Goal: Communication & Community: Answer question/provide support

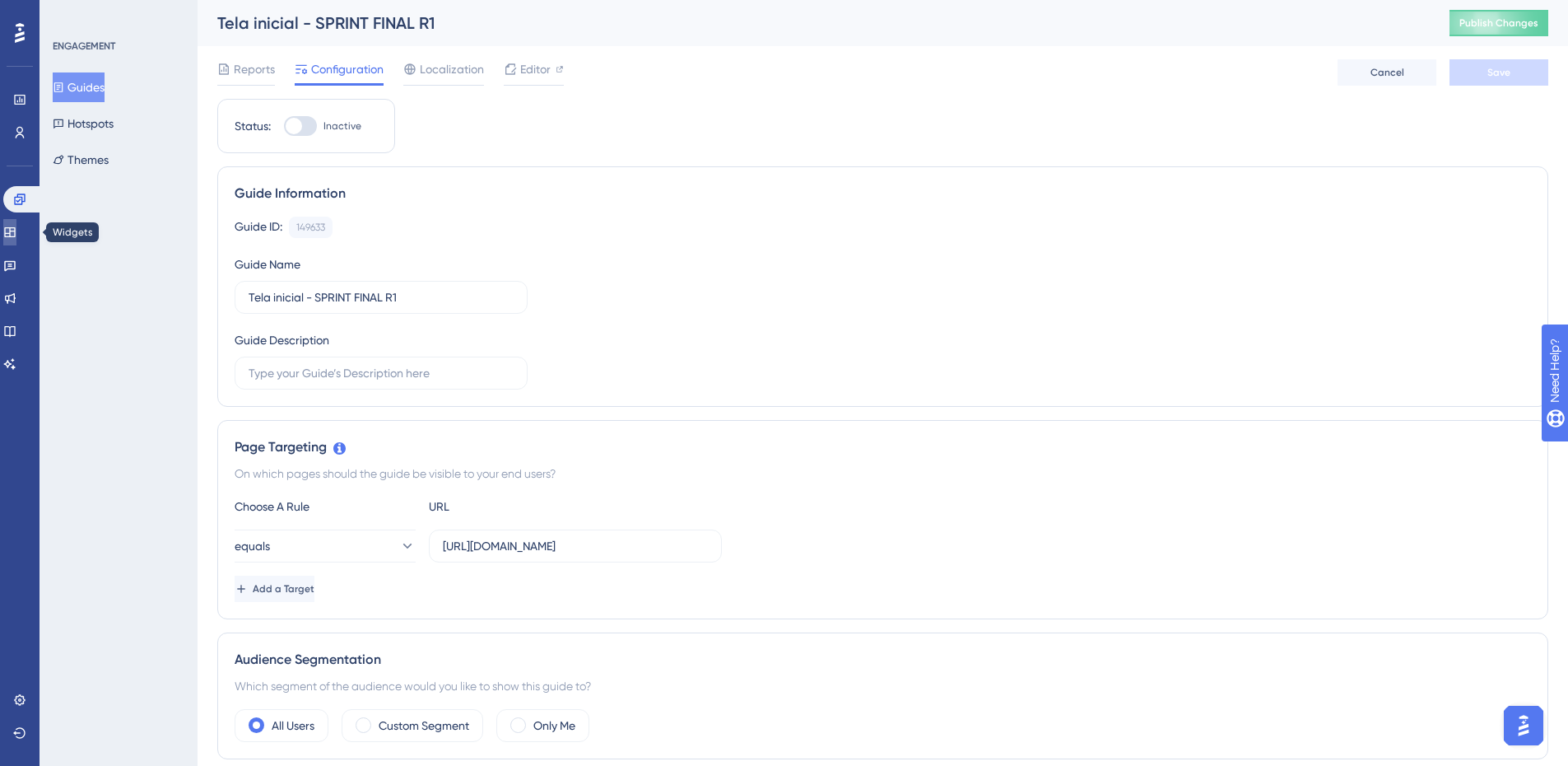
click at [16, 227] on link at bounding box center [9, 232] width 13 height 27
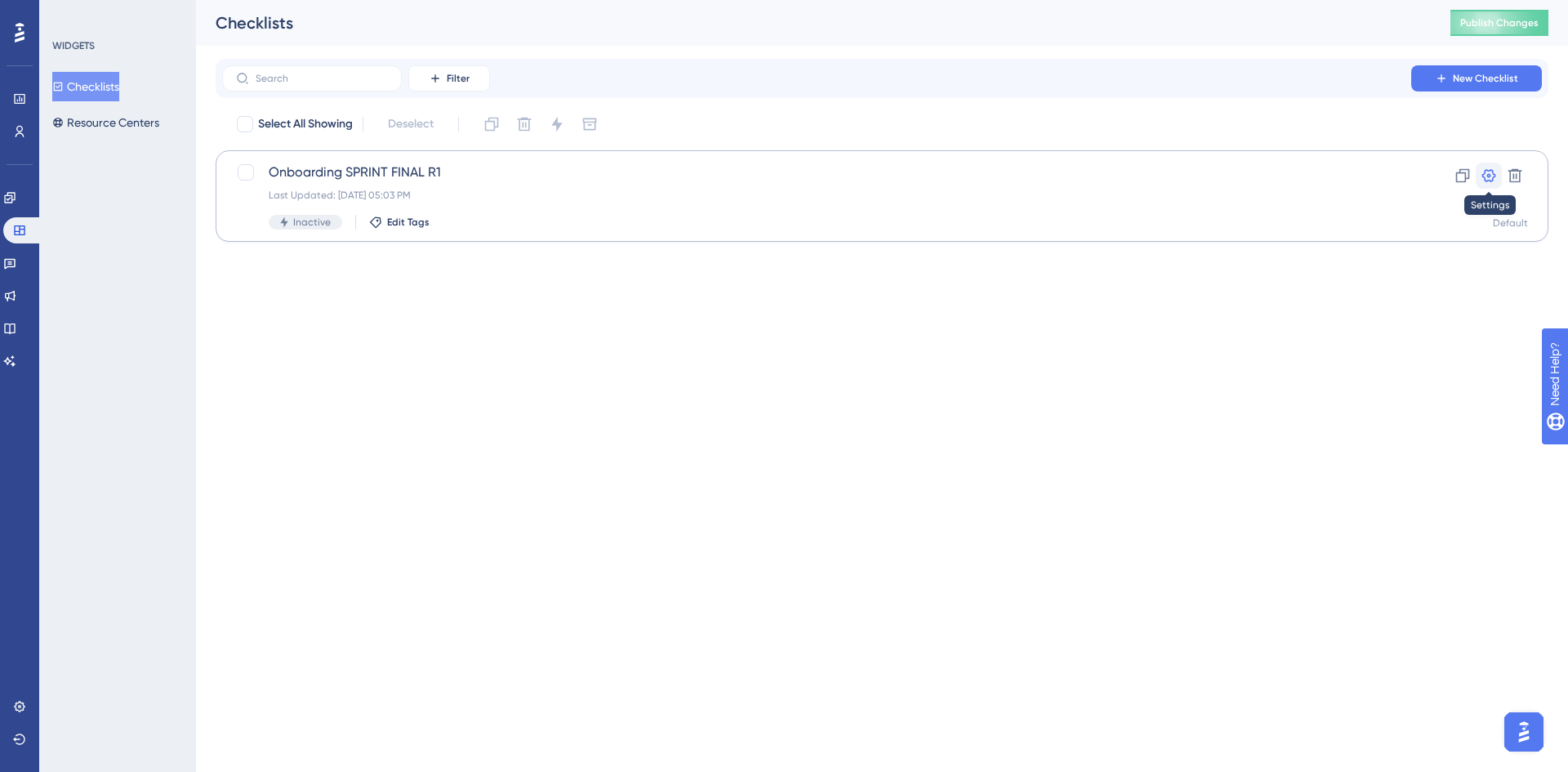
click at [1483, 178] on icon at bounding box center [1489, 176] width 14 height 13
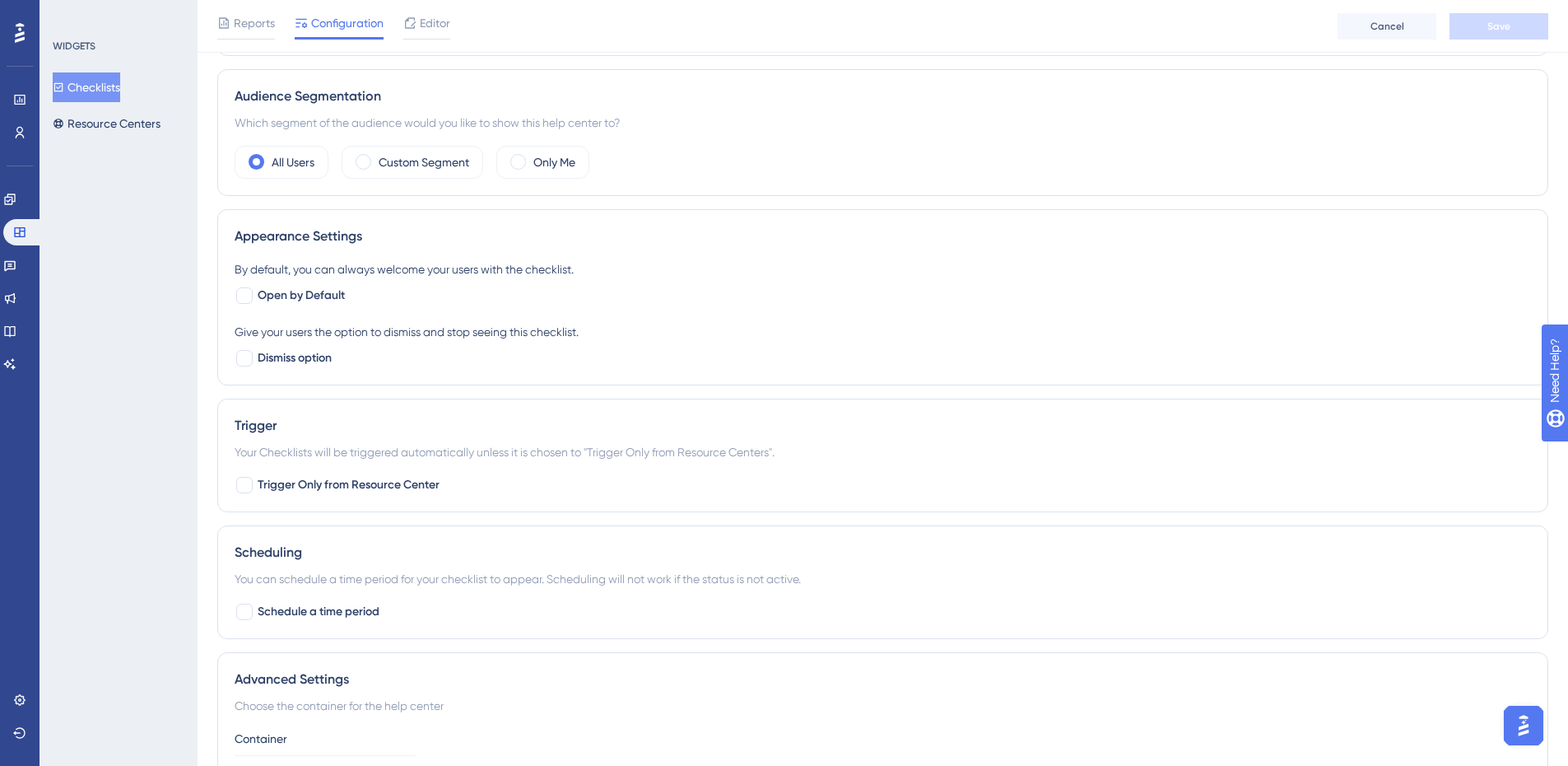
scroll to position [411, 0]
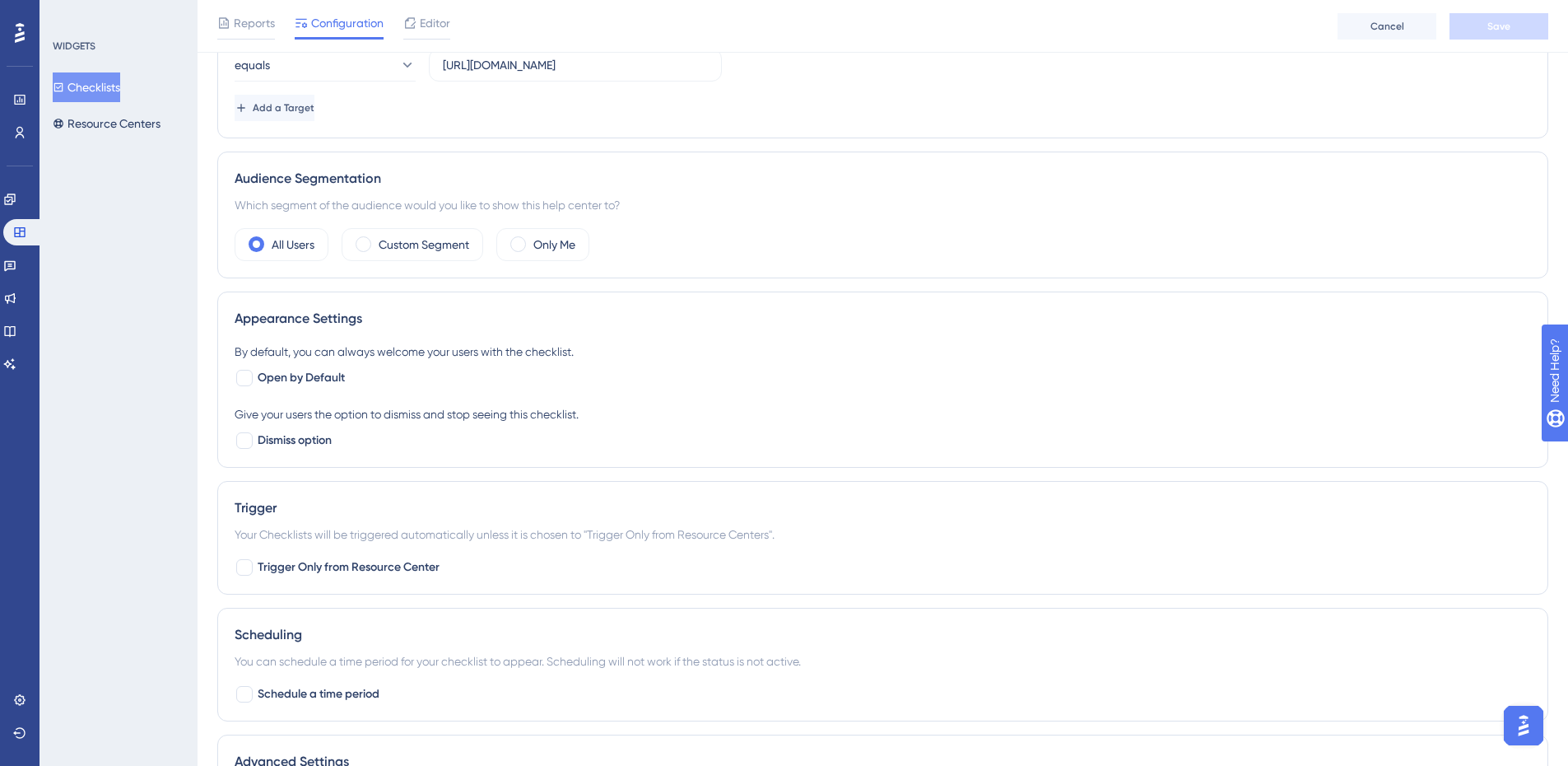
click at [1521, 727] on img "Open AI Assistant Launcher" at bounding box center [1523, 725] width 29 height 29
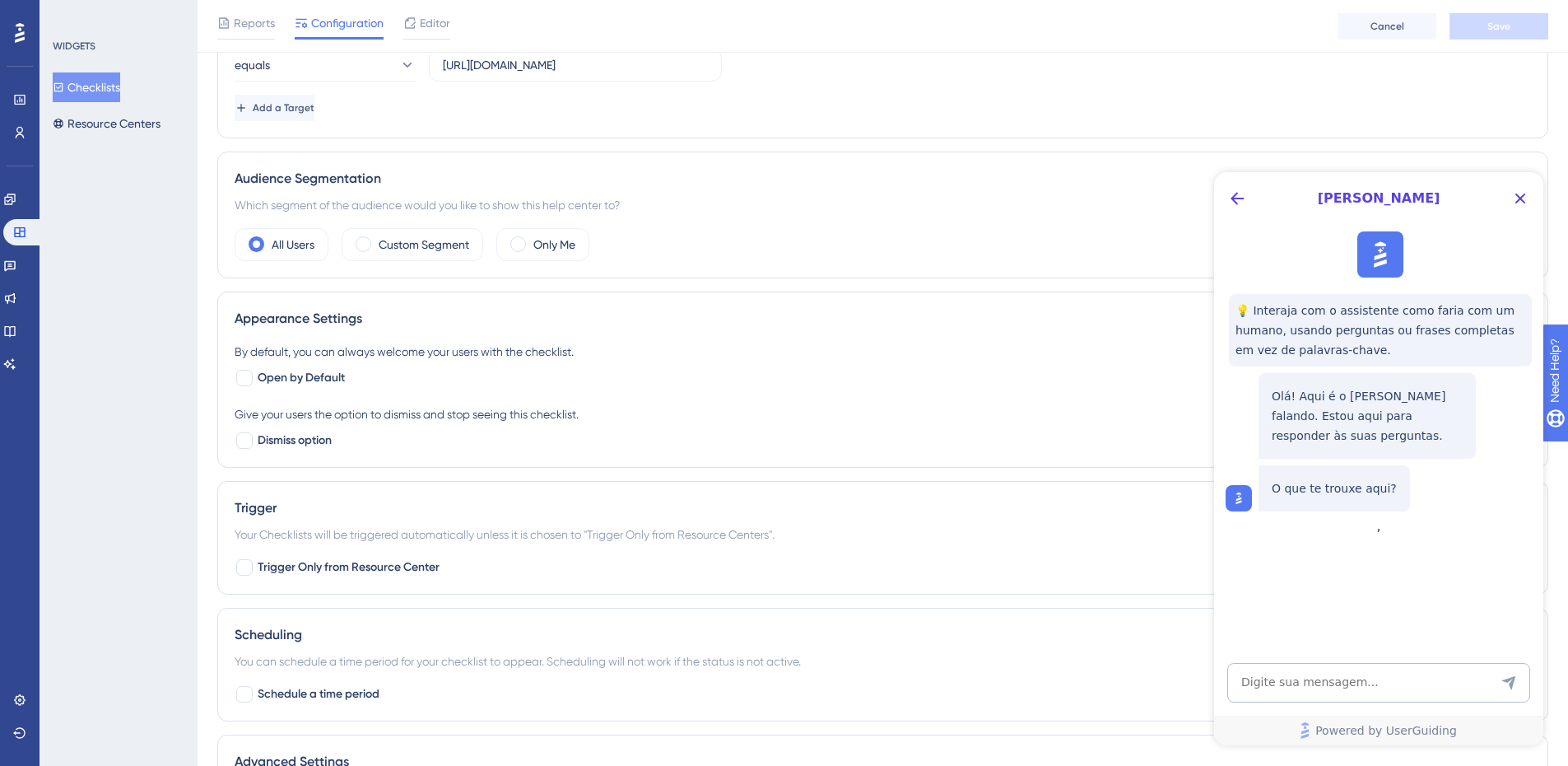
scroll to position [0, 0]
click at [1520, 198] on icon "Close Button" at bounding box center [1520, 198] width 10 height 10
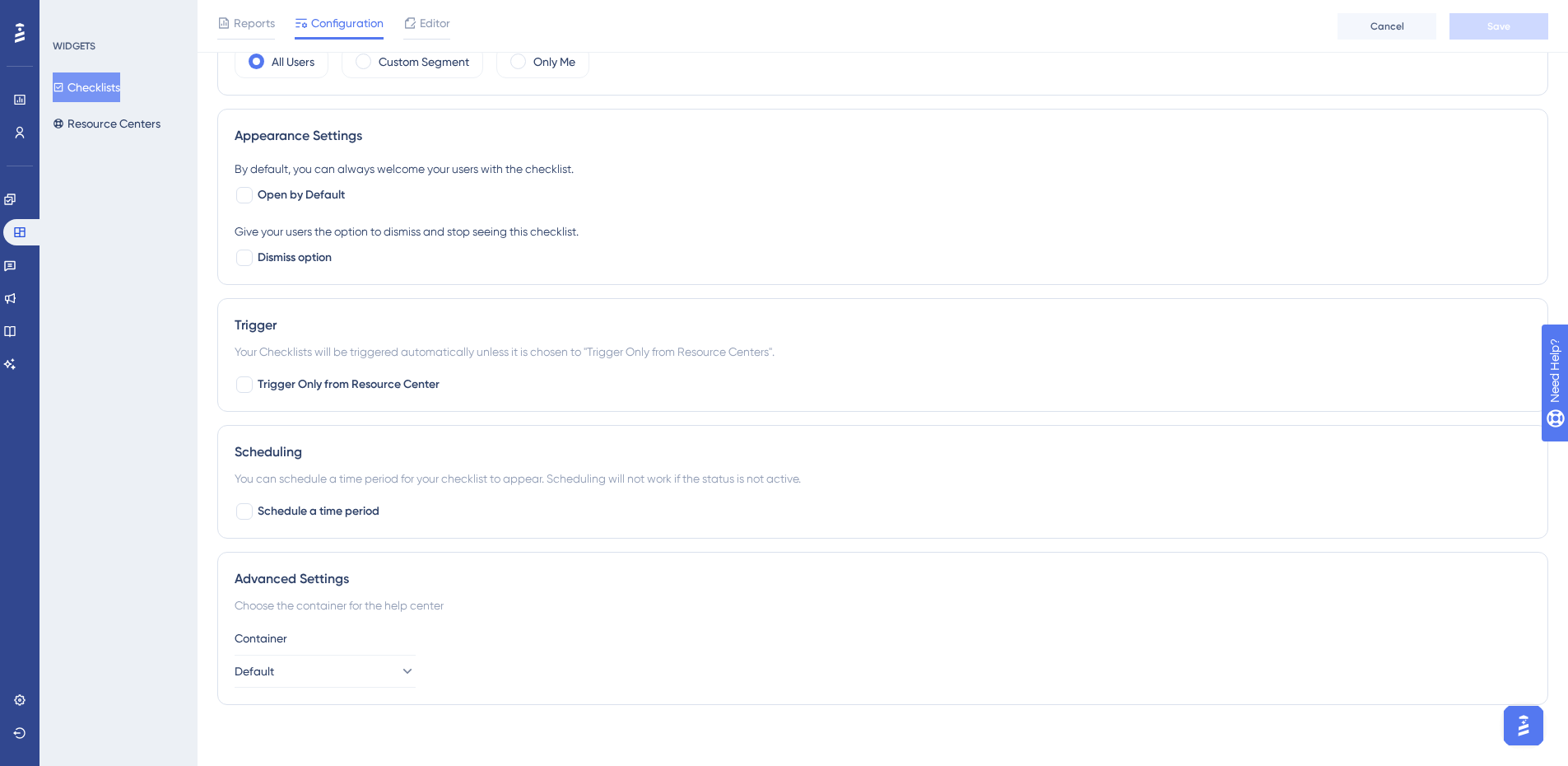
scroll to position [599, 0]
click at [408, 668] on button "Default" at bounding box center [325, 666] width 181 height 33
click at [701, 611] on div "Advanced Settings Choose the container for the help center Container Default De…" at bounding box center [882, 624] width 1331 height 154
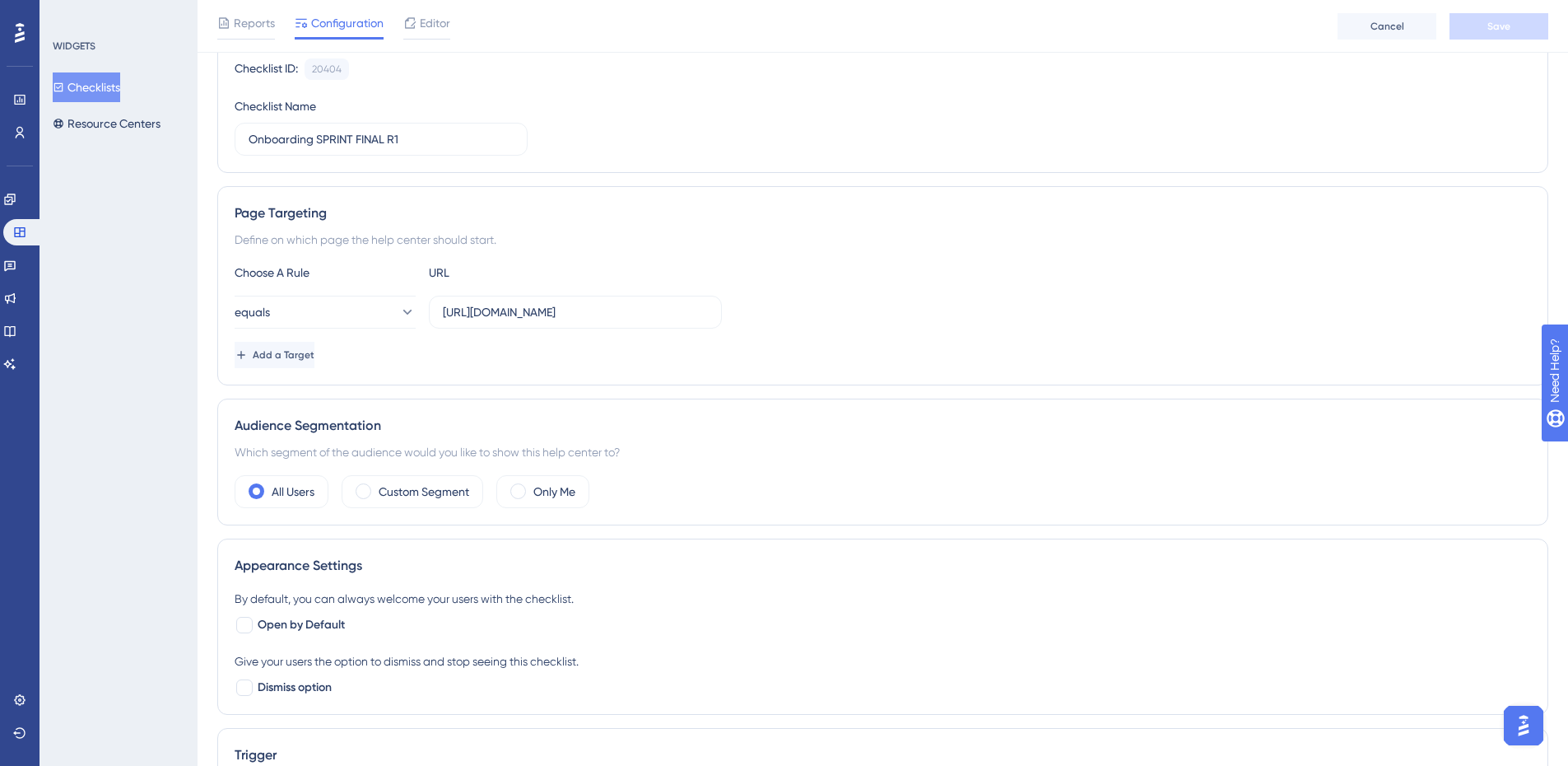
scroll to position [247, 0]
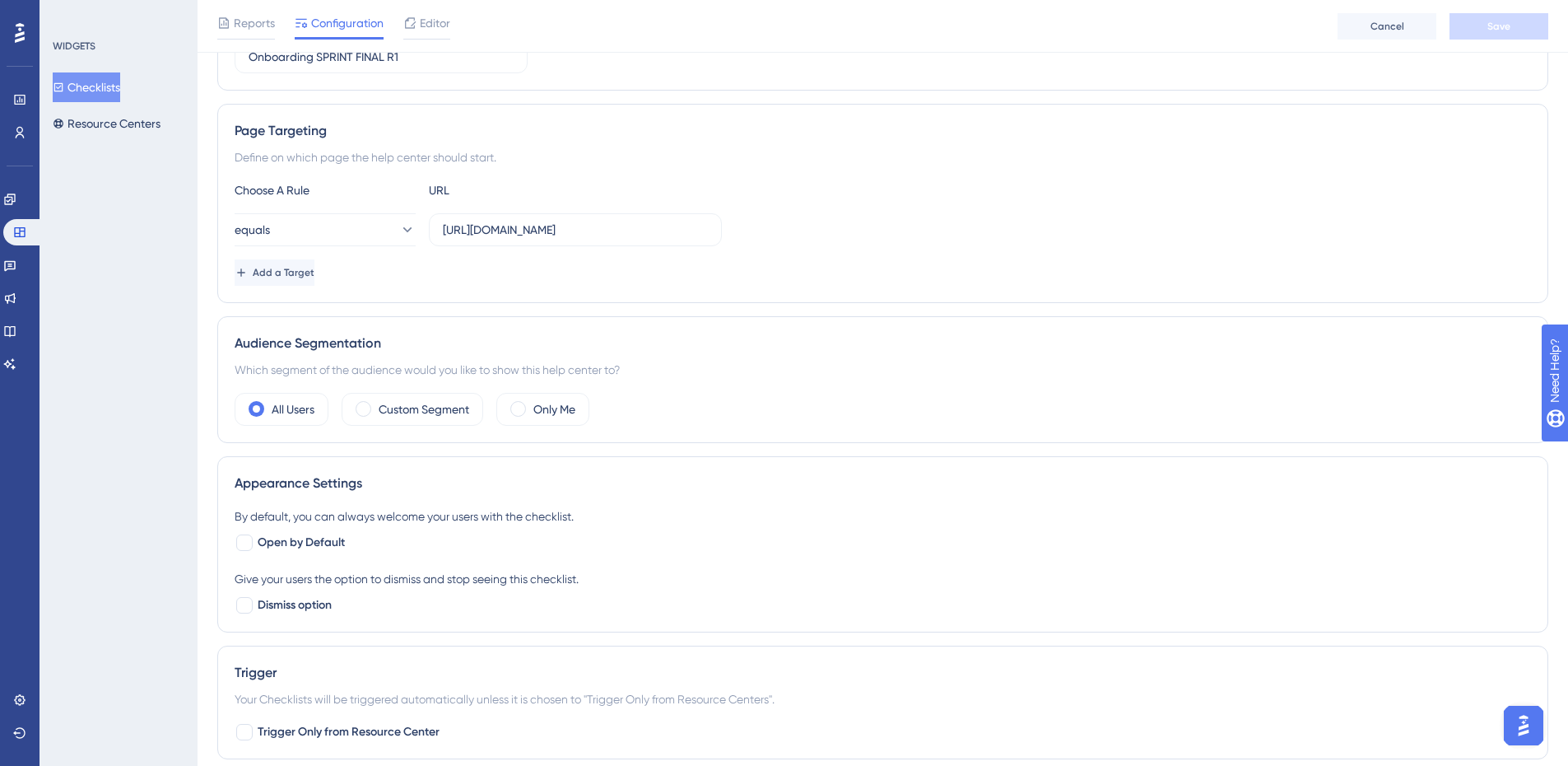
click at [561, 513] on div "By default, you can always welcome your users with the checklist." at bounding box center [883, 516] width 1296 height 20
copy div "By default, you can always welcome your users with the checklist."
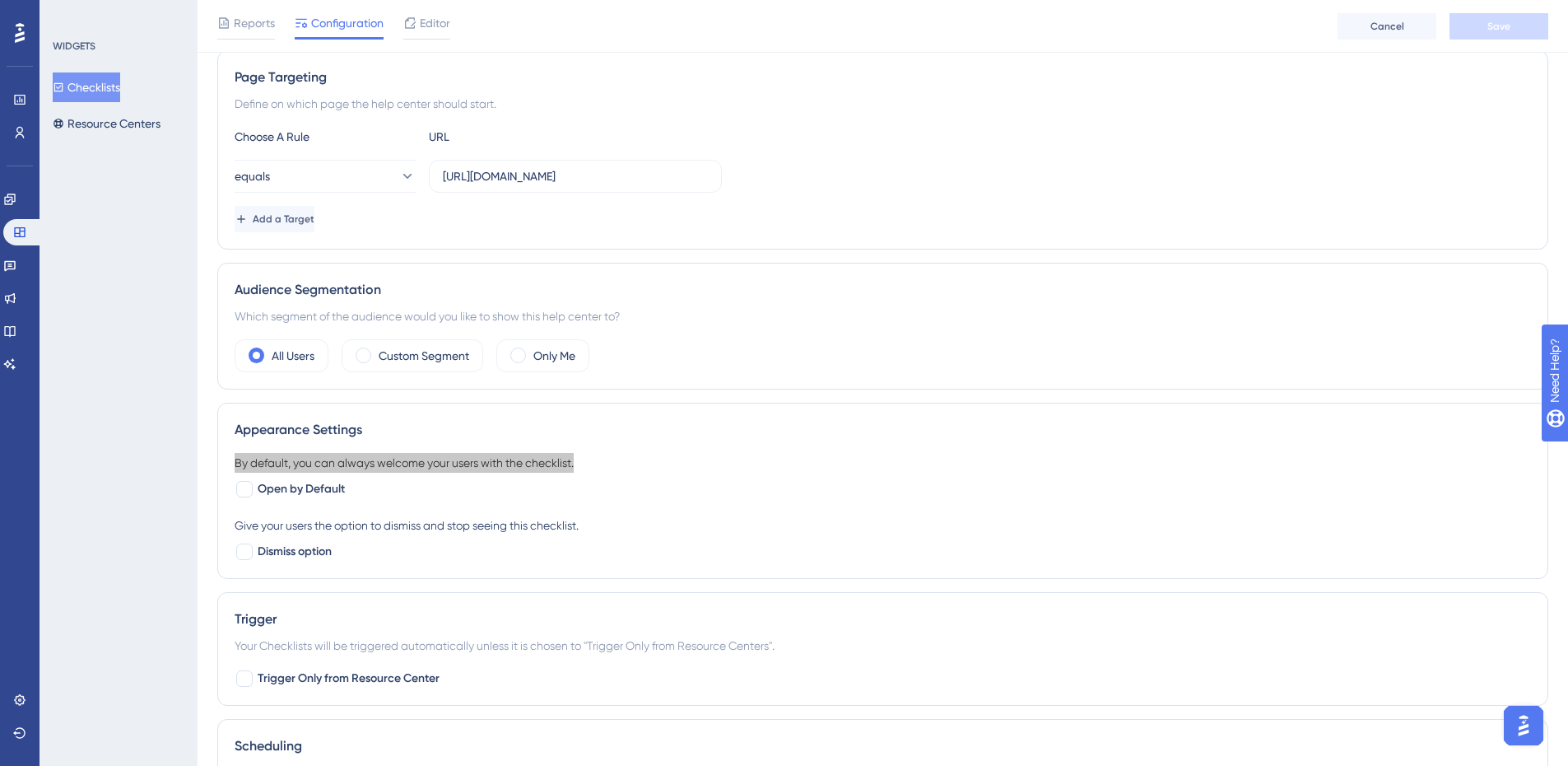
scroll to position [330, 0]
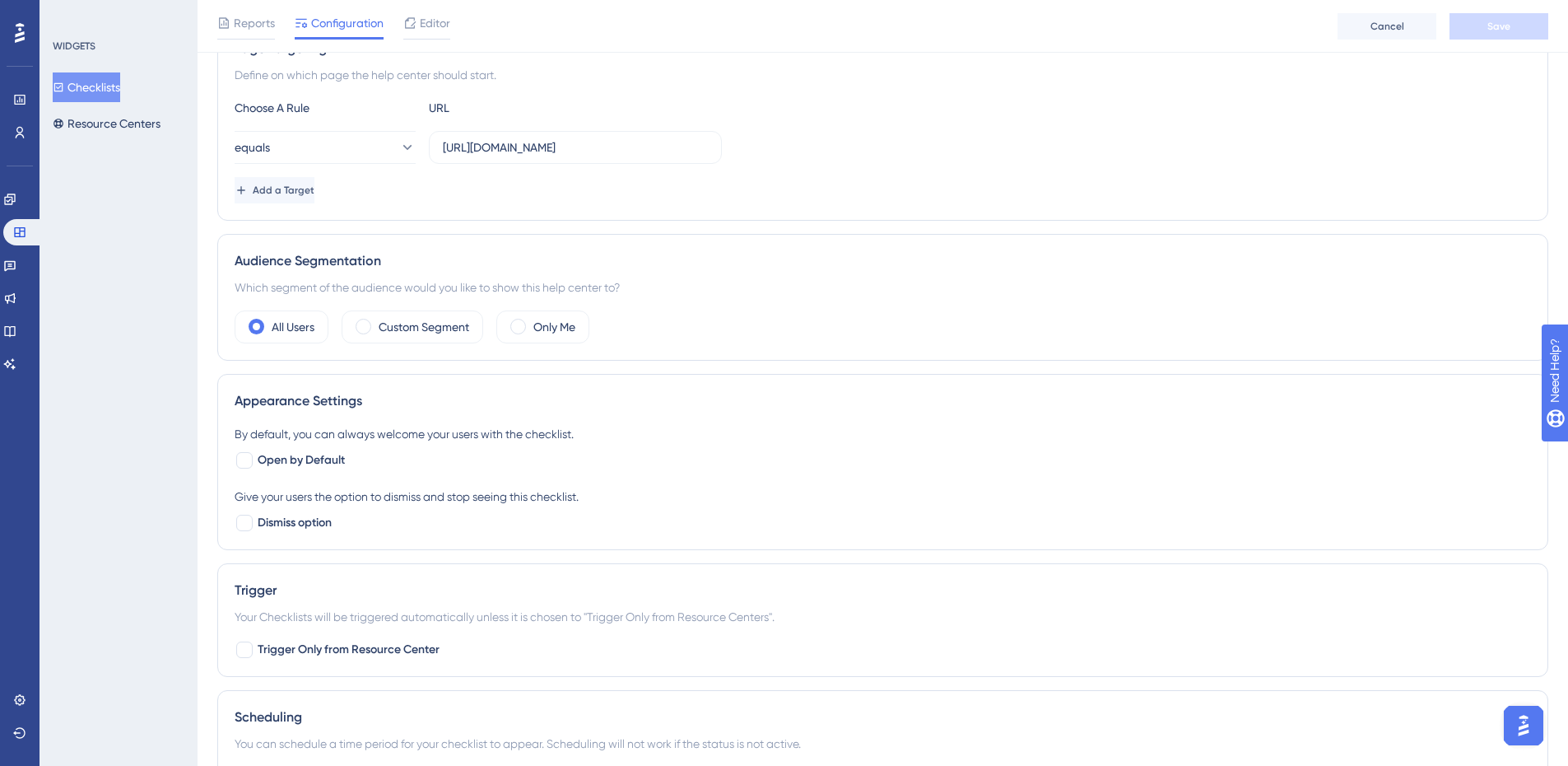
click at [353, 493] on div "Give your users the option to dismiss and stop seeing this checklist." at bounding box center [883, 496] width 1296 height 20
copy div "Give your users the option to dismiss and stop seeing this checklist."
click at [849, 537] on div "Appearance Settings By default, you can always welcome your users with the chec…" at bounding box center [882, 462] width 1331 height 176
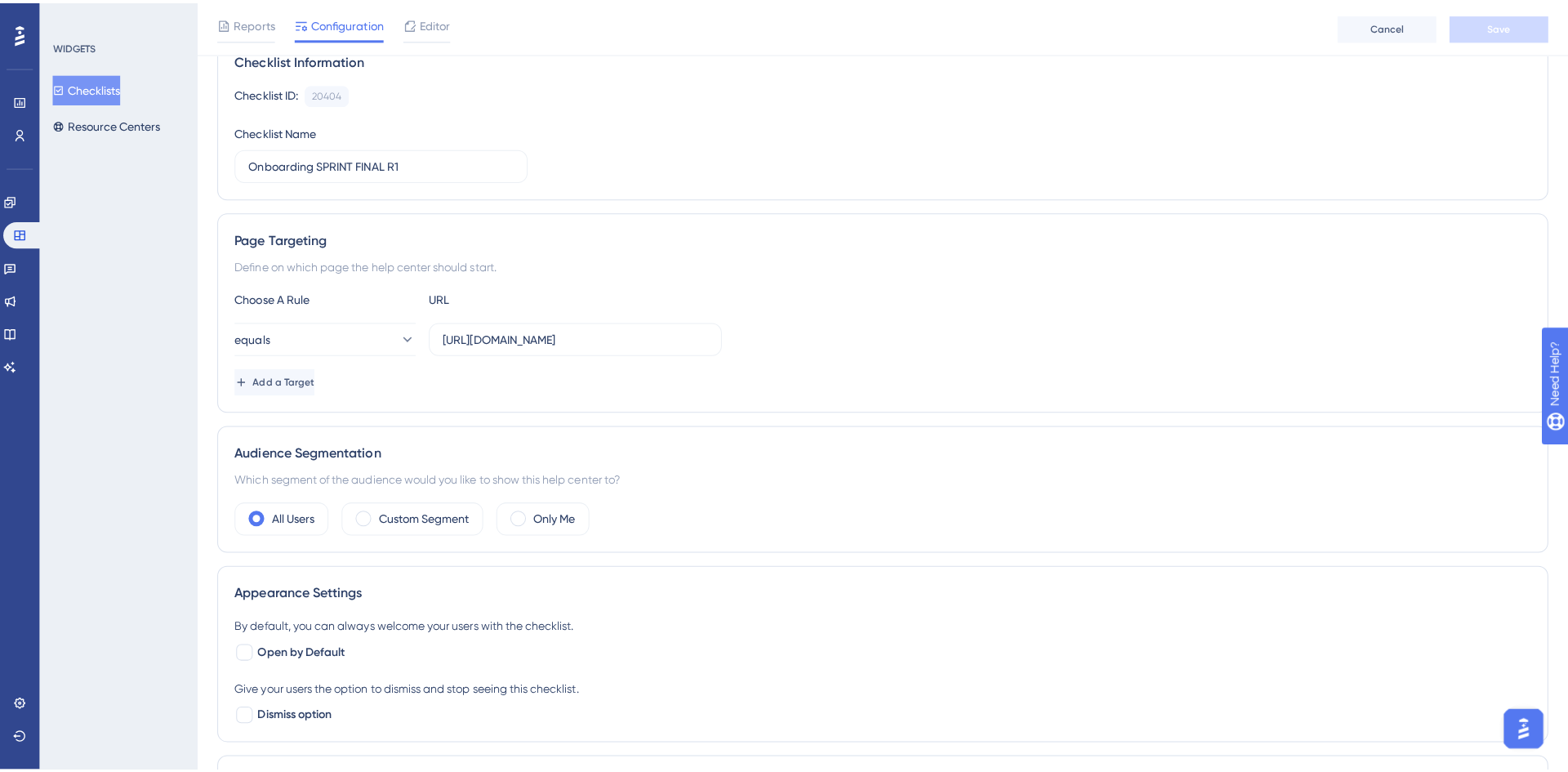
scroll to position [0, 0]
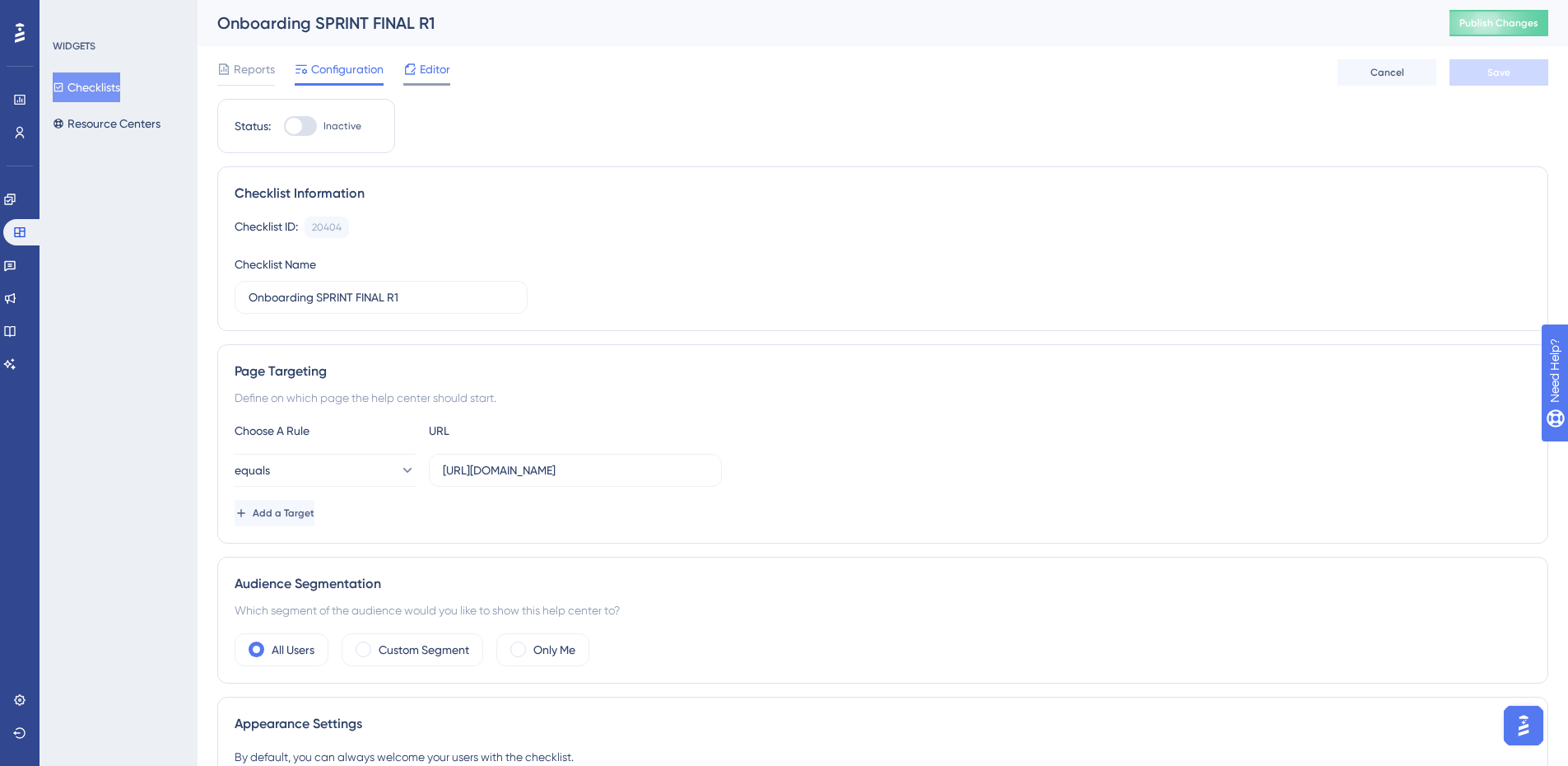
click at [415, 73] on icon at bounding box center [409, 68] width 10 height 10
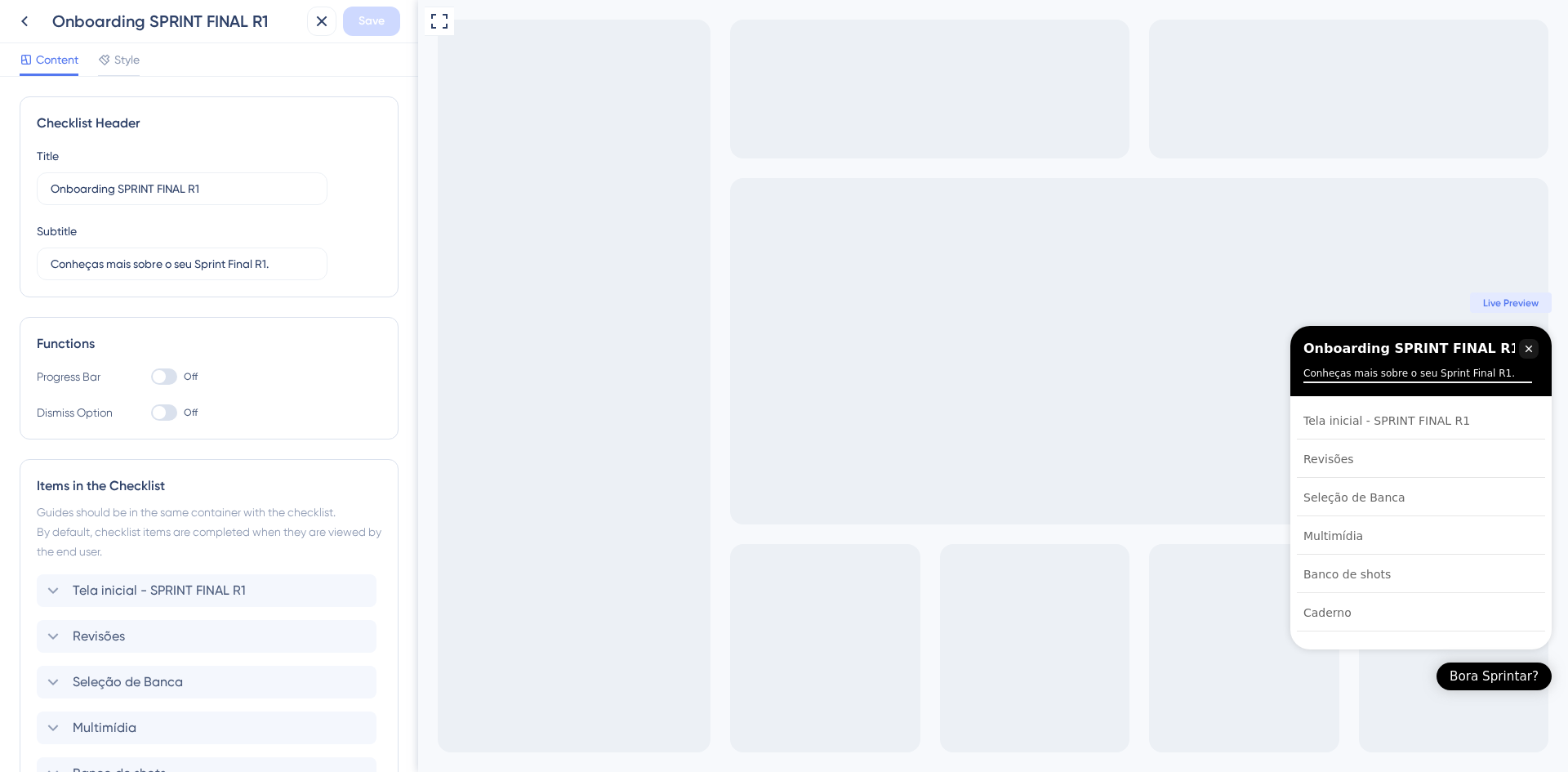
click at [165, 371] on div at bounding box center [159, 377] width 13 height 13
click at [151, 377] on input "Off" at bounding box center [150, 377] width 1 height 1
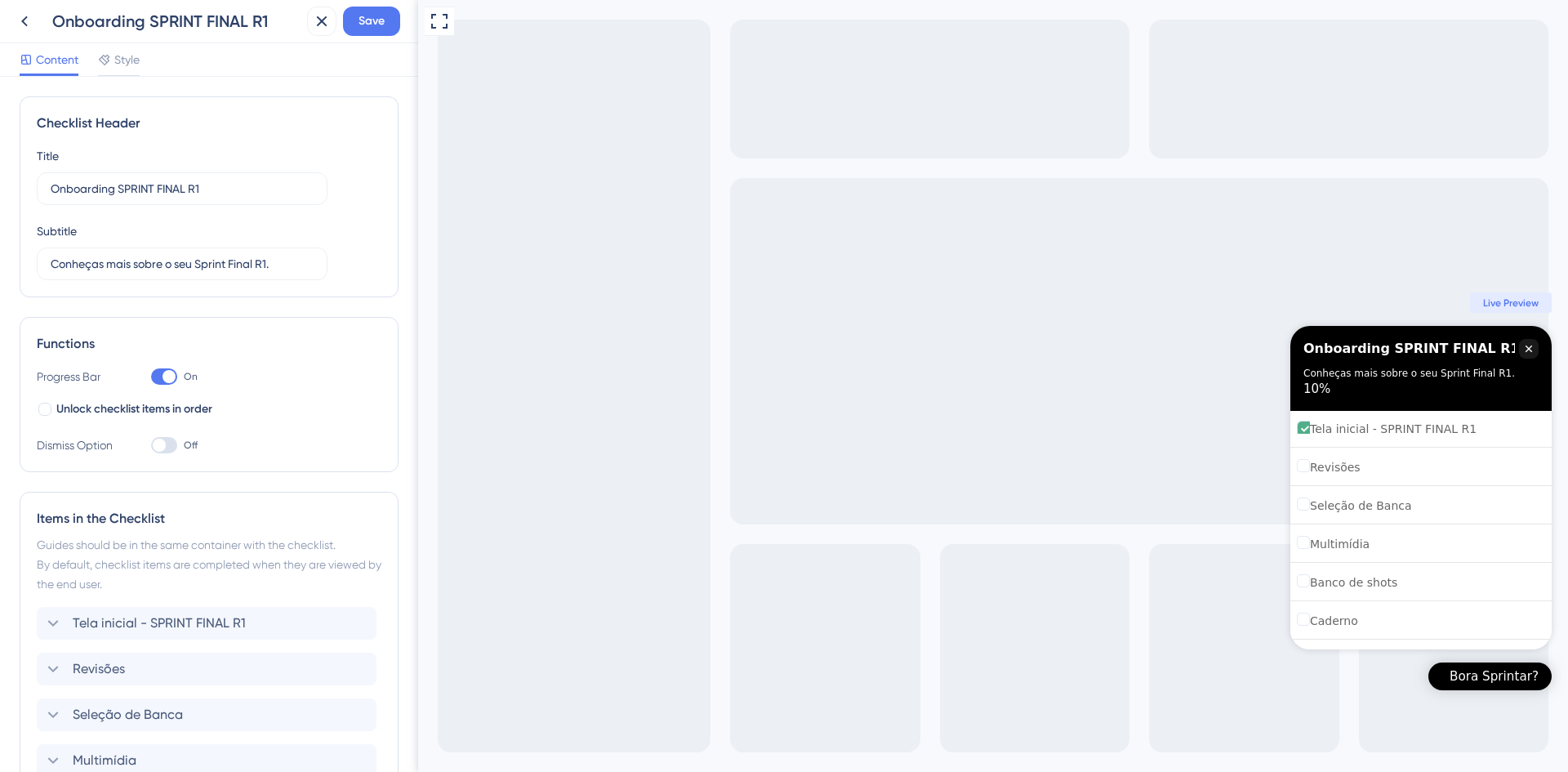
click at [165, 371] on div at bounding box center [169, 377] width 13 height 13
click at [151, 377] on input "On" at bounding box center [150, 377] width 1 height 1
checkbox input "false"
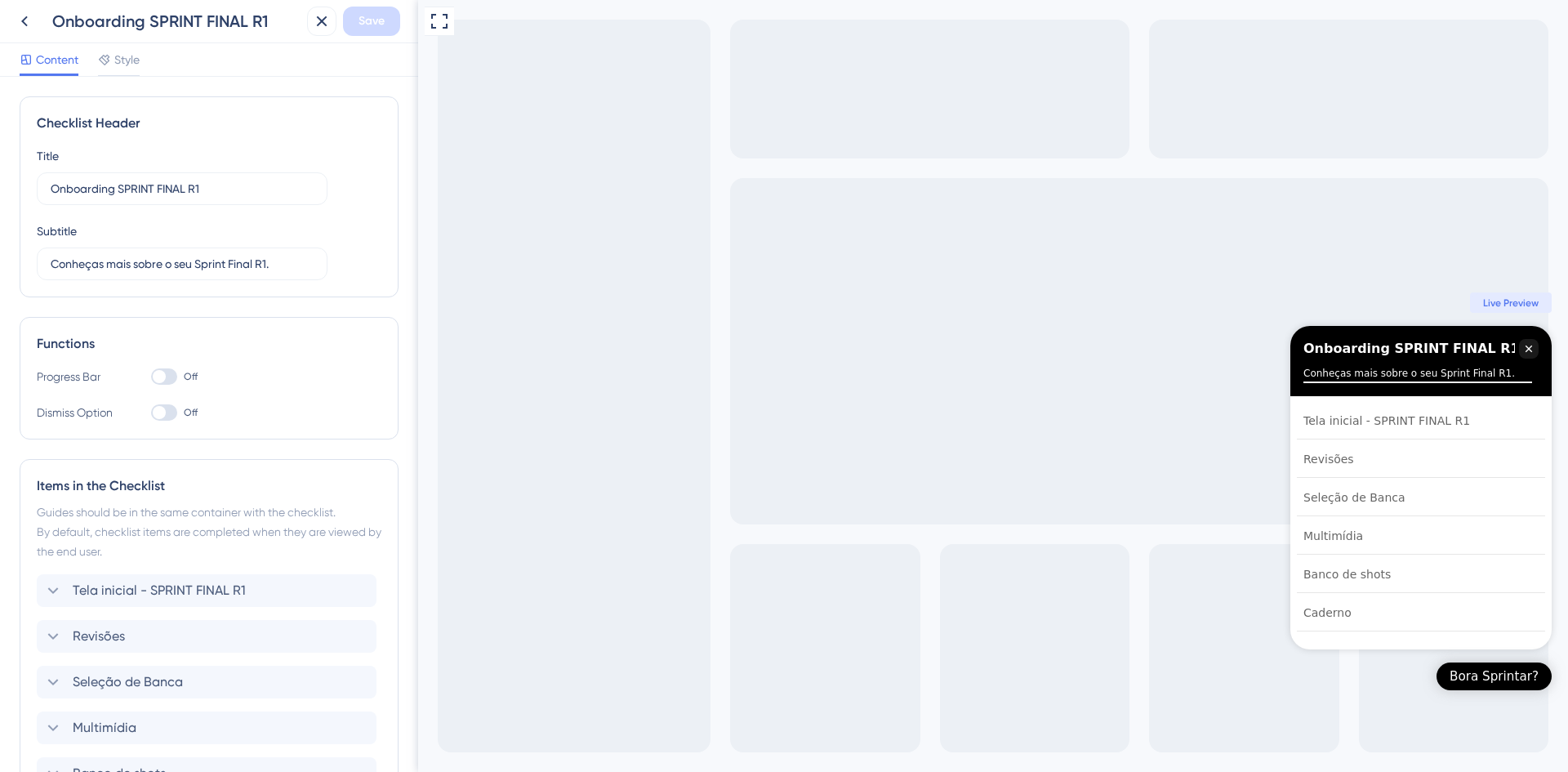
click at [167, 414] on div at bounding box center [165, 412] width 26 height 16
click at [151, 414] on input "Off" at bounding box center [150, 413] width 1 height 1
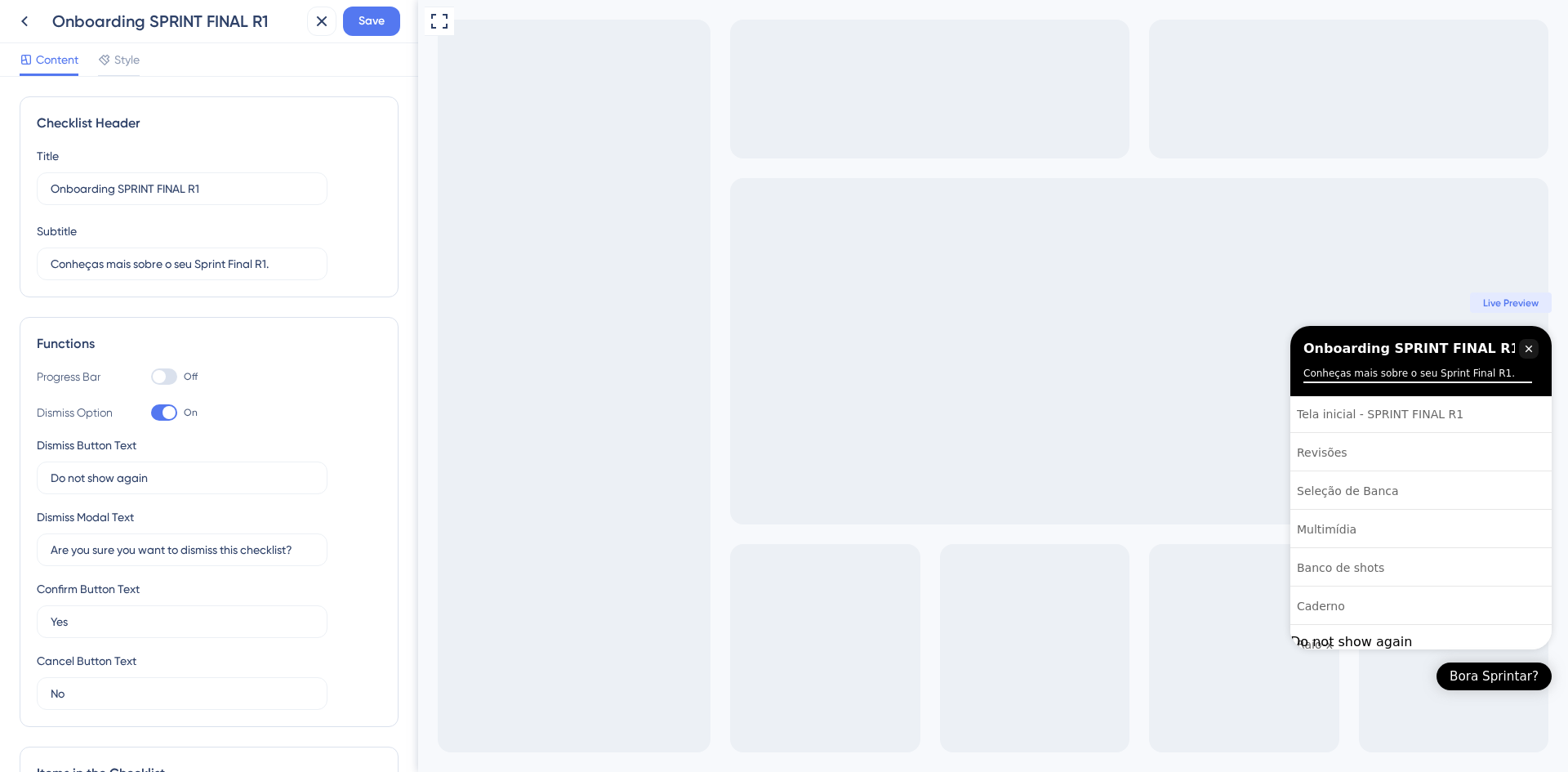
click at [167, 414] on div at bounding box center [169, 413] width 13 height 13
click at [151, 414] on input "On" at bounding box center [150, 413] width 1 height 1
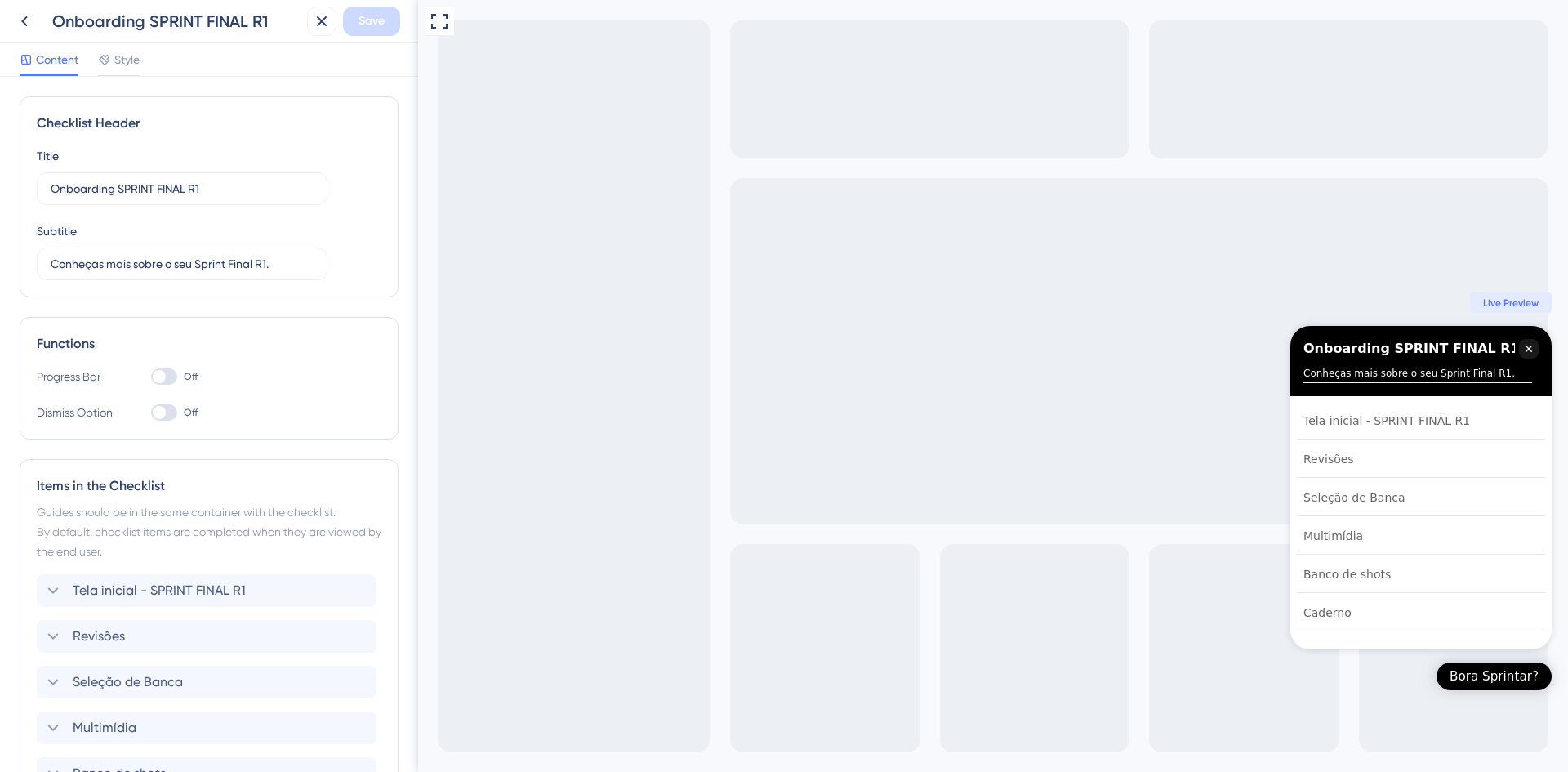
click at [167, 414] on div at bounding box center [165, 412] width 26 height 16
click at [151, 414] on input "Off" at bounding box center [150, 413] width 1 height 1
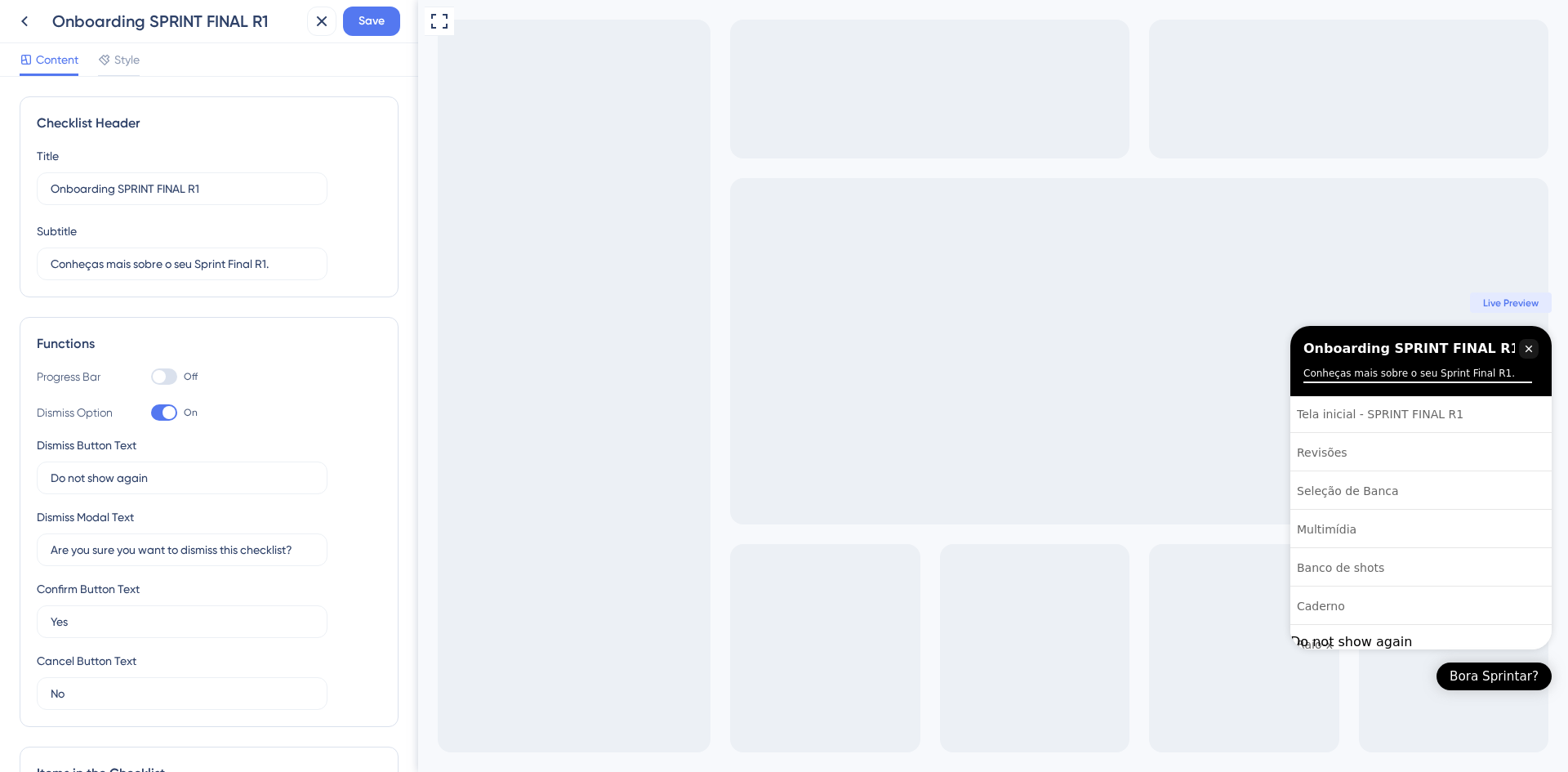
click at [167, 414] on div at bounding box center [169, 413] width 13 height 13
click at [151, 414] on input "On" at bounding box center [150, 413] width 1 height 1
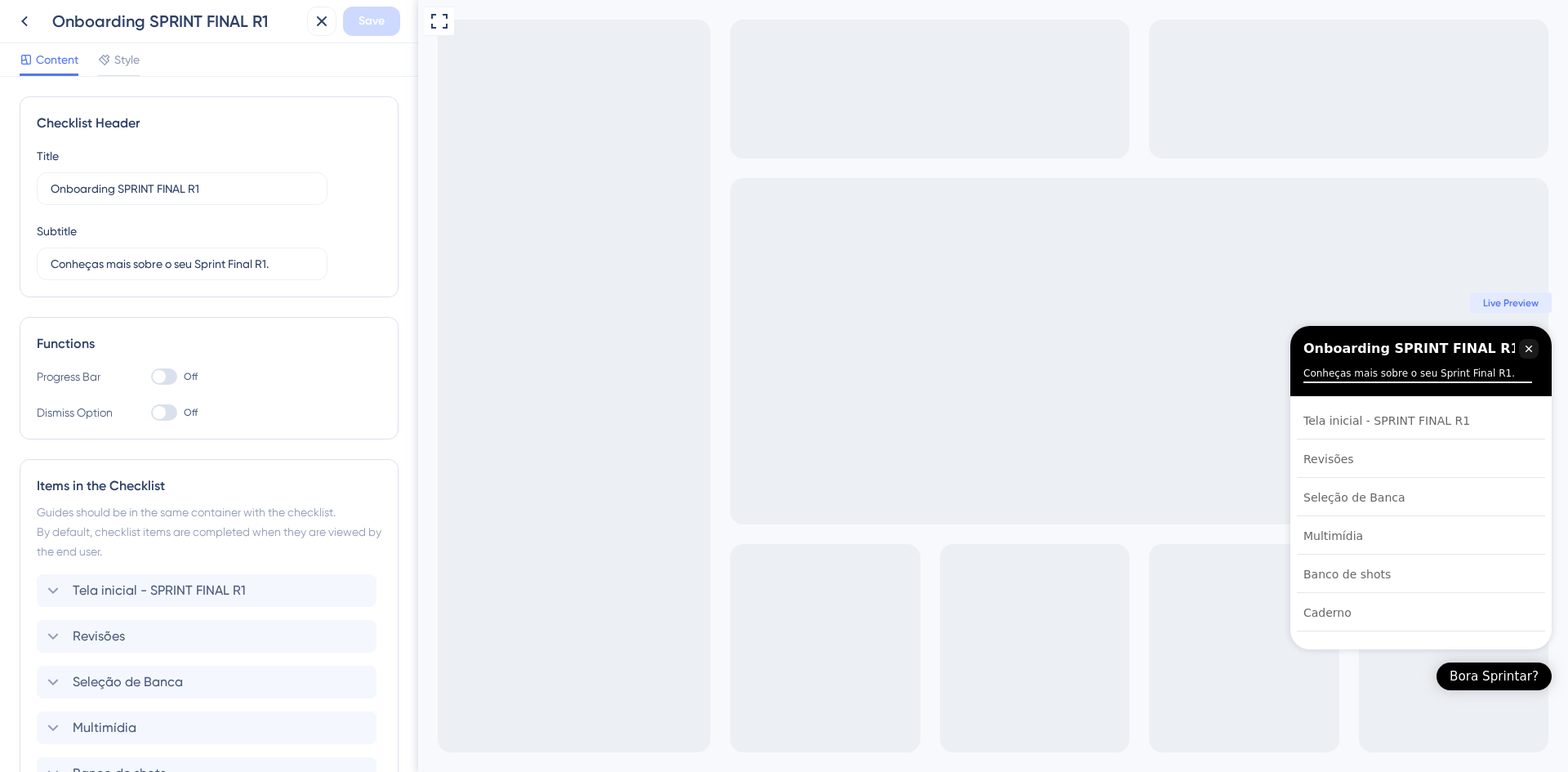
click at [167, 414] on div at bounding box center [165, 412] width 26 height 16
click at [151, 414] on input "Off" at bounding box center [150, 413] width 1 height 1
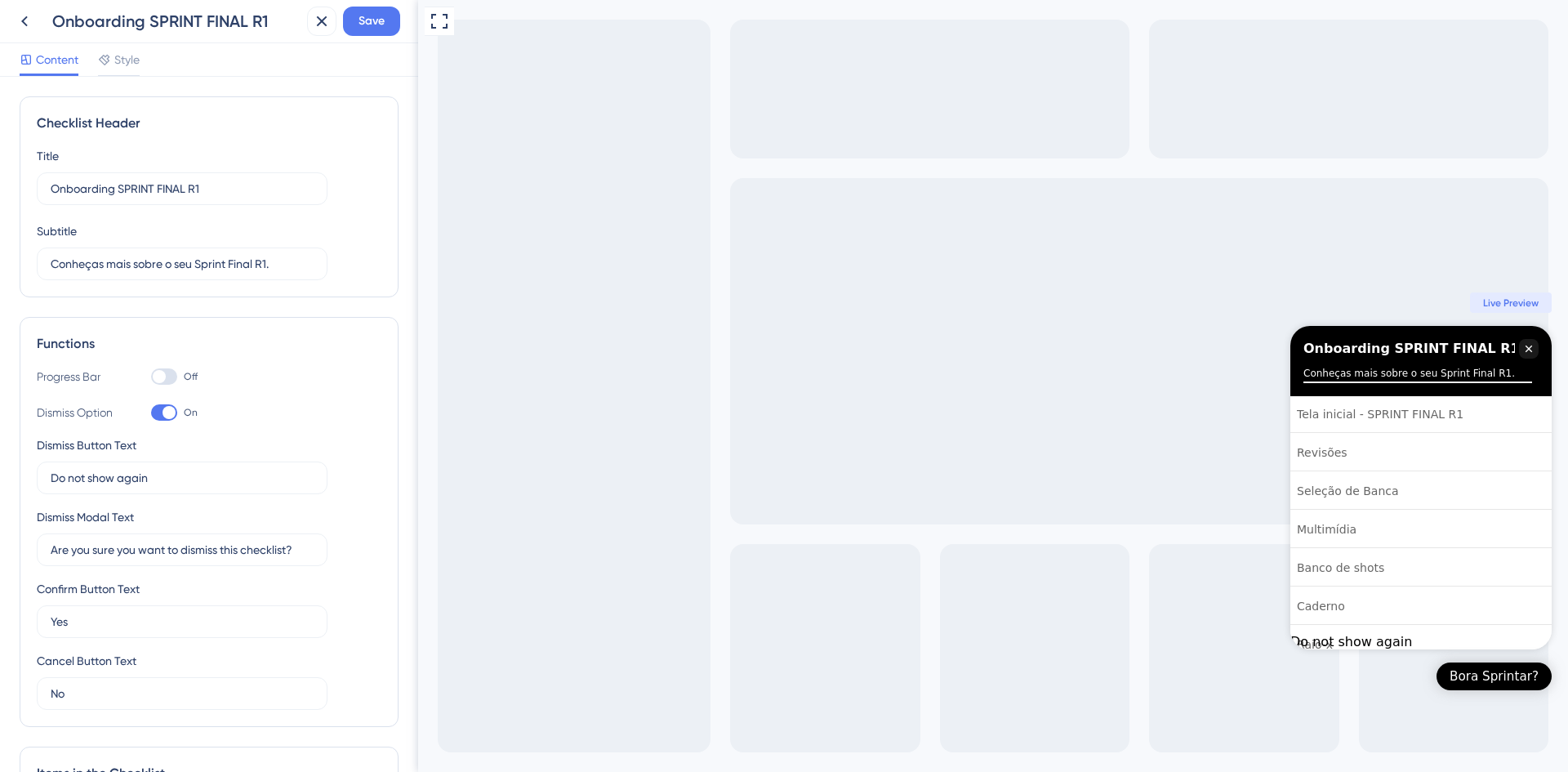
click at [167, 414] on div at bounding box center [169, 413] width 13 height 13
click at [151, 414] on input "On" at bounding box center [150, 413] width 1 height 1
checkbox input "false"
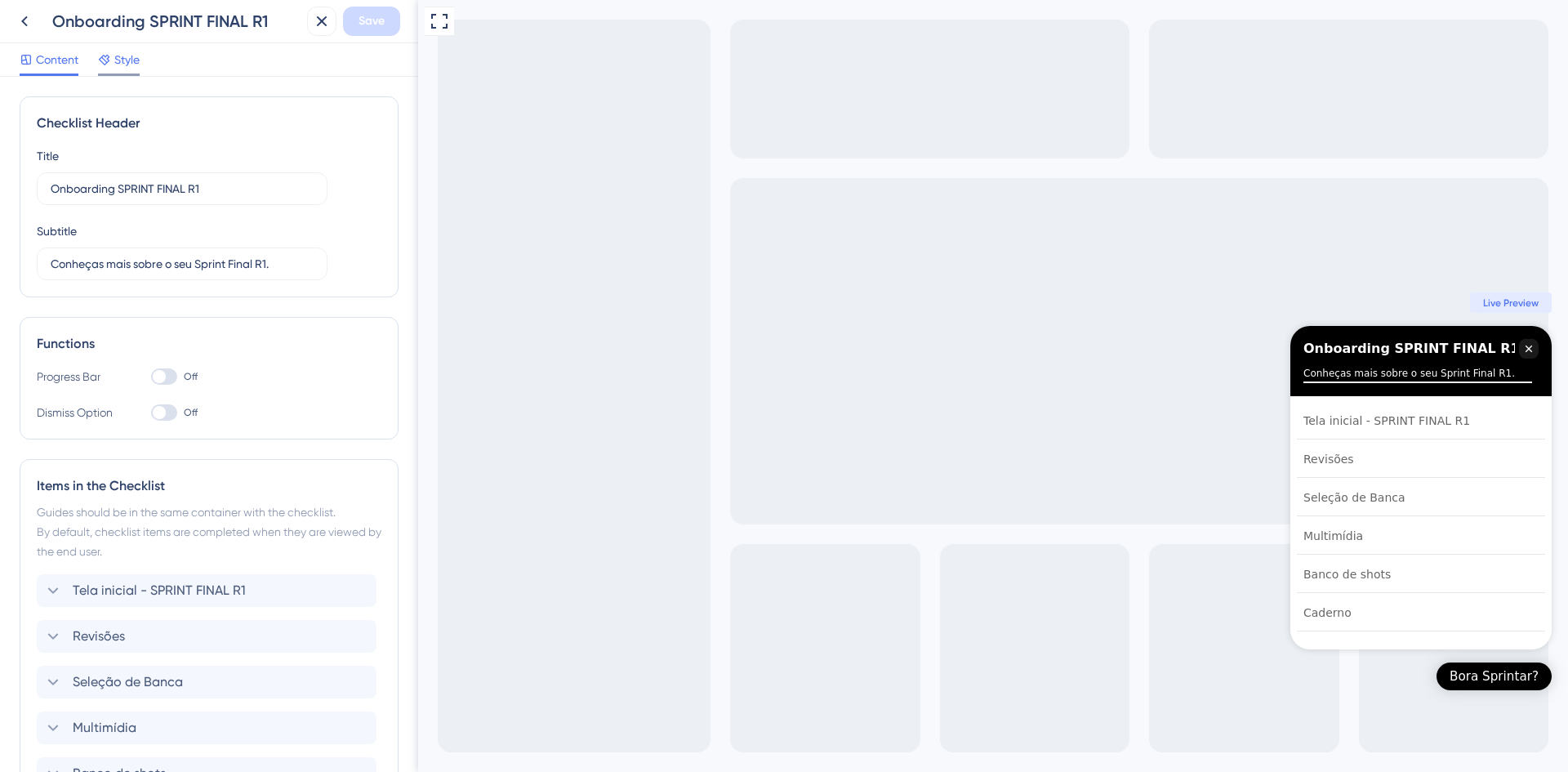
click at [116, 57] on span "Style" at bounding box center [127, 59] width 25 height 20
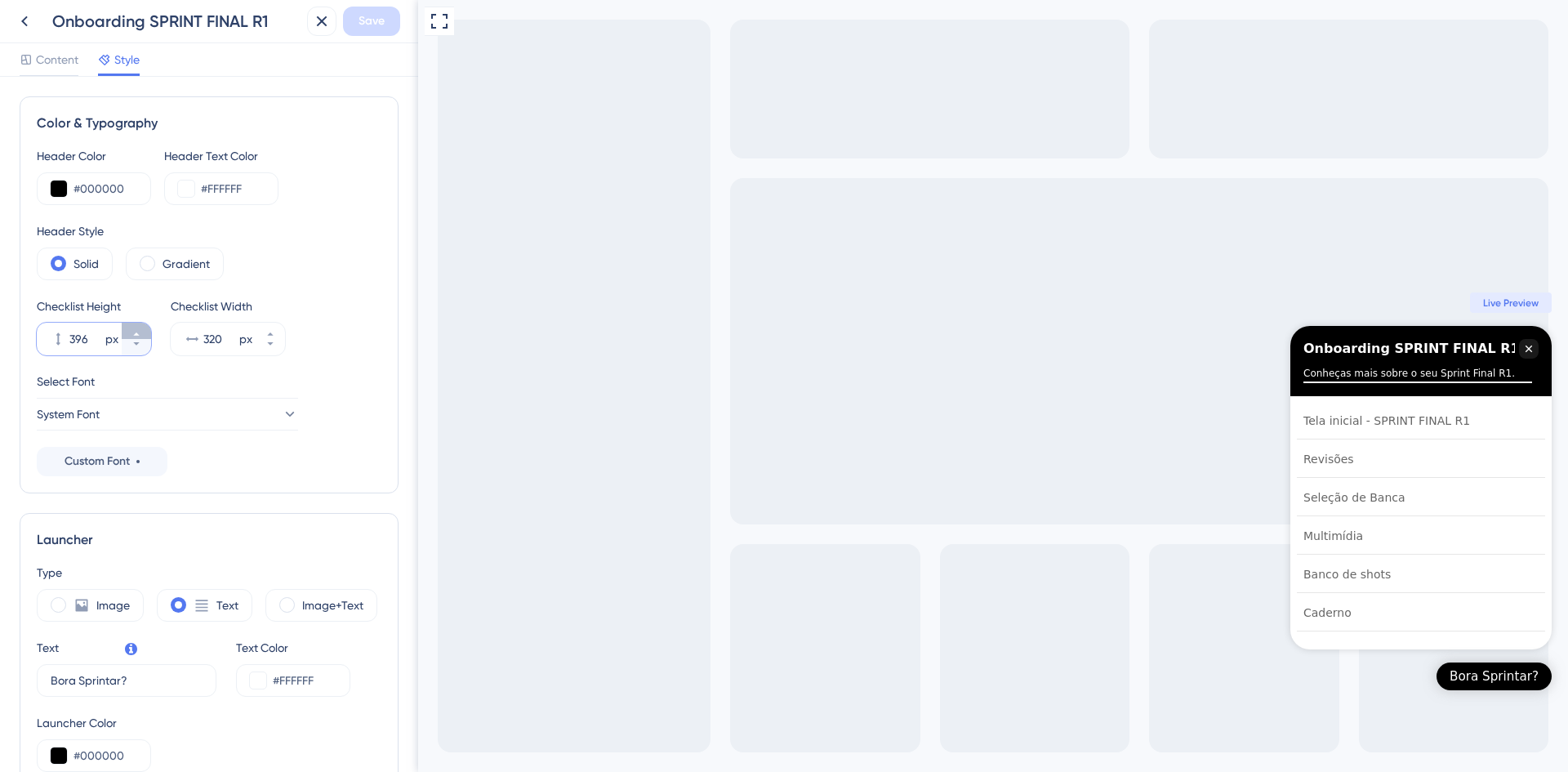
click at [140, 330] on icon at bounding box center [136, 334] width 9 height 9
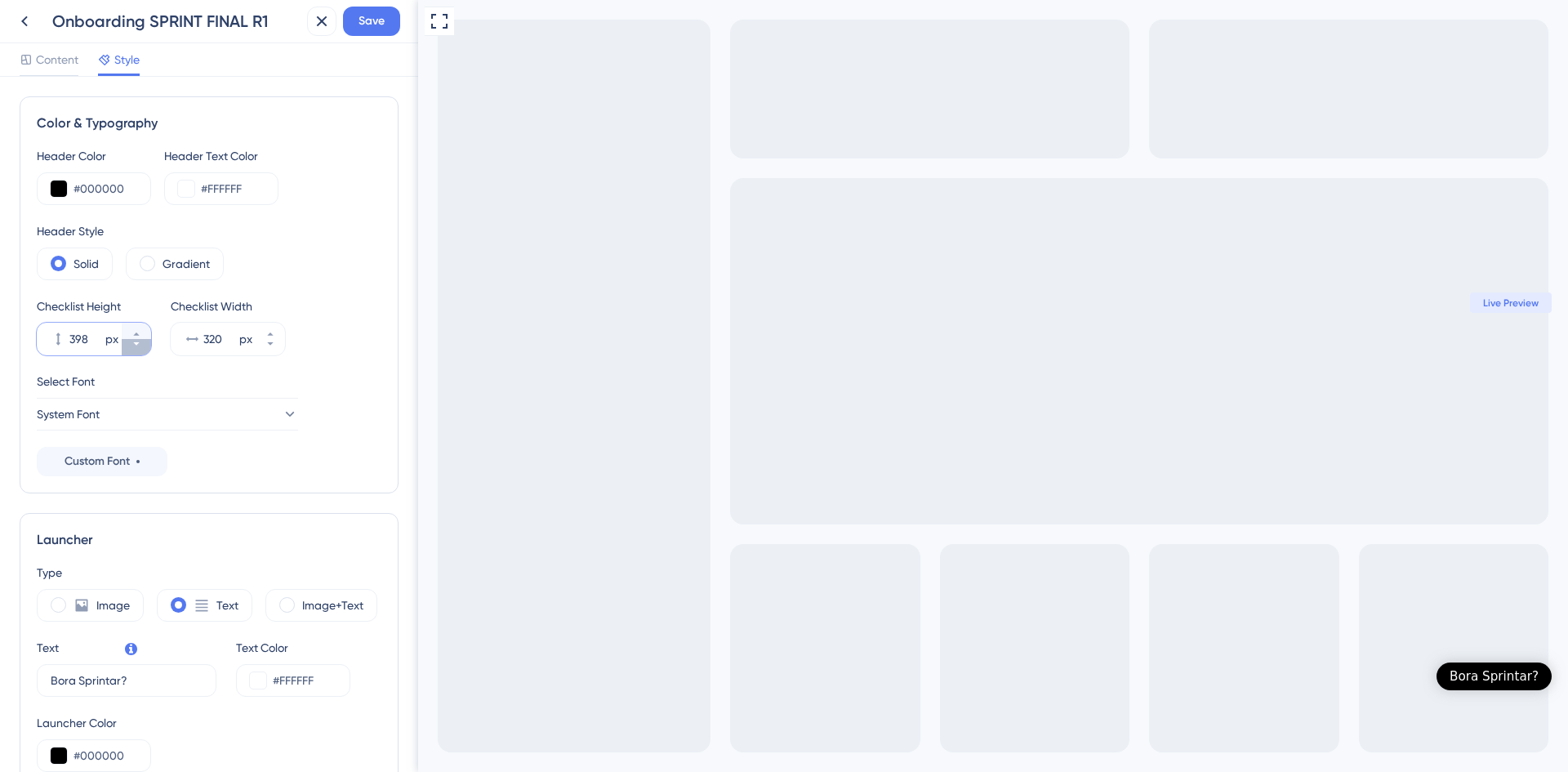
click at [141, 352] on button "398 px" at bounding box center [135, 347] width 29 height 16
click at [141, 352] on button "397 px" at bounding box center [135, 347] width 29 height 16
type input "396"
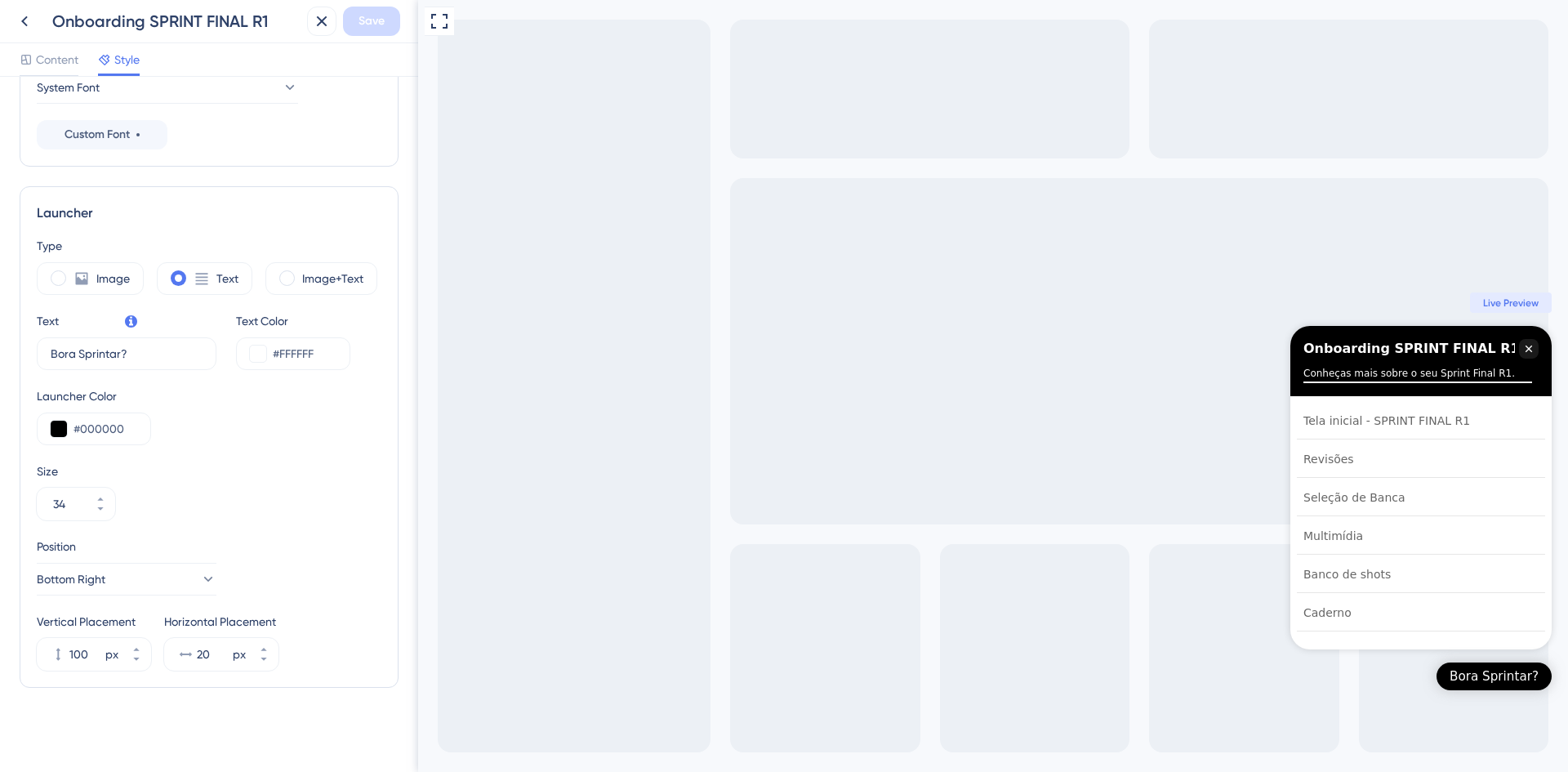
scroll to position [327, 0]
click at [199, 575] on icon at bounding box center [207, 577] width 16 height 16
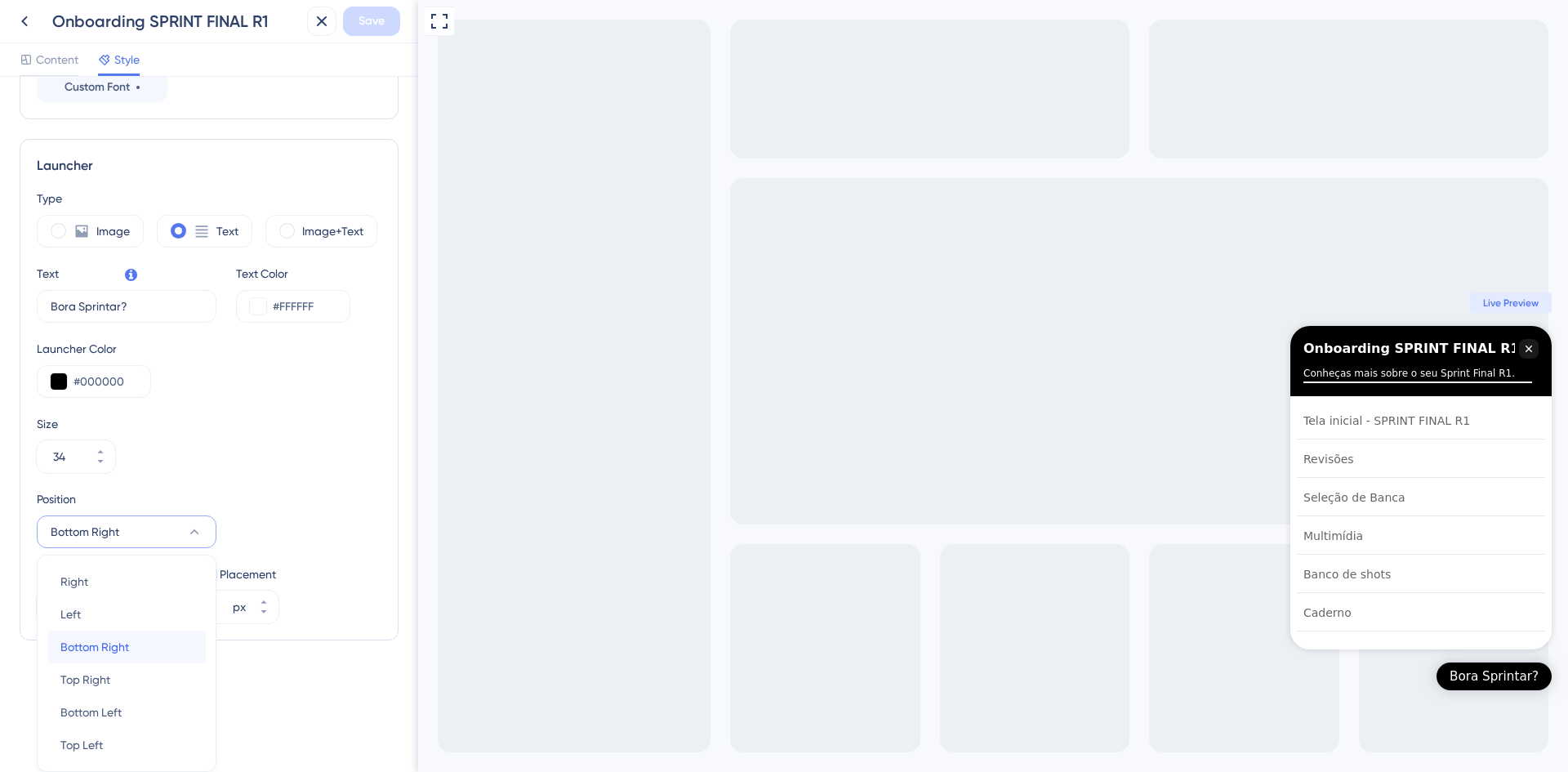
click at [132, 644] on div "Bottom Right Bottom Right" at bounding box center [126, 647] width 133 height 33
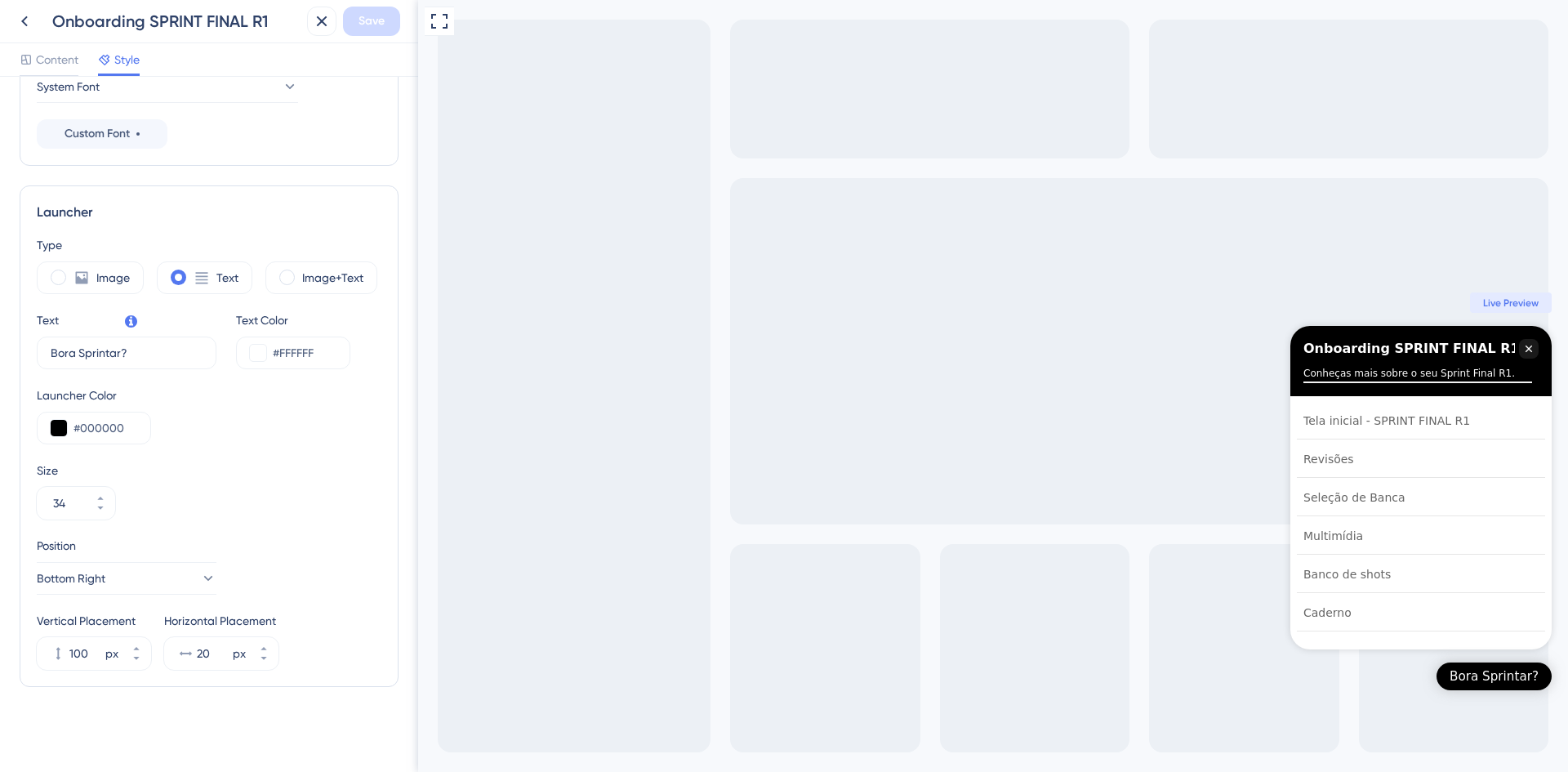
scroll to position [327, 0]
click at [145, 589] on button "Bottom Right" at bounding box center [126, 578] width 180 height 33
click at [142, 577] on button "Bottom Right" at bounding box center [126, 578] width 180 height 33
click at [199, 572] on icon at bounding box center [207, 577] width 16 height 16
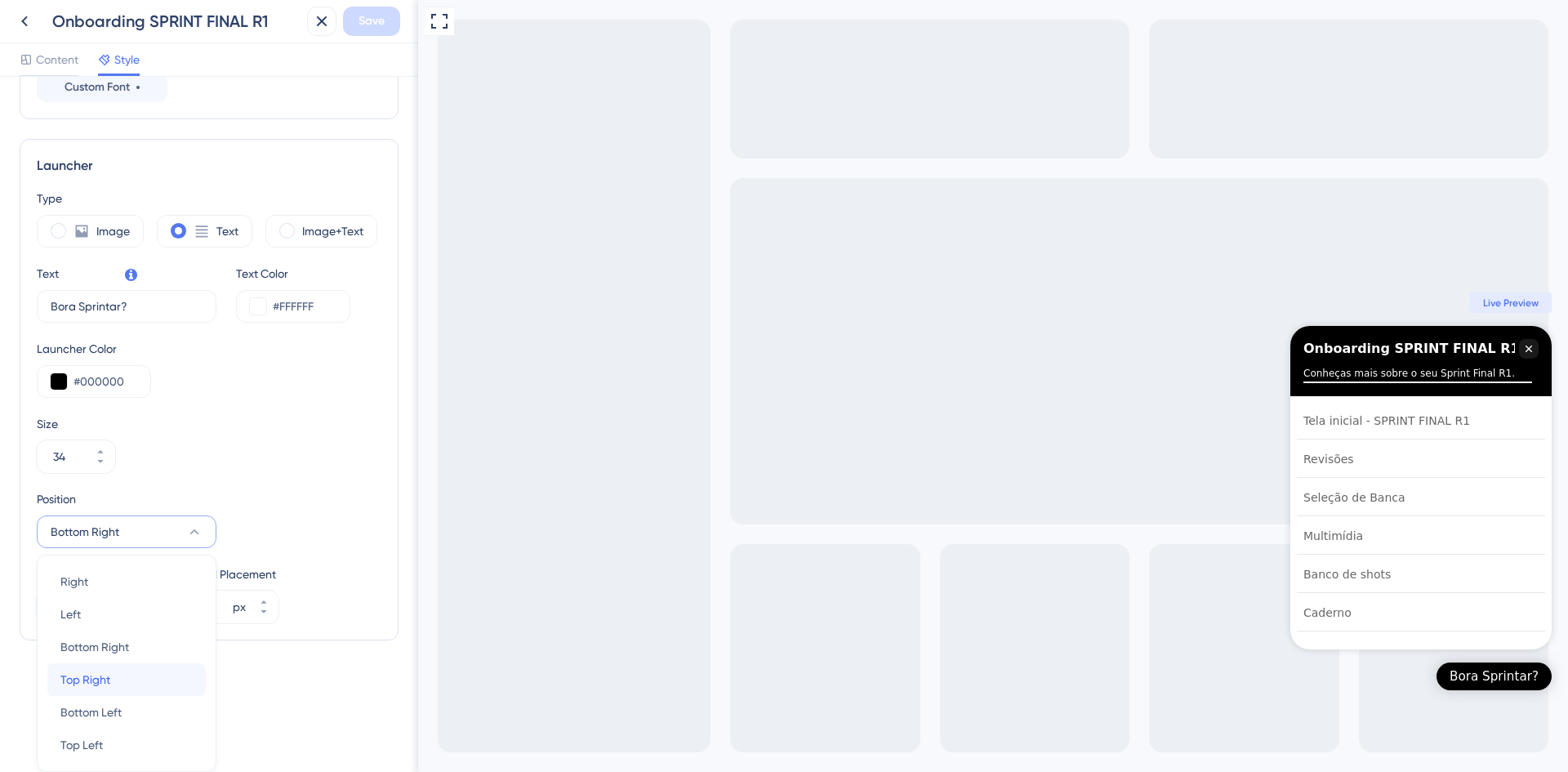
click at [149, 676] on div "Top Right Top Right" at bounding box center [126, 679] width 133 height 33
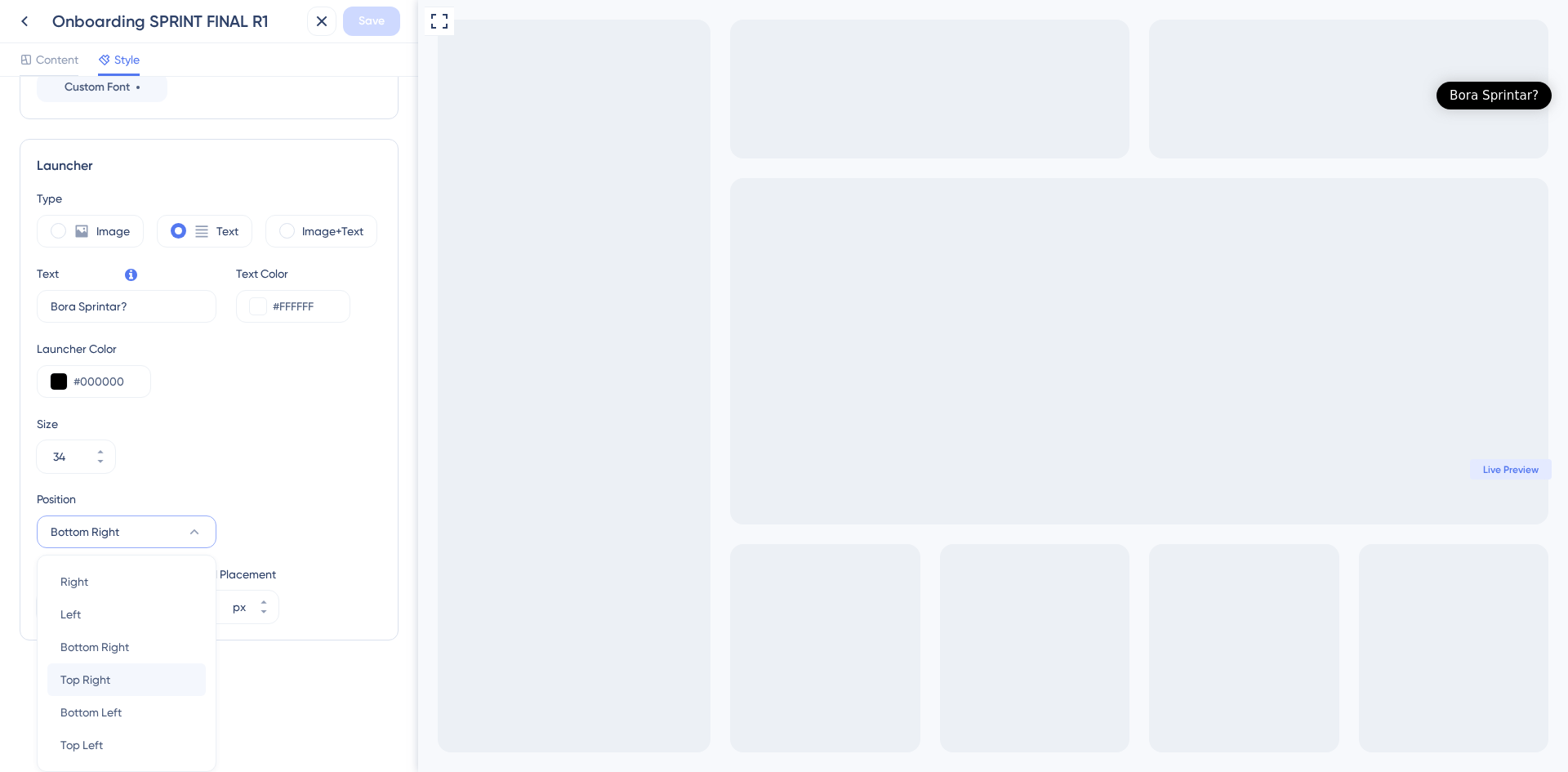
scroll to position [327, 0]
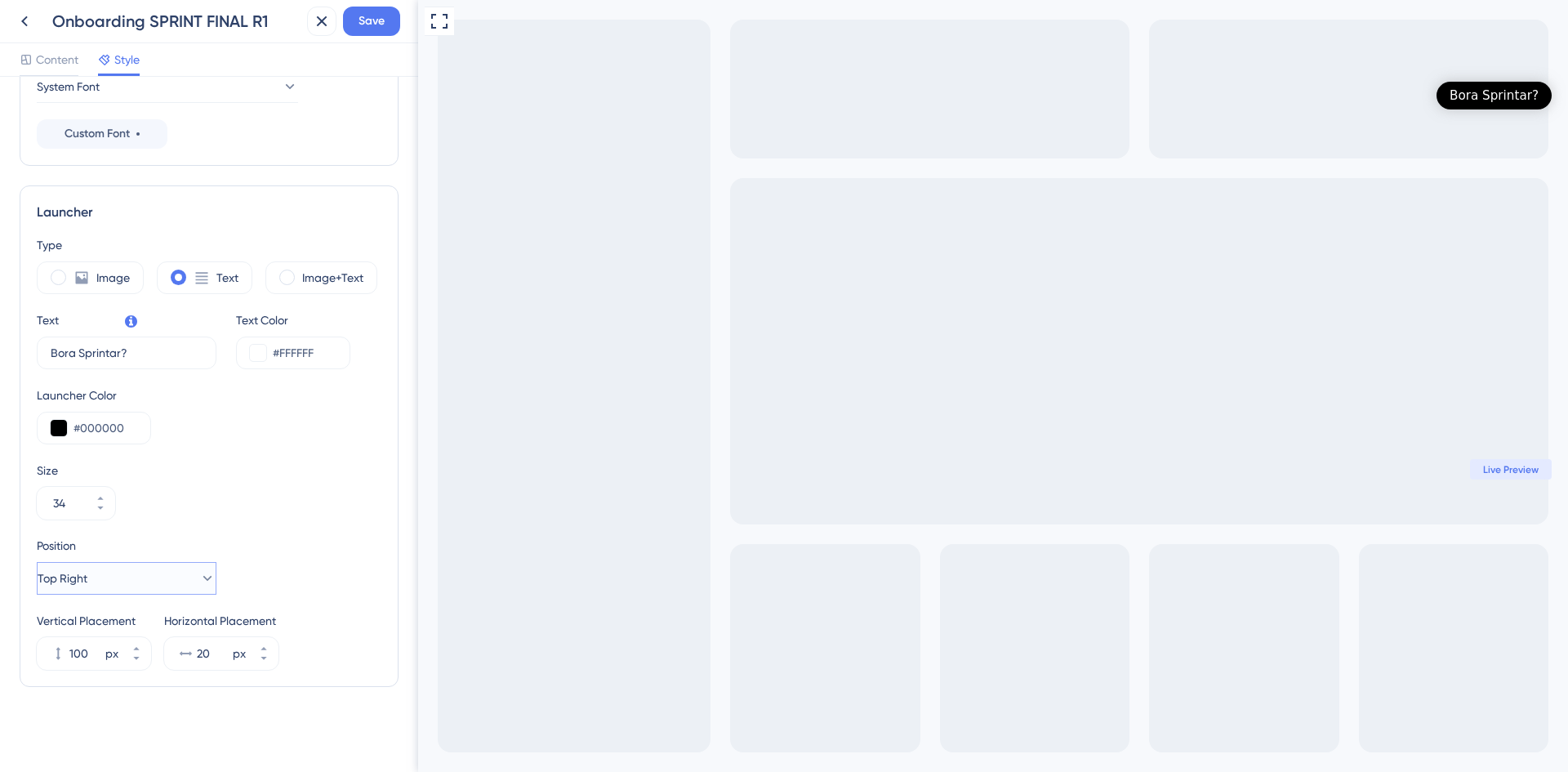
click at [179, 581] on button "Top Right" at bounding box center [126, 578] width 180 height 33
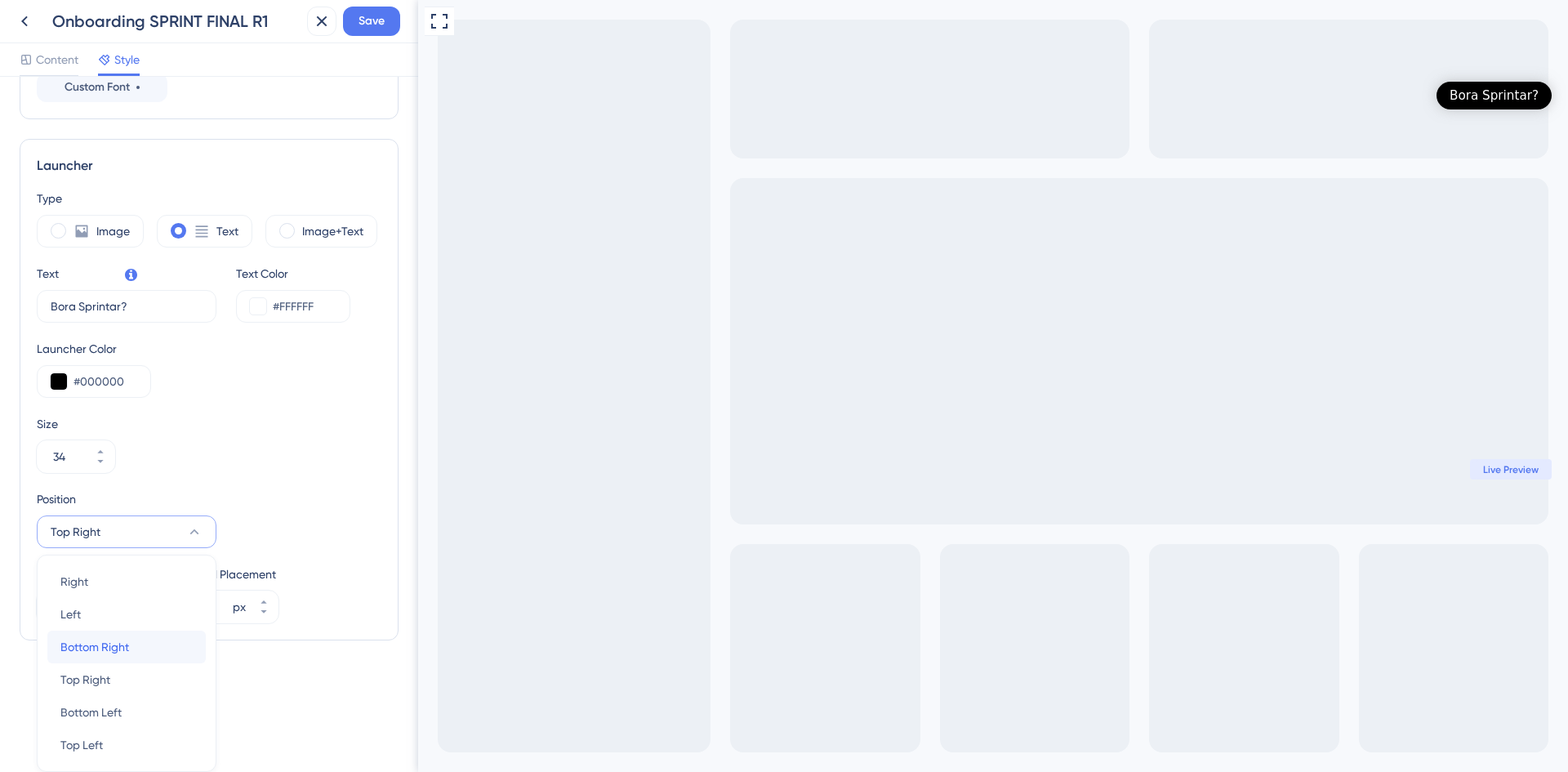
click at [147, 644] on div "Bottom Right Bottom Right" at bounding box center [126, 647] width 133 height 33
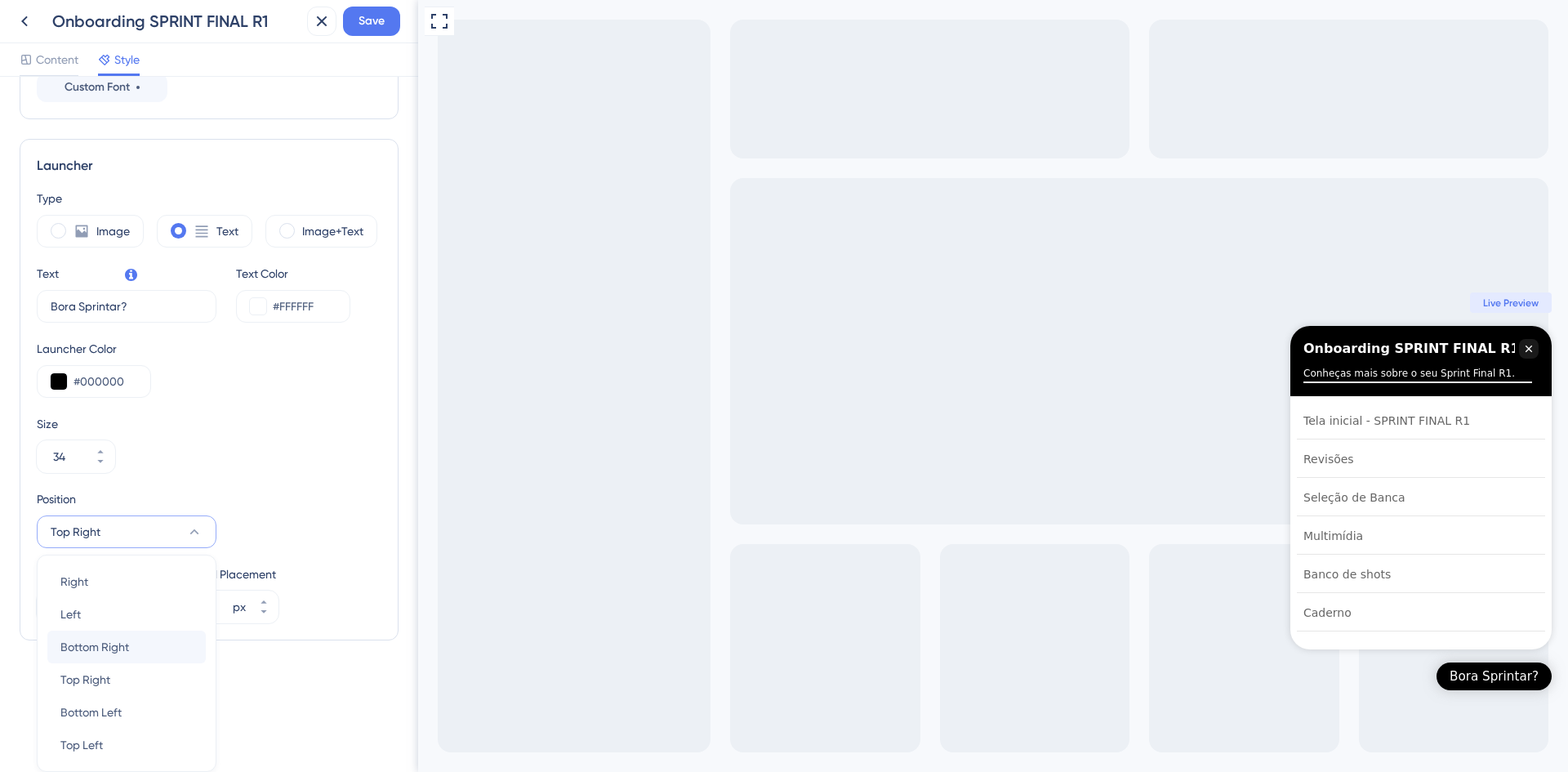
scroll to position [327, 0]
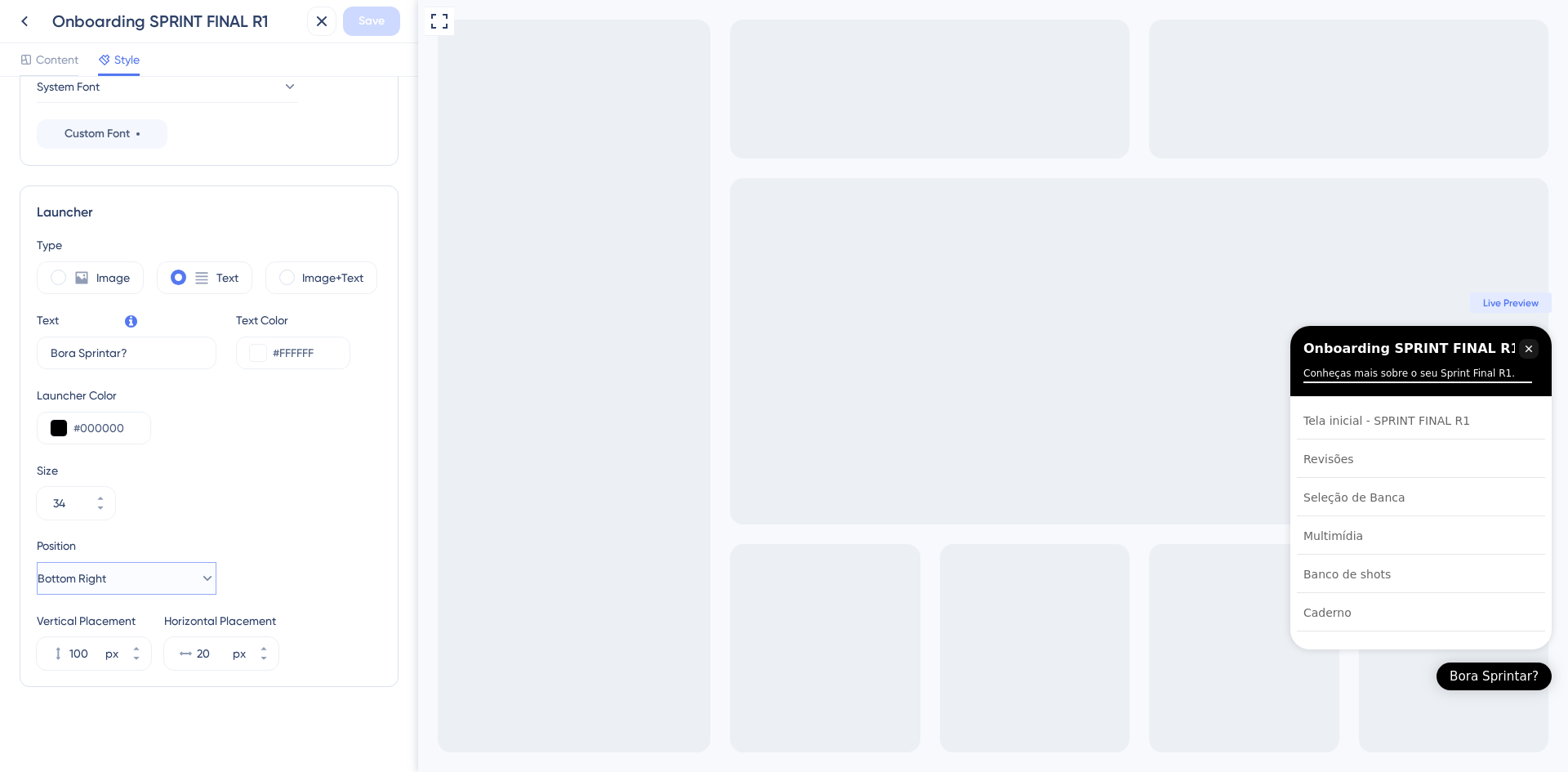
click at [149, 567] on button "Bottom Right" at bounding box center [126, 578] width 180 height 33
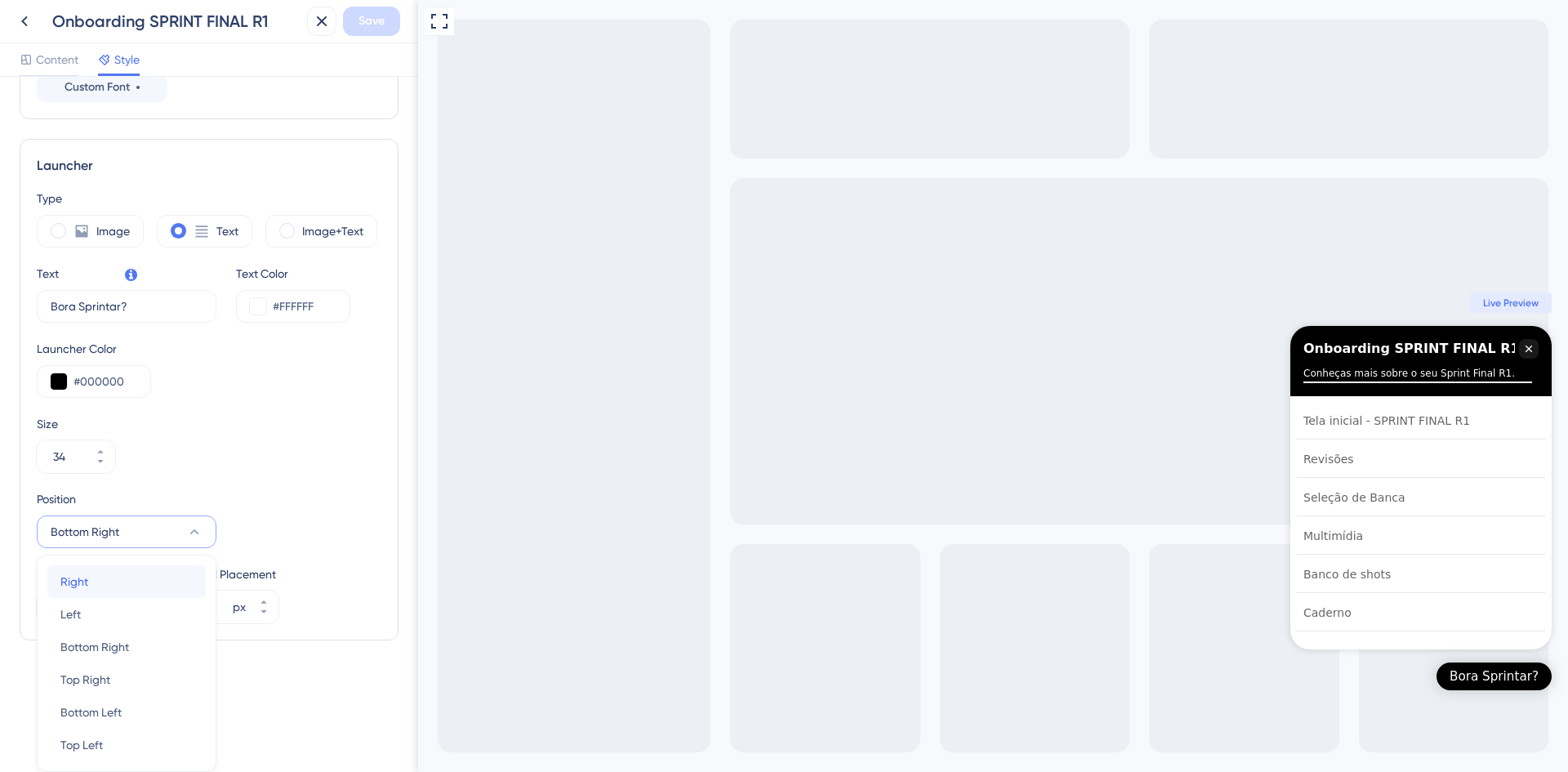
click at [158, 583] on div "Right Right" at bounding box center [126, 581] width 133 height 33
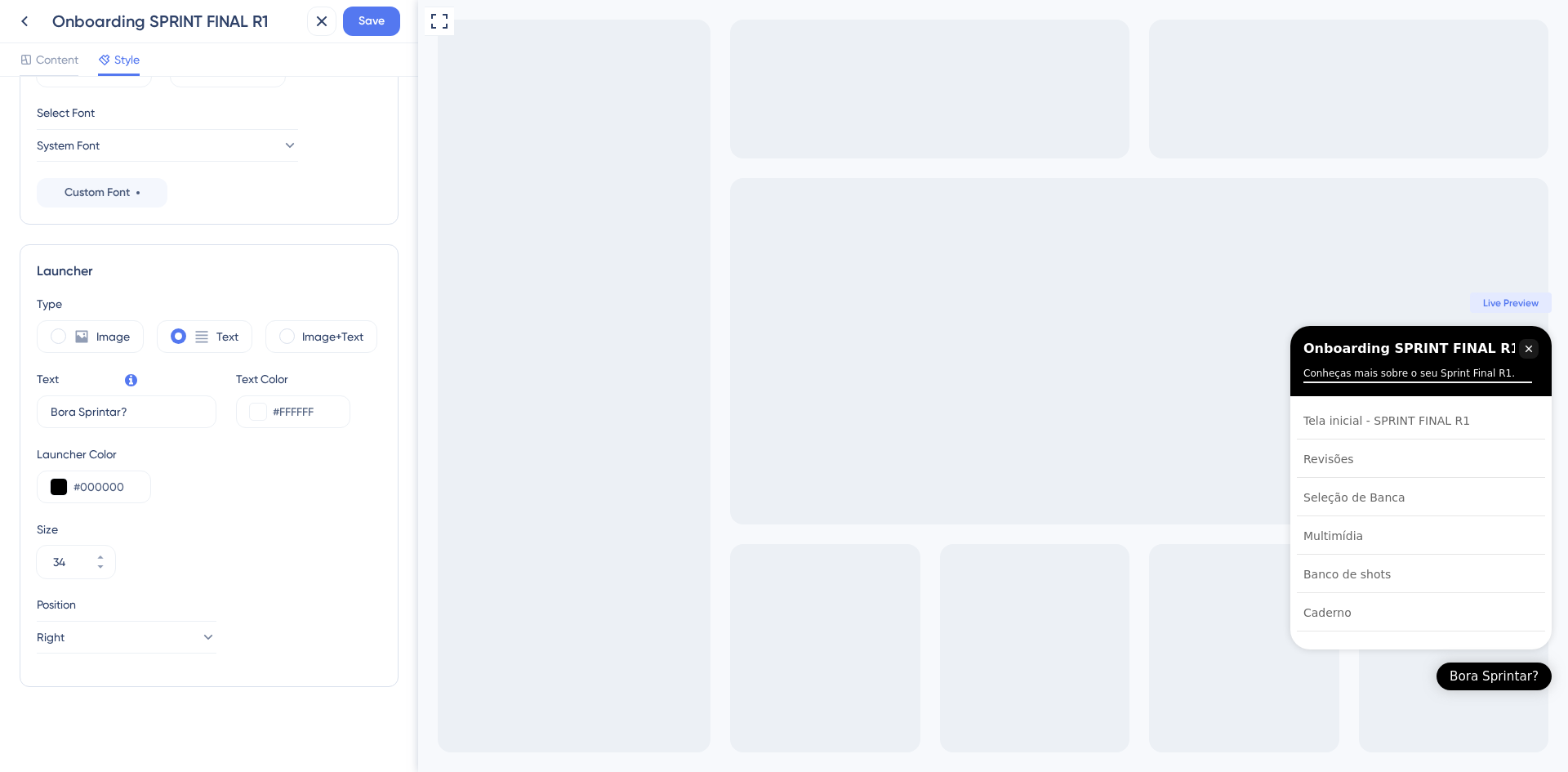
scroll to position [269, 0]
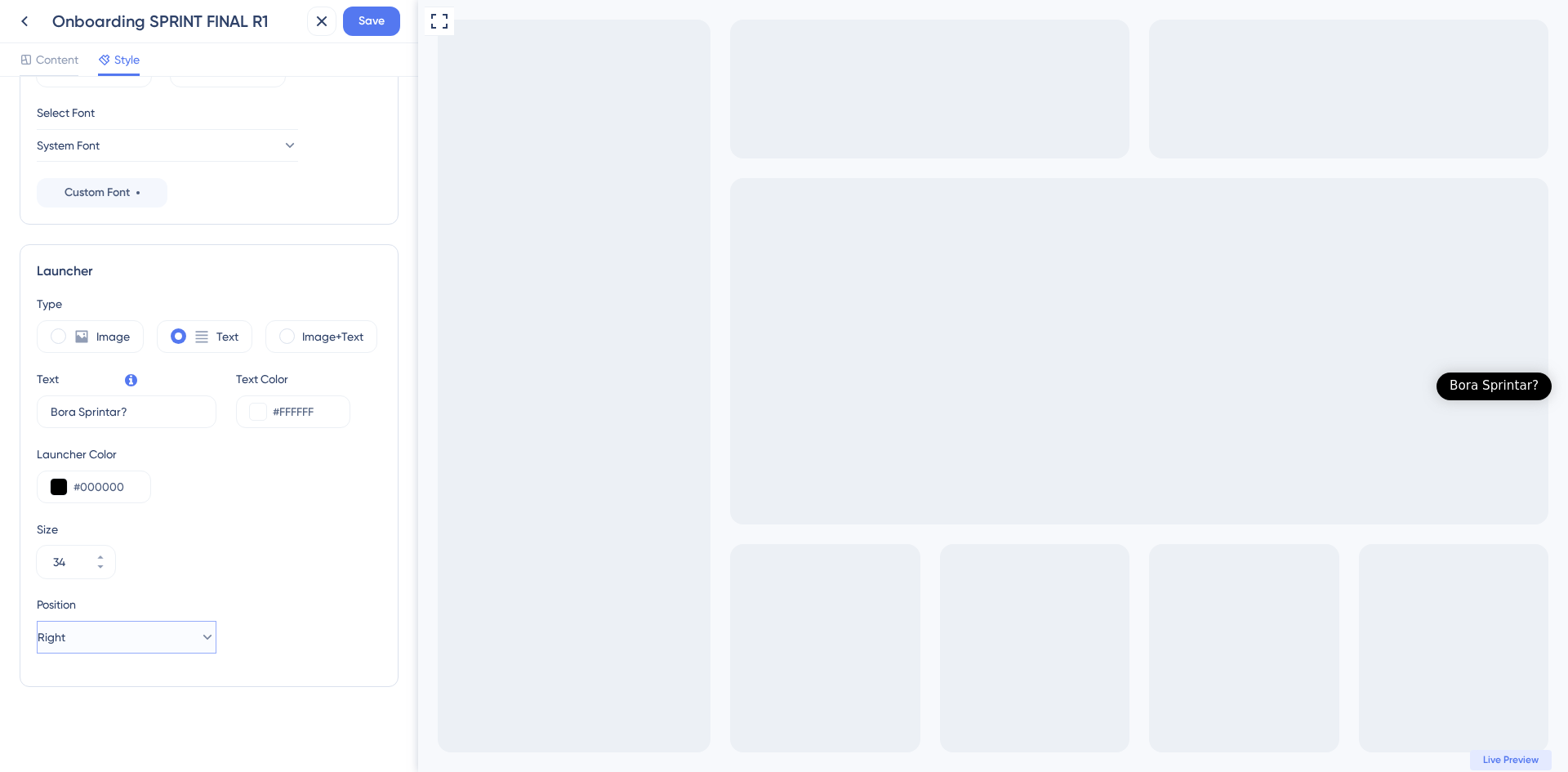
click at [159, 625] on button "Right" at bounding box center [126, 637] width 180 height 33
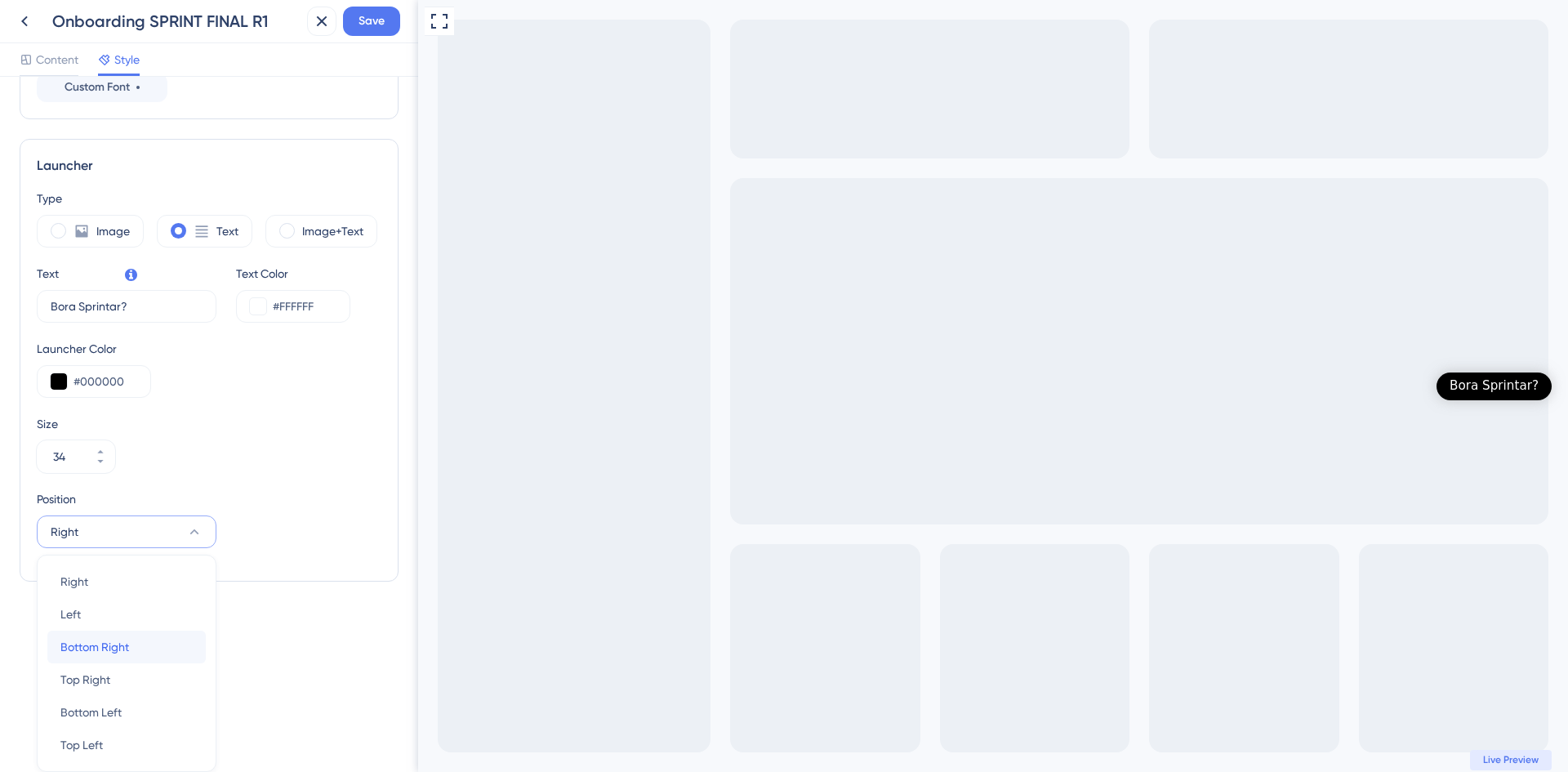
click at [143, 653] on div "Bottom Right Bottom Right" at bounding box center [126, 647] width 133 height 33
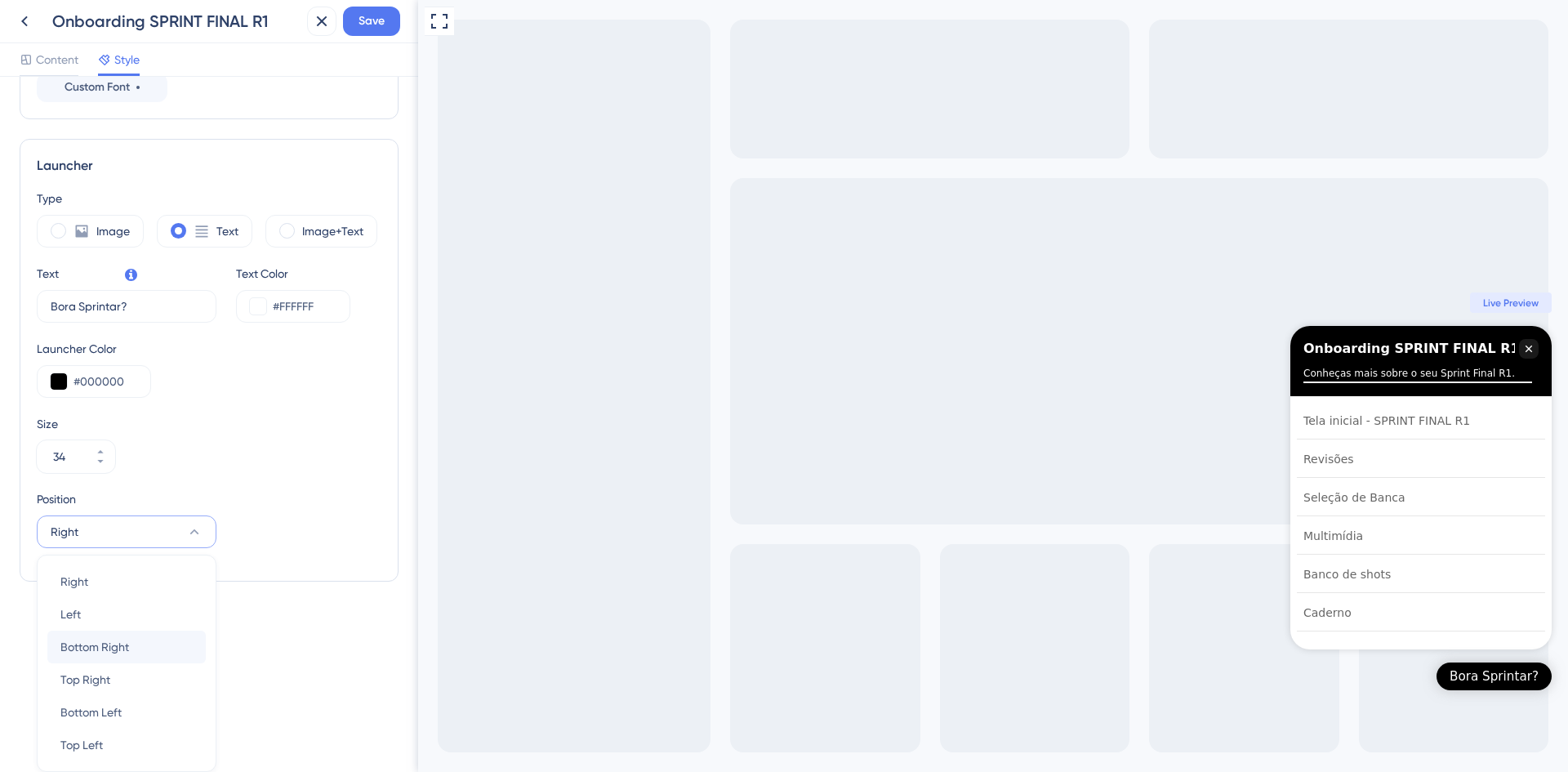
scroll to position [327, 0]
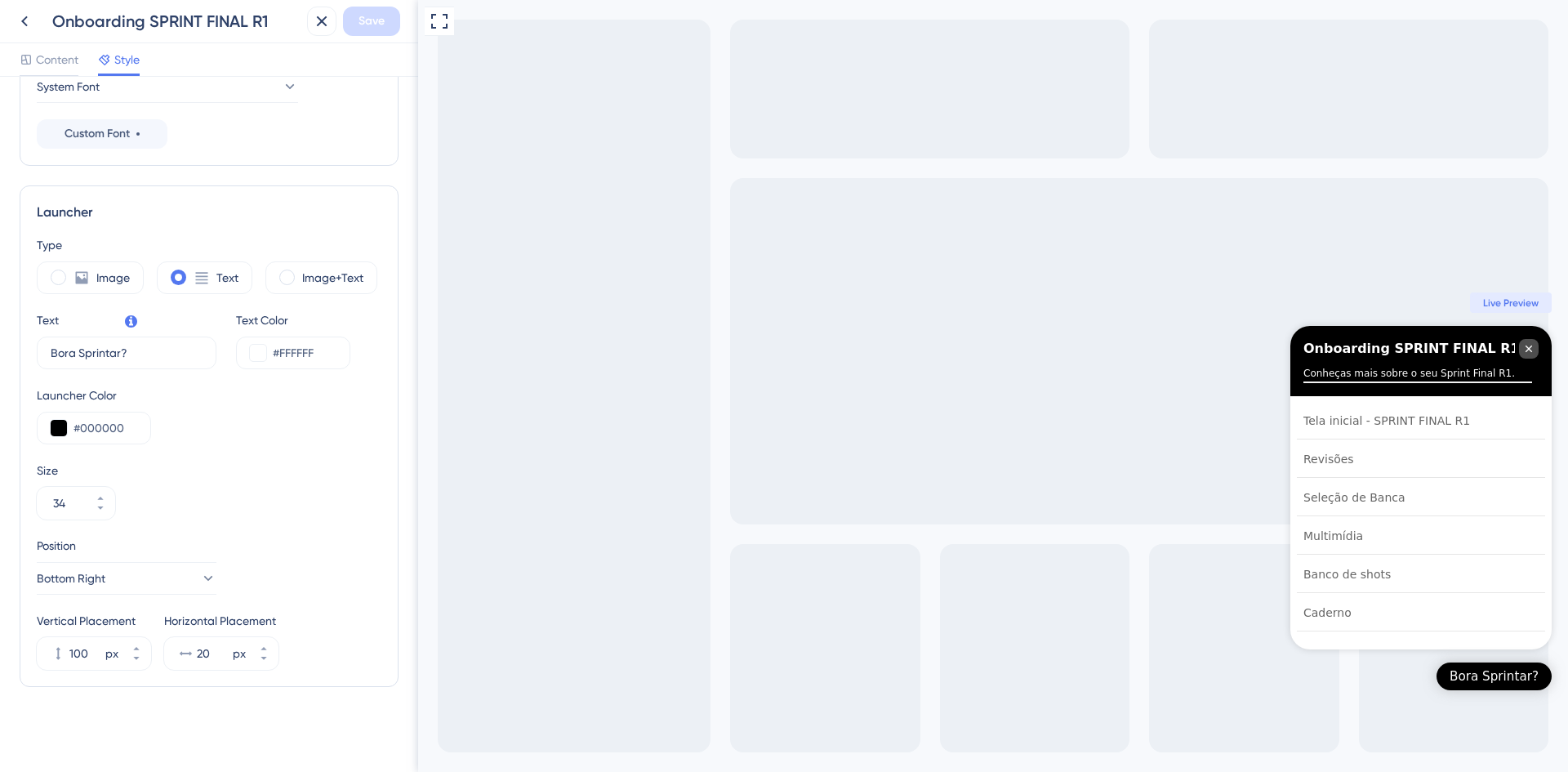
click at [1534, 352] on icon "Close Checklist" at bounding box center [1529, 349] width 13 height 13
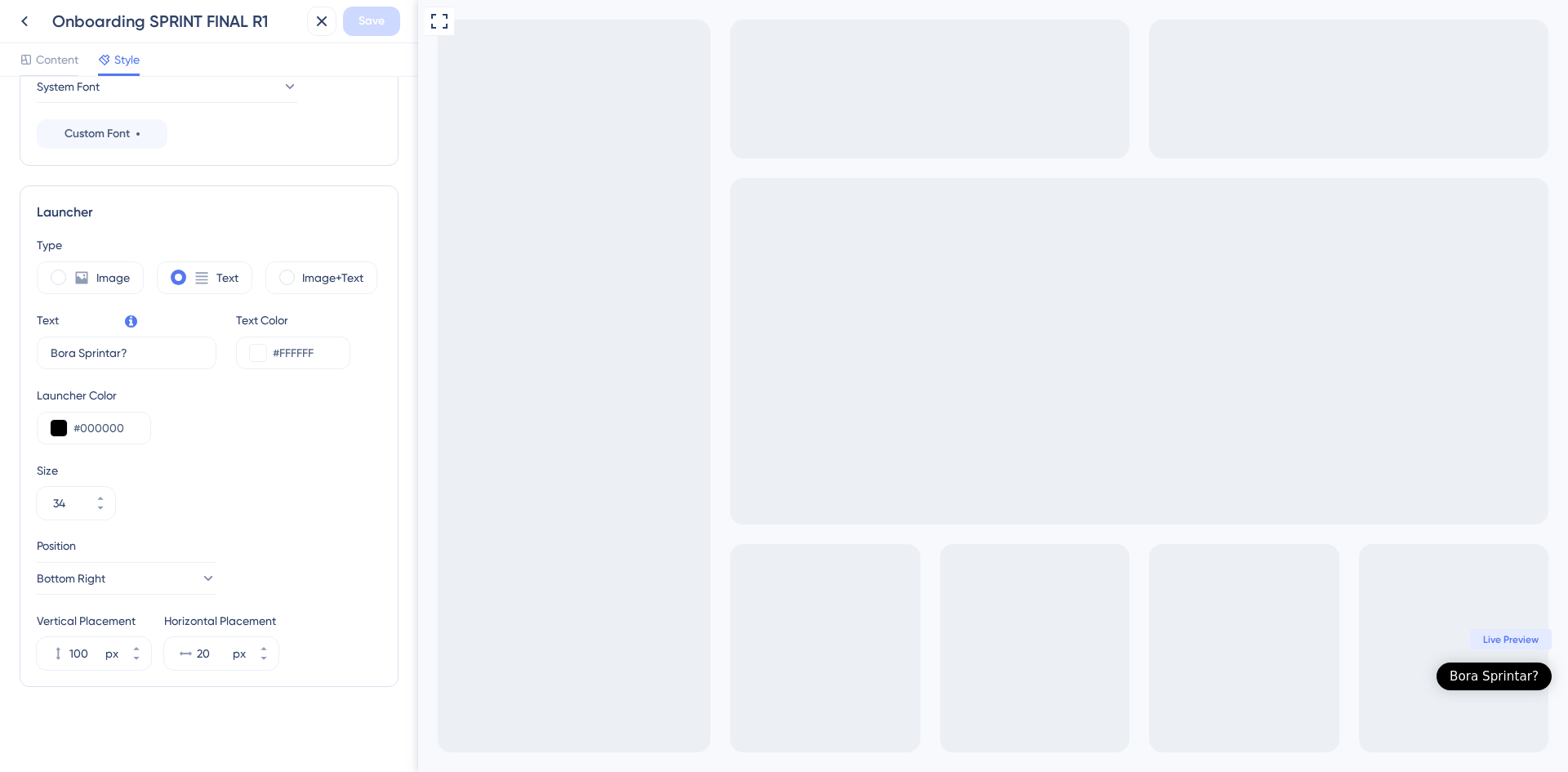
click at [1525, 679] on div "Bora Sprintar?" at bounding box center [1494, 676] width 89 height 16
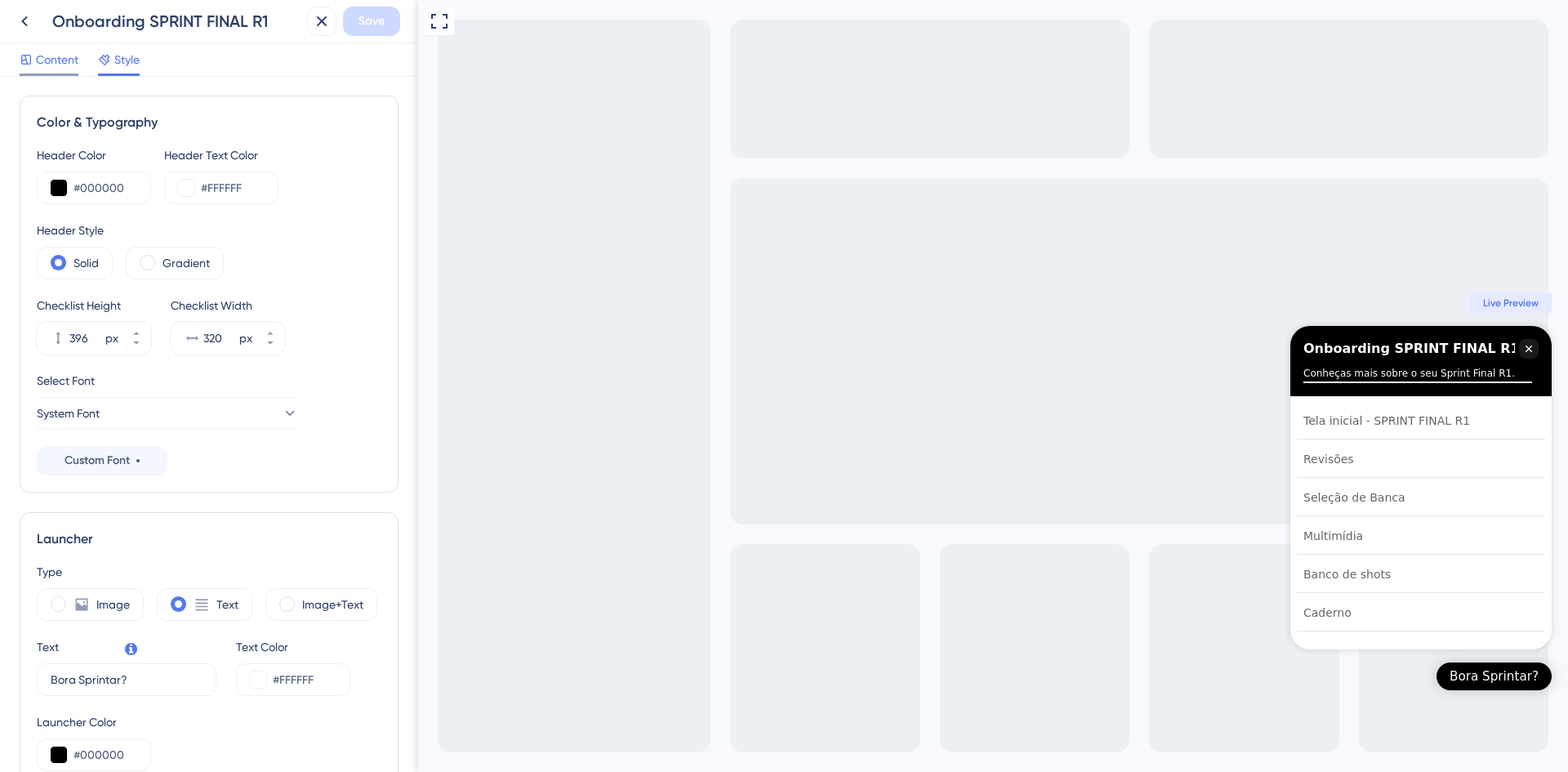
scroll to position [0, 0]
click at [49, 66] on span "Content" at bounding box center [56, 59] width 42 height 20
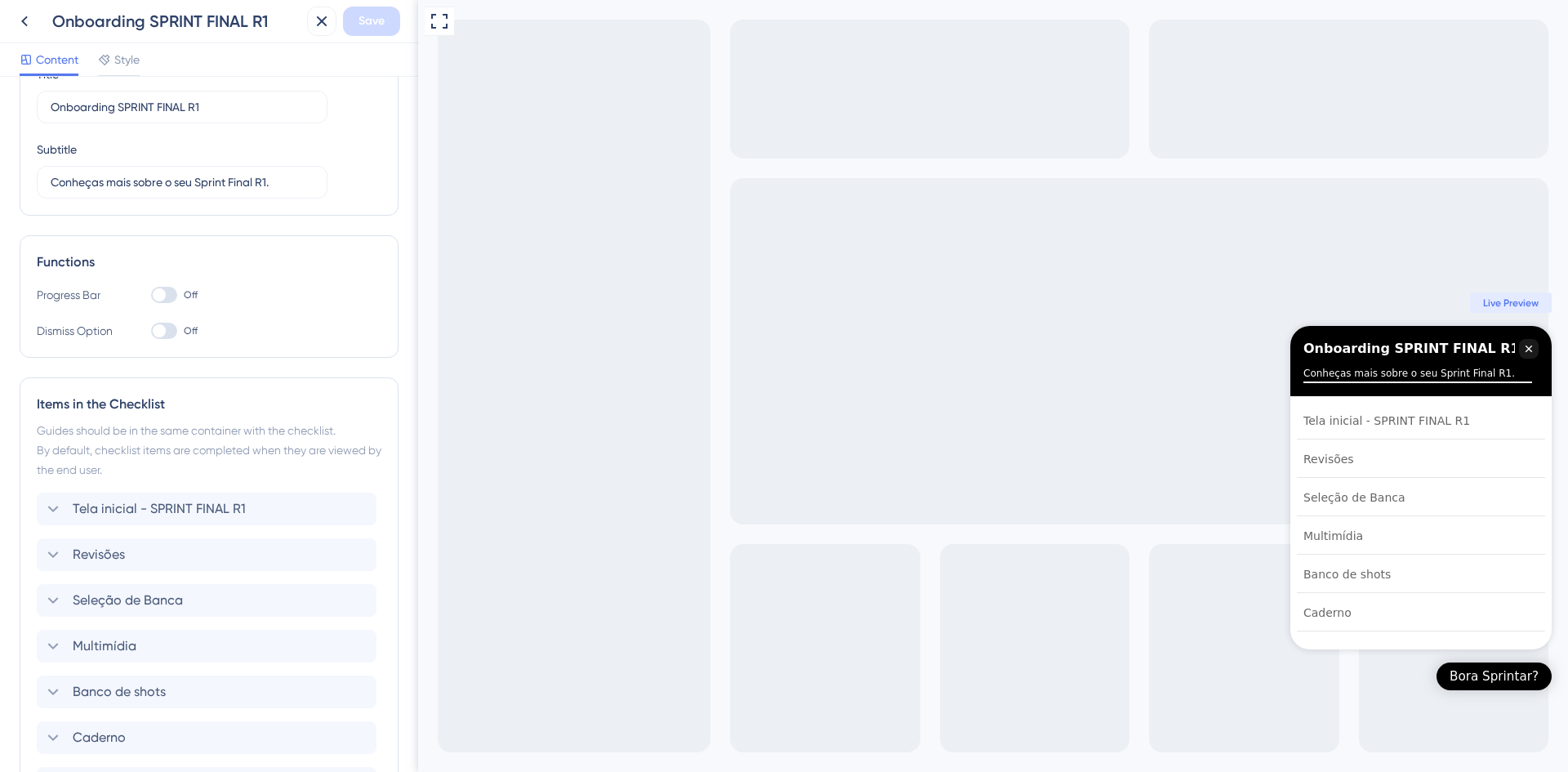
click at [166, 328] on div at bounding box center [165, 330] width 26 height 16
click at [151, 331] on input "Off" at bounding box center [150, 331] width 1 height 1
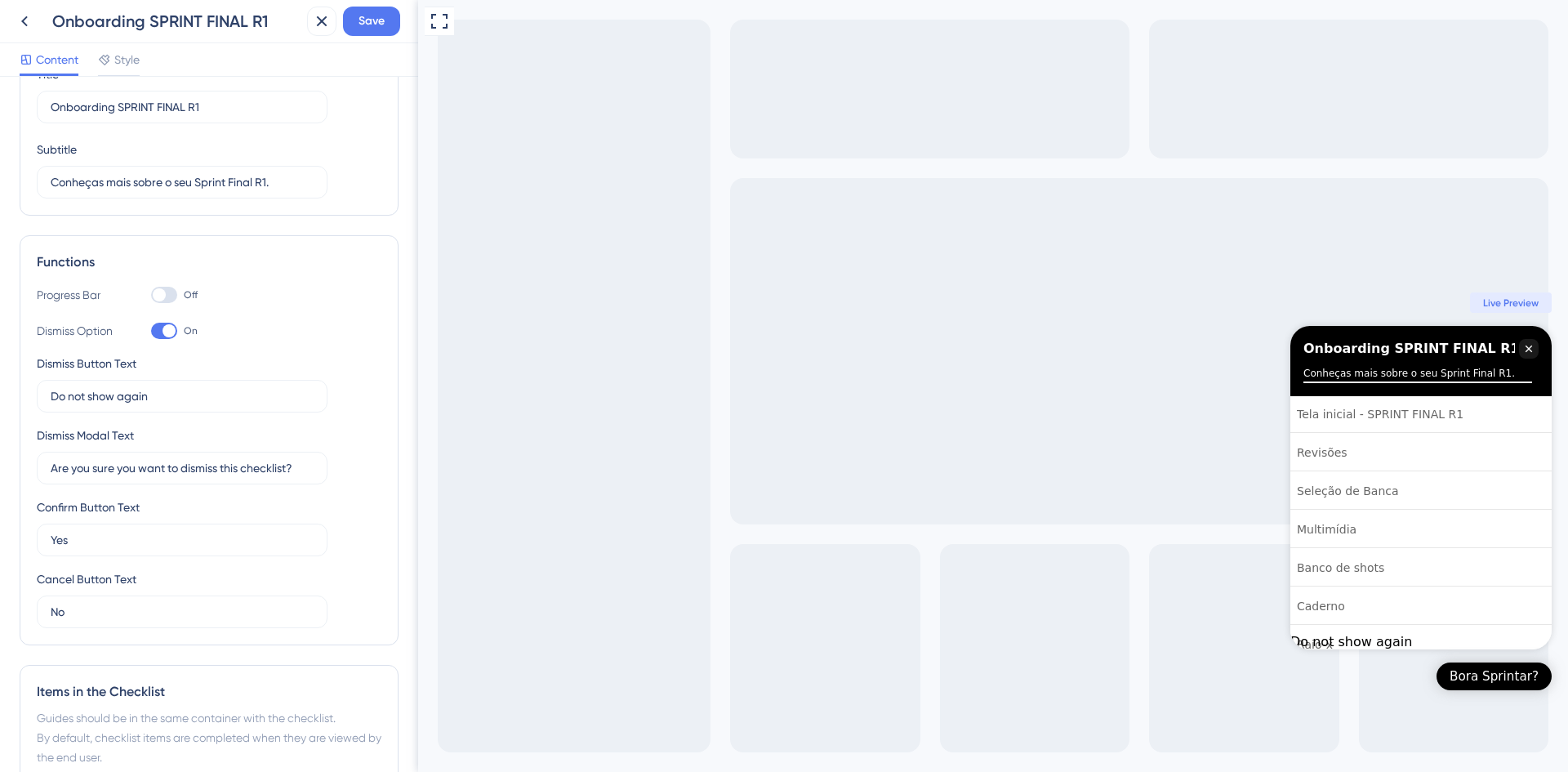
click at [166, 328] on div at bounding box center [169, 331] width 13 height 13
click at [151, 331] on input "On" at bounding box center [150, 331] width 1 height 1
checkbox input "false"
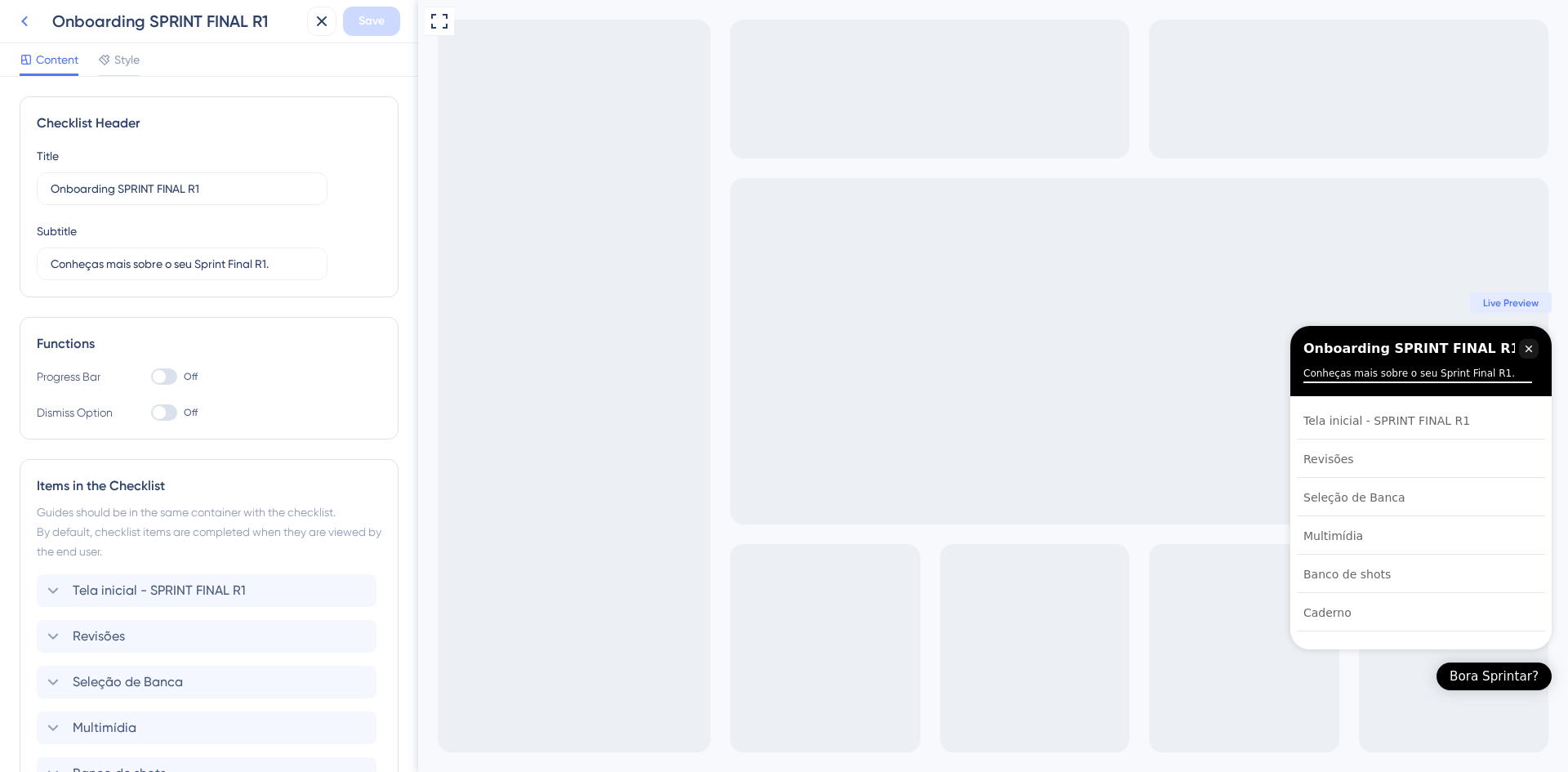
click at [24, 19] on icon at bounding box center [24, 21] width 7 height 10
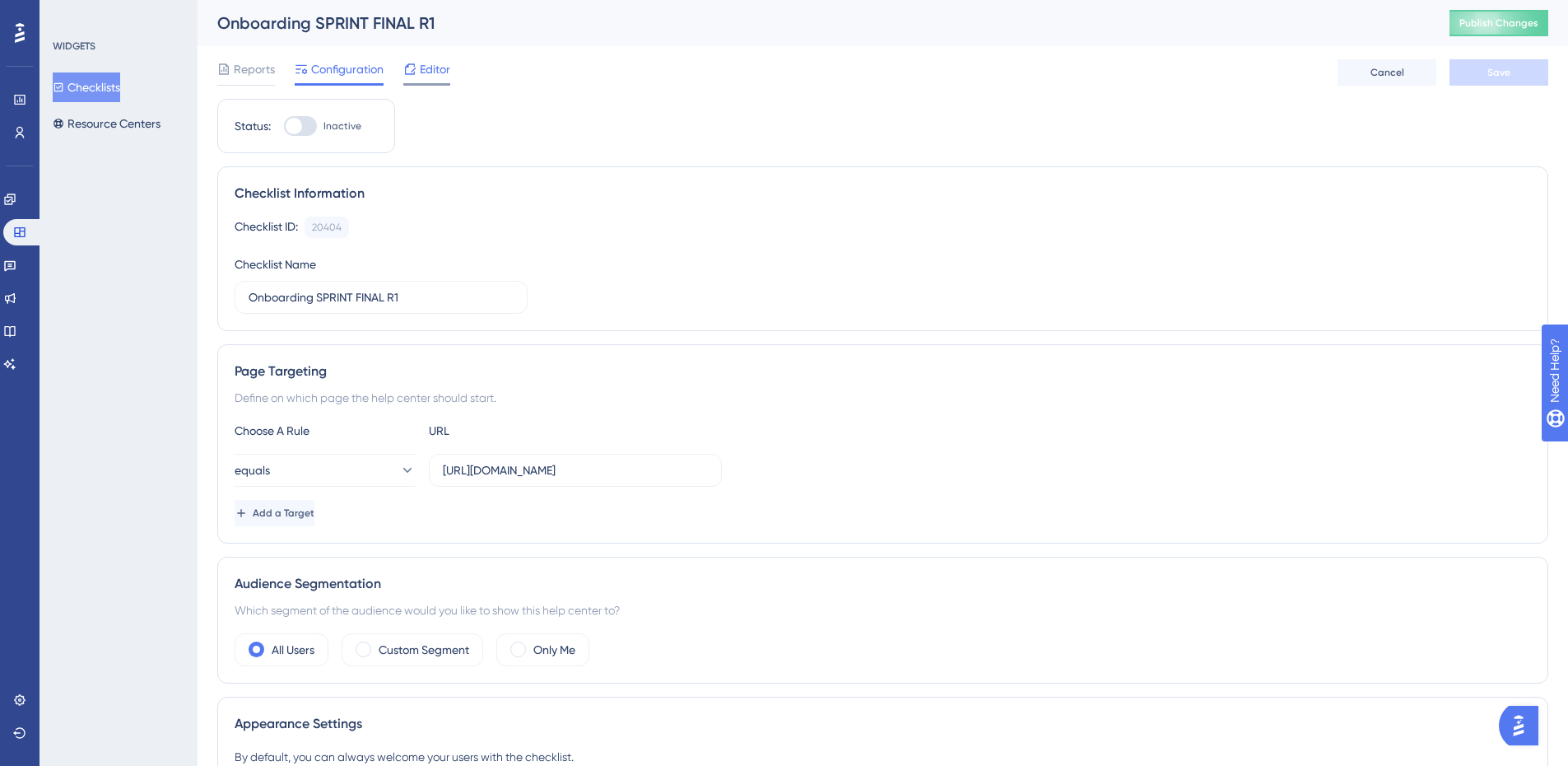
click at [428, 79] on div "Editor" at bounding box center [427, 73] width 47 height 27
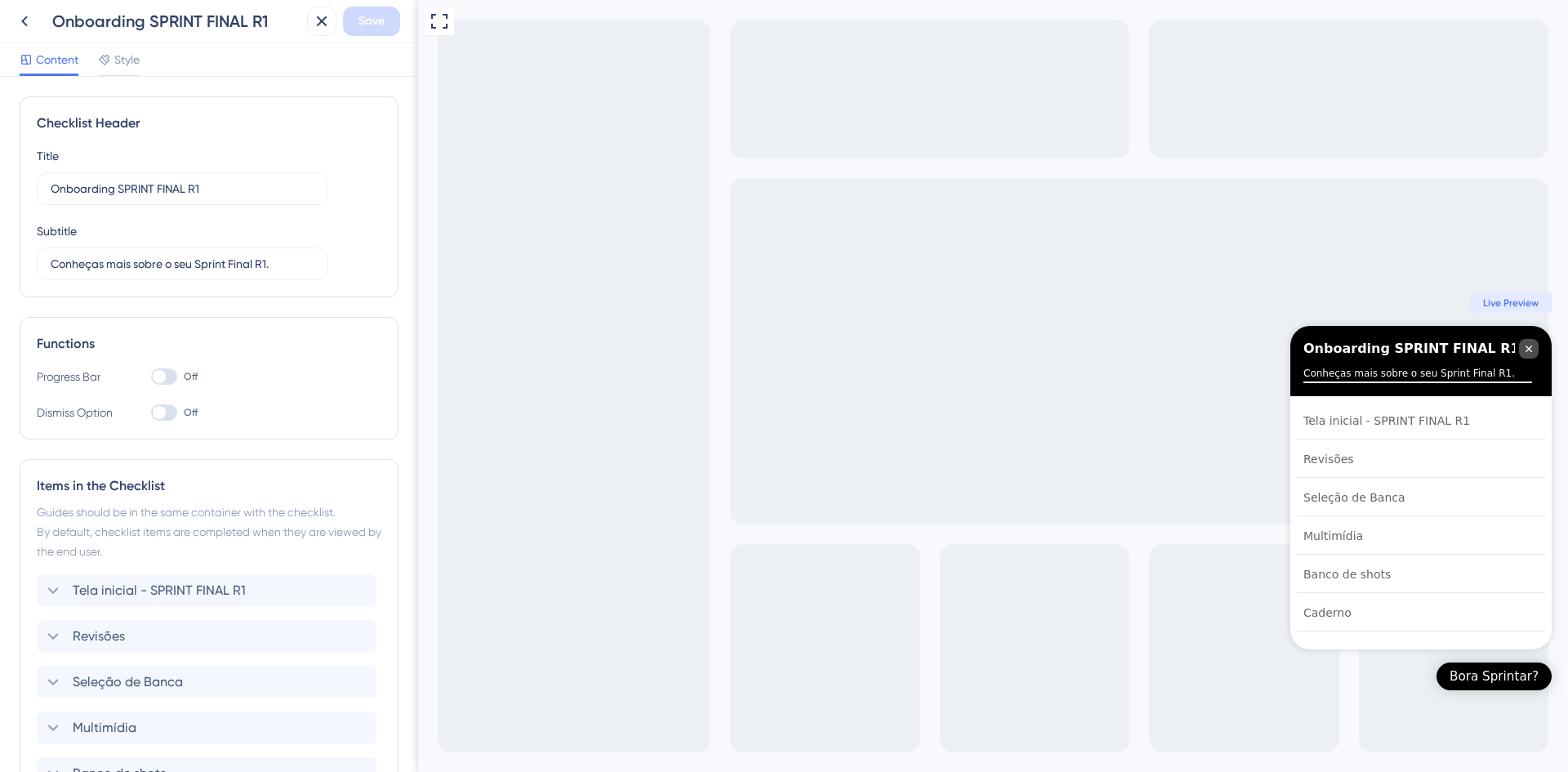
click at [1529, 351] on icon "Close Checklist" at bounding box center [1529, 349] width 7 height 7
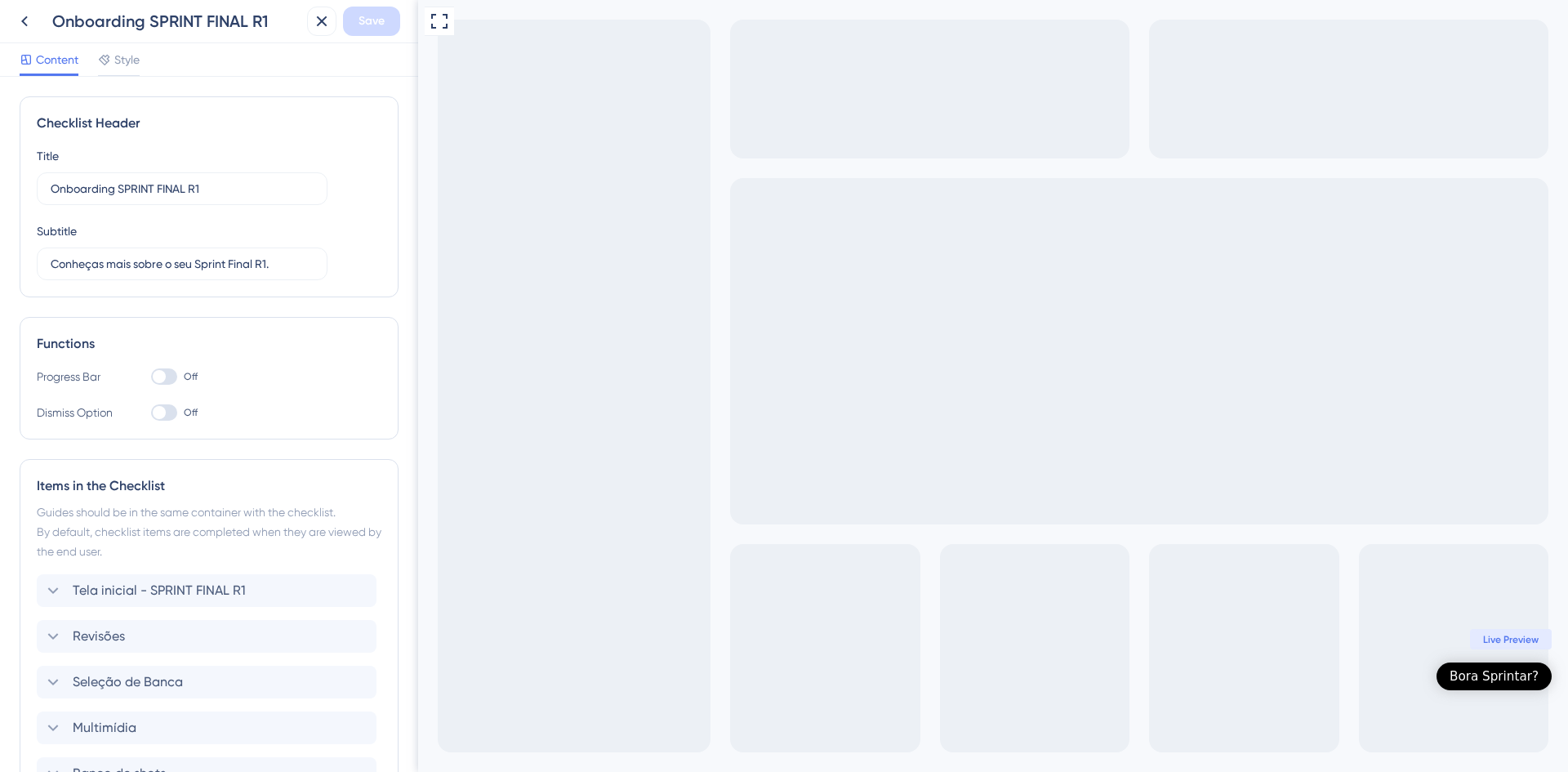
click at [1508, 673] on div "Bora Sprintar?" at bounding box center [1494, 676] width 89 height 16
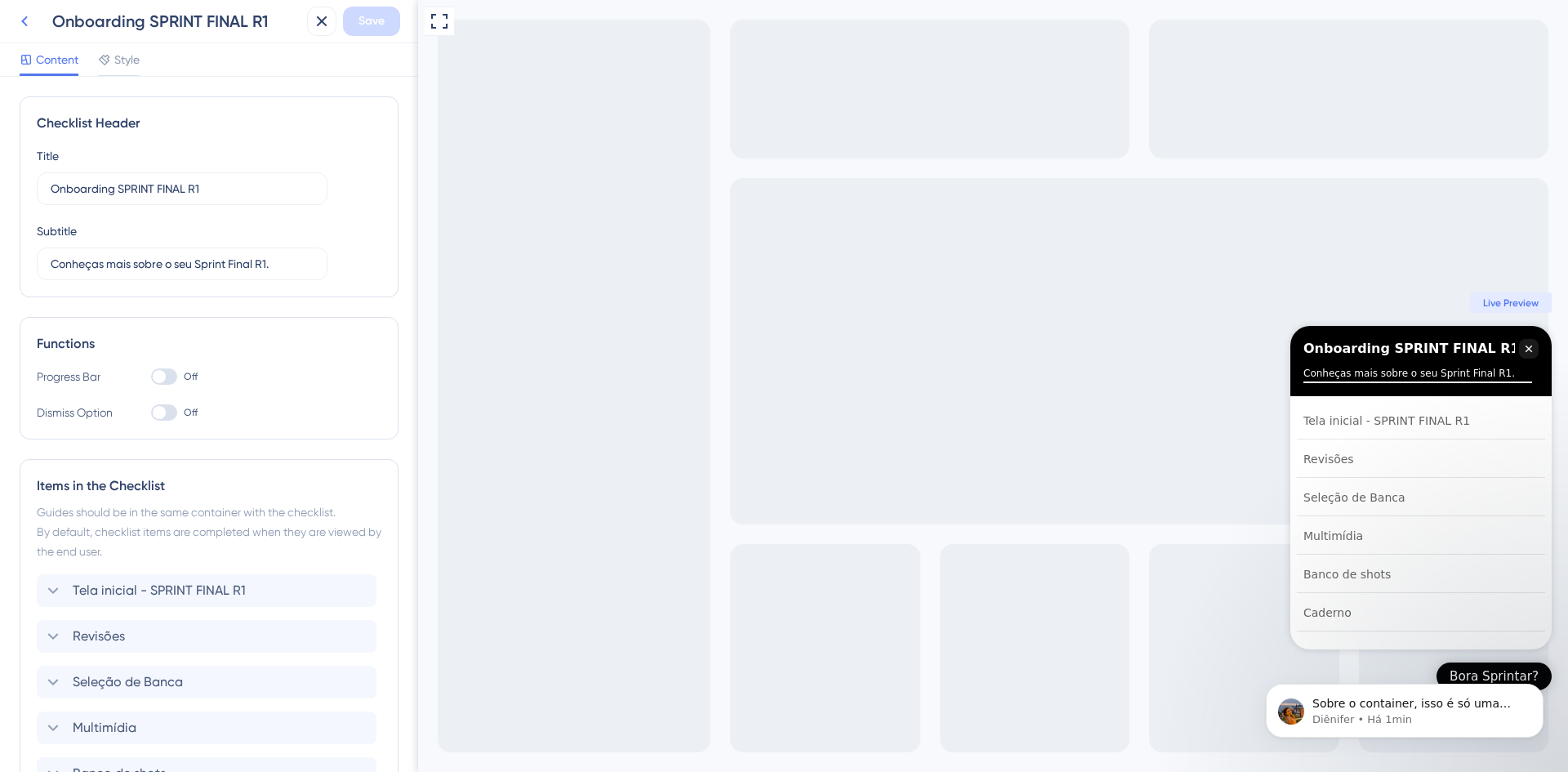
click at [30, 17] on icon at bounding box center [24, 21] width 20 height 20
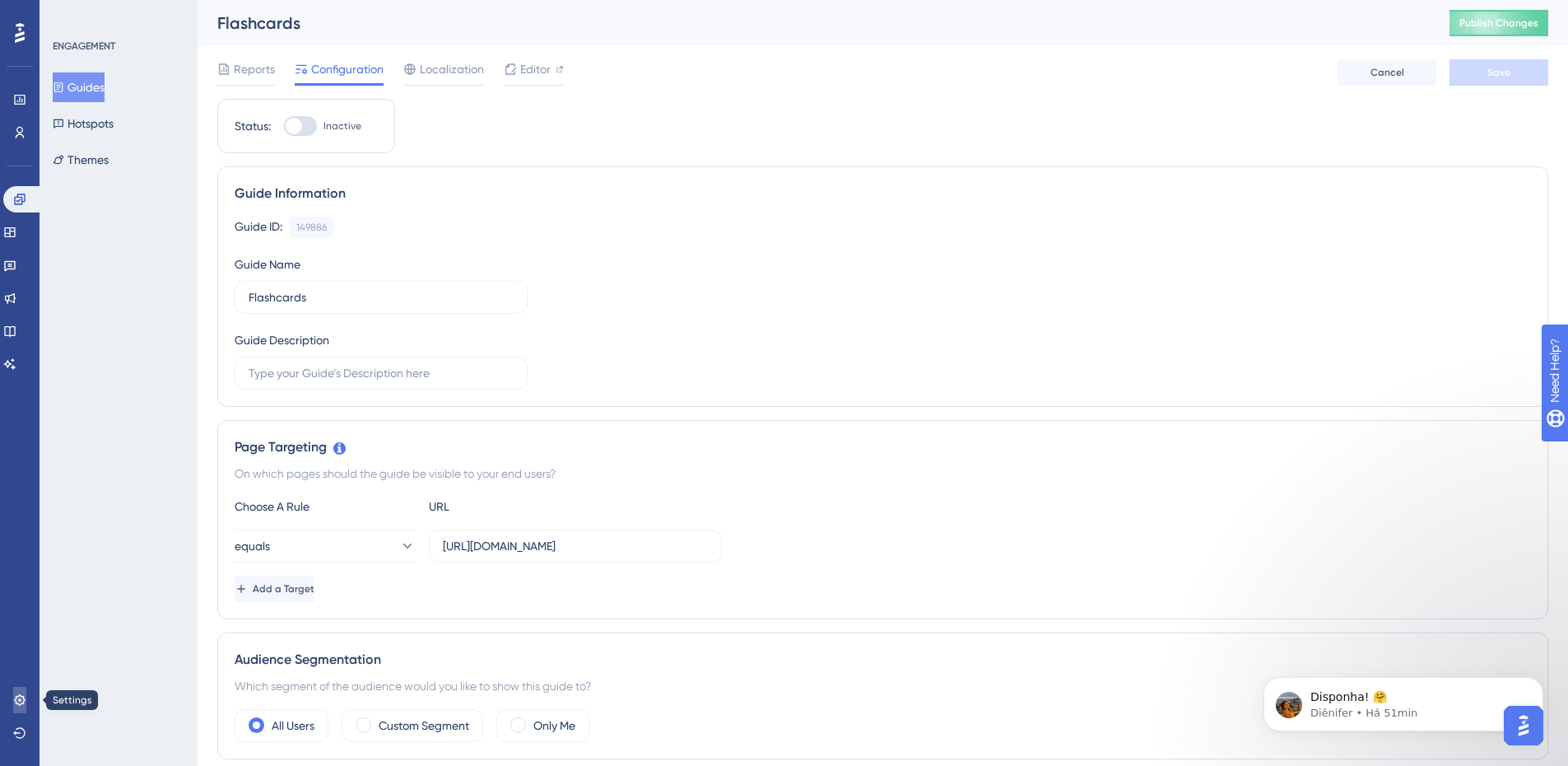
click at [26, 694] on icon at bounding box center [20, 701] width 13 height 13
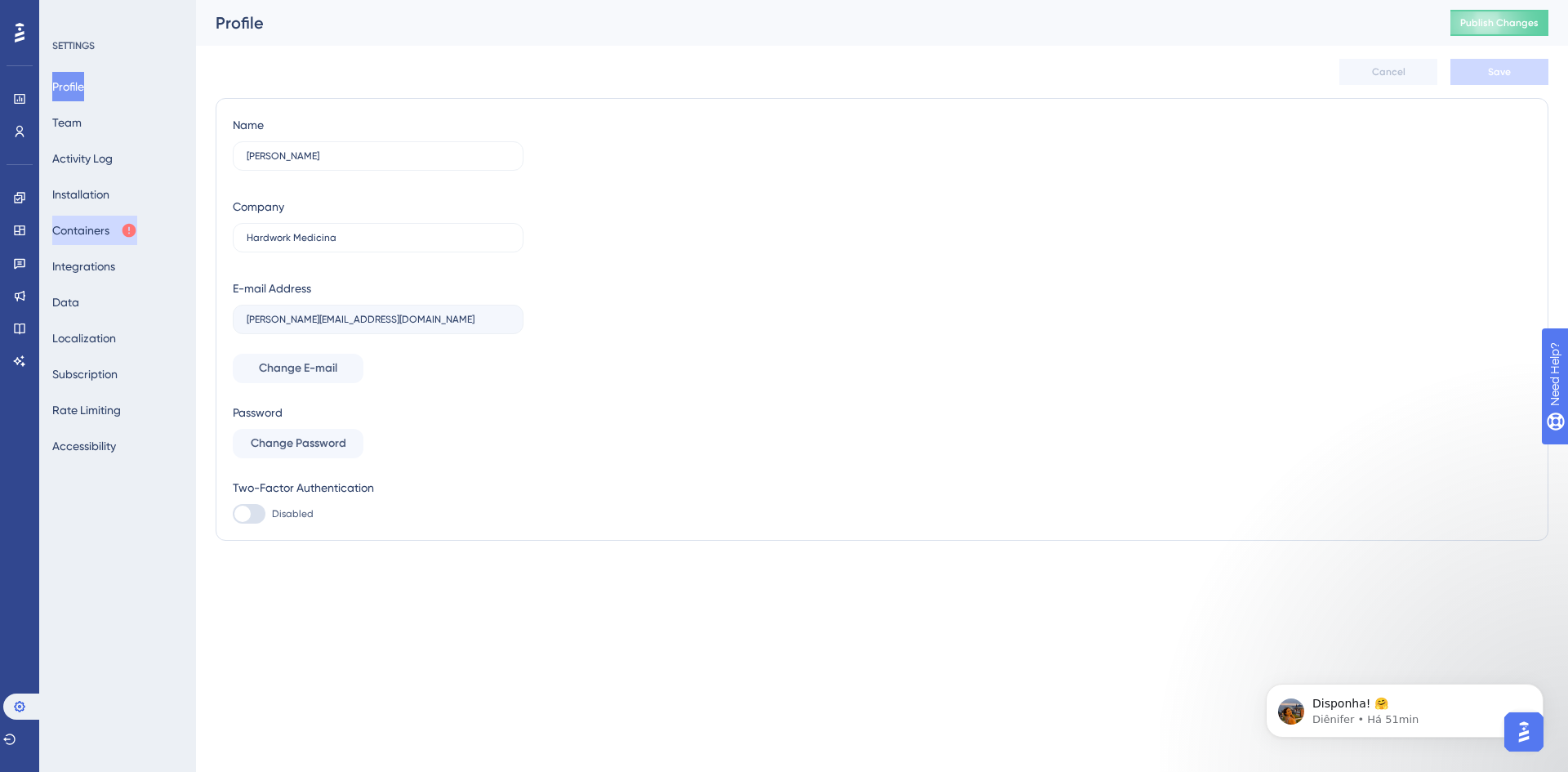
click at [111, 228] on button "Containers" at bounding box center [95, 229] width 85 height 29
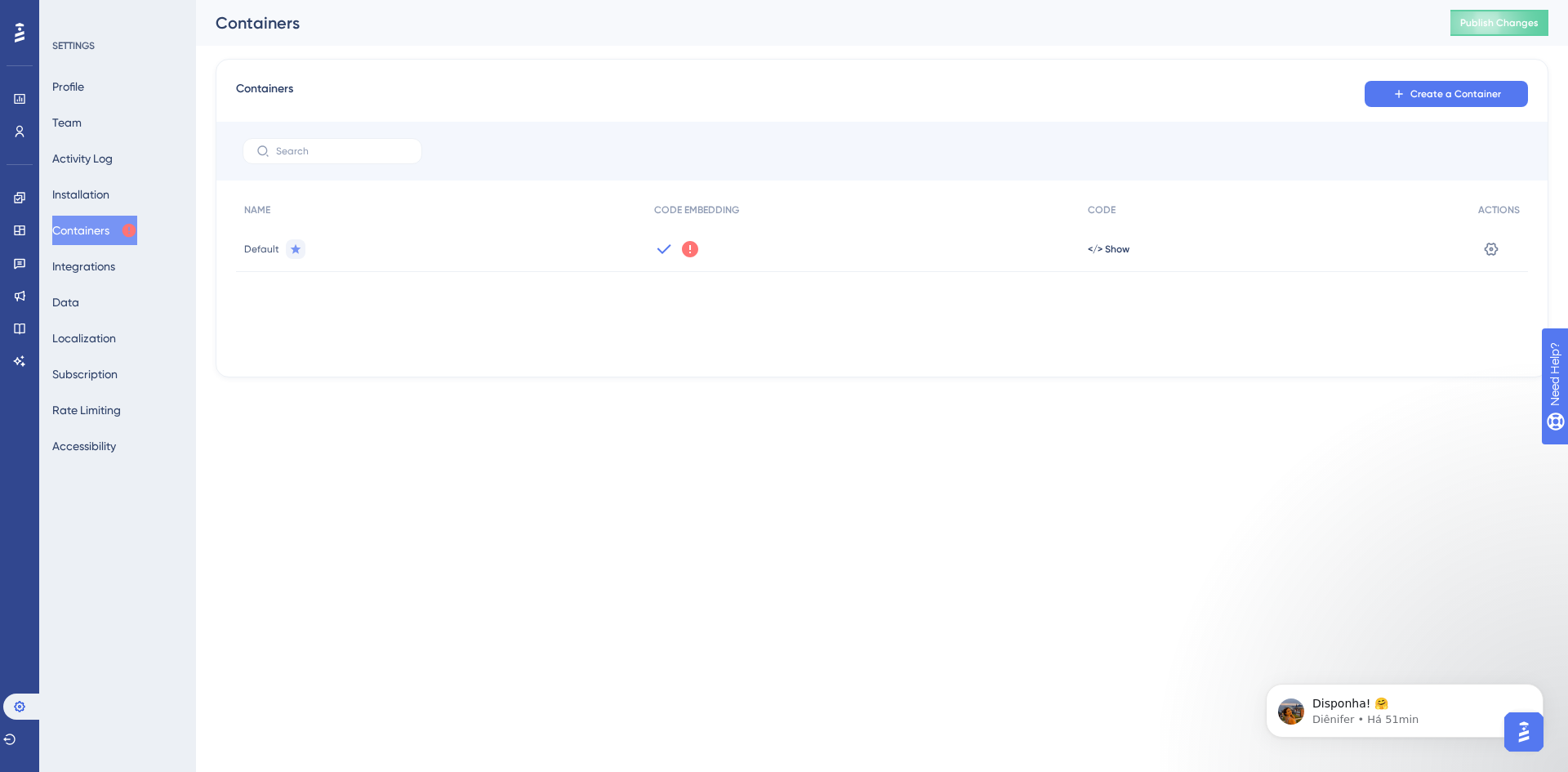
click at [691, 248] on icon at bounding box center [689, 248] width 16 height 16
click at [836, 0] on html "Performance Users Engagement Widgets Feedback Product Updates Knowledge Base AI…" at bounding box center [784, 0] width 1568 height 0
click at [1489, 21] on span "Publish Changes" at bounding box center [1498, 23] width 78 height 13
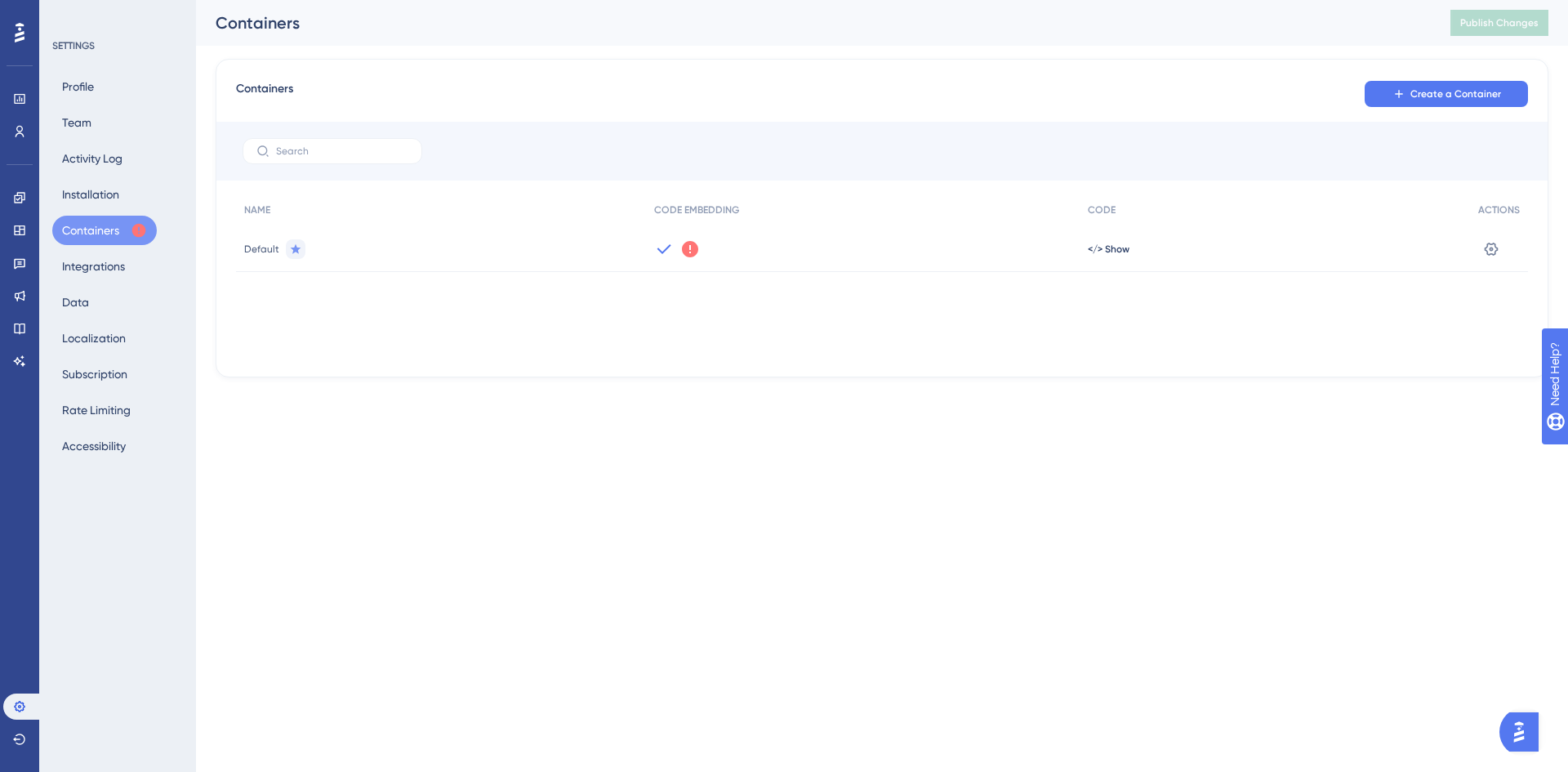
click at [690, 251] on icon at bounding box center [689, 248] width 16 height 16
click at [102, 449] on button "Accessibility" at bounding box center [94, 446] width 84 height 29
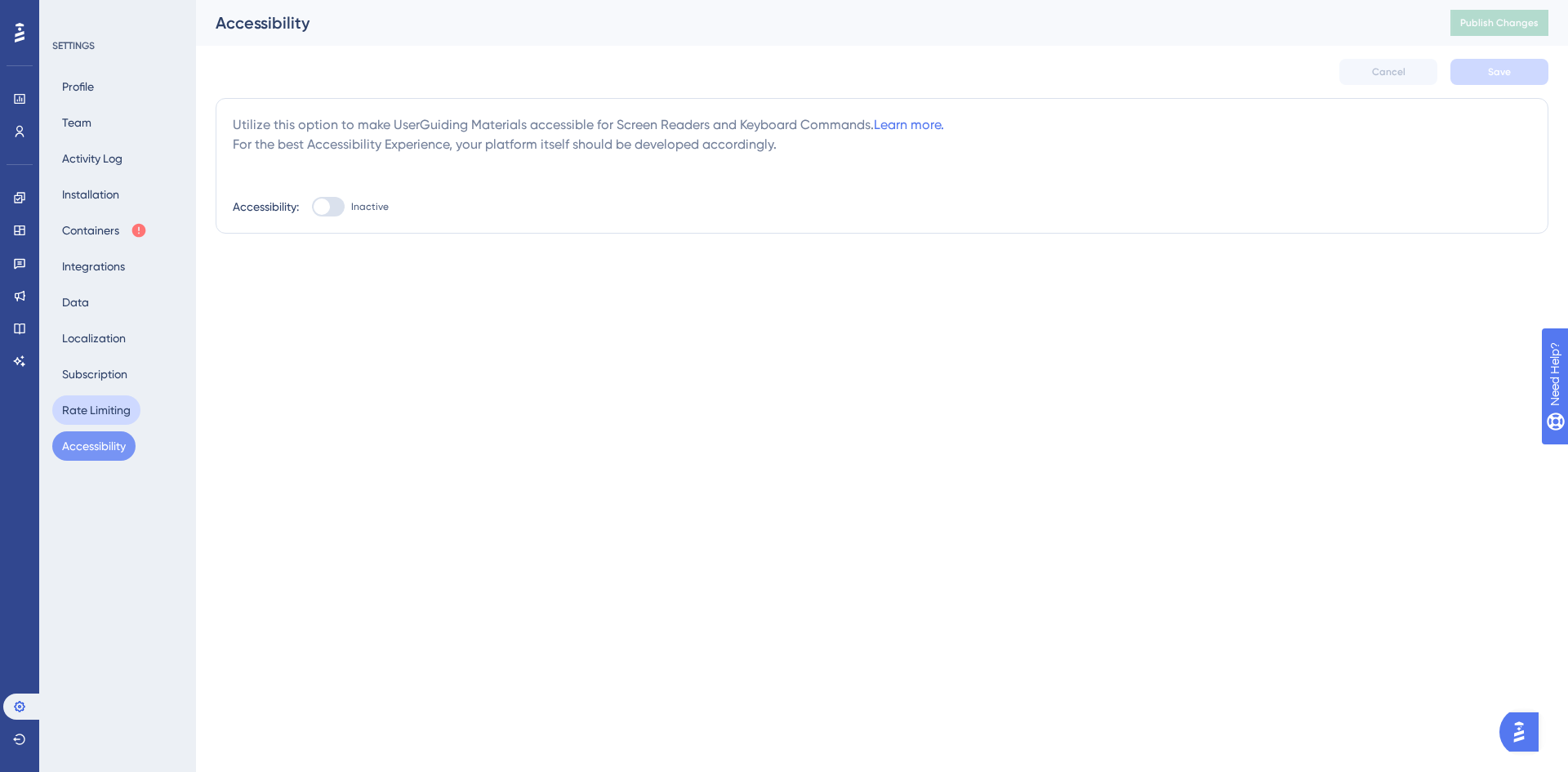
click at [86, 413] on button "Rate Limiting" at bounding box center [97, 410] width 88 height 29
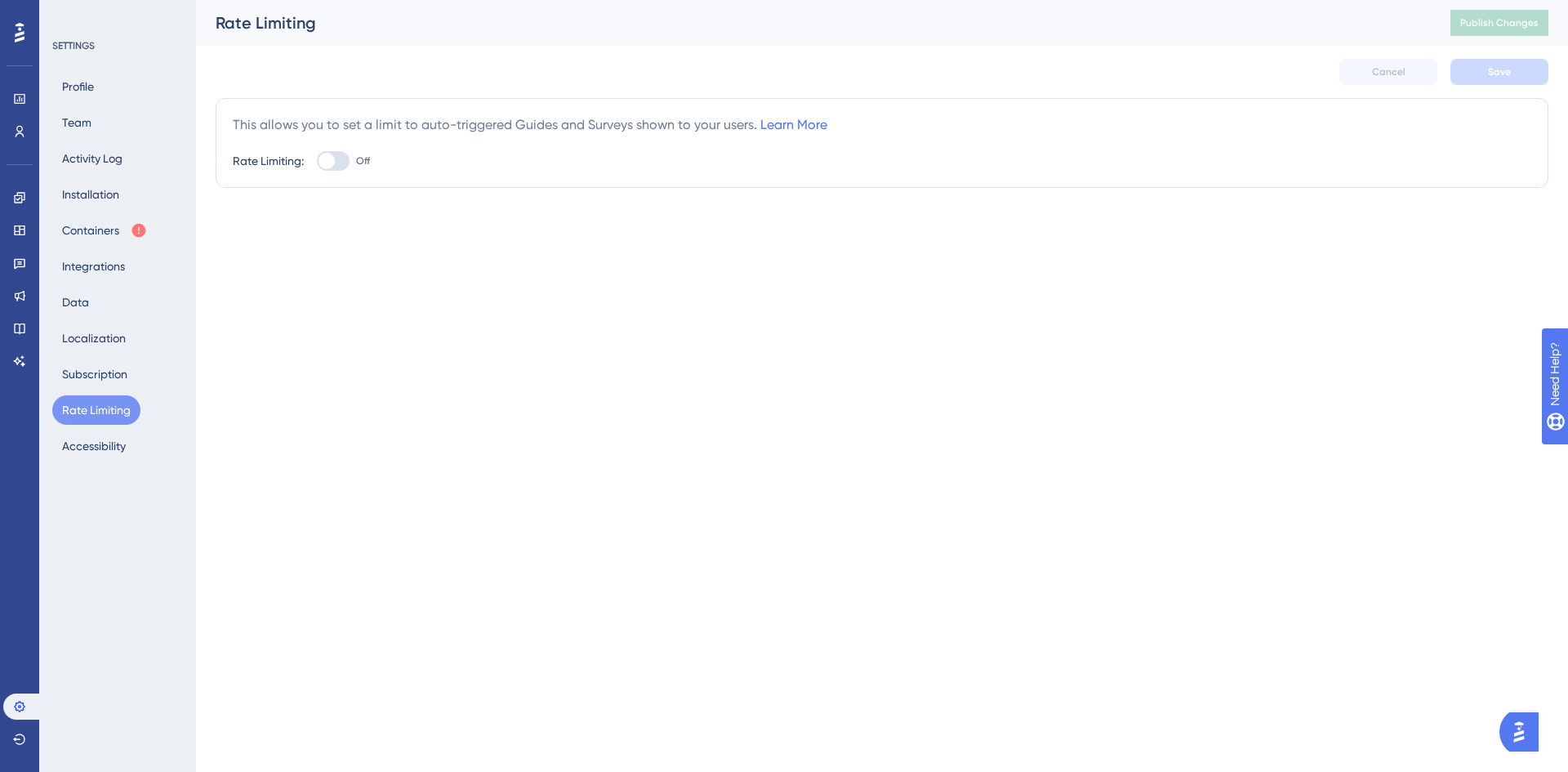
click at [624, 122] on div "This allows you to set a limit to auto-triggered Guides and Surveys shown to yo…" at bounding box center [530, 125] width 594 height 20
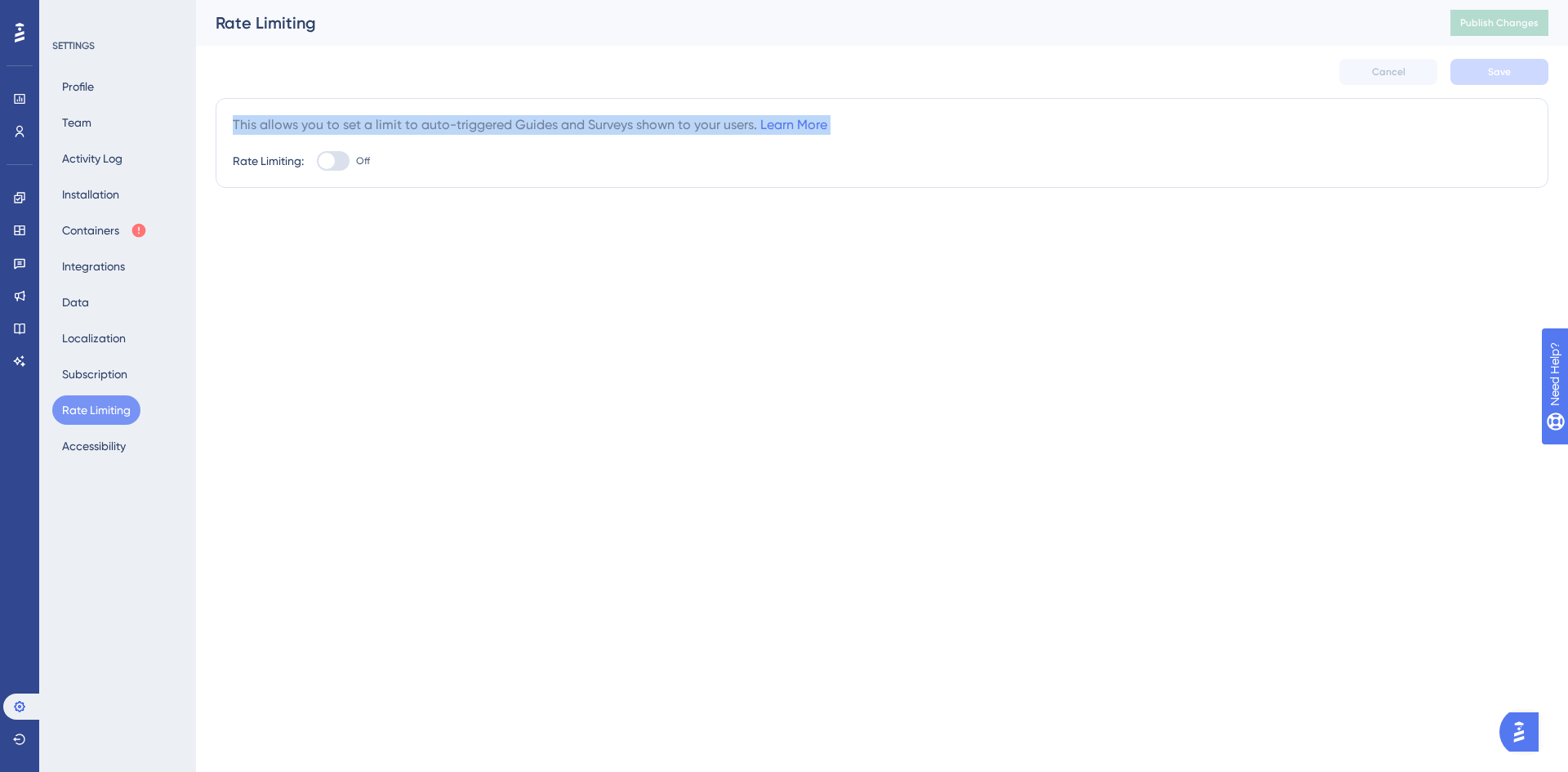
click at [624, 122] on div "This allows you to set a limit to auto-triggered Guides and Surveys shown to yo…" at bounding box center [530, 125] width 594 height 20
copy div "This allows you to set a limit to auto-triggered Guides and Surveys shown to yo…"
click at [109, 373] on button "Subscription" at bounding box center [95, 373] width 85 height 29
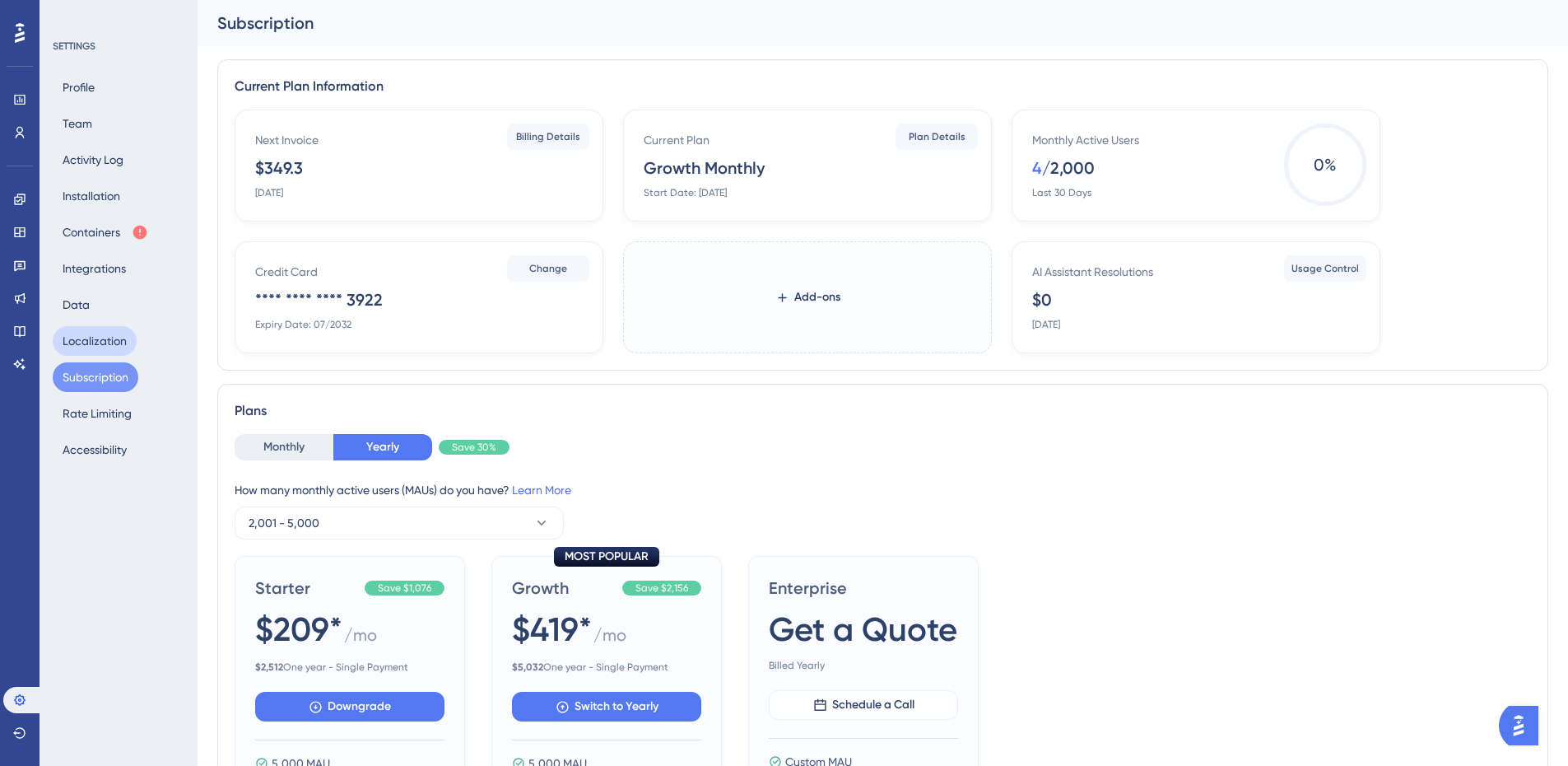
click at [101, 348] on button "Localization" at bounding box center [95, 340] width 84 height 29
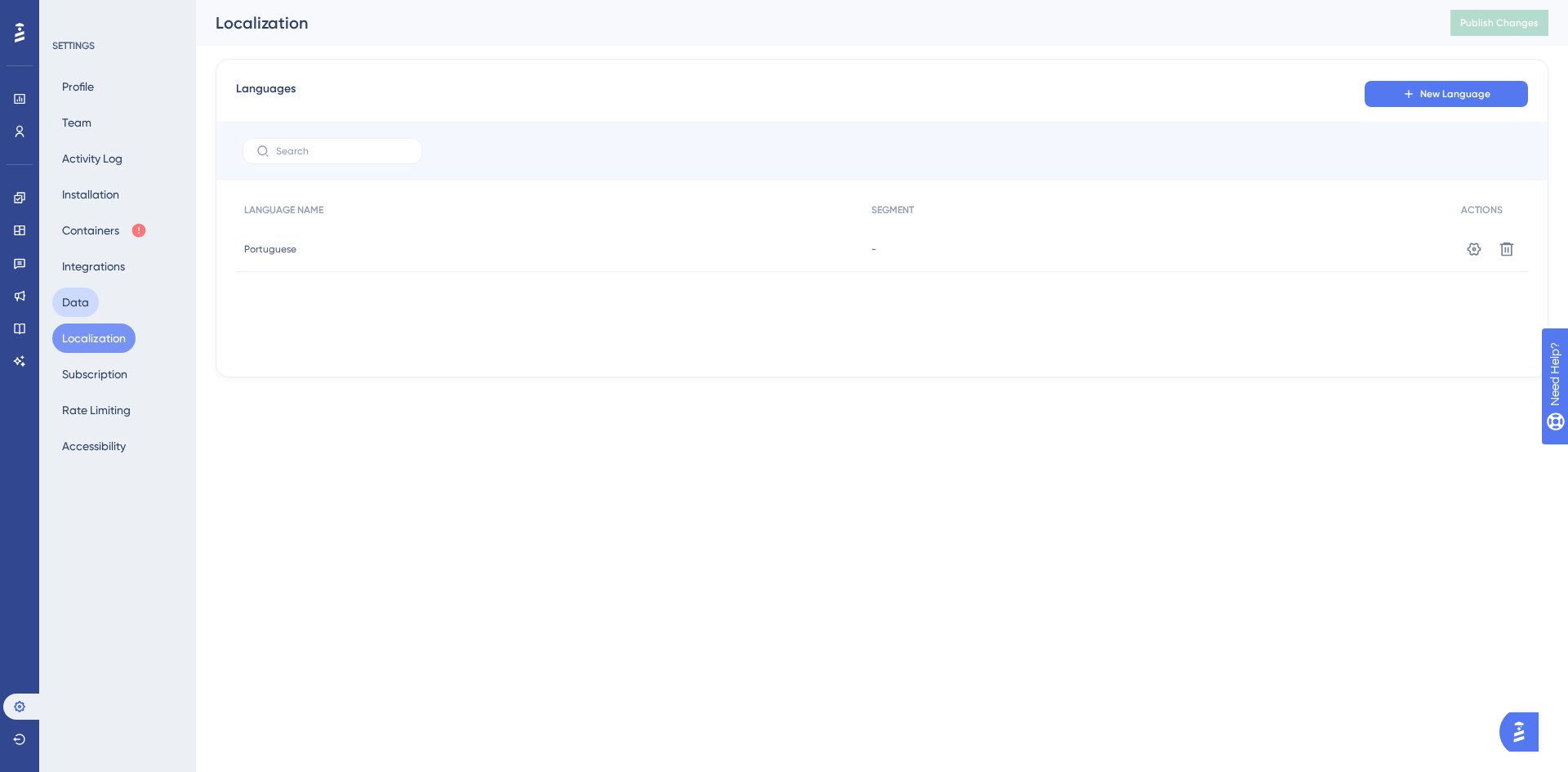
click at [59, 299] on button "Data" at bounding box center [76, 302] width 47 height 29
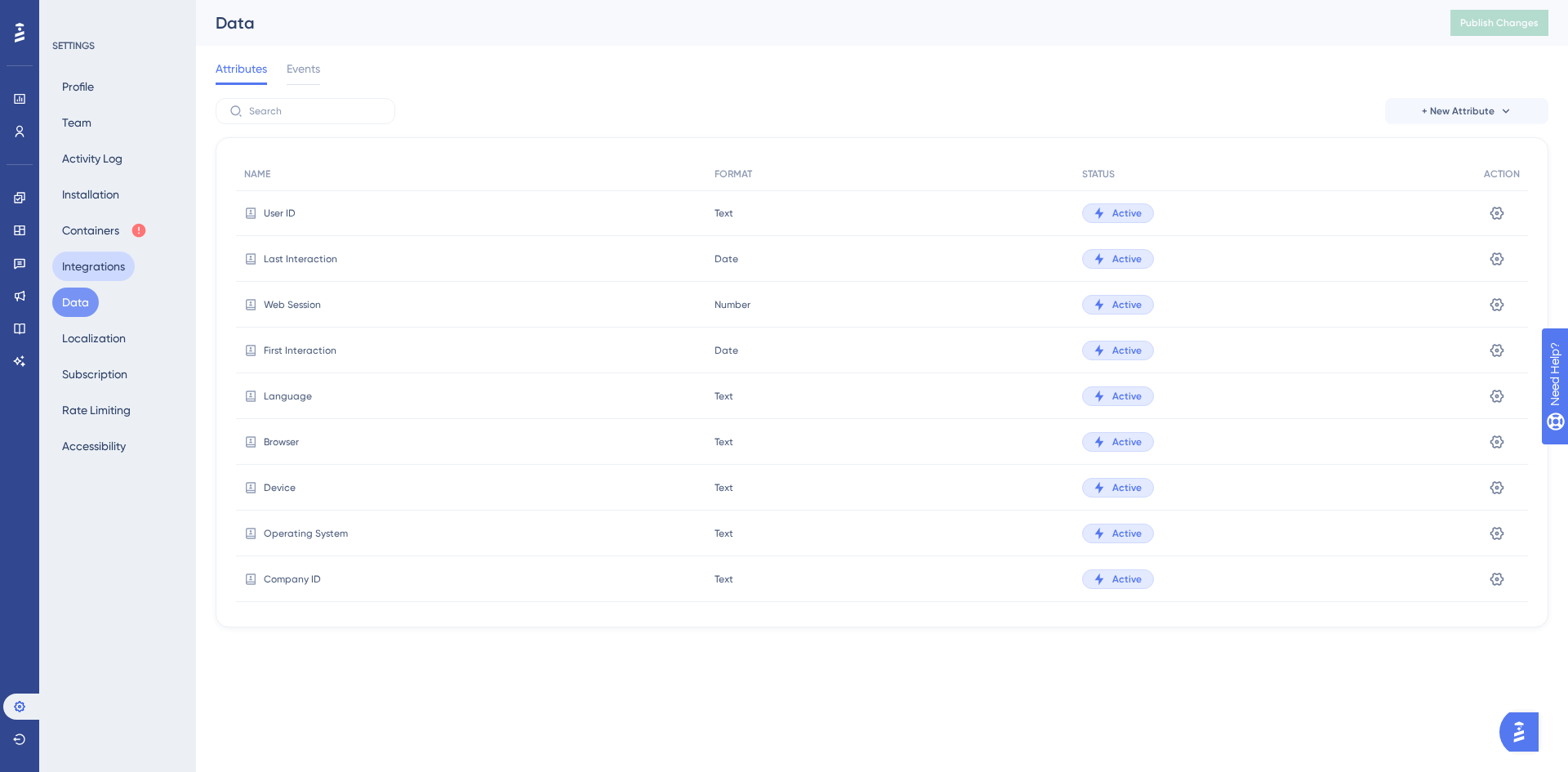
click at [90, 268] on button "Integrations" at bounding box center [94, 266] width 83 height 29
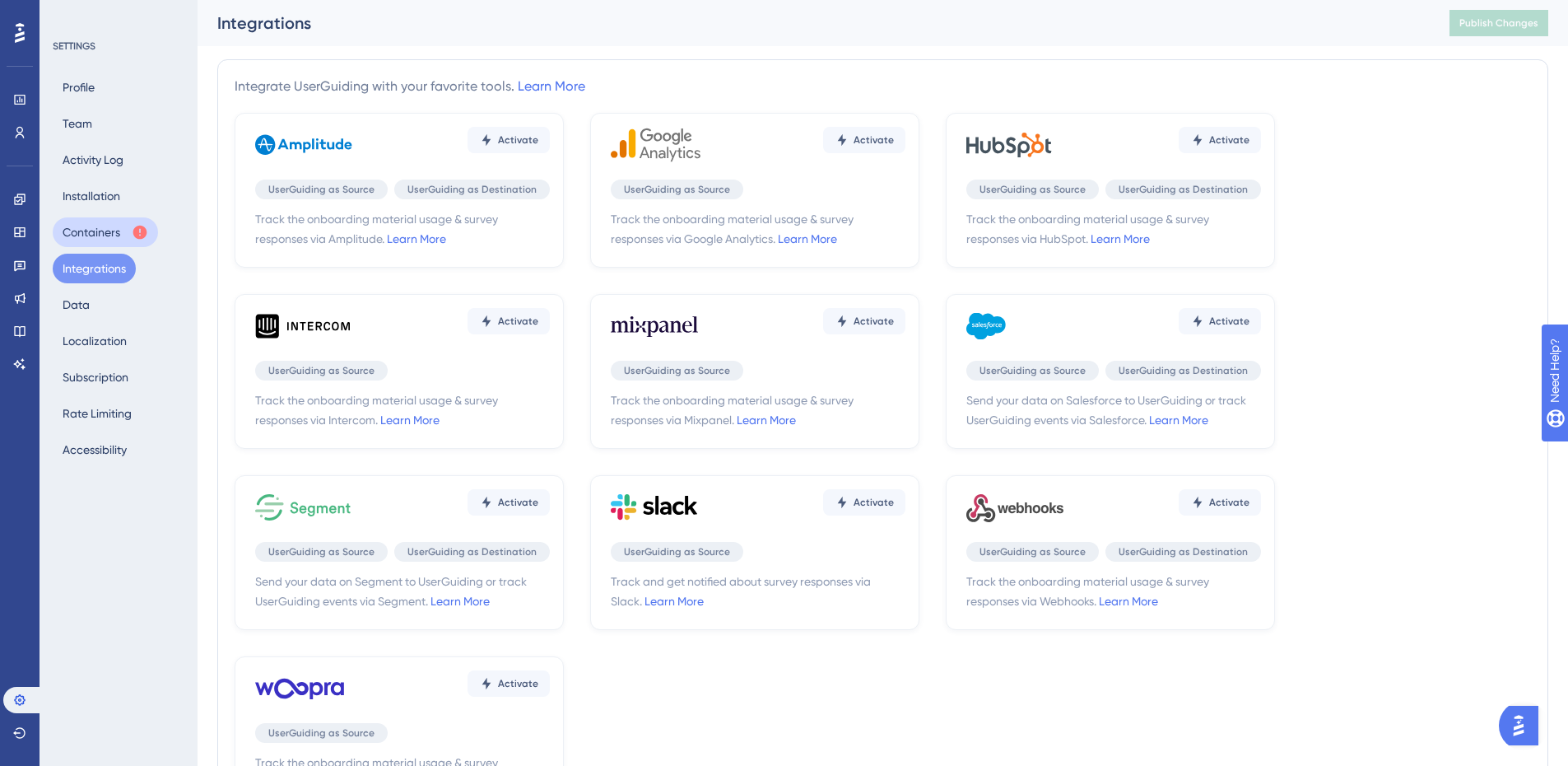
click at [113, 238] on button "Containers" at bounding box center [105, 231] width 105 height 29
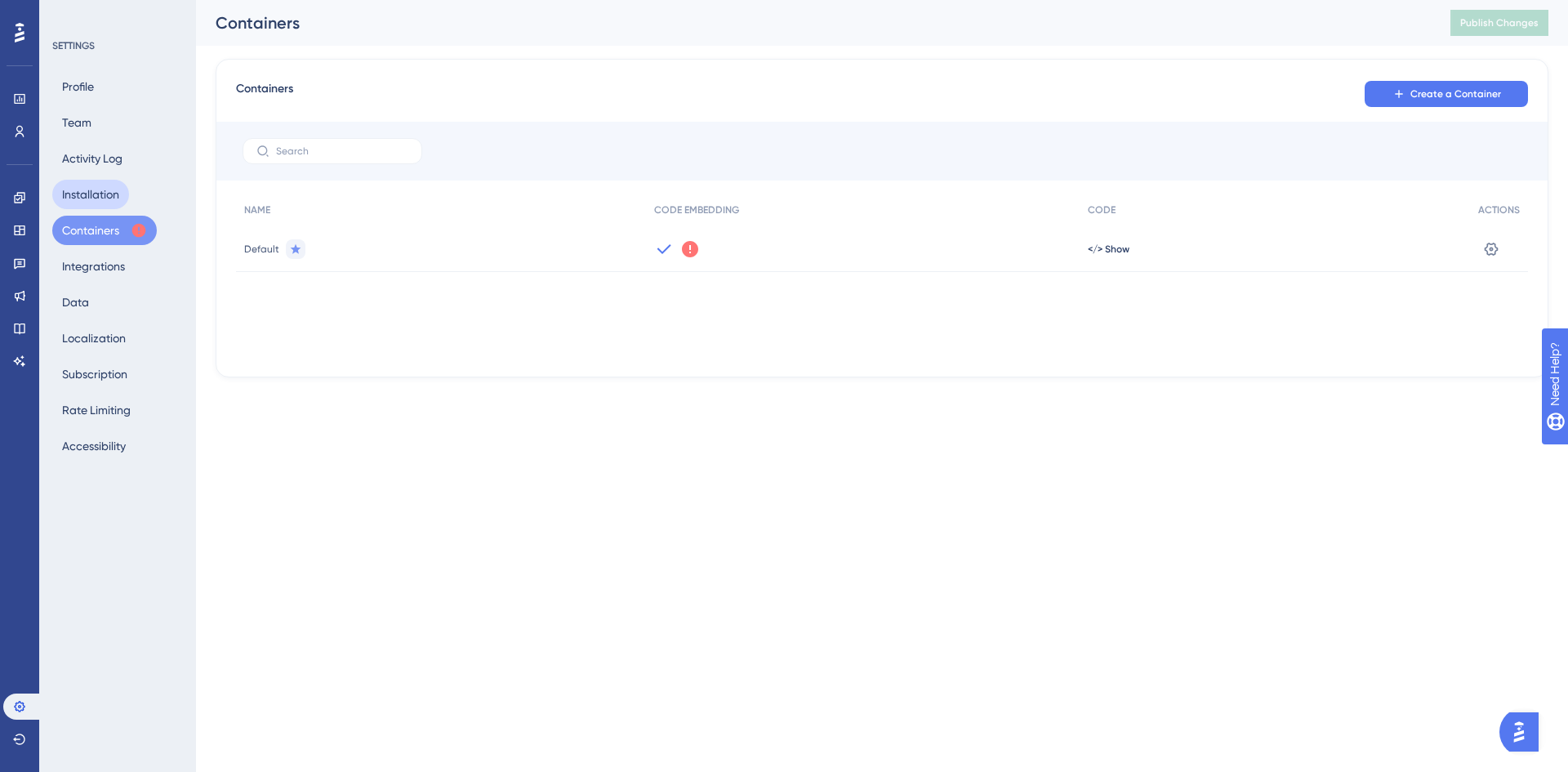
click at [96, 190] on button "Installation" at bounding box center [91, 194] width 77 height 29
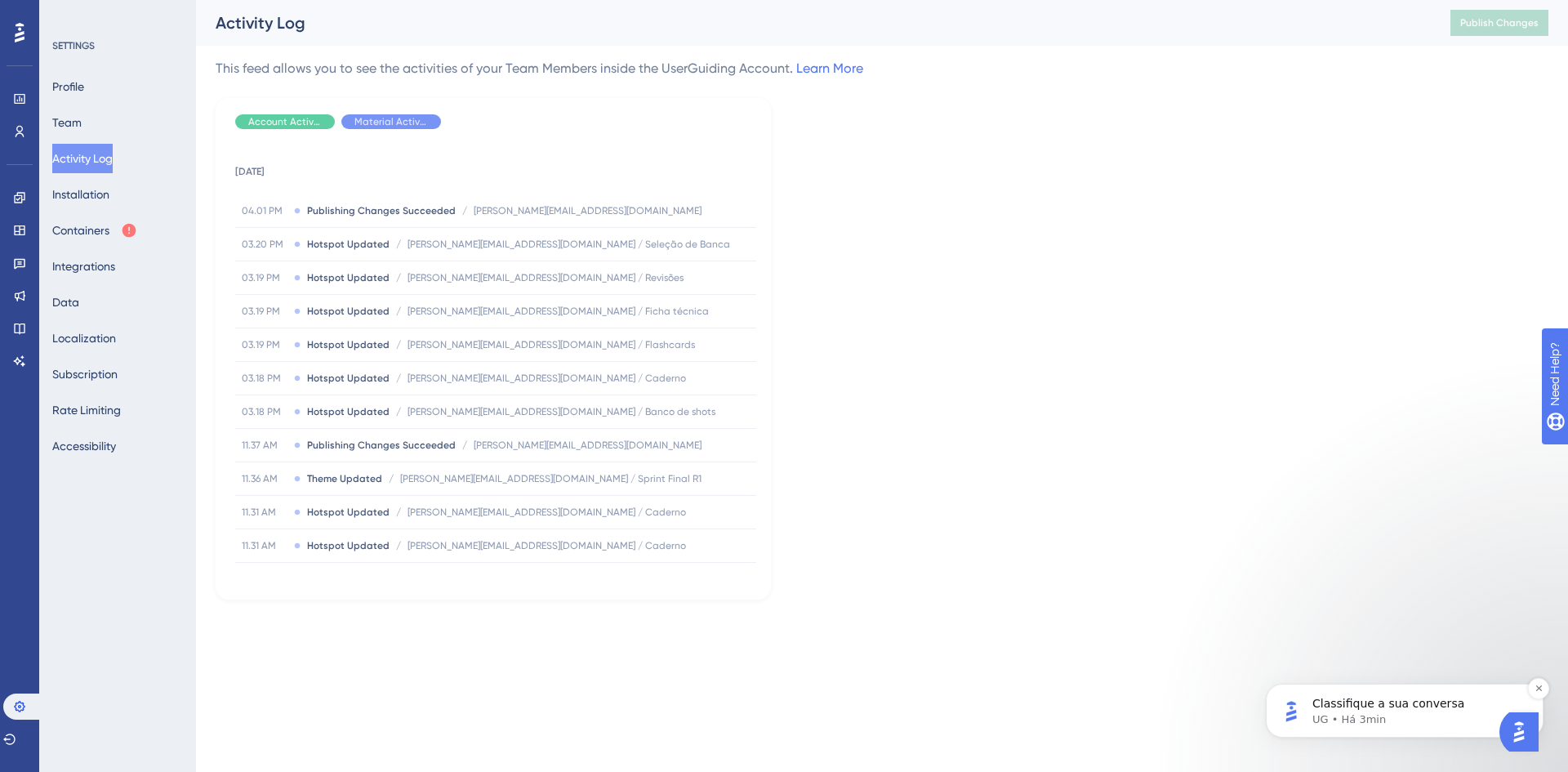
click at [1364, 710] on p "Classifique a sua conversa" at bounding box center [1418, 703] width 211 height 16
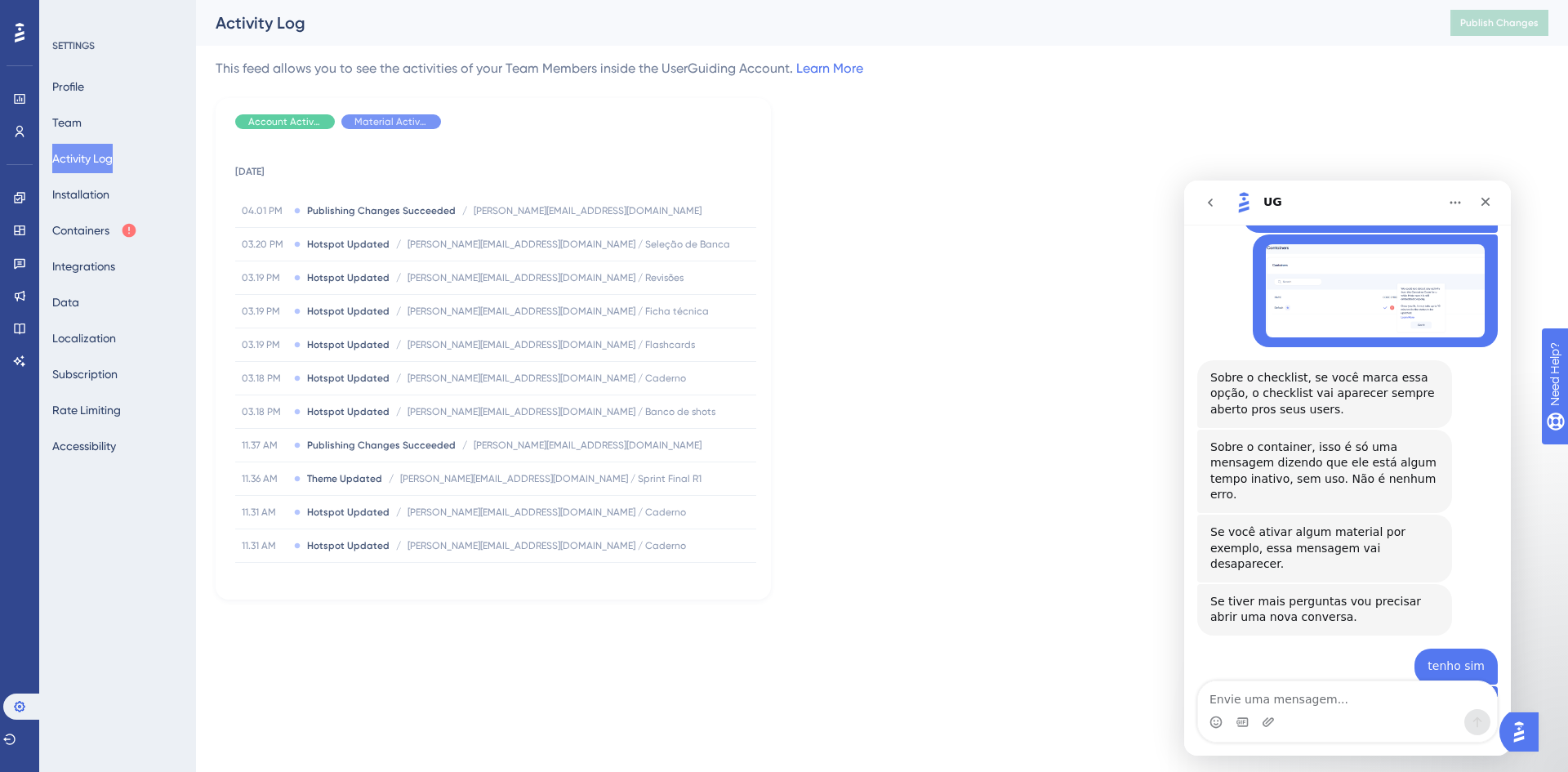
scroll to position [8741, 0]
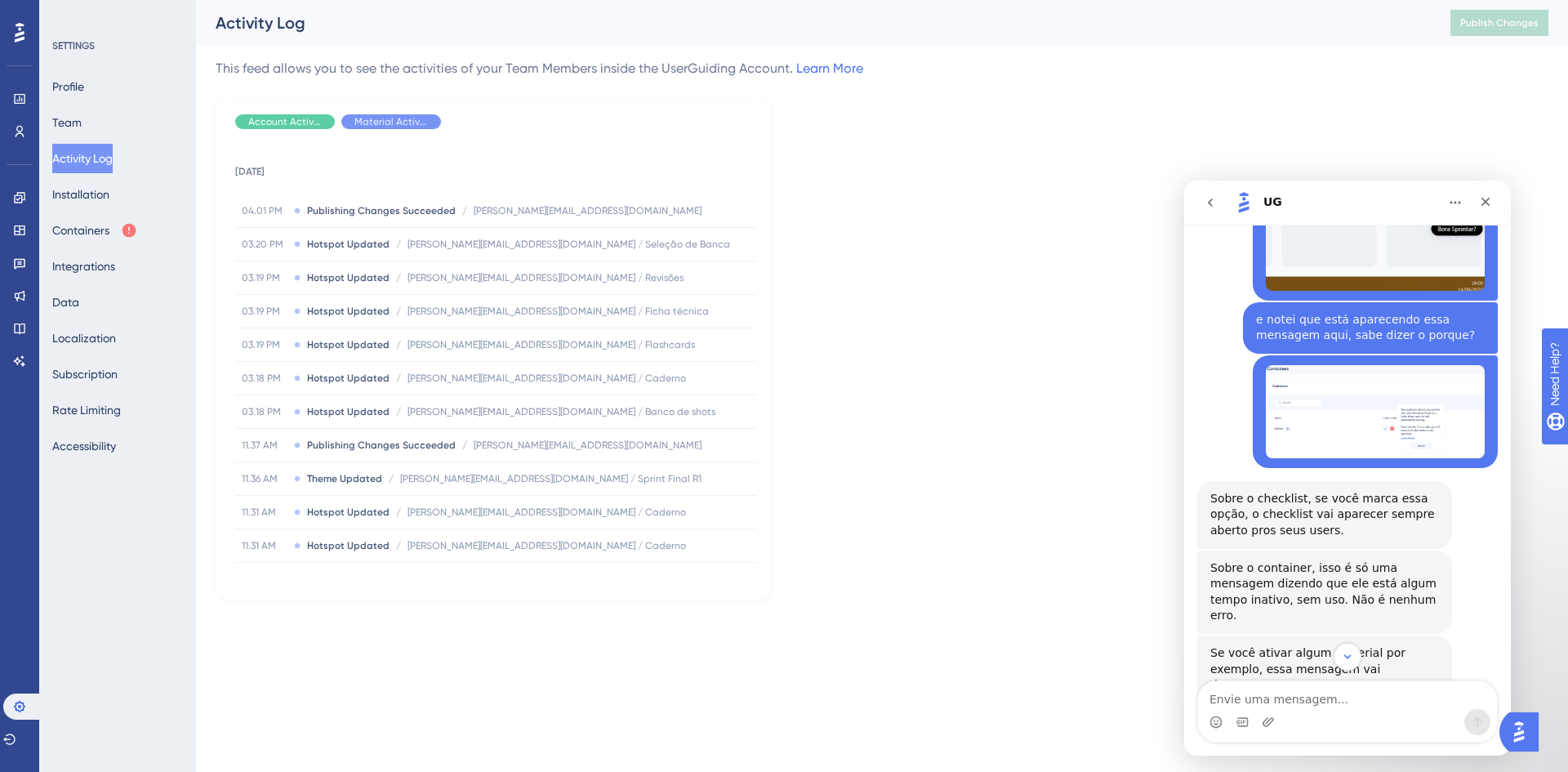
scroll to position [8622, 0]
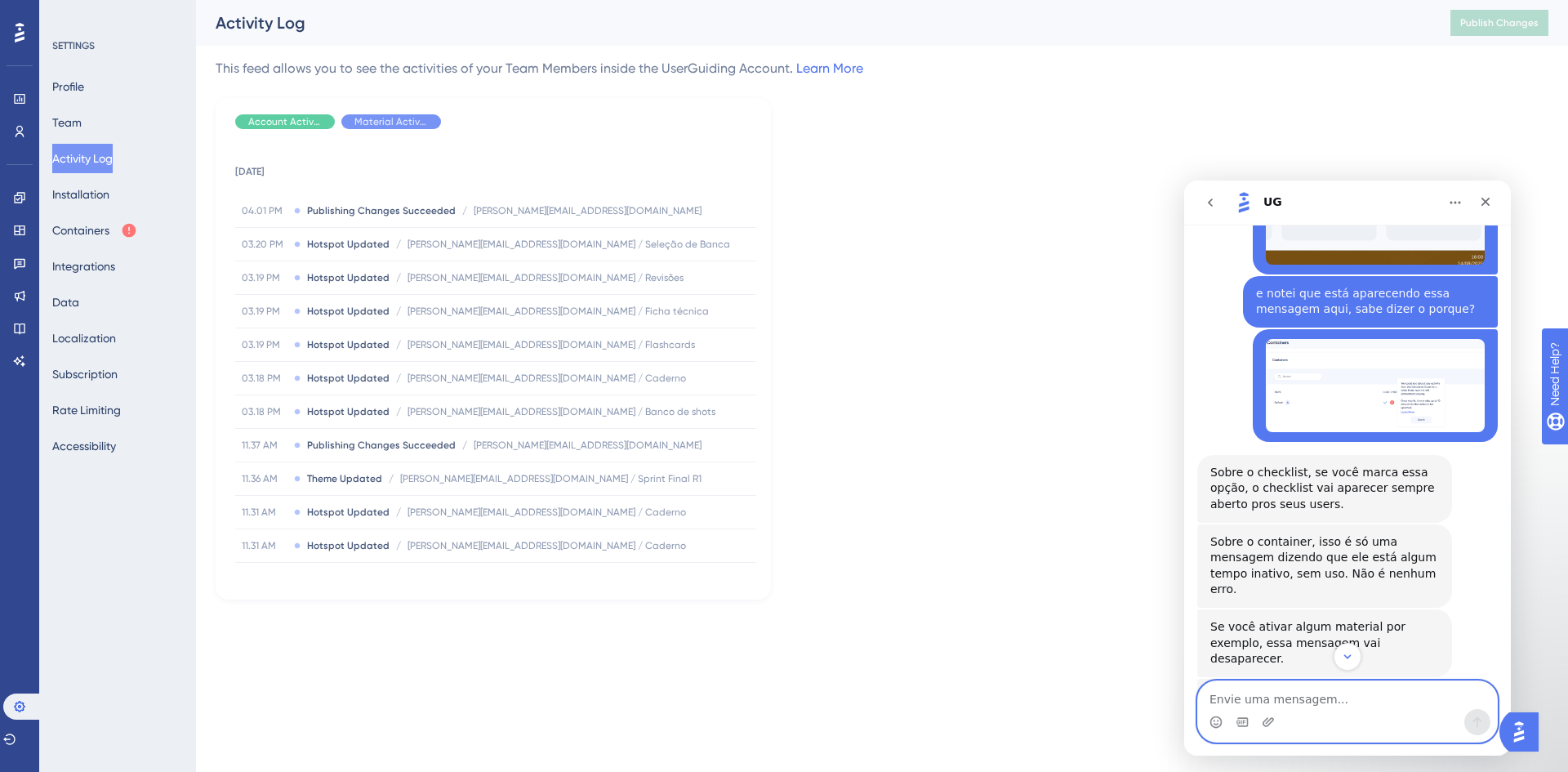
click at [1300, 707] on textarea "Envie uma mensagem..." at bounding box center [1348, 696] width 299 height 28
type textarea "ok"
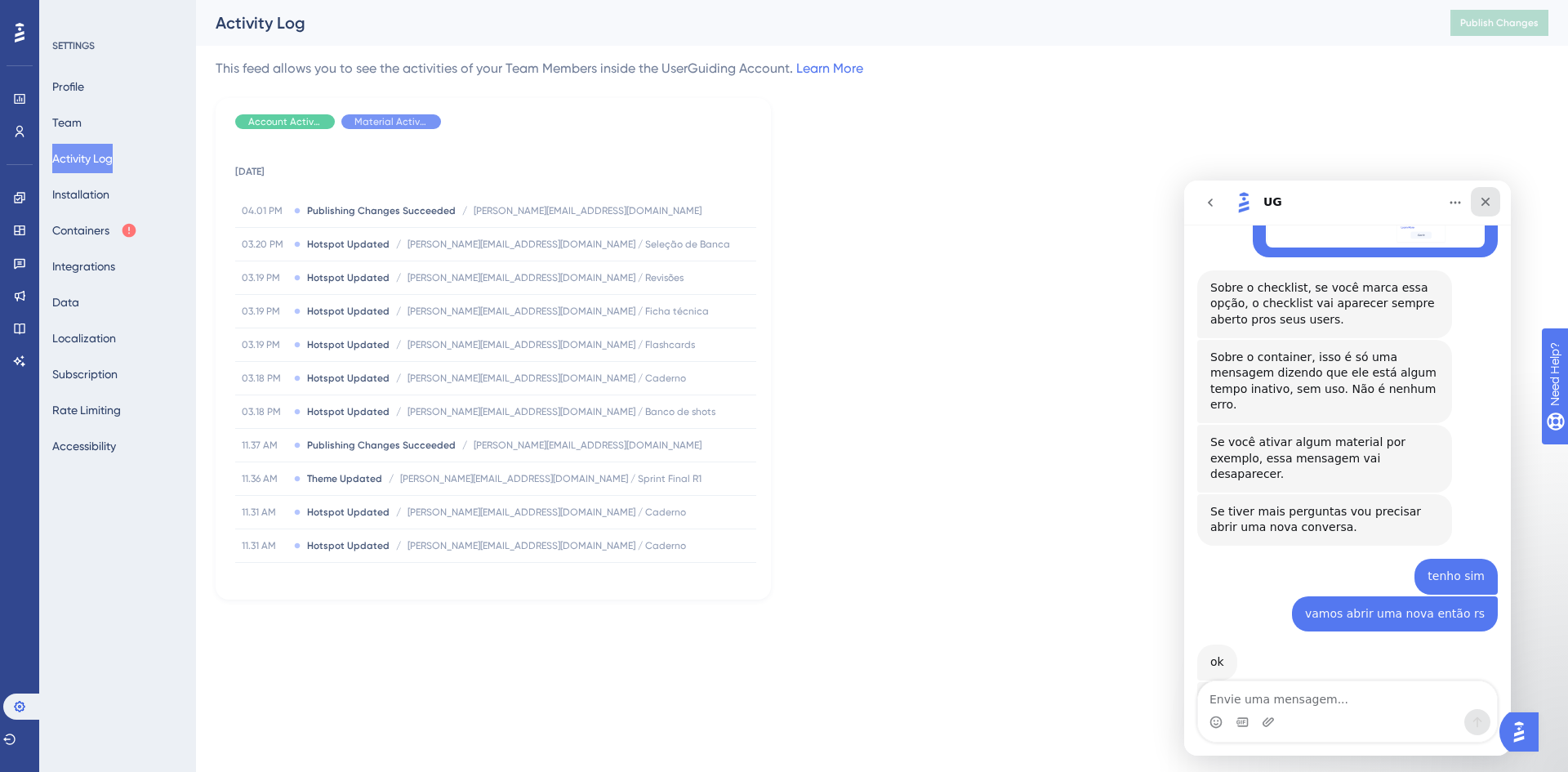
click at [1489, 202] on icon "Fechar" at bounding box center [1485, 202] width 13 height 13
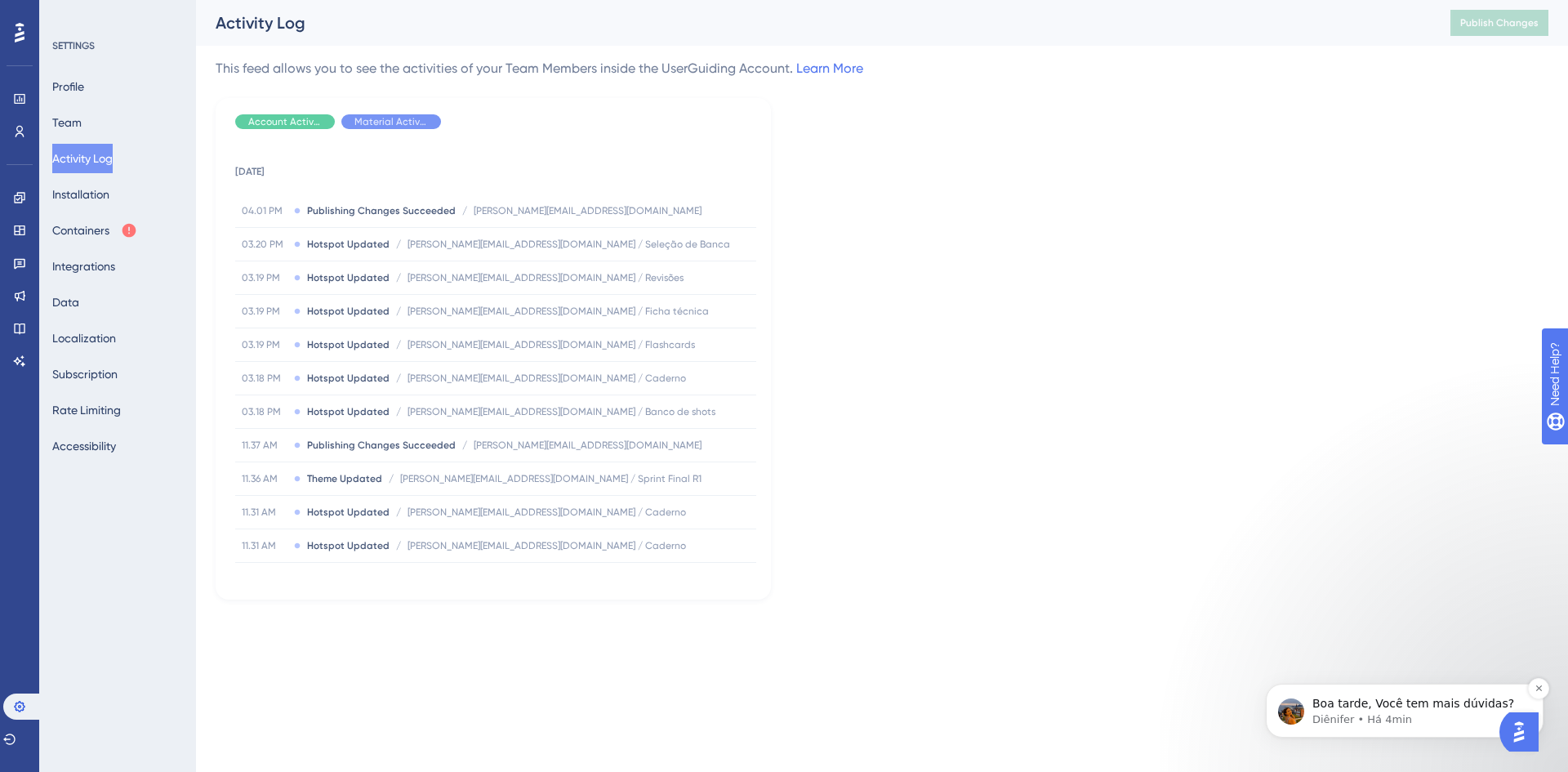
click at [1417, 719] on p "Diênifer • Há 4min" at bounding box center [1418, 720] width 211 height 15
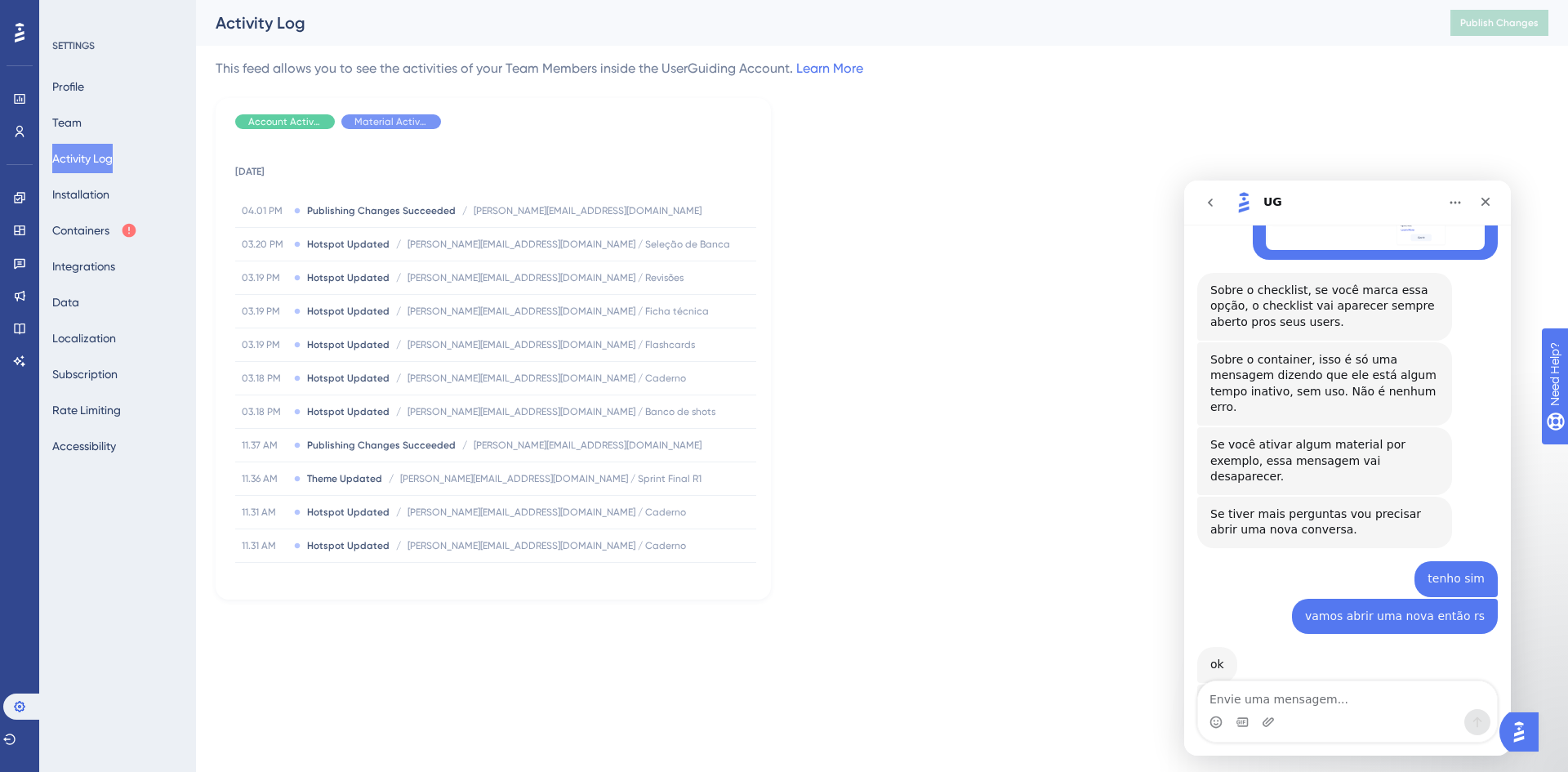
scroll to position [0, 0]
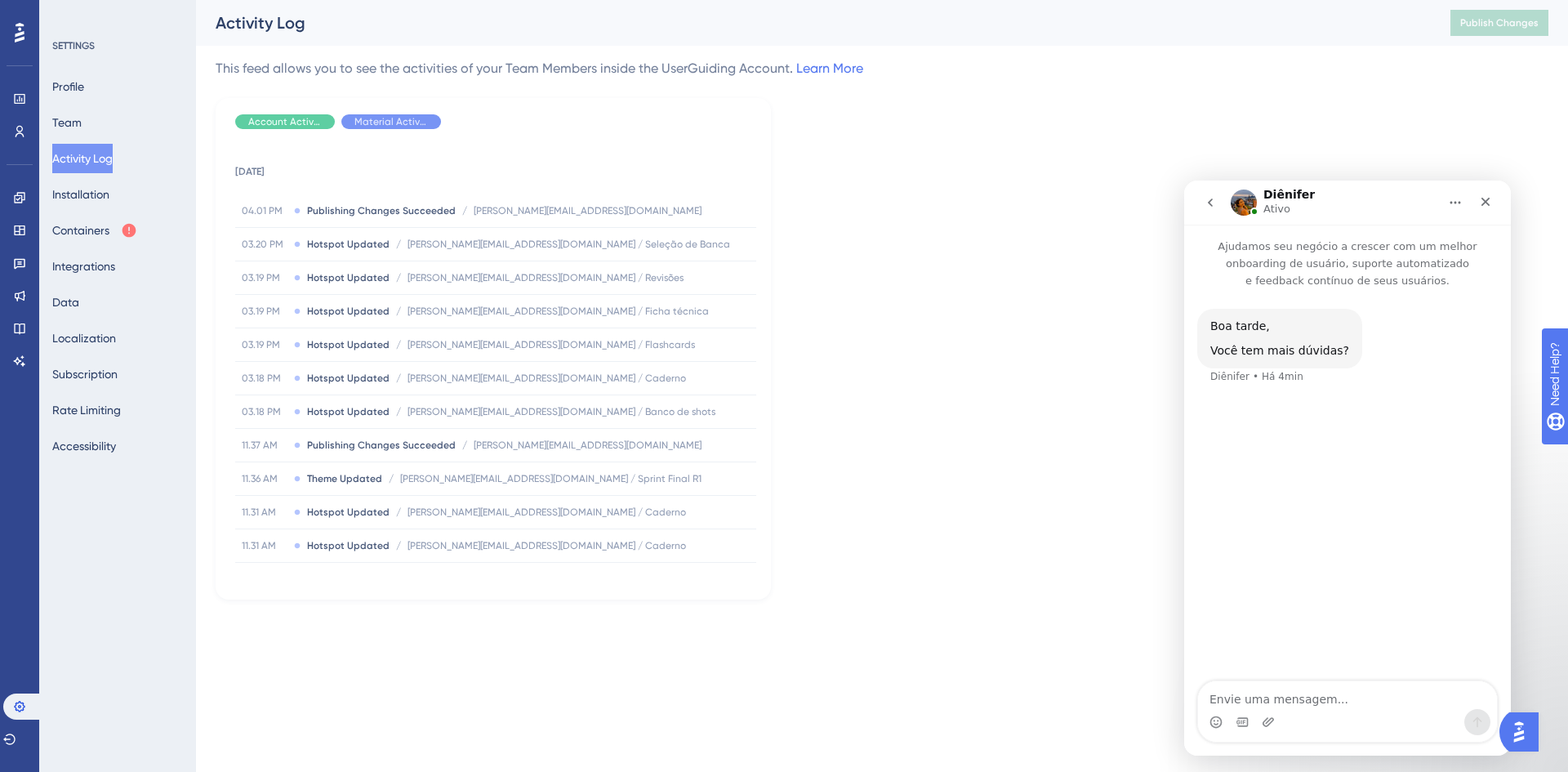
click at [1307, 704] on textarea "Envie uma mensagem..." at bounding box center [1348, 696] width 299 height 28
type textarea "olá"
type textarea "sobre o container que estávamos falando anteriormente"
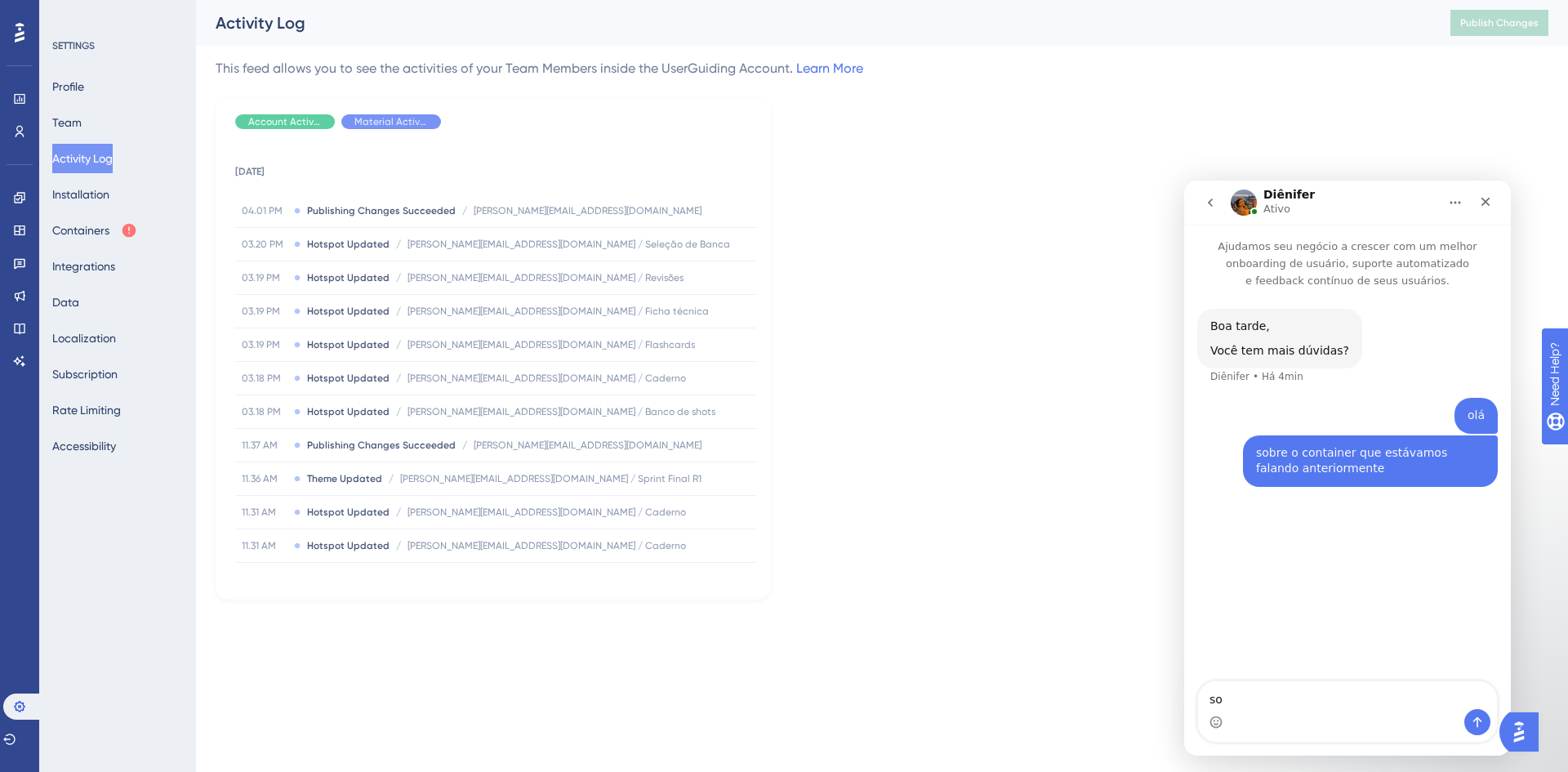
type textarea "s"
click at [102, 234] on button "Containers" at bounding box center [95, 229] width 85 height 29
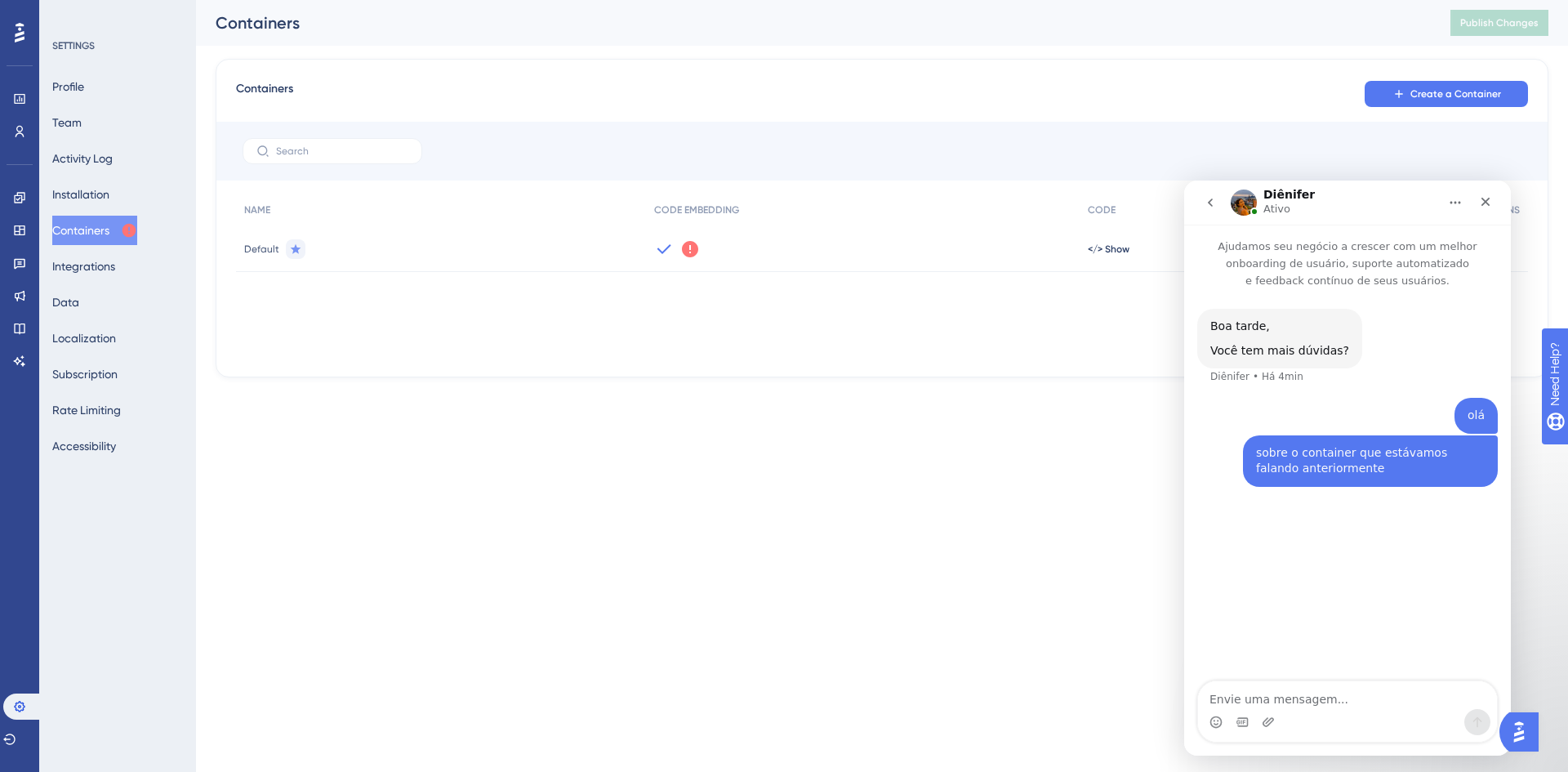
click at [1332, 676] on div "Boa tarde, Você tem mais dúvidas? Diênifer • Há 4min olá Yuri • Há 1min sobre o…" at bounding box center [1348, 486] width 327 height 394
click at [1332, 696] on textarea "Envie uma mensagem..." at bounding box center [1348, 696] width 299 height 28
paste textarea "ativar significaria colocar em produção para os usuários visualizarem, né?"
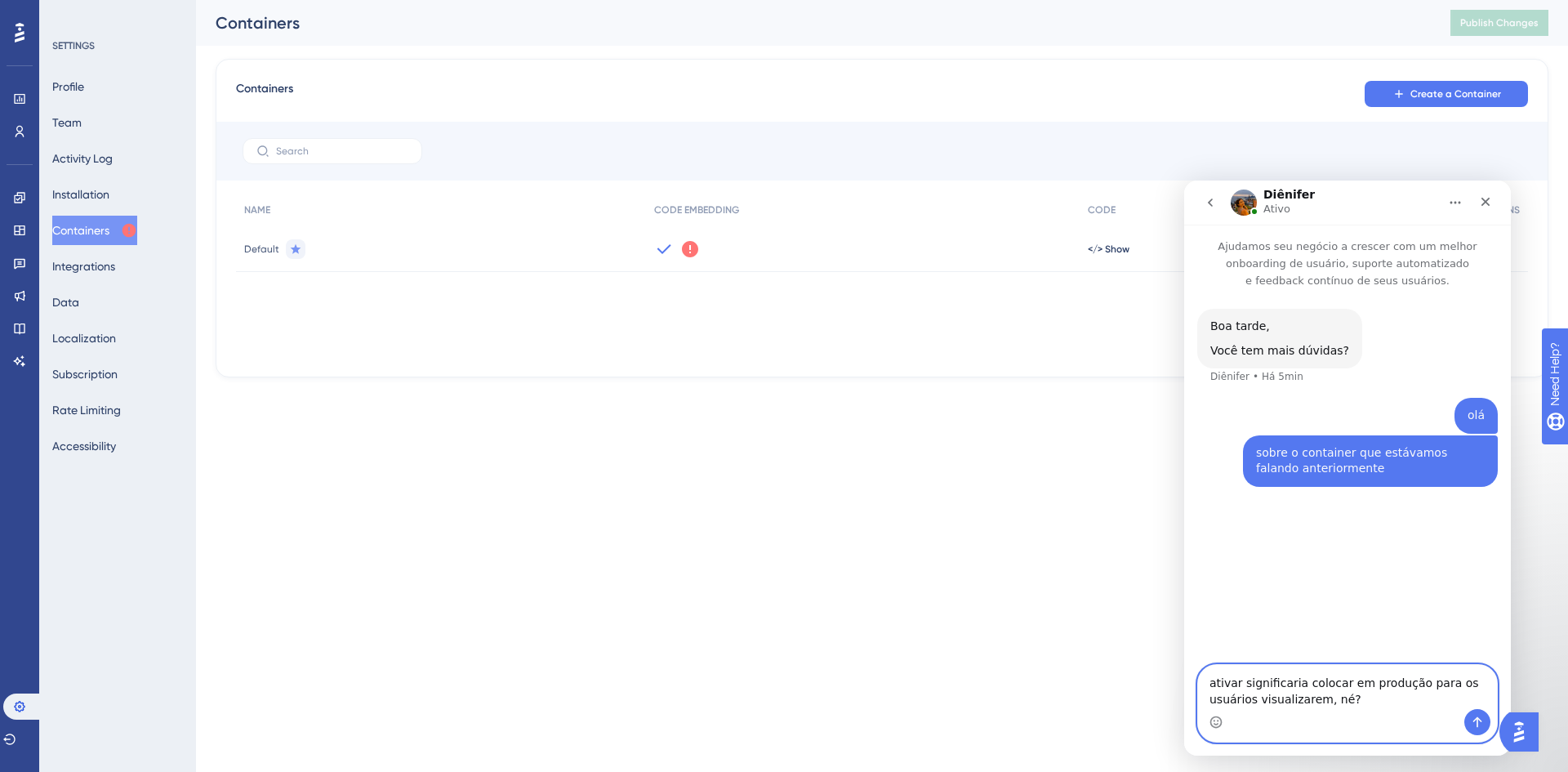
drag, startPoint x: 1307, startPoint y: 698, endPoint x: 1151, endPoint y: 654, distance: 162.1
click html "Diênifer Ativo Ajudamos seu negócio a crescer com um melhor onboarding de usuár…"
type textarea "você disse que aquela mensagem aparece por conta dele estar "inativo". quando e…"
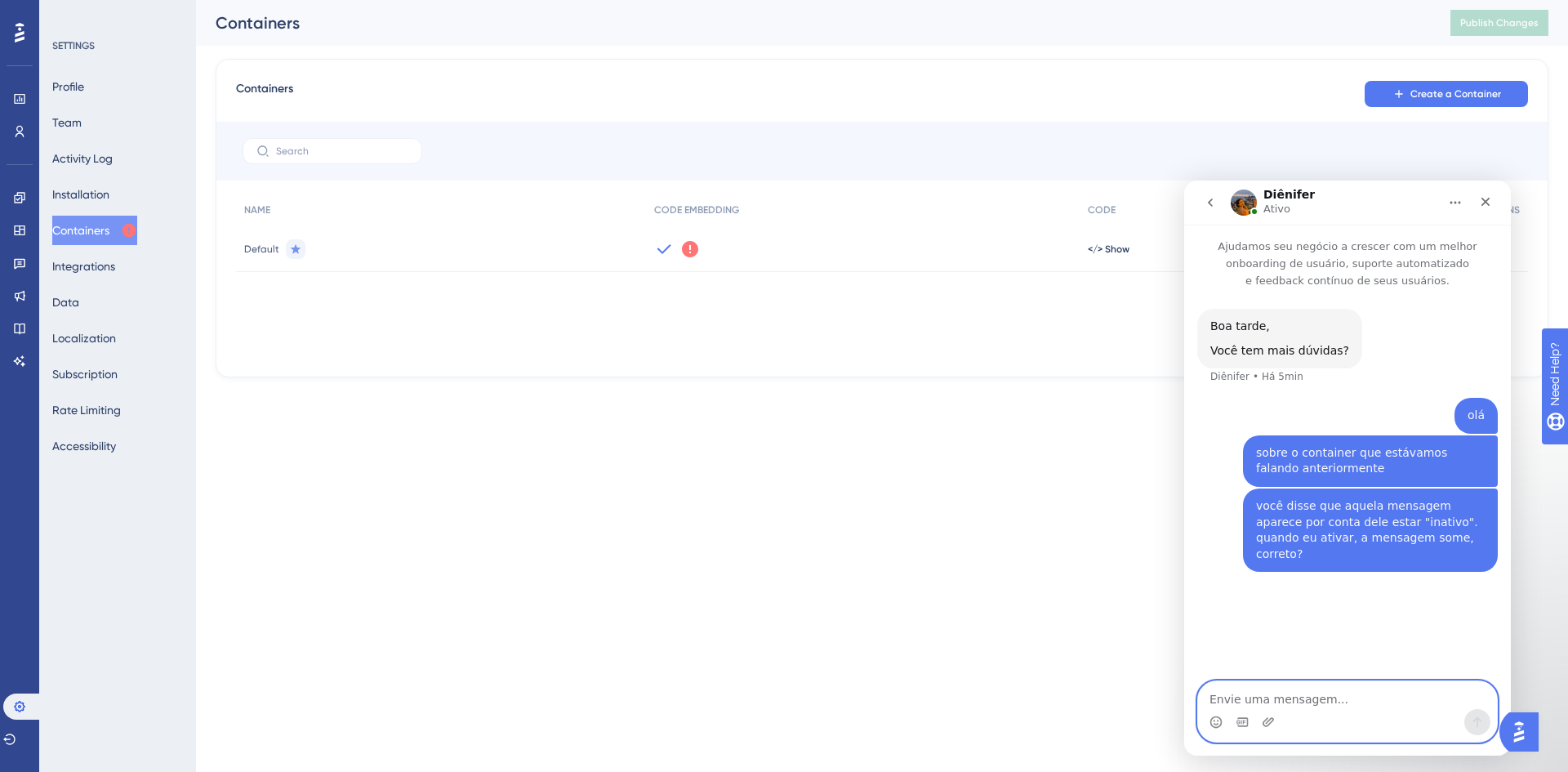
paste textarea "ativar significaria colocar em produção para os usuários visualizarem, né?"
type textarea "ativar significaria colocar em produção para os usuários visualizarem, né?"
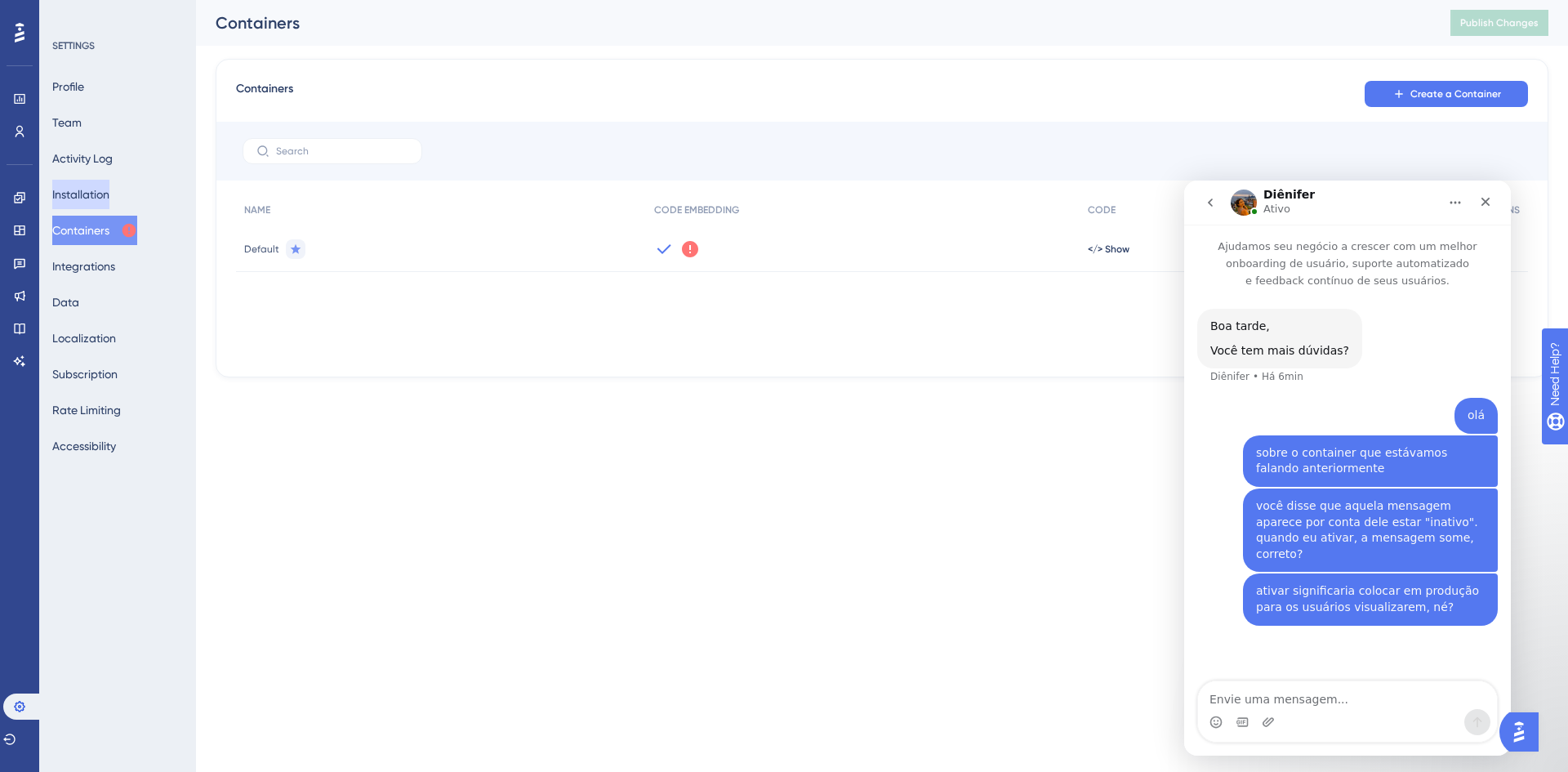
click at [109, 201] on button "Installation" at bounding box center [81, 194] width 57 height 29
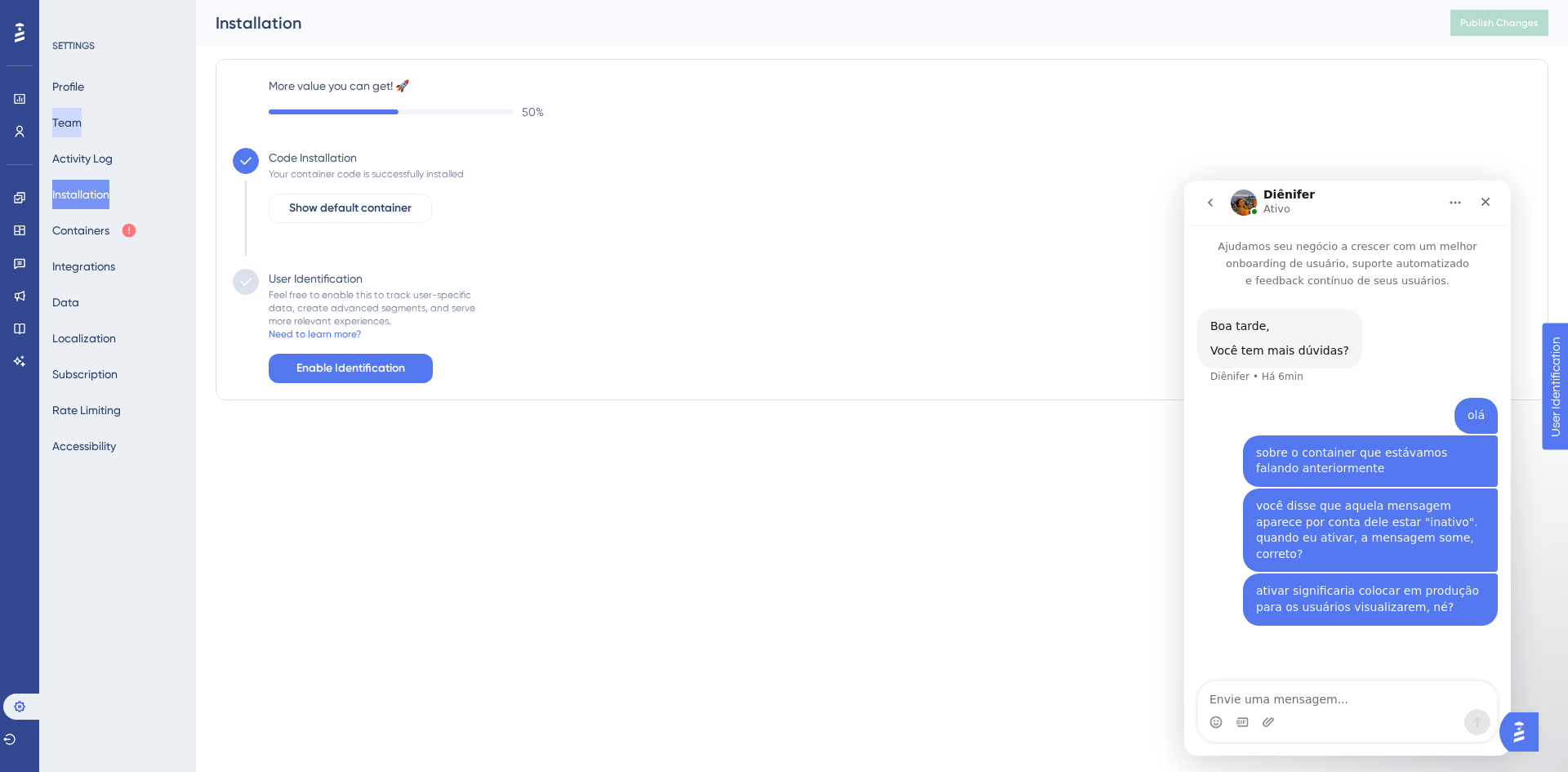
click at [82, 120] on button "Team" at bounding box center [67, 122] width 29 height 29
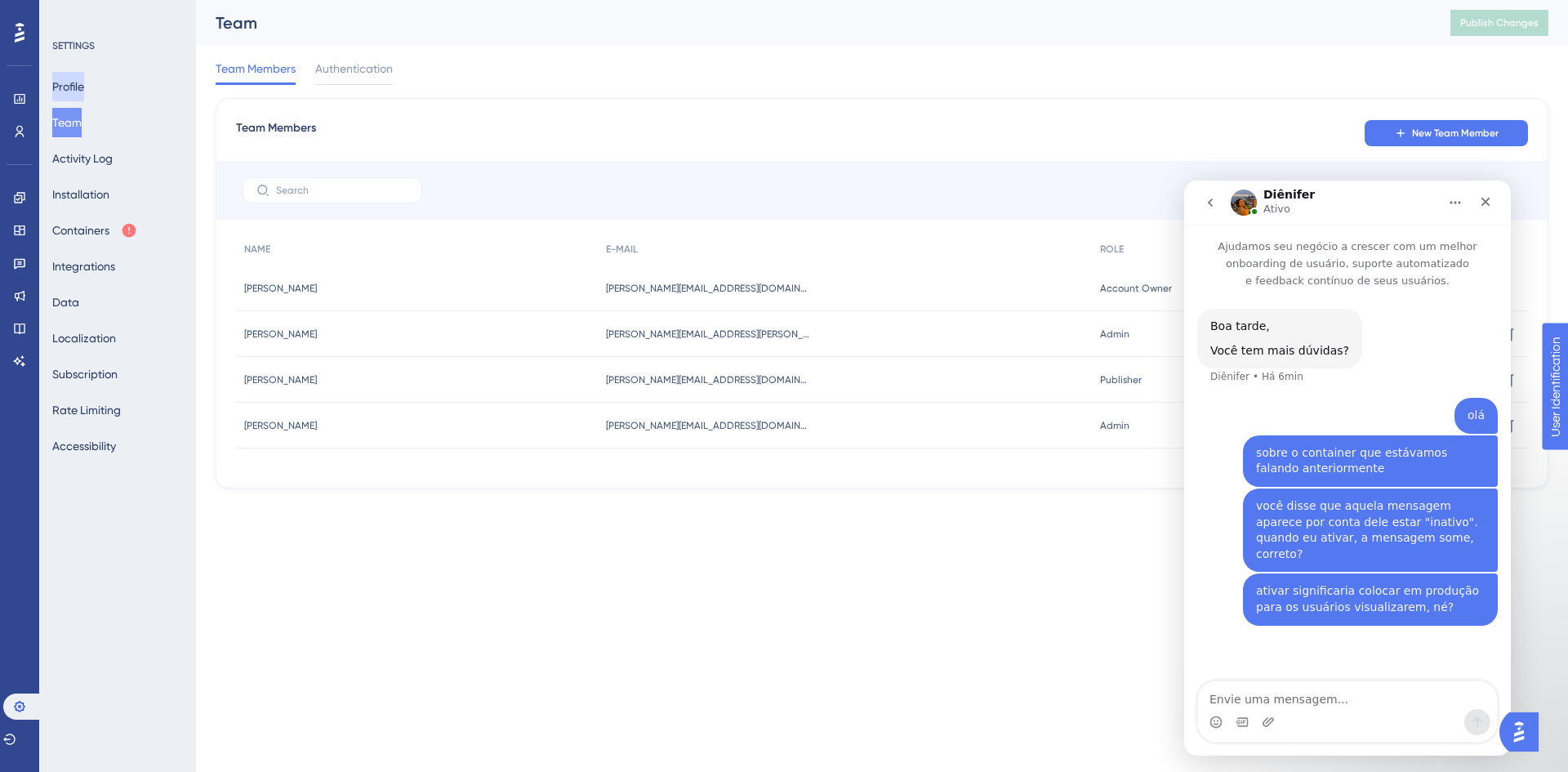
click at [84, 83] on button "Profile" at bounding box center [69, 86] width 32 height 29
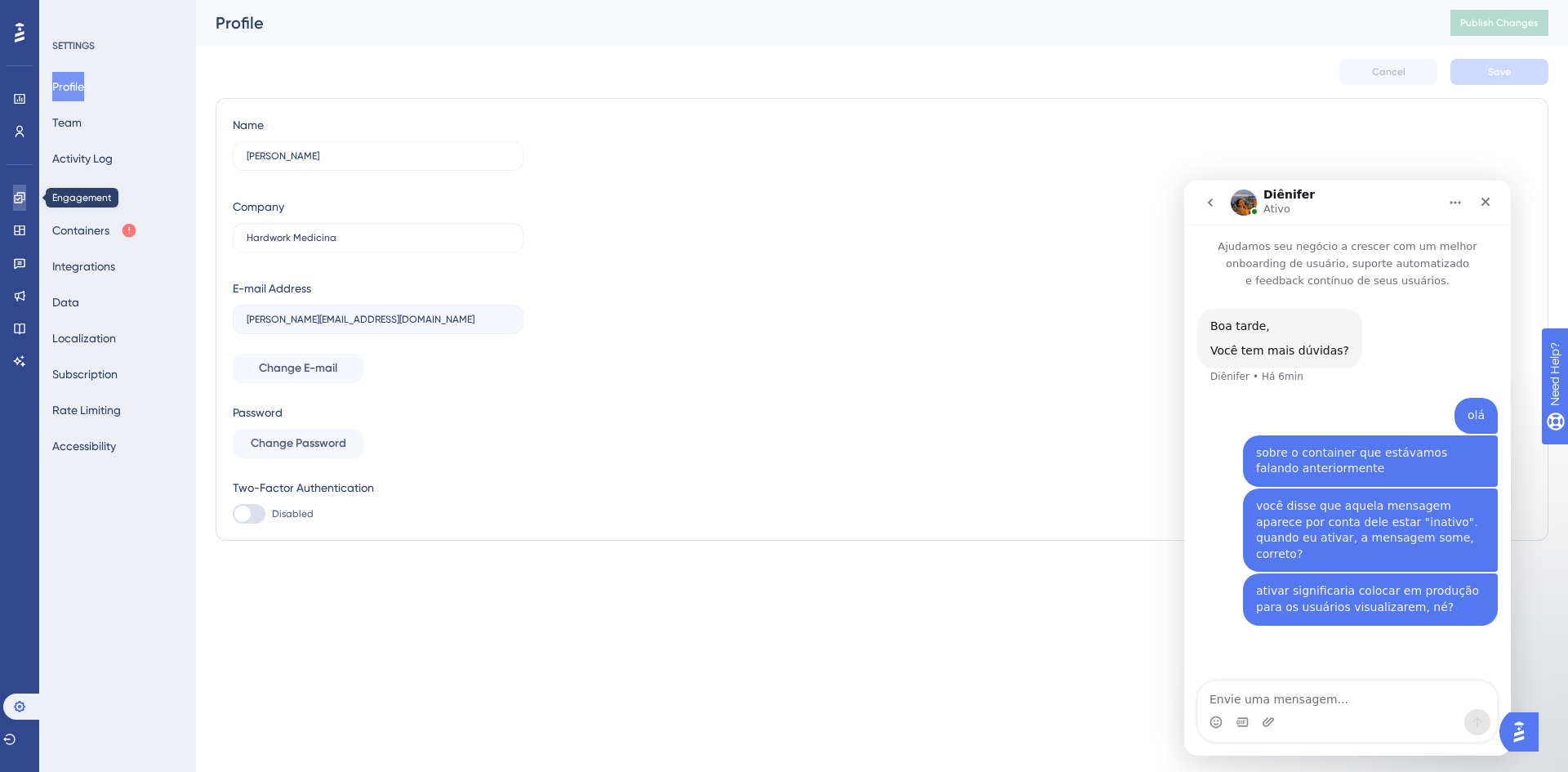
click at [15, 197] on icon at bounding box center [19, 197] width 10 height 10
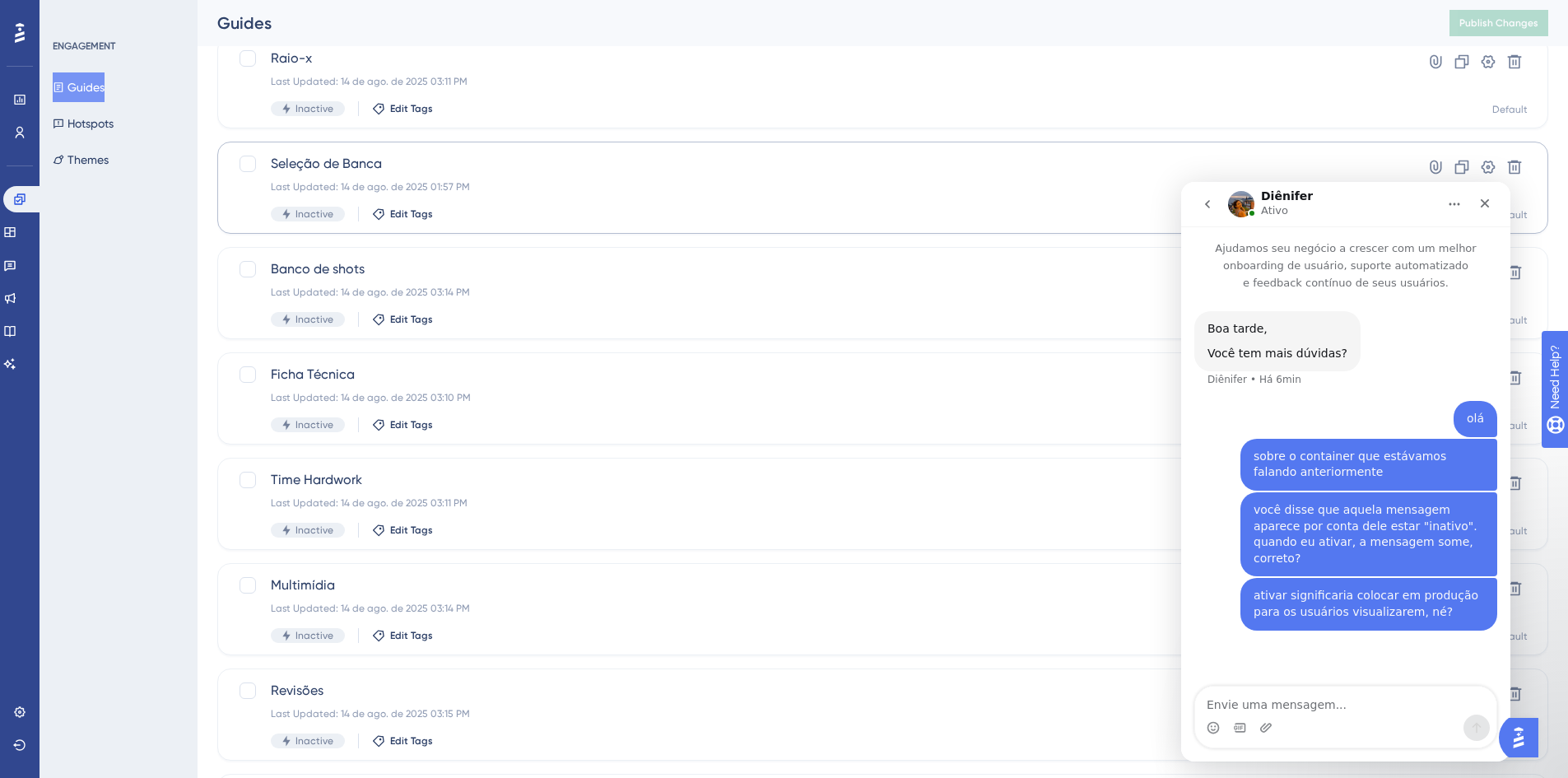
scroll to position [467, 0]
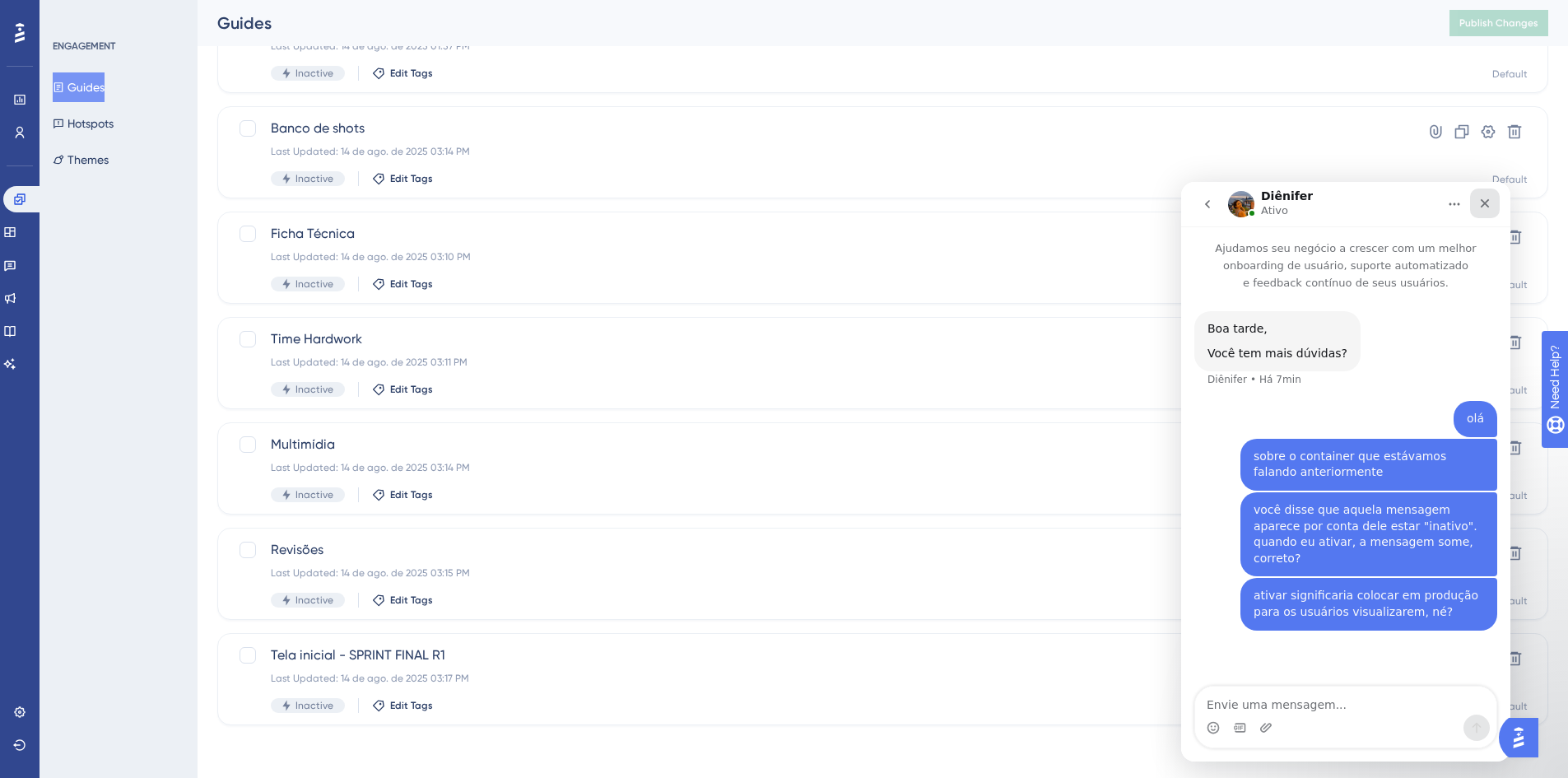
click at [1484, 202] on icon "Fechar" at bounding box center [1486, 204] width 9 height 9
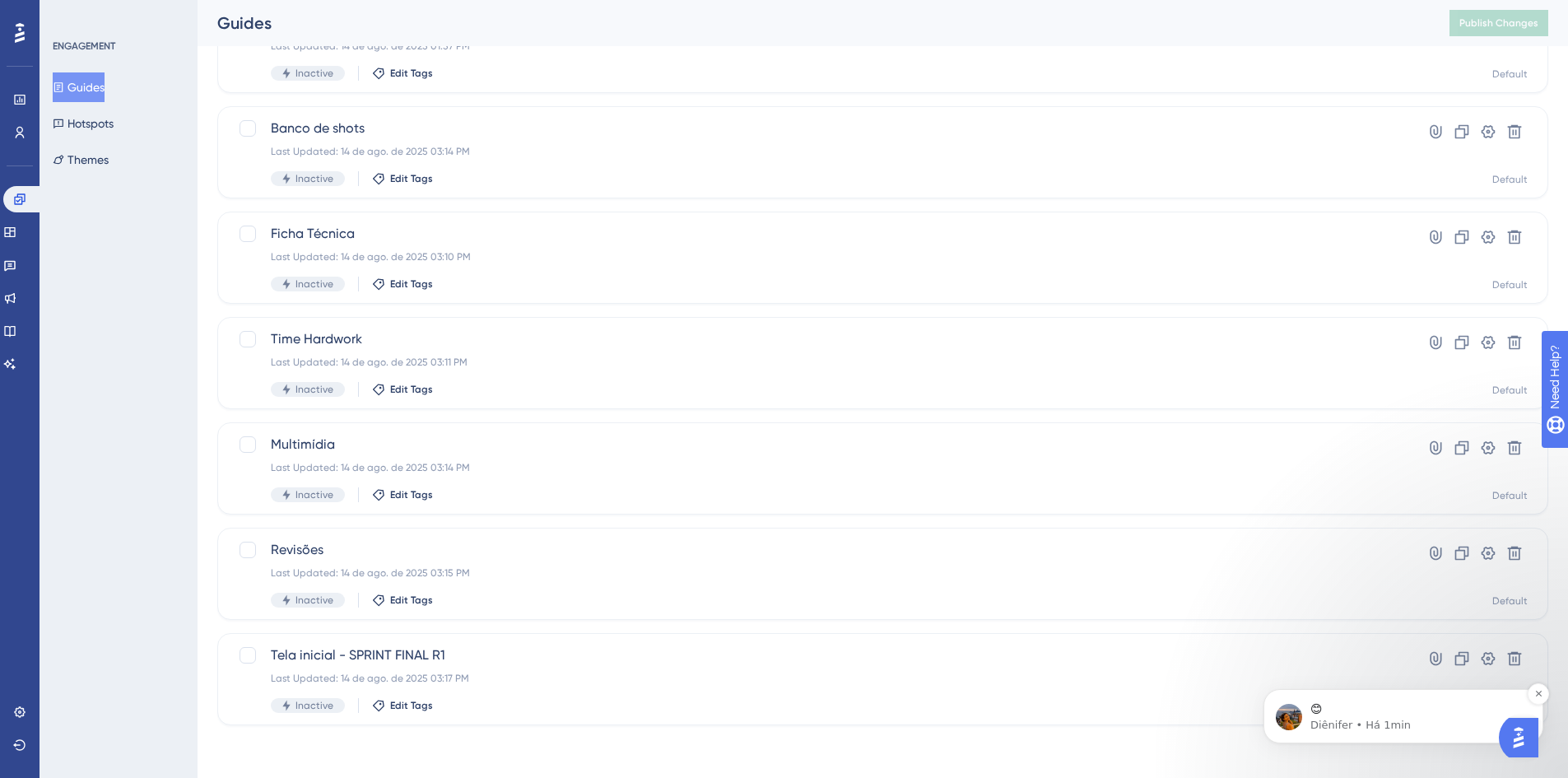
click at [1422, 718] on p "Diênifer • Há 1min" at bounding box center [1416, 726] width 212 height 15
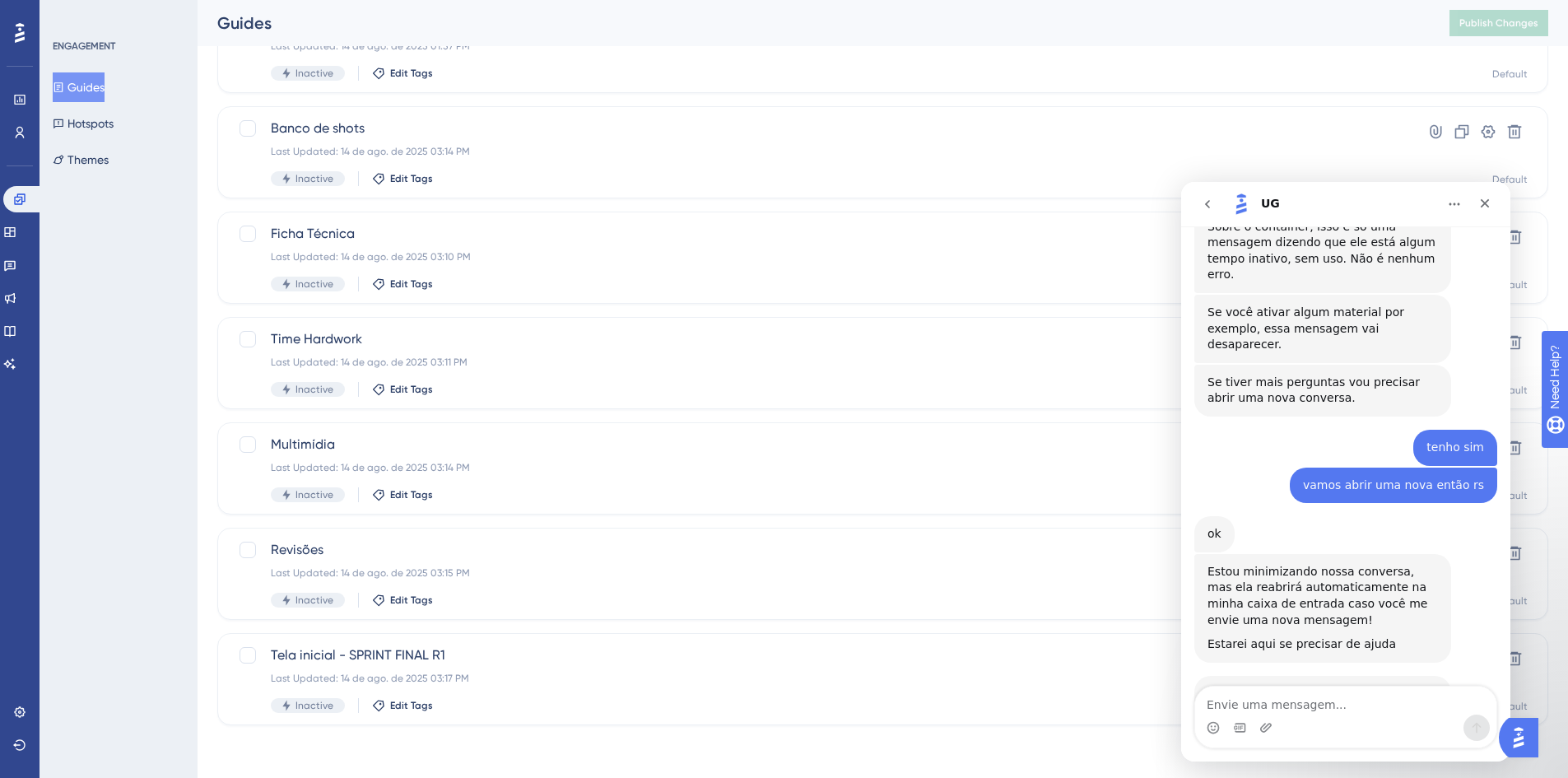
scroll to position [9040, 0]
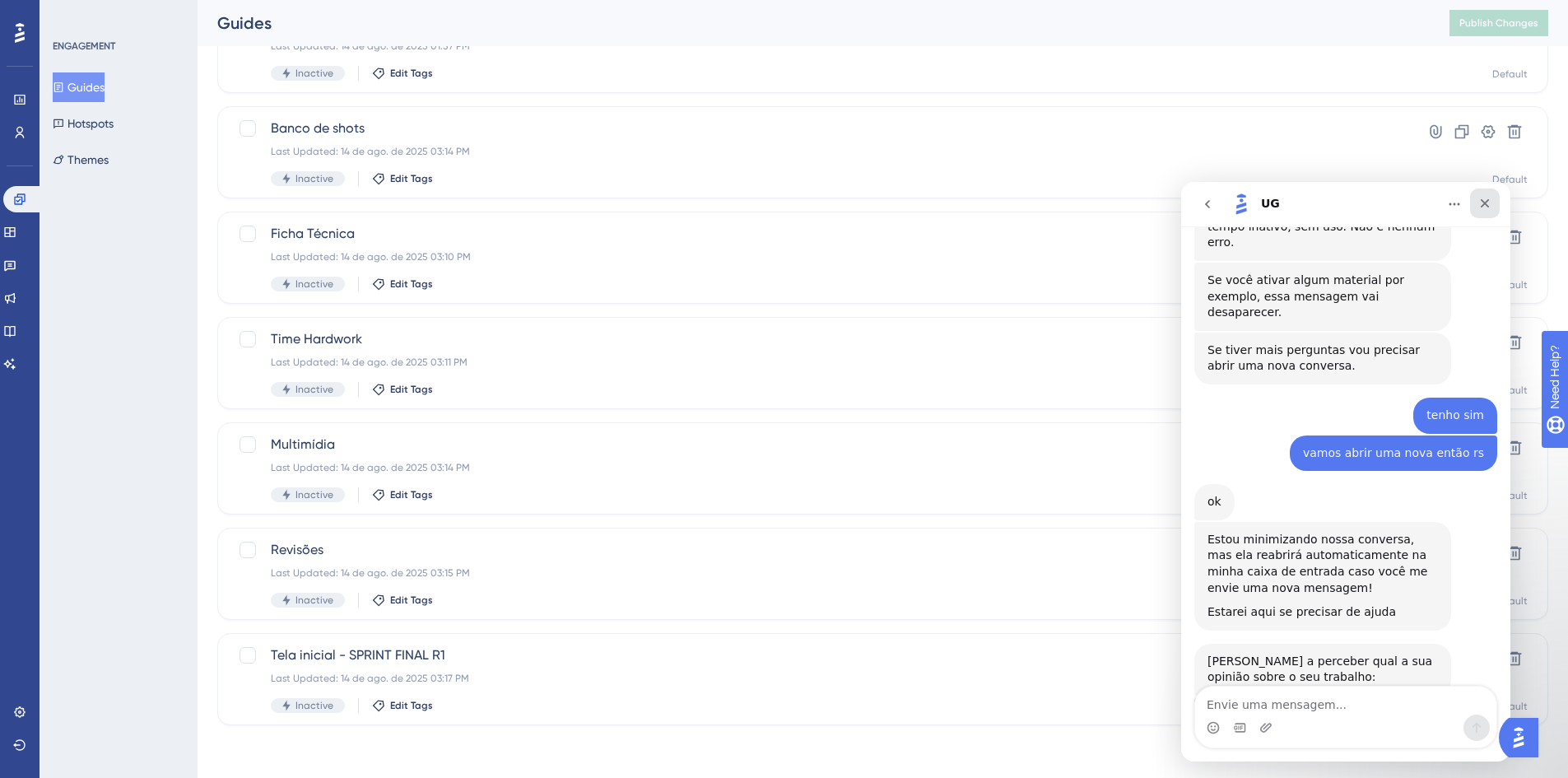
click at [1485, 207] on icon "Fechar" at bounding box center [1485, 204] width 13 height 13
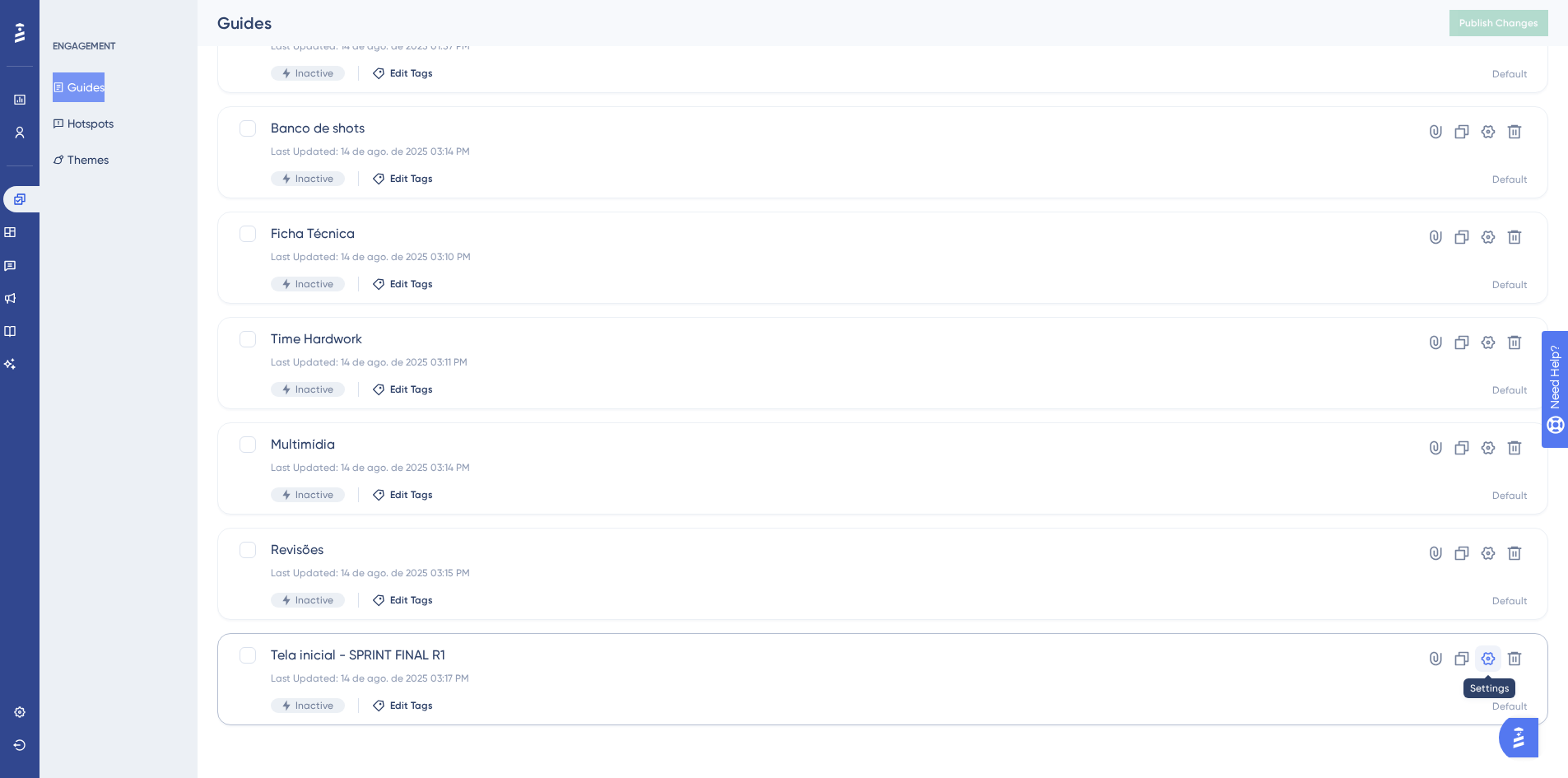
click at [1481, 657] on icon at bounding box center [1487, 658] width 16 height 16
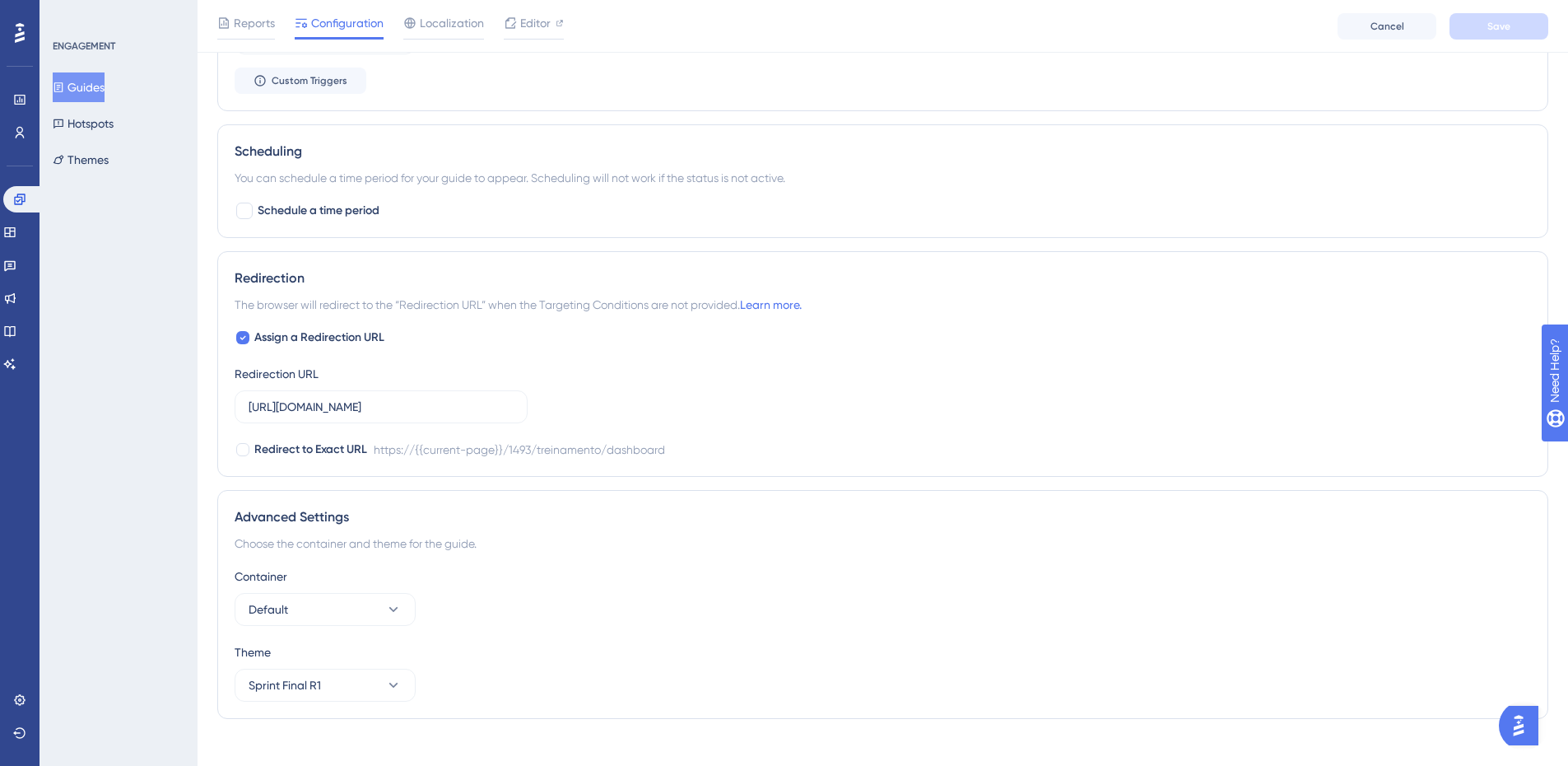
scroll to position [989, 0]
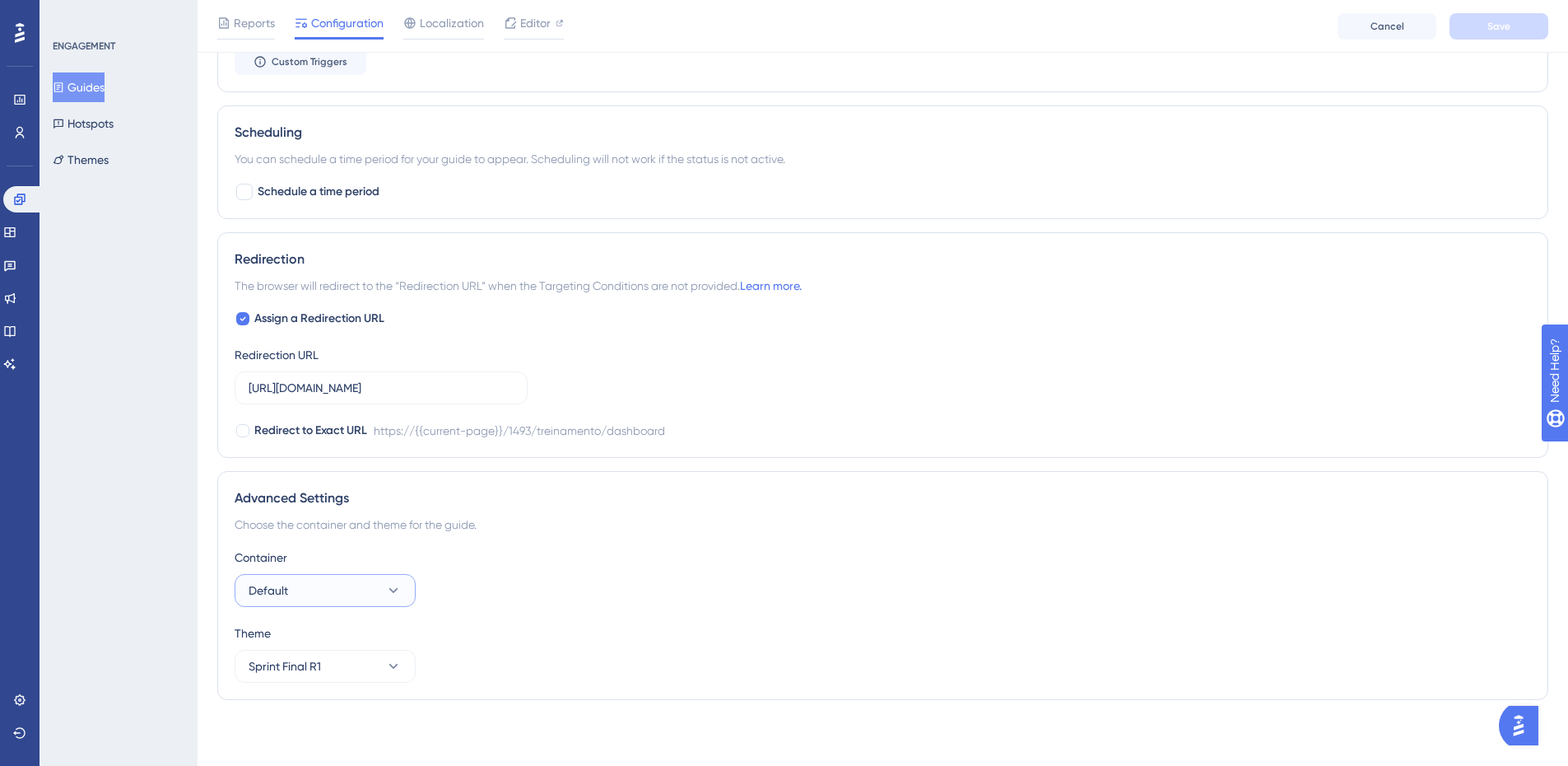
click at [385, 597] on button "Default" at bounding box center [325, 591] width 181 height 33
click at [491, 620] on div "Container Default Default Default Theme Sprint Final R1" at bounding box center [883, 615] width 1296 height 135
click at [388, 665] on icon at bounding box center [393, 666] width 16 height 16
click at [577, 616] on div "Container Default Theme Sprint Final R1 Sprint Final R1 Sprint Final R1" at bounding box center [883, 615] width 1296 height 135
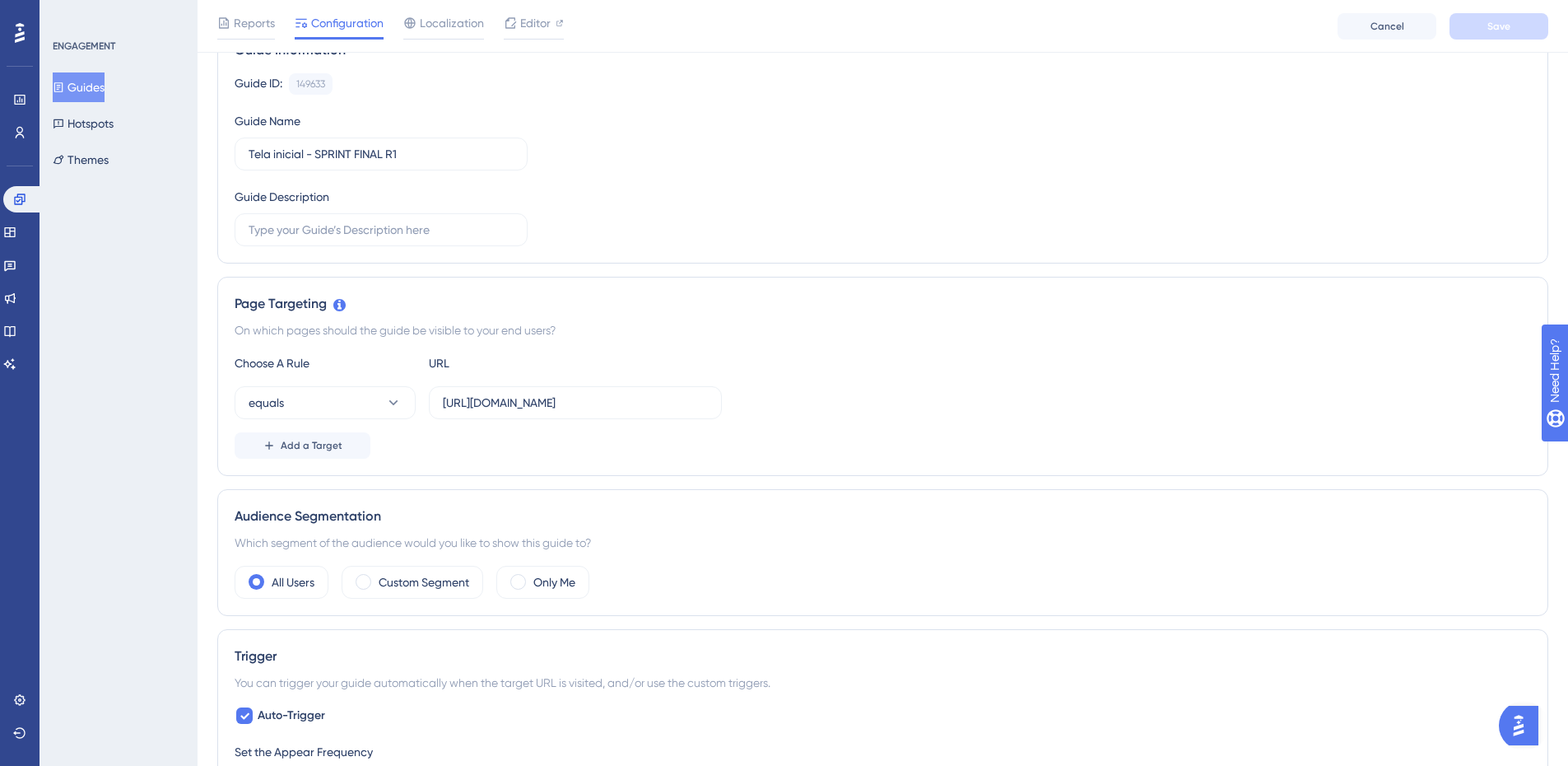
scroll to position [0, 0]
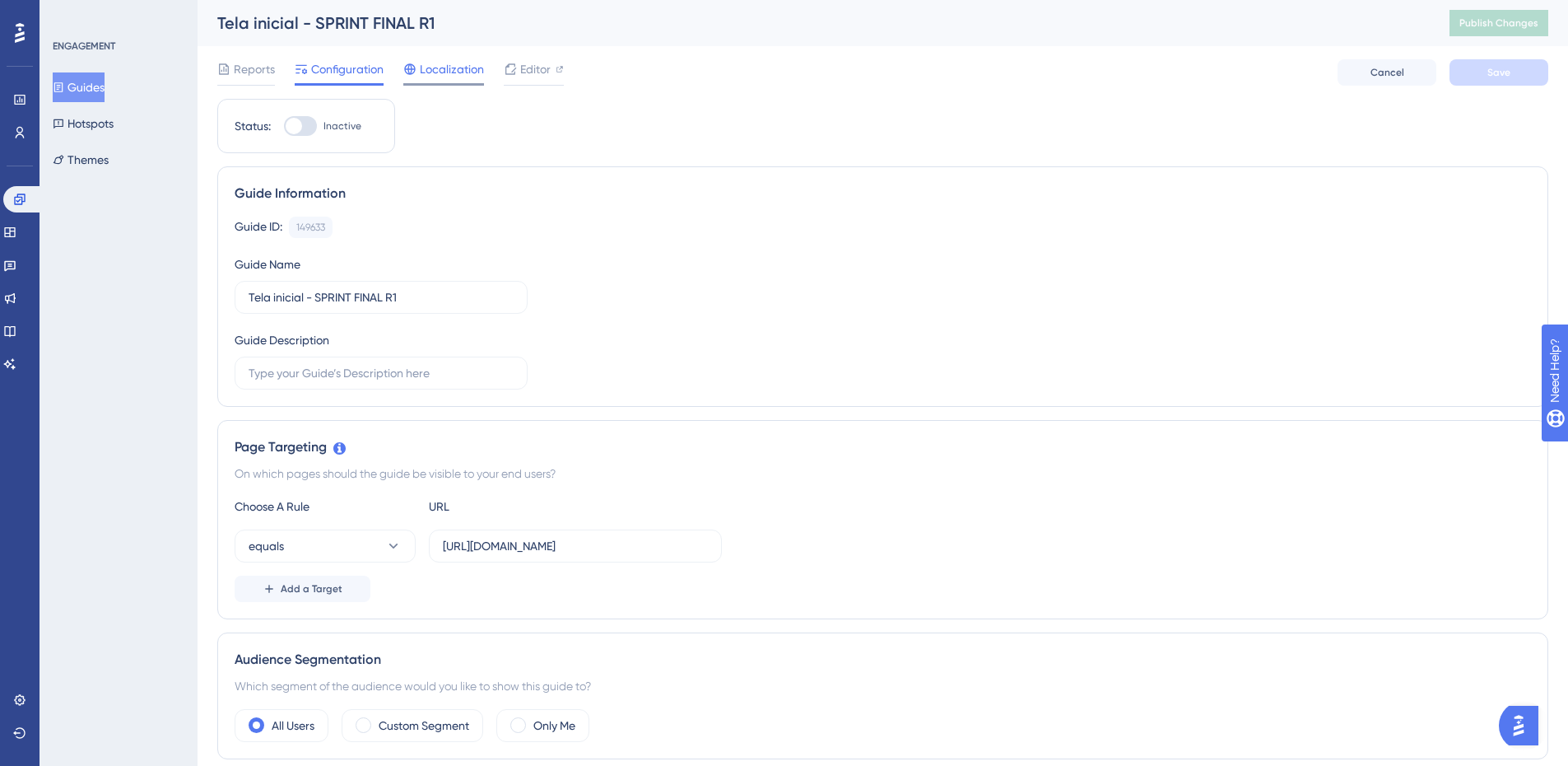
click at [440, 71] on span "Localization" at bounding box center [452, 69] width 64 height 20
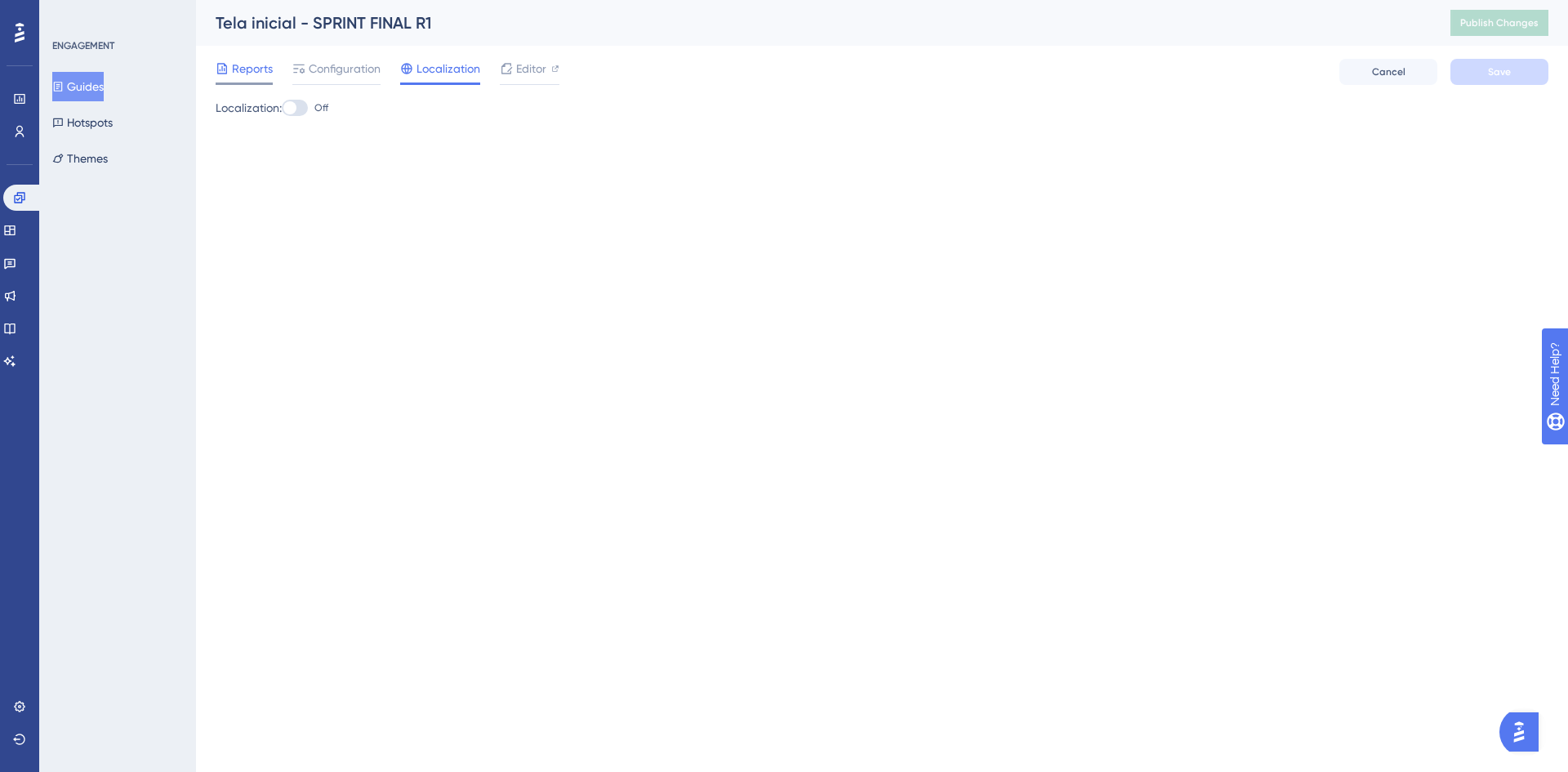
click at [259, 65] on span "Reports" at bounding box center [252, 69] width 40 height 20
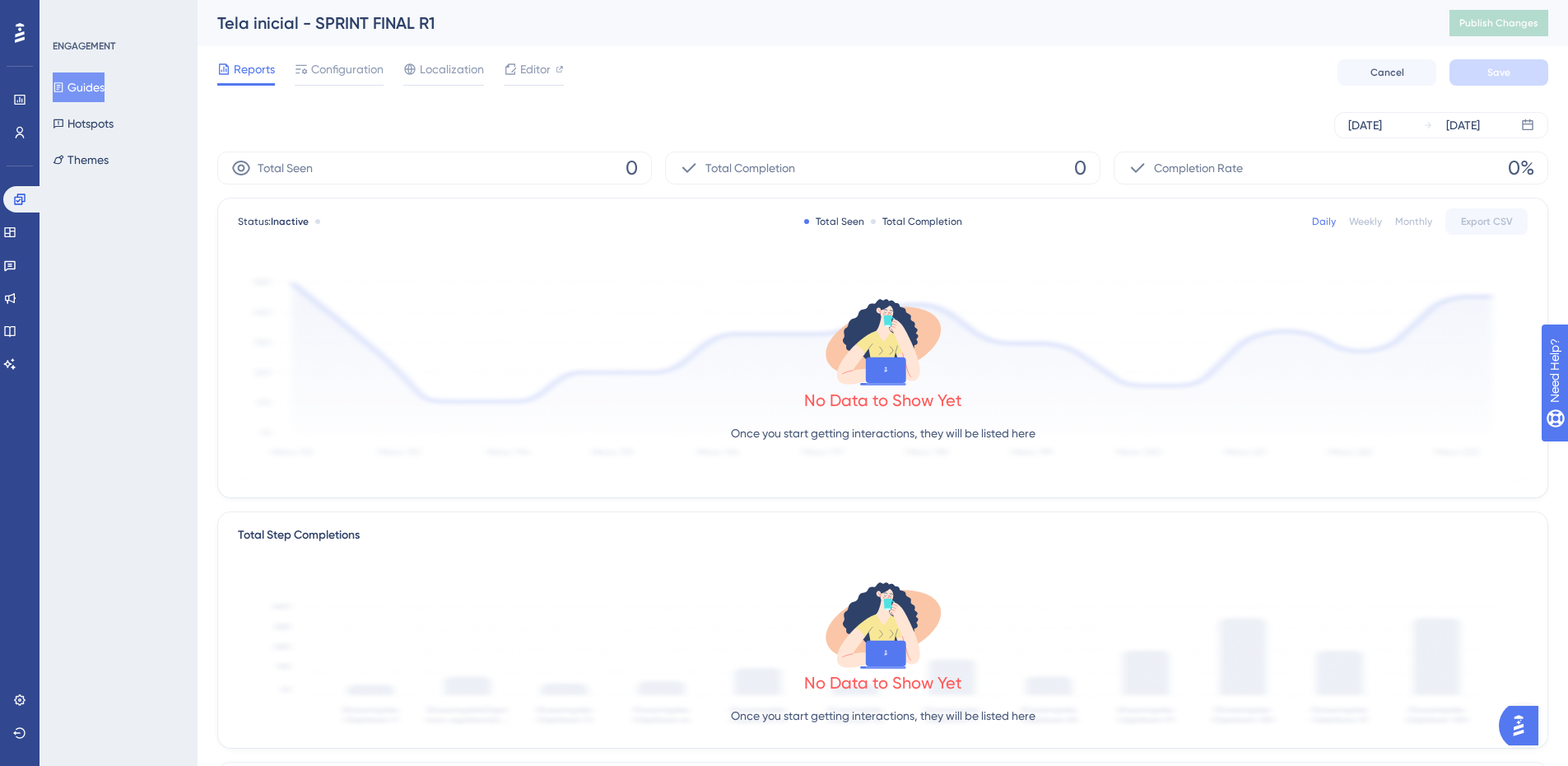
click at [100, 84] on button "Guides" at bounding box center [79, 86] width 52 height 29
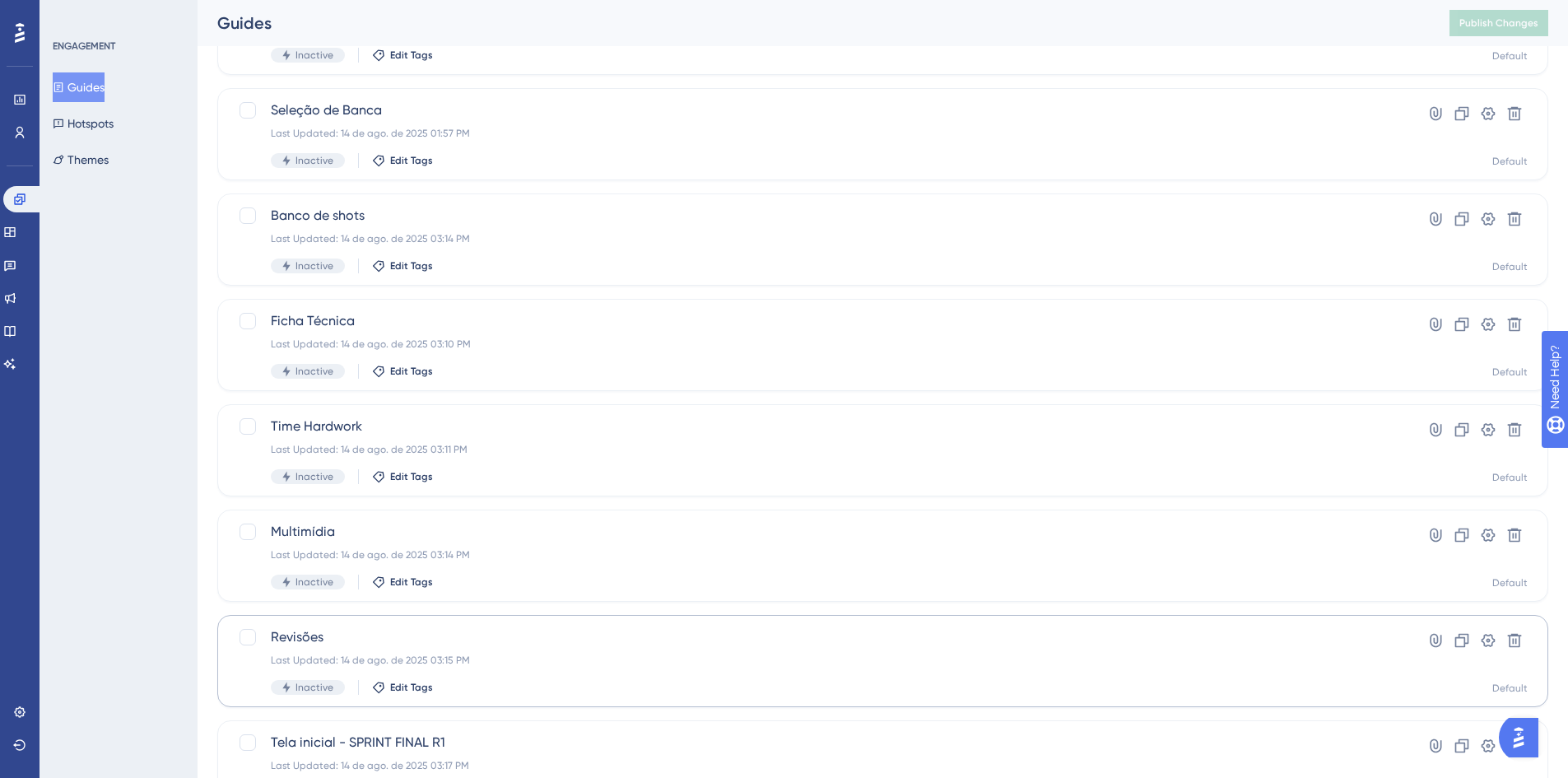
scroll to position [467, 0]
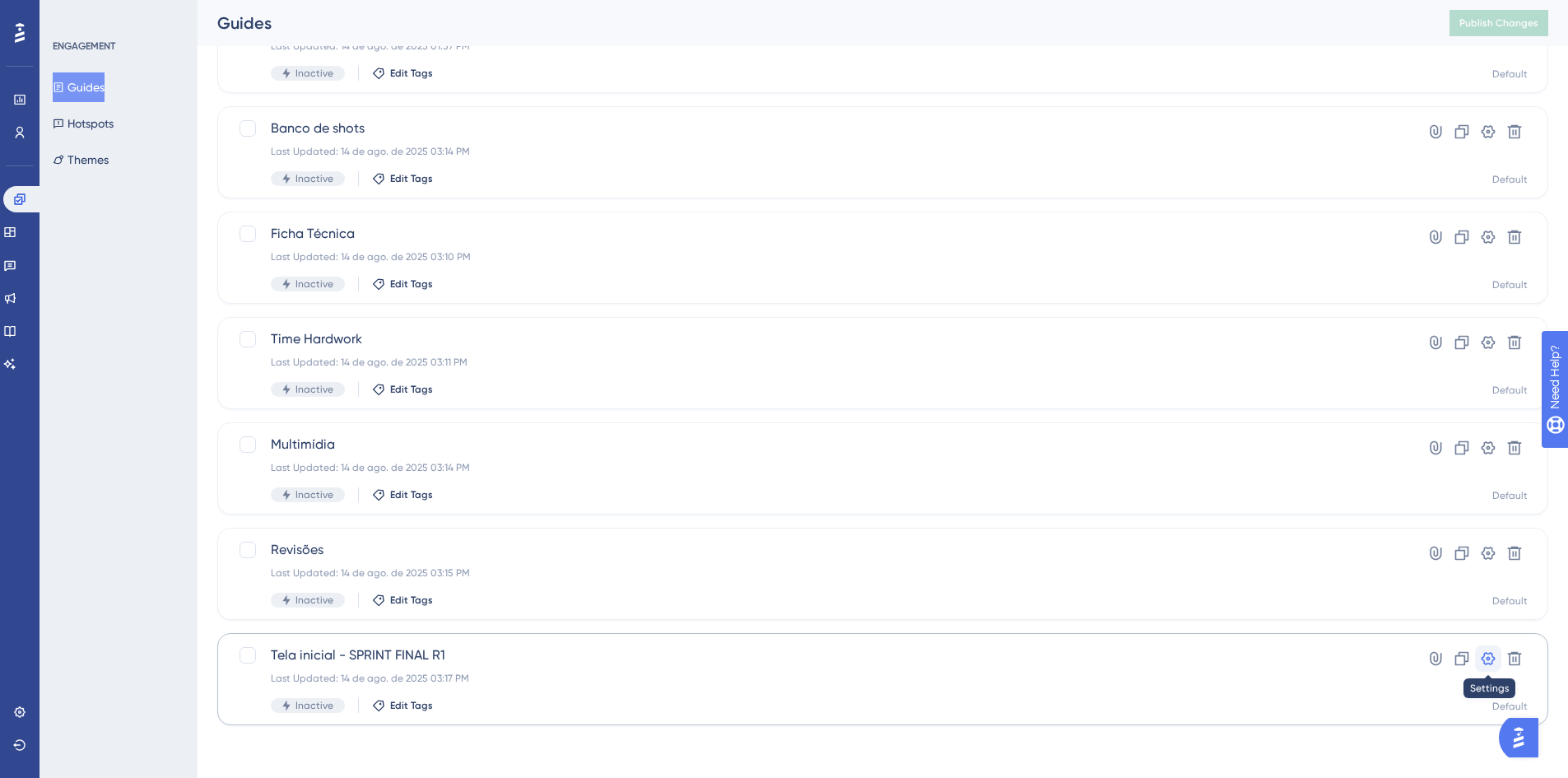
click at [1485, 662] on icon at bounding box center [1488, 659] width 14 height 13
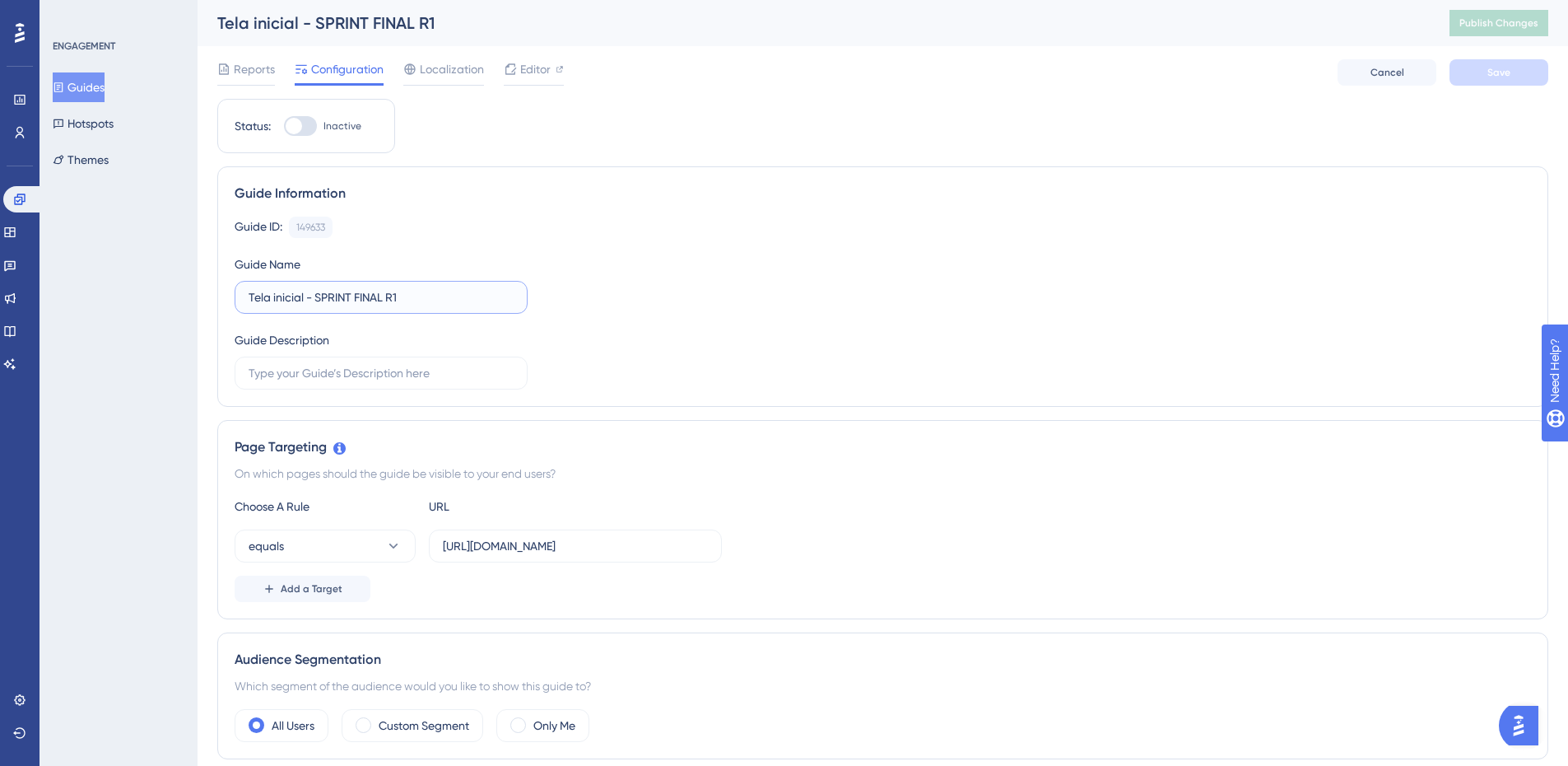
drag, startPoint x: 315, startPoint y: 294, endPoint x: 461, endPoint y: 309, distance: 146.8
click at [456, 311] on label "Tela inicial - SPRINT FINAL R1" at bounding box center [381, 297] width 293 height 33
type input "Tela inicial"
click at [1502, 72] on span "Save" at bounding box center [1499, 73] width 23 height 13
click at [104, 82] on button "Guides" at bounding box center [79, 86] width 52 height 29
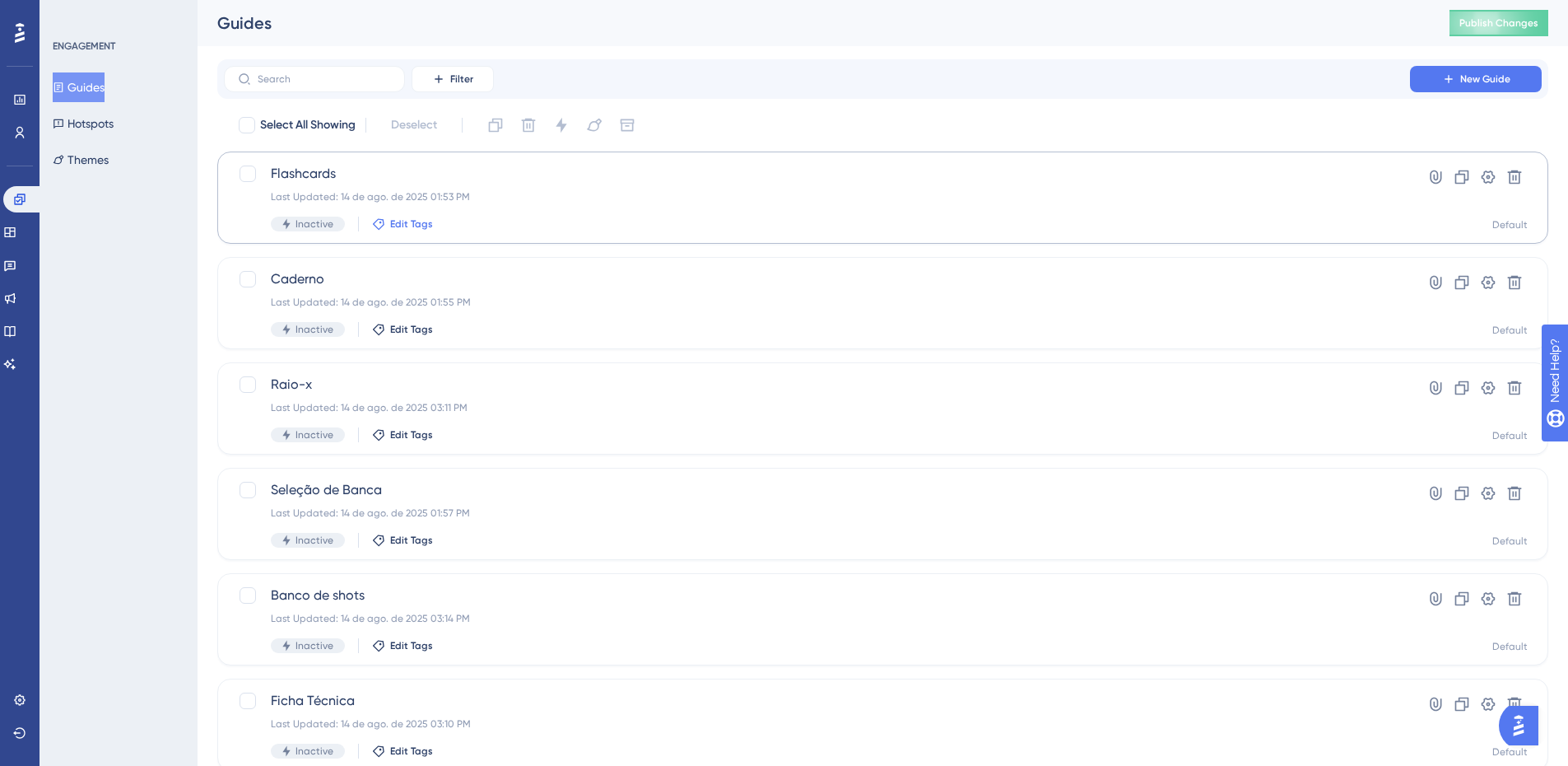
click at [407, 227] on span "Edit Tags" at bounding box center [411, 224] width 43 height 13
click at [445, 421] on span "New Tag" at bounding box center [438, 424] width 46 height 20
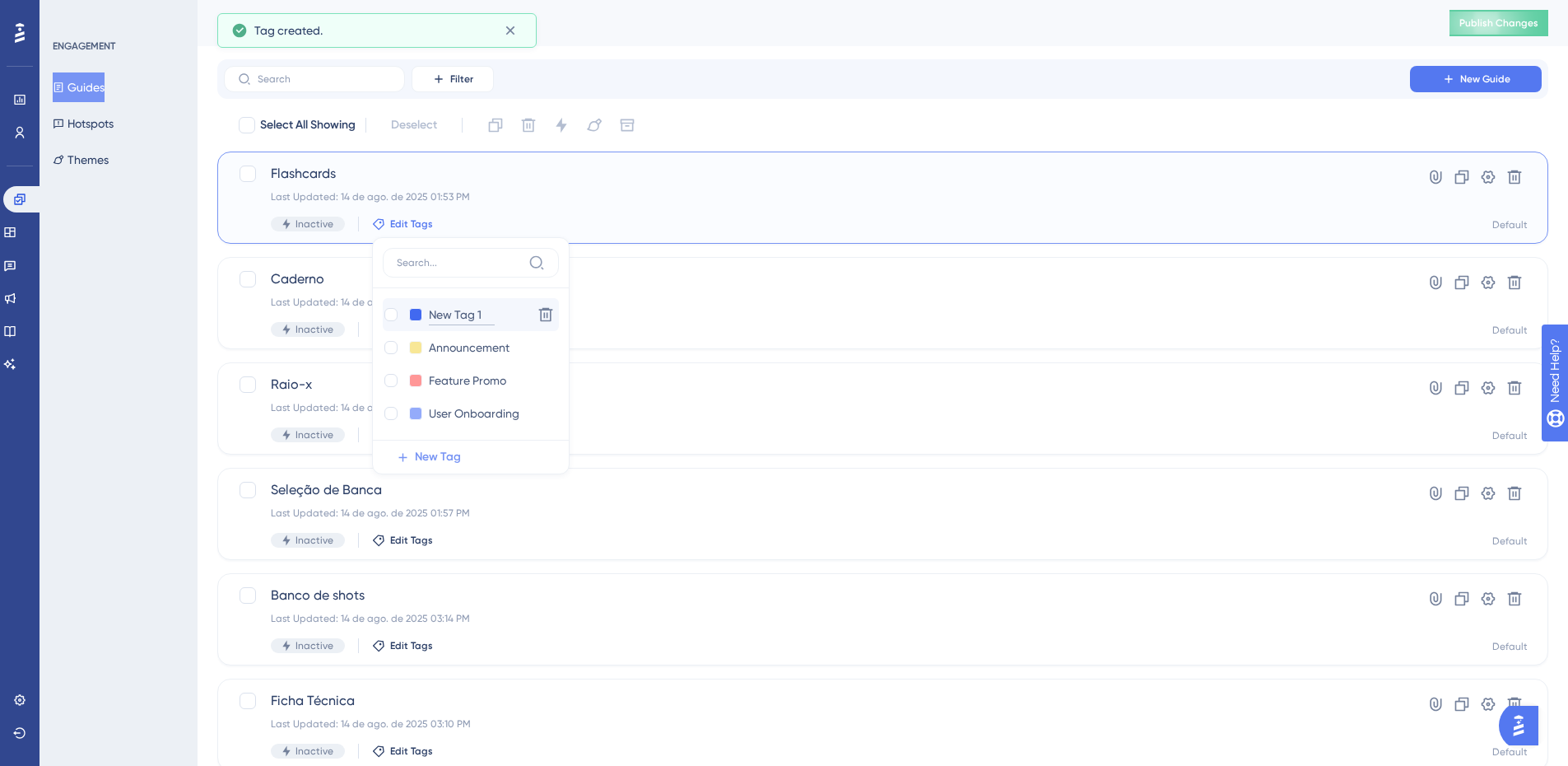
click at [456, 316] on input "New Tag 1" at bounding box center [462, 315] width 66 height 21
click at [438, 315] on input "New Tag 1" at bounding box center [462, 315] width 66 height 21
drag, startPoint x: 467, startPoint y: 317, endPoint x: 499, endPoint y: 319, distance: 32.1
click at [499, 319] on div "New Tag 1 New Tag 1" at bounding box center [454, 315] width 143 height 21
click at [459, 307] on input "New Tag 1" at bounding box center [462, 315] width 66 height 21
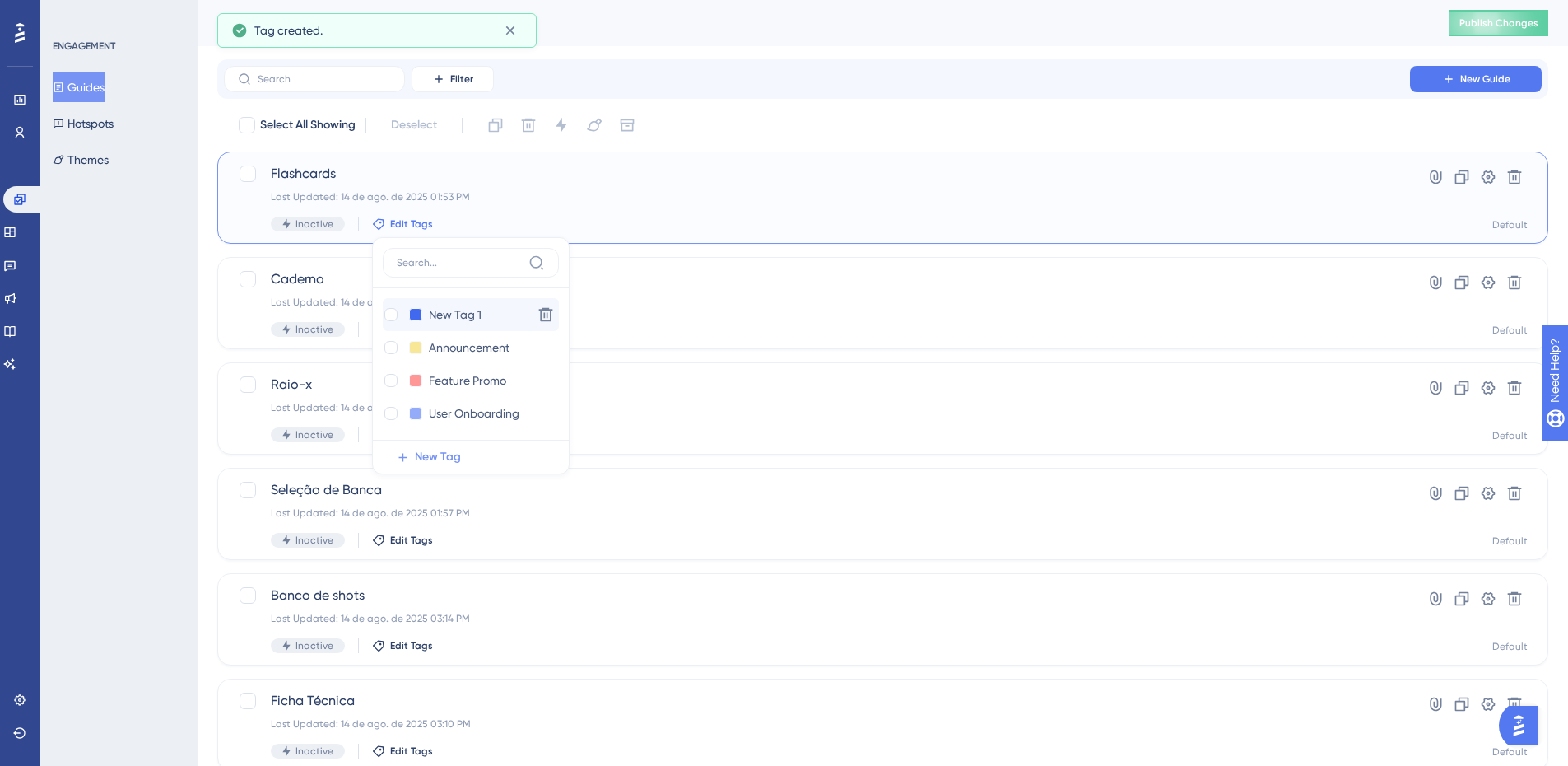
click at [459, 307] on input "New Tag 1" at bounding box center [462, 315] width 66 height 21
type input "Sprint Final"
click at [498, 311] on div "Sprint Final Sprint Final" at bounding box center [454, 315] width 143 height 21
click at [485, 314] on input "Sprint Final" at bounding box center [462, 315] width 66 height 21
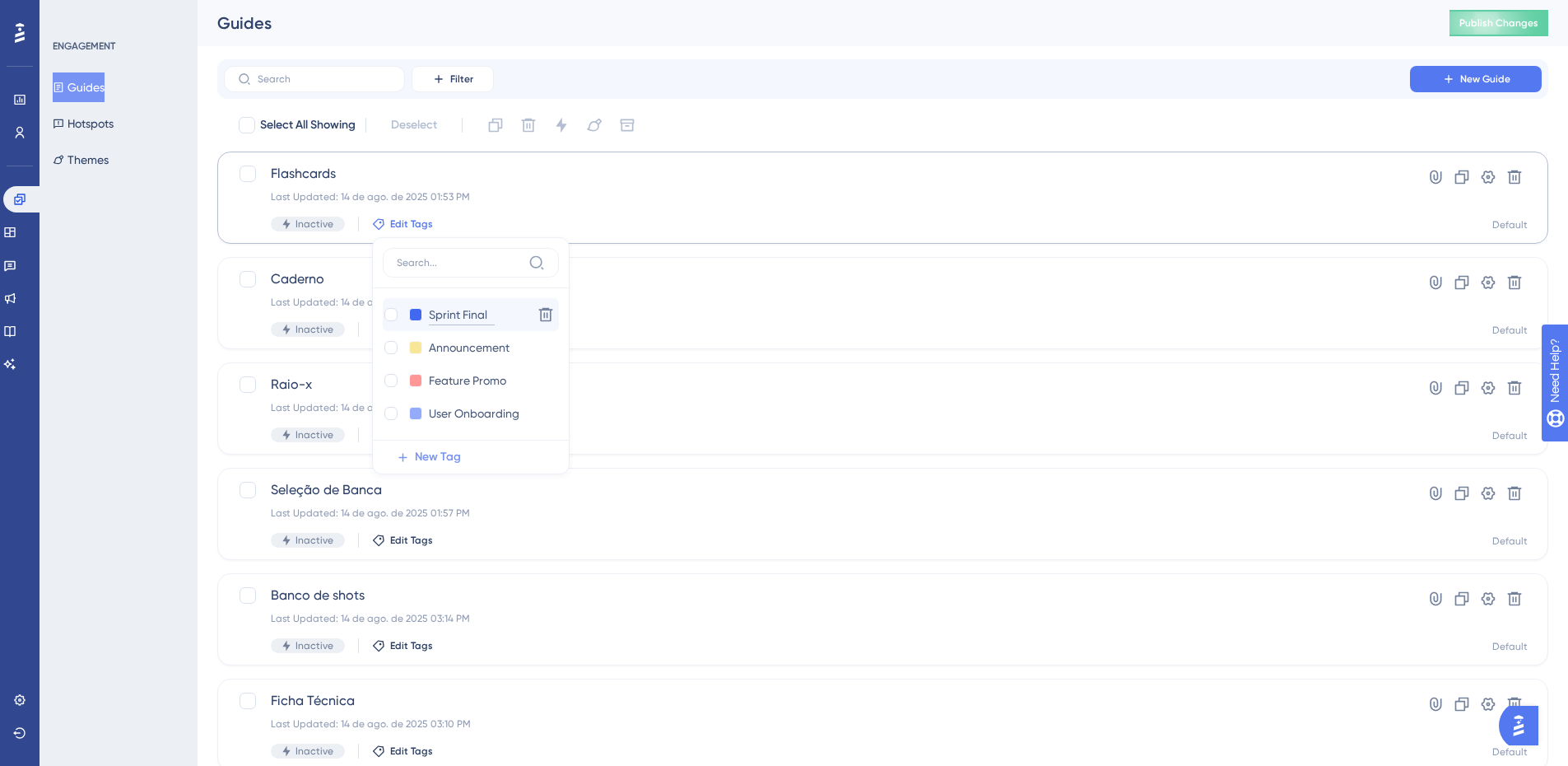
click at [474, 310] on input "Sprint Final" at bounding box center [462, 315] width 66 height 21
type input "Sprint Final DDDD"
click at [467, 307] on input "Sprint Final DDDD" at bounding box center [478, 315] width 98 height 21
drag, startPoint x: 489, startPoint y: 315, endPoint x: 531, endPoint y: 316, distance: 42.0
click at [531, 316] on div "Sprint Final DDDD Sprint Final DDDD Delete" at bounding box center [471, 315] width 176 height 33
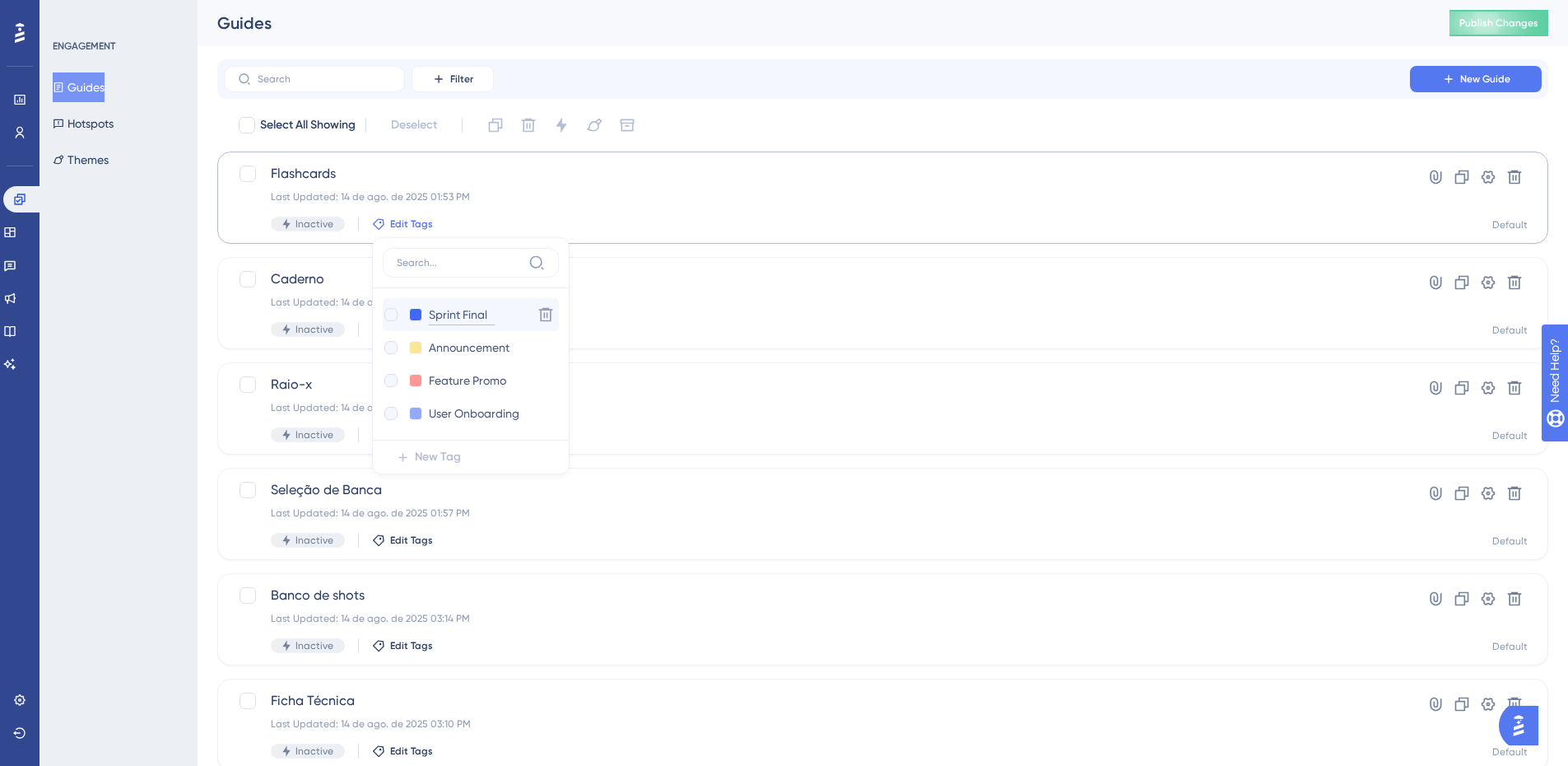
type input "Sprint Final"
click at [461, 323] on input "Sprint Final" at bounding box center [462, 315] width 66 height 21
click at [482, 311] on input "Sprint Final" at bounding box center [462, 315] width 66 height 21
click at [489, 315] on input "Sprint Final" at bounding box center [462, 315] width 66 height 21
click at [490, 319] on input "Sprint Final" at bounding box center [462, 315] width 66 height 21
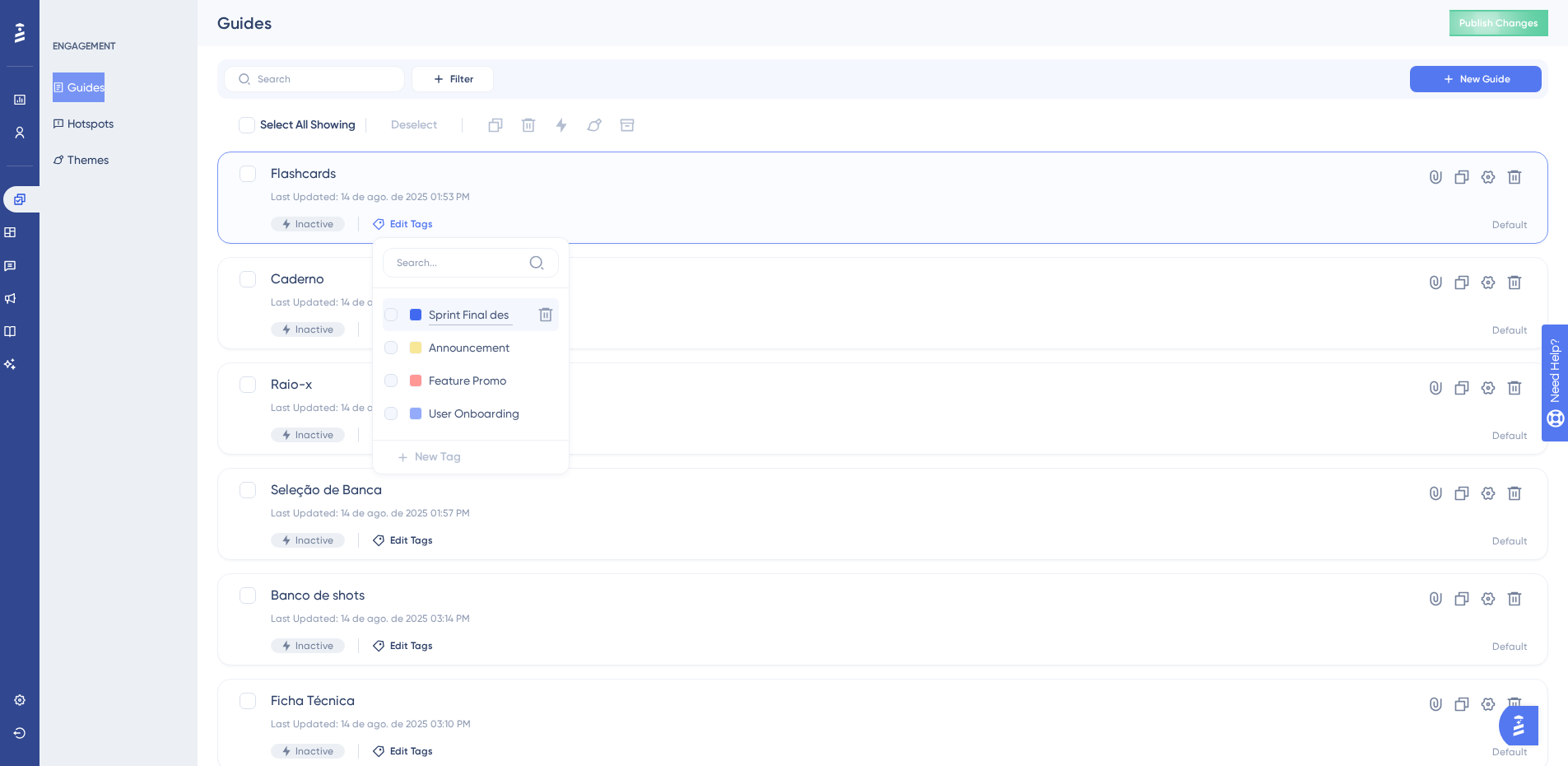
type input "Sprint Final desk"
click at [813, 253] on div "Select All Showing Deselect Flashcards Last Updated: 14 de ago. de 2025 01:53 P…" at bounding box center [882, 652] width 1331 height 1081
click at [379, 216] on div "Flashcards Last Updated: 14 de ago. de 2025 01:53 PM Inactive Edit Tags" at bounding box center [817, 197] width 1092 height 67
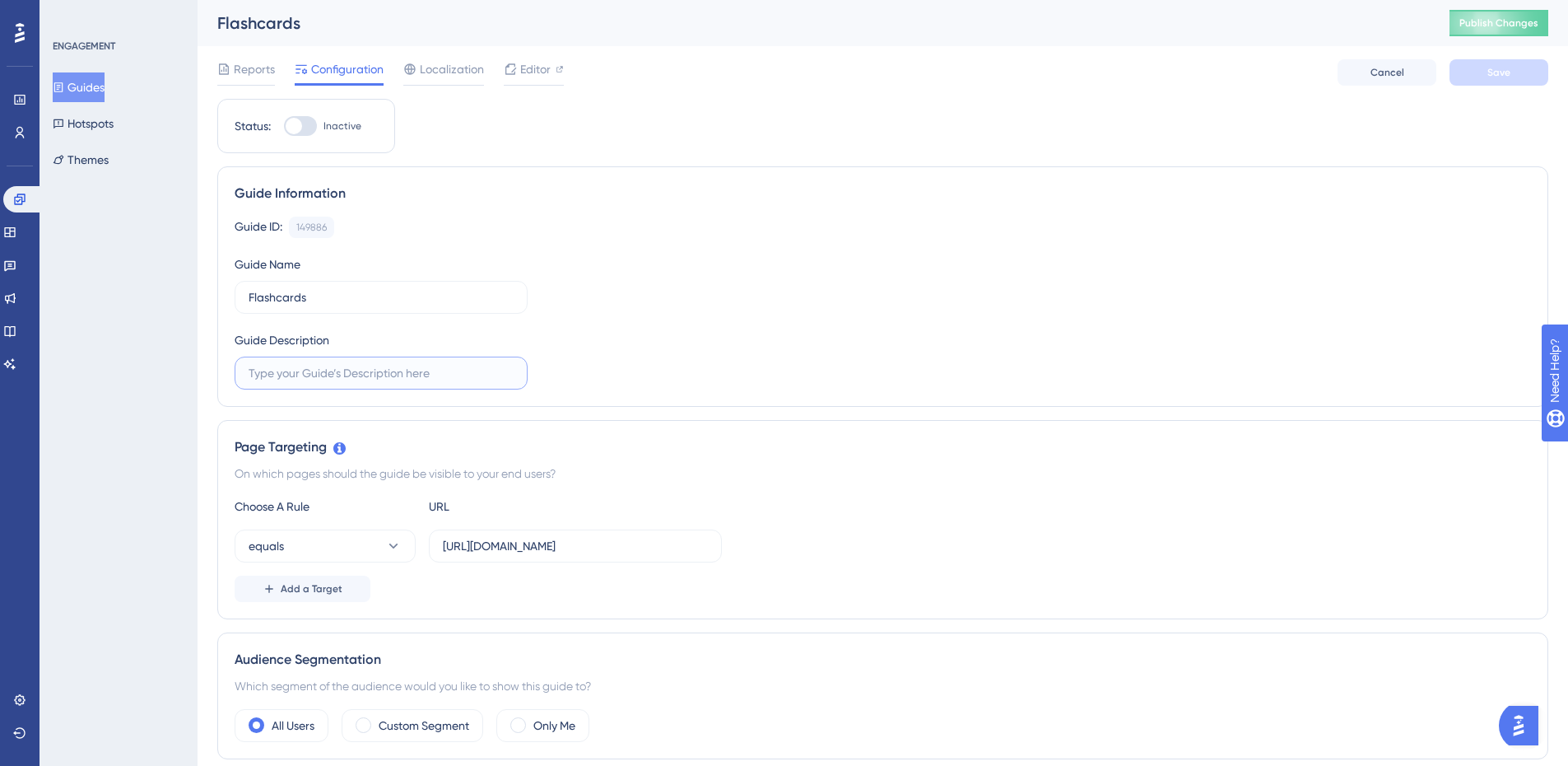
click at [291, 373] on input "text" at bounding box center [381, 373] width 265 height 18
click at [104, 86] on button "Guides" at bounding box center [79, 86] width 52 height 29
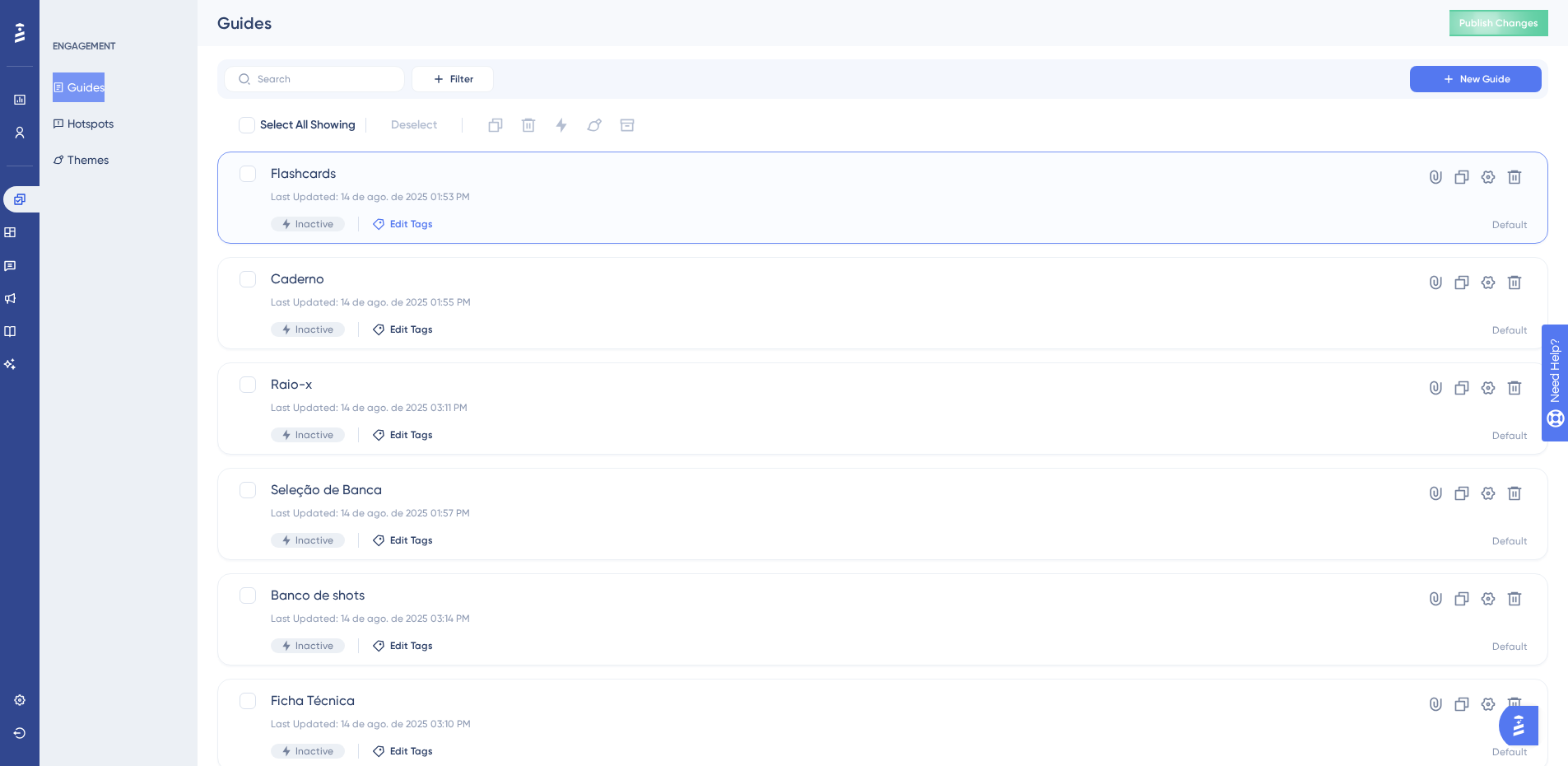
click at [415, 226] on span "Edit Tags" at bounding box center [411, 224] width 43 height 13
click at [394, 312] on div at bounding box center [391, 315] width 13 height 13
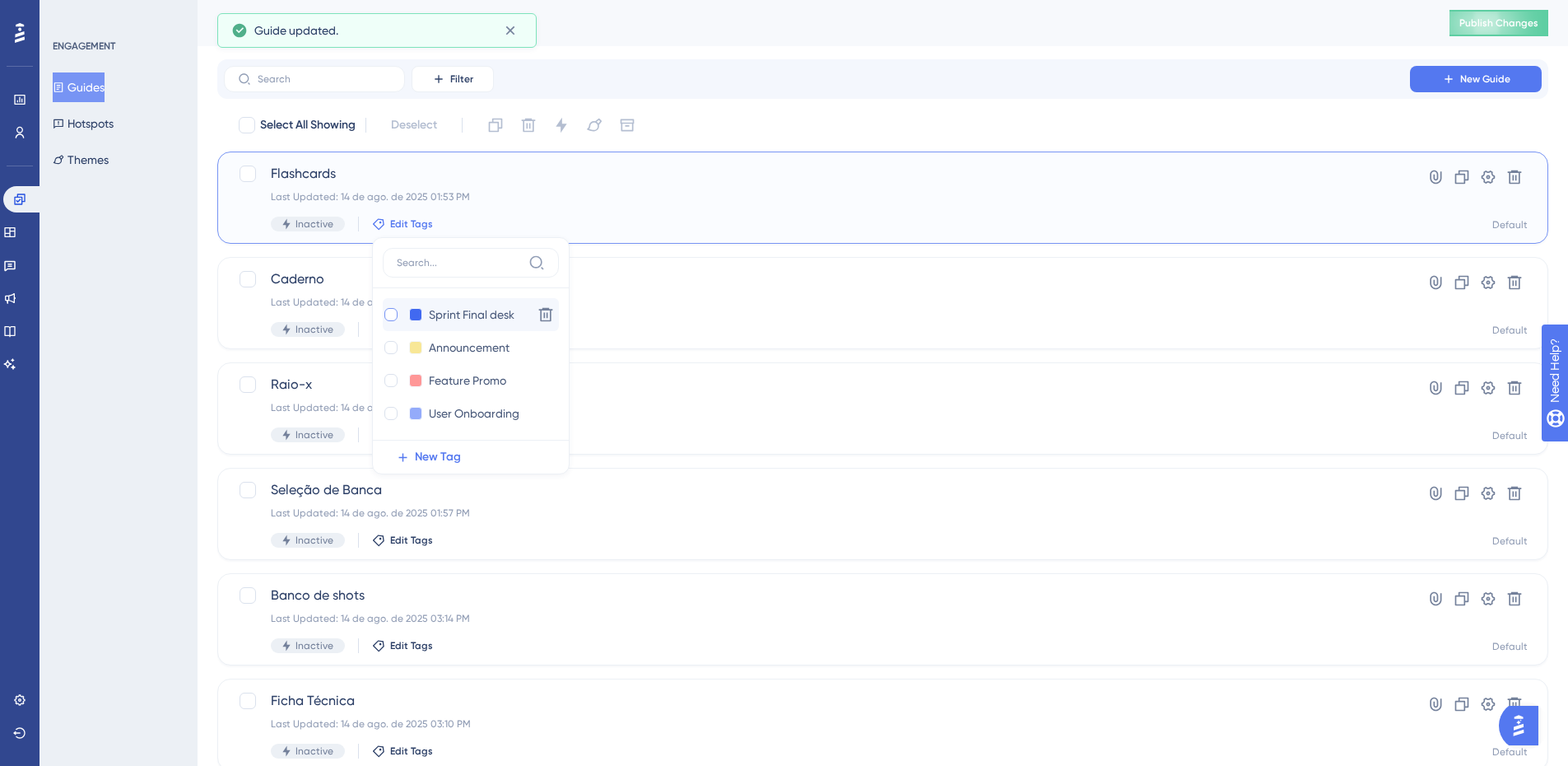
checkbox input "true"
click at [178, 366] on div "ENGAGEMENT Guides Hotspots Themes" at bounding box center [118, 383] width 158 height 766
click at [516, 222] on span "Sprint Final desk" at bounding box center [497, 224] width 77 height 13
click at [413, 313] on button at bounding box center [416, 315] width 13 height 13
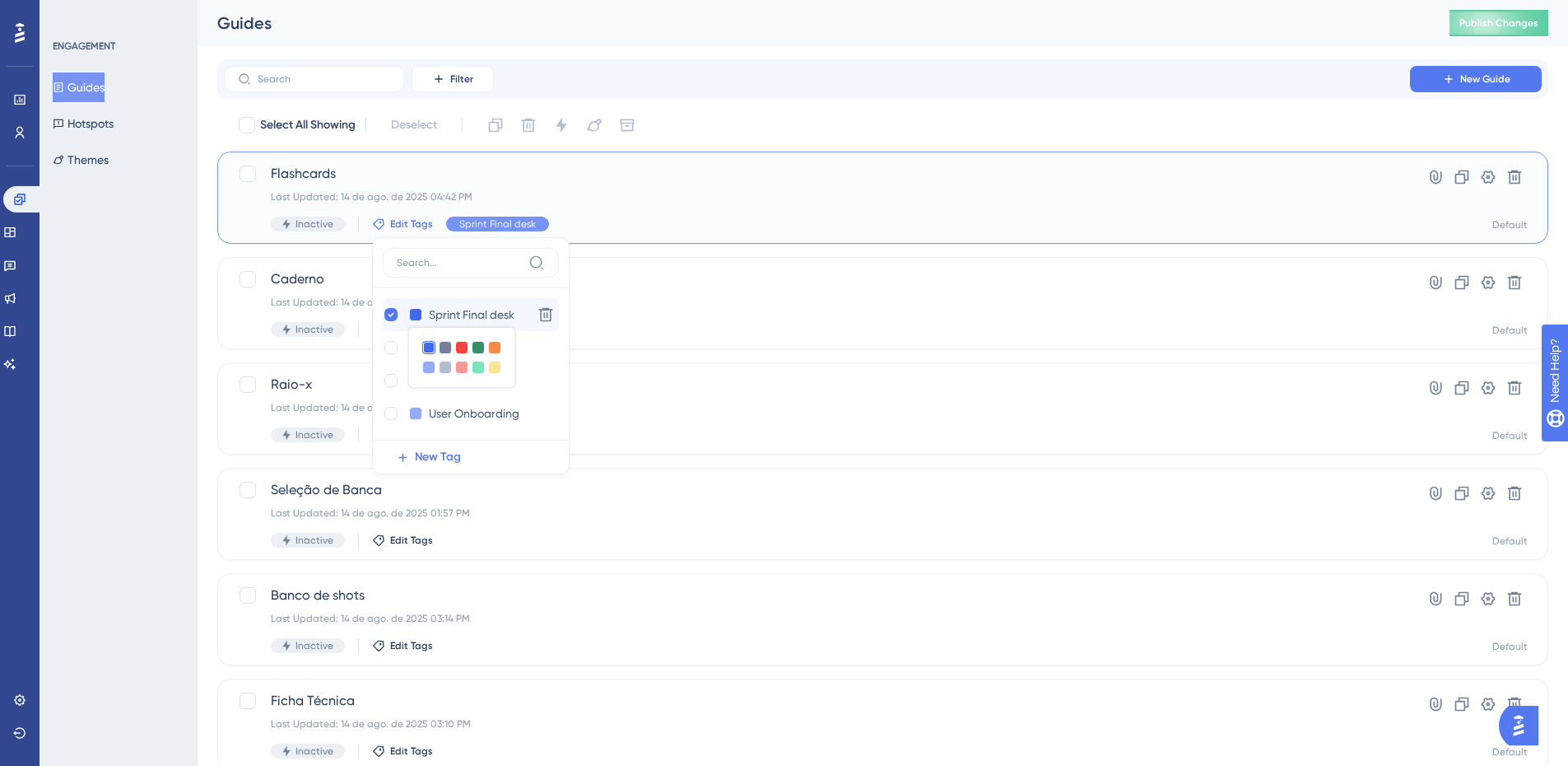
click at [452, 347] on div at bounding box center [461, 357] width 105 height 60
click at [414, 315] on button at bounding box center [416, 315] width 13 height 13
click at [461, 347] on div at bounding box center [461, 348] width 13 height 13
click at [137, 367] on div "ENGAGEMENT Guides Hotspots Themes" at bounding box center [118, 383] width 158 height 766
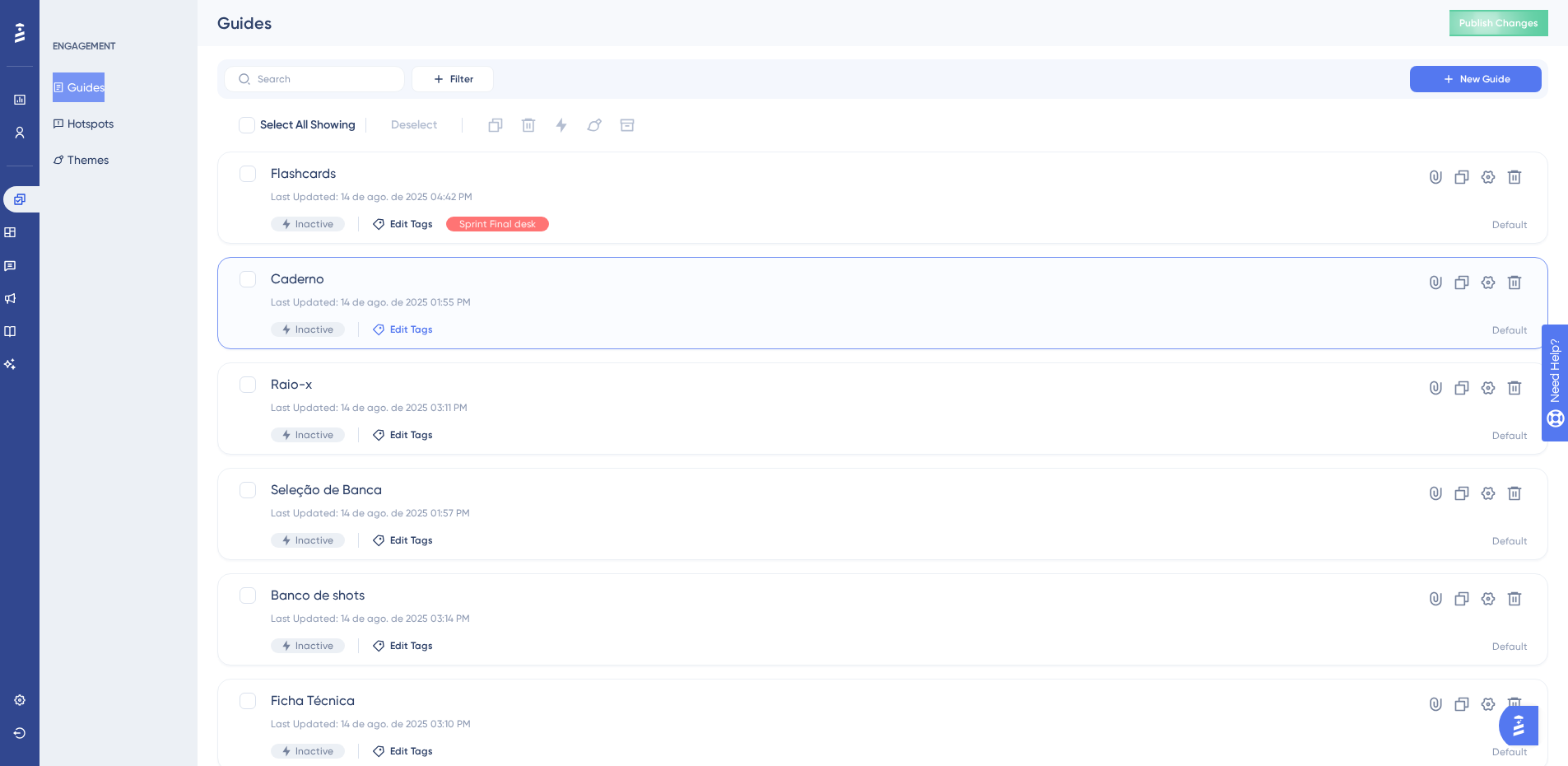
click at [380, 330] on icon at bounding box center [379, 330] width 13 height 13
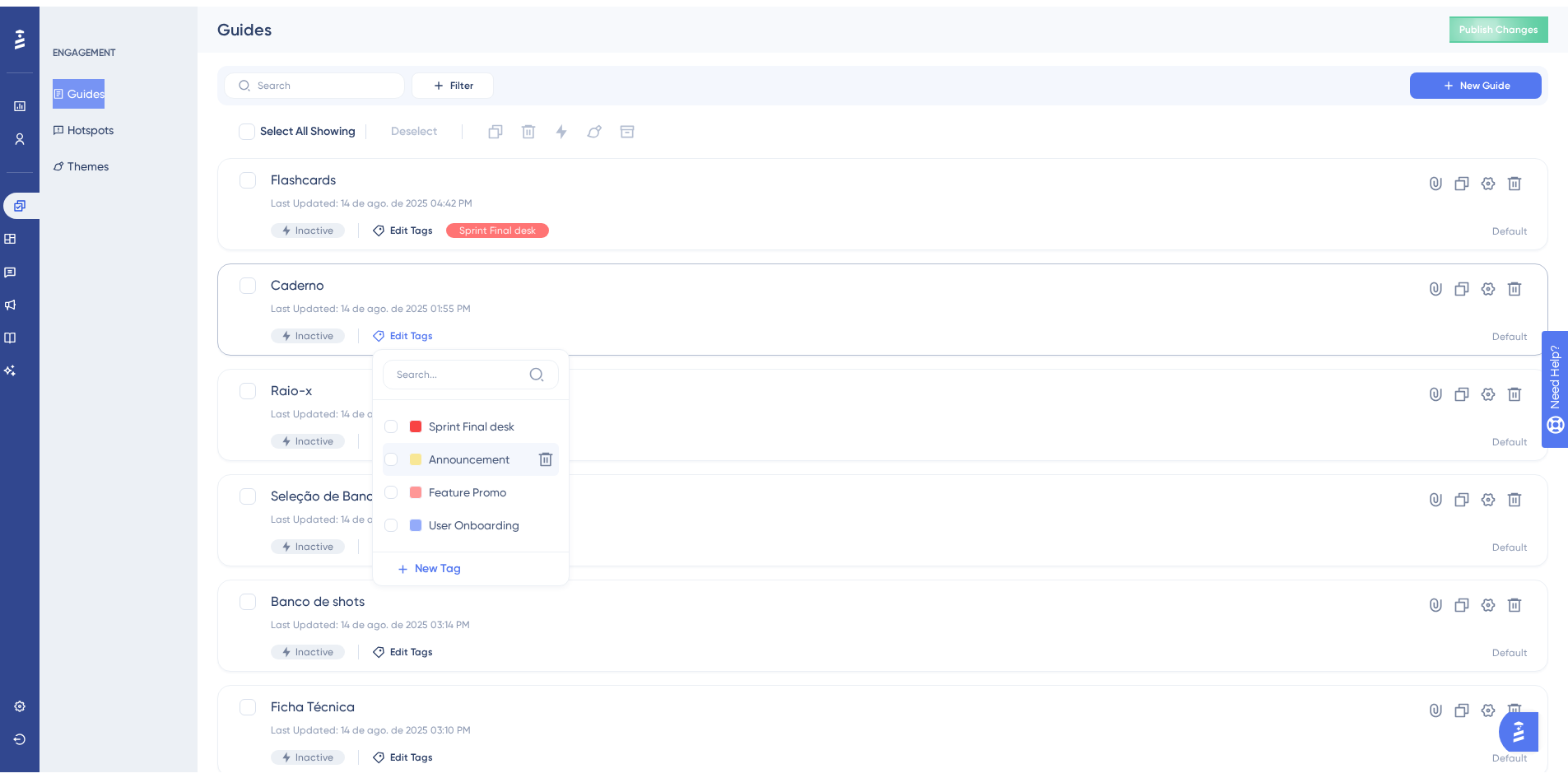
scroll to position [79, 0]
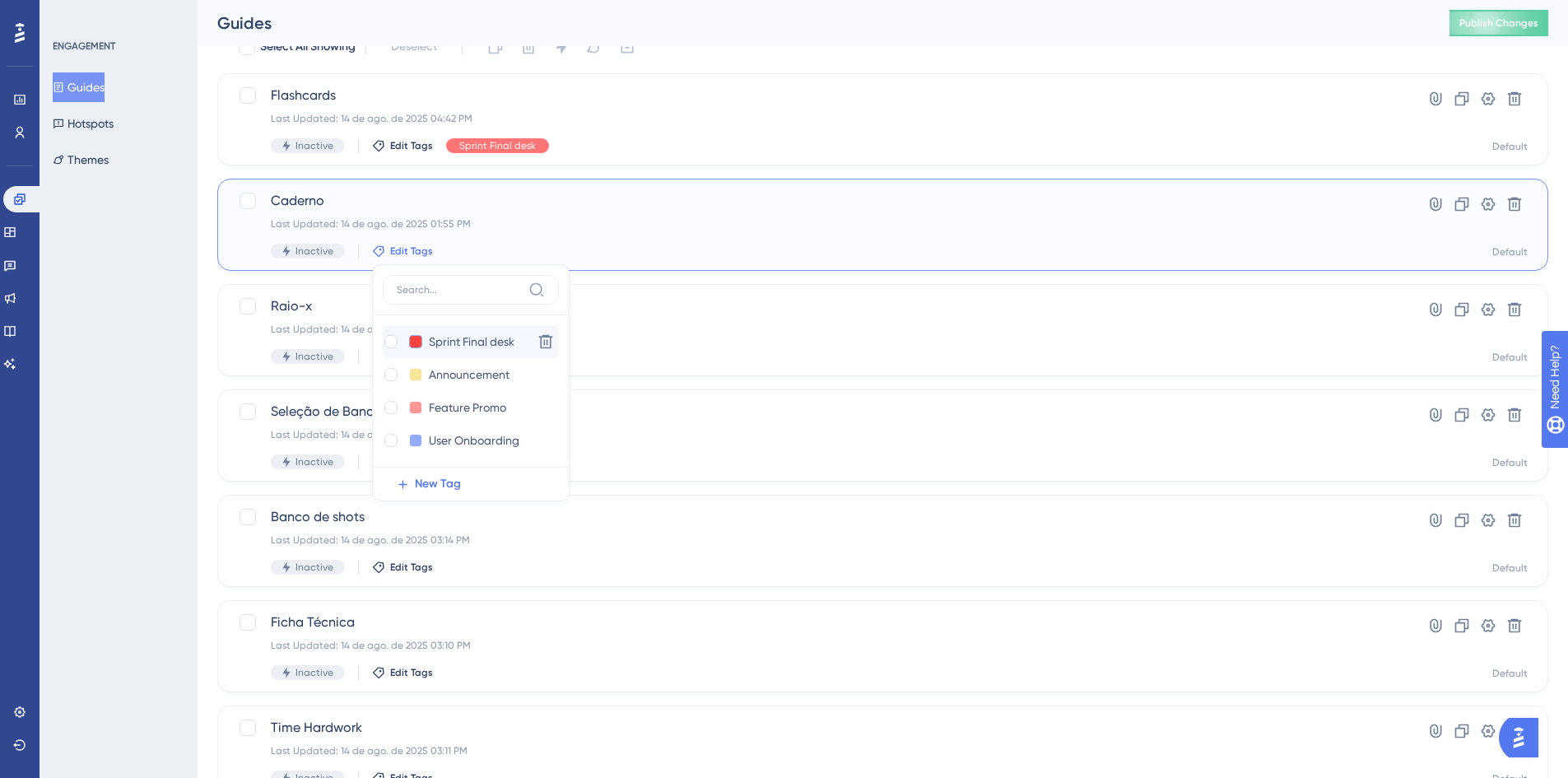
click at [414, 341] on button at bounding box center [416, 342] width 13 height 13
click at [176, 381] on div "ENGAGEMENT Guides Hotspots Themes" at bounding box center [118, 389] width 158 height 778
click at [406, 248] on span "Edit Tags" at bounding box center [411, 251] width 43 height 13
click at [387, 339] on div at bounding box center [391, 342] width 13 height 13
checkbox input "true"
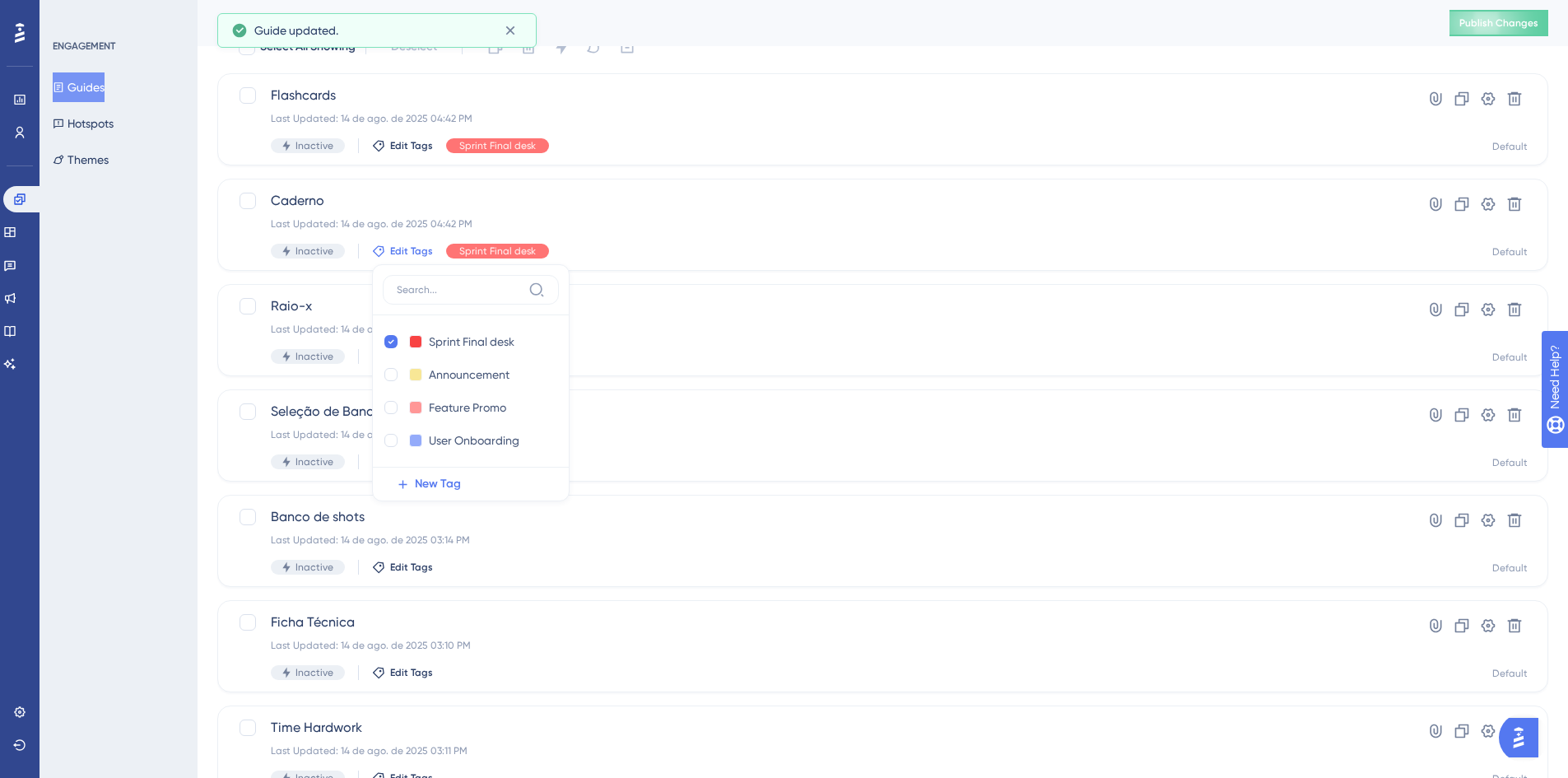
click at [184, 373] on div "ENGAGEMENT Guides Hotspots Themes" at bounding box center [118, 389] width 158 height 778
click at [412, 359] on span "Edit Tags" at bounding box center [411, 356] width 43 height 13
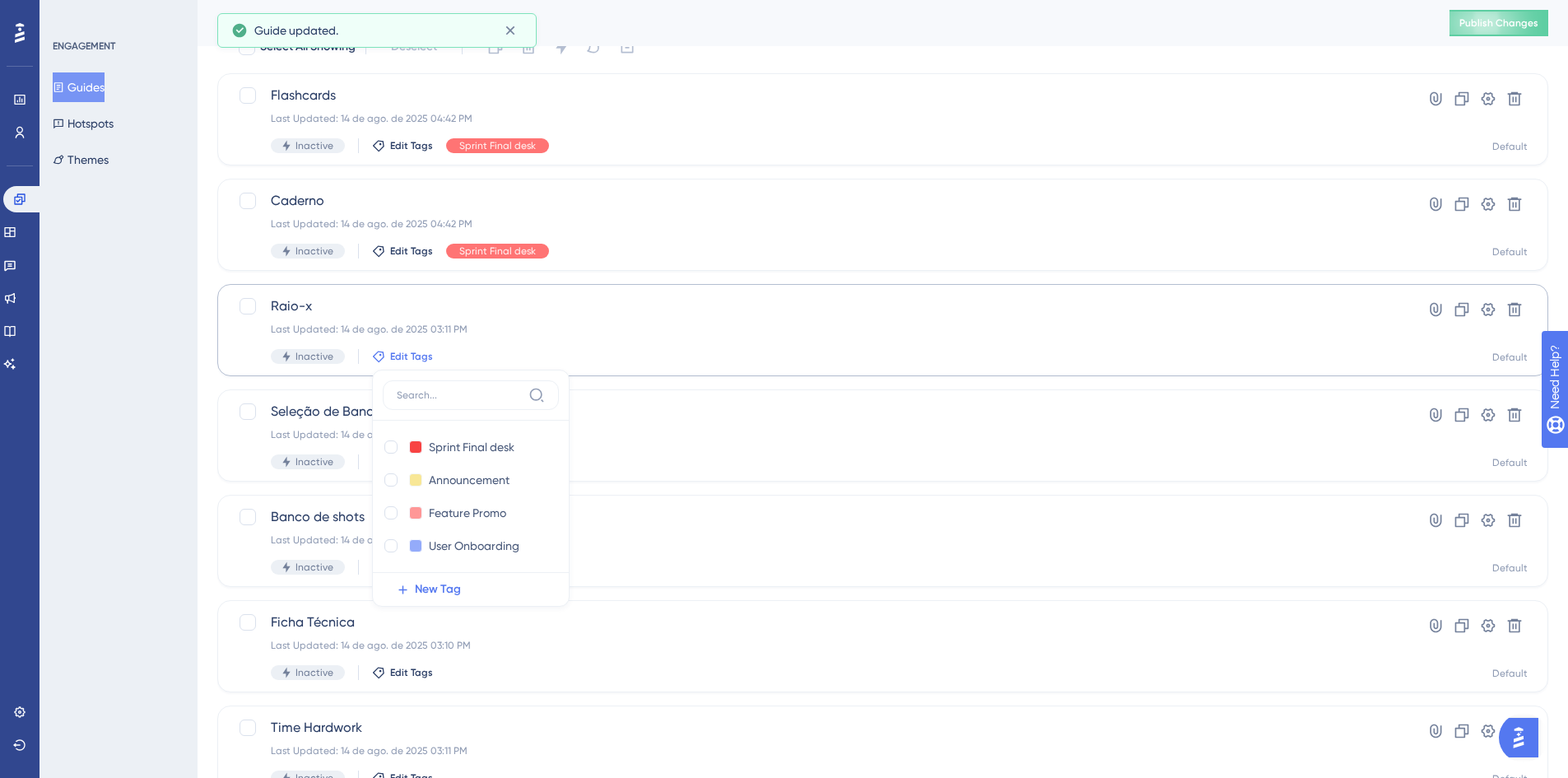
scroll to position [178, 0]
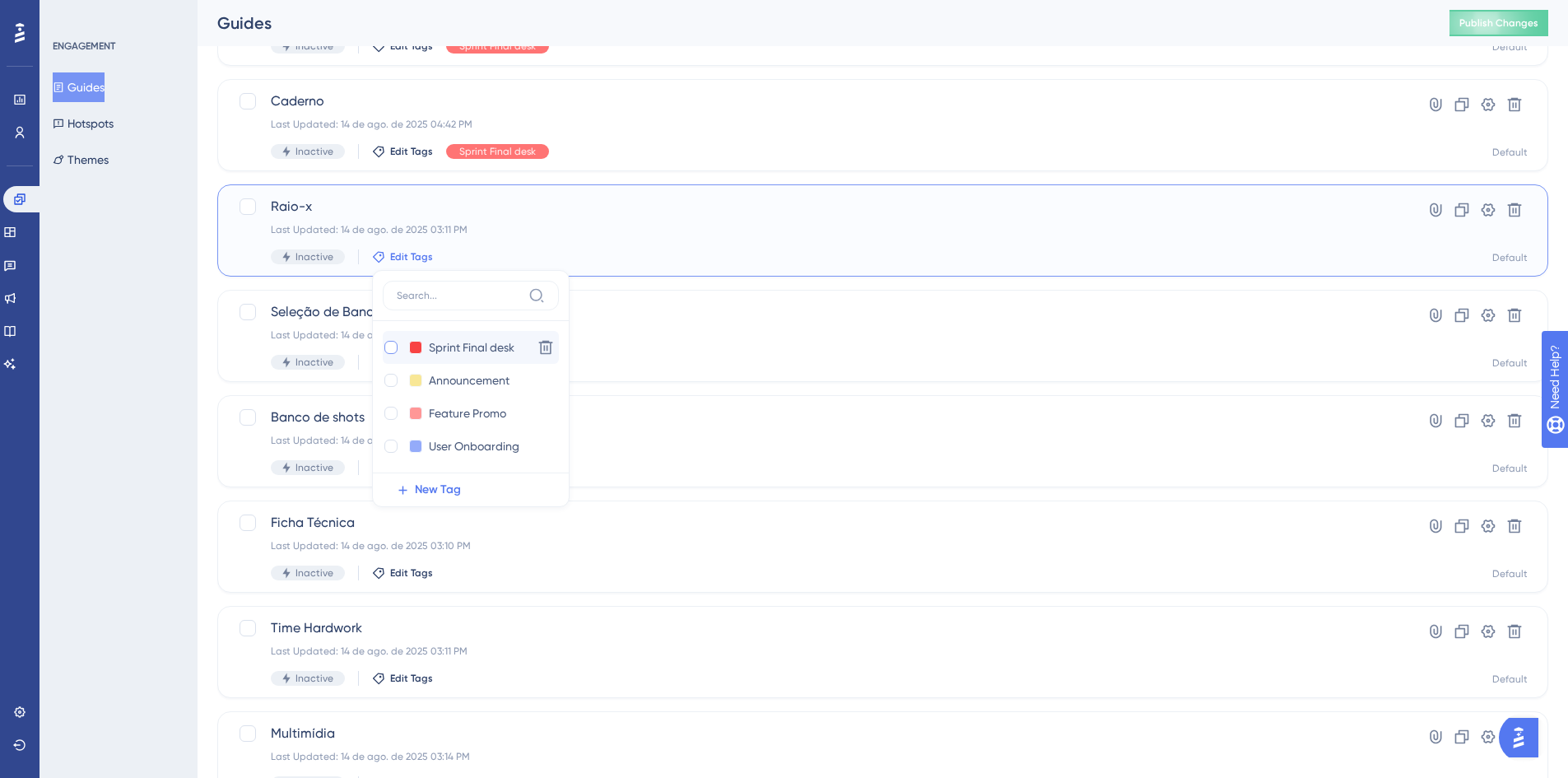
click at [390, 344] on div at bounding box center [391, 348] width 13 height 13
checkbox input "true"
click at [175, 401] on div "ENGAGEMENT Guides Hotspots Themes" at bounding box center [118, 389] width 158 height 778
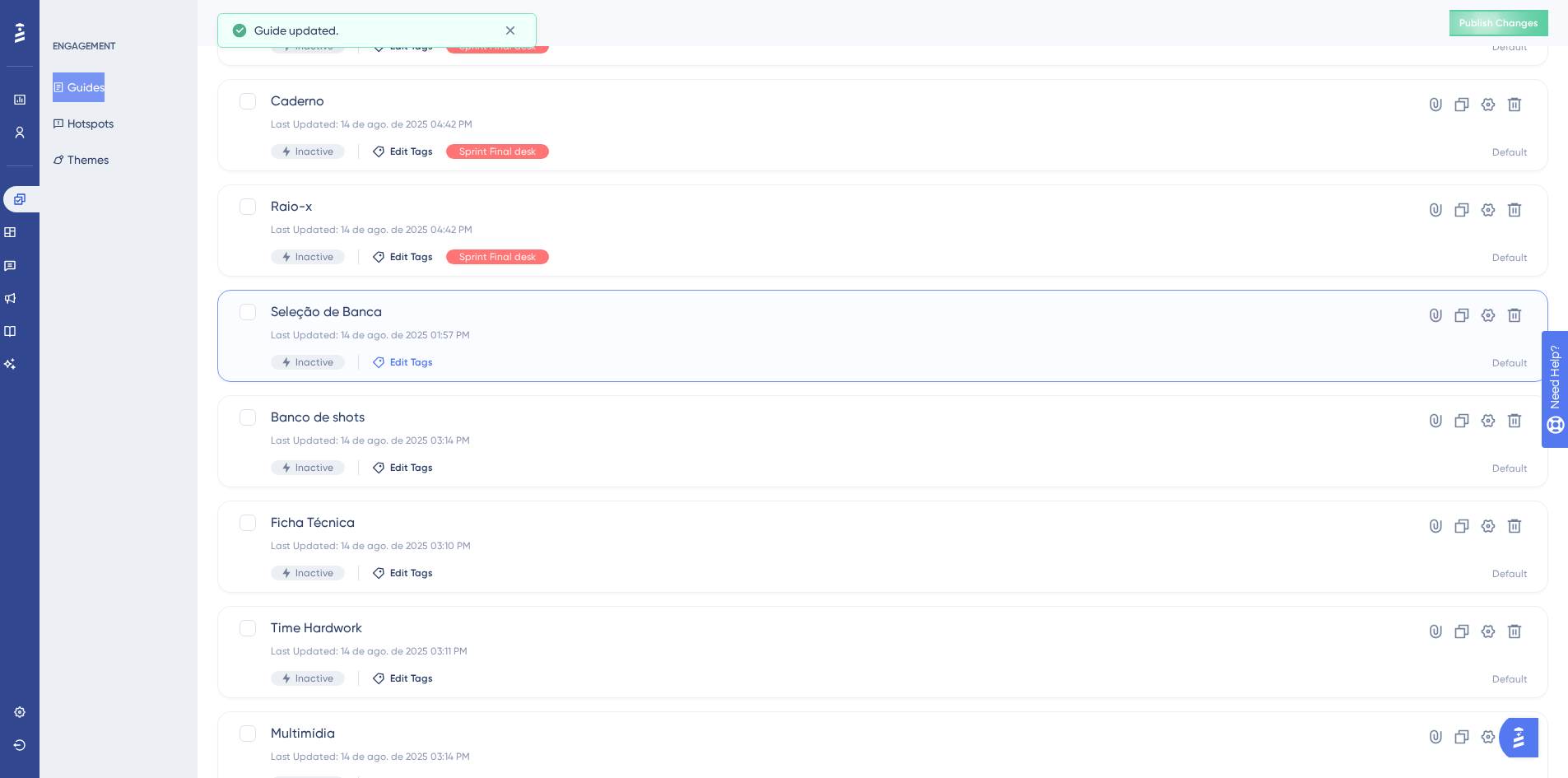
click at [414, 366] on span "Edit Tags" at bounding box center [411, 362] width 43 height 13
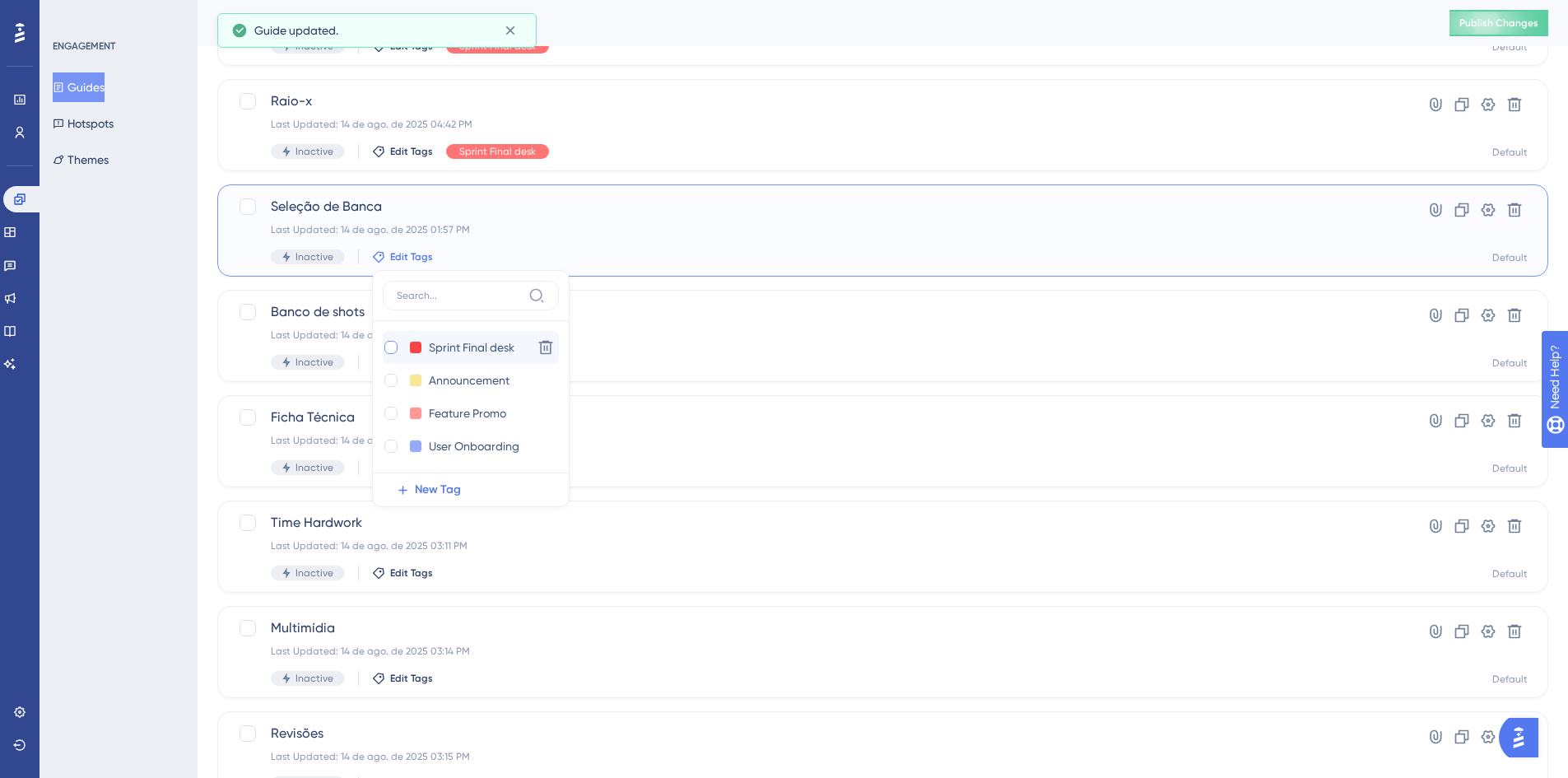
click at [388, 349] on div at bounding box center [391, 348] width 13 height 13
checkbox input "true"
click at [169, 423] on div "ENGAGEMENT Guides Hotspots Themes" at bounding box center [118, 389] width 158 height 778
click at [398, 360] on span "Edit Tags" at bounding box center [411, 362] width 43 height 13
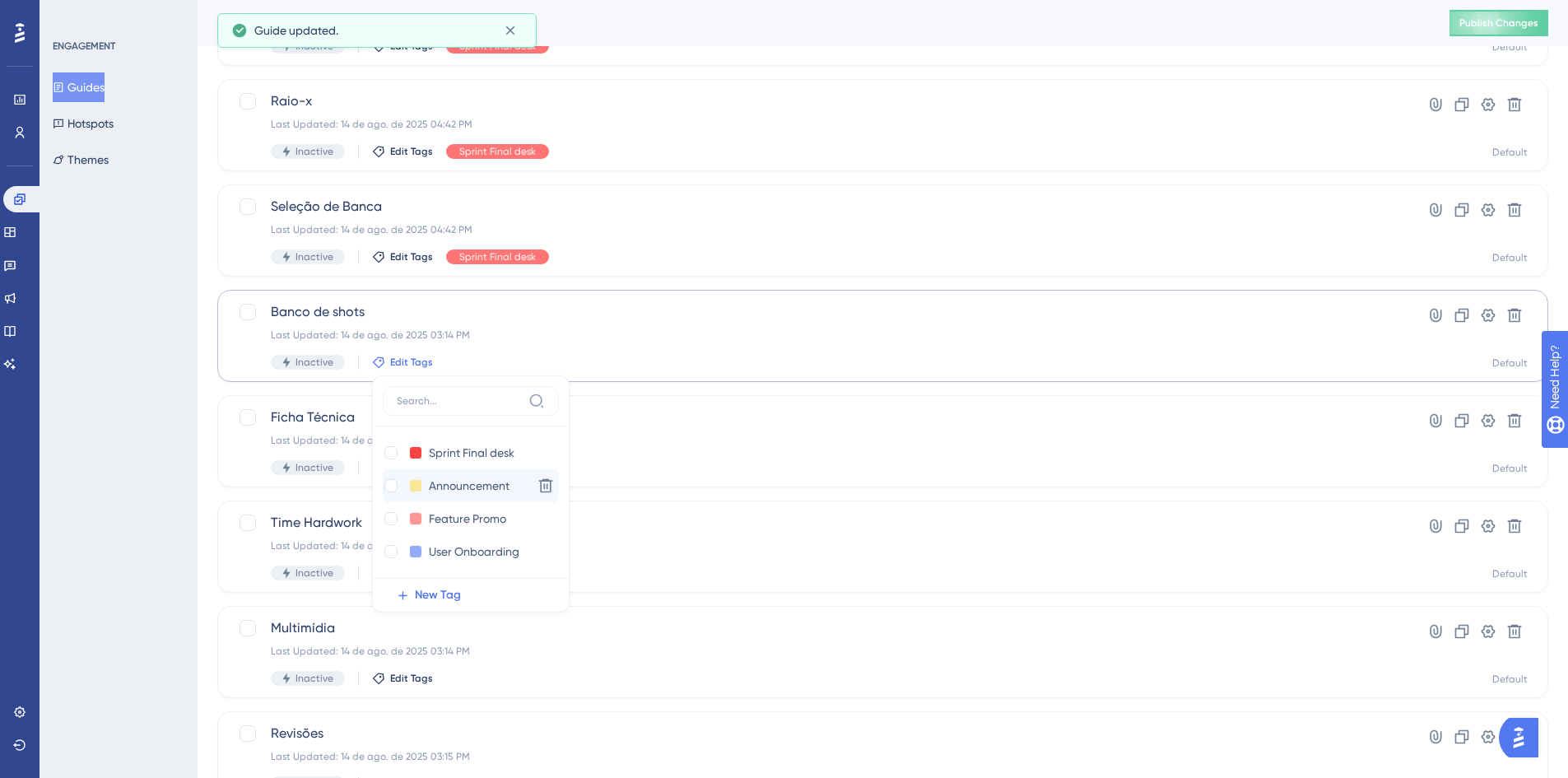
scroll to position [388, 0]
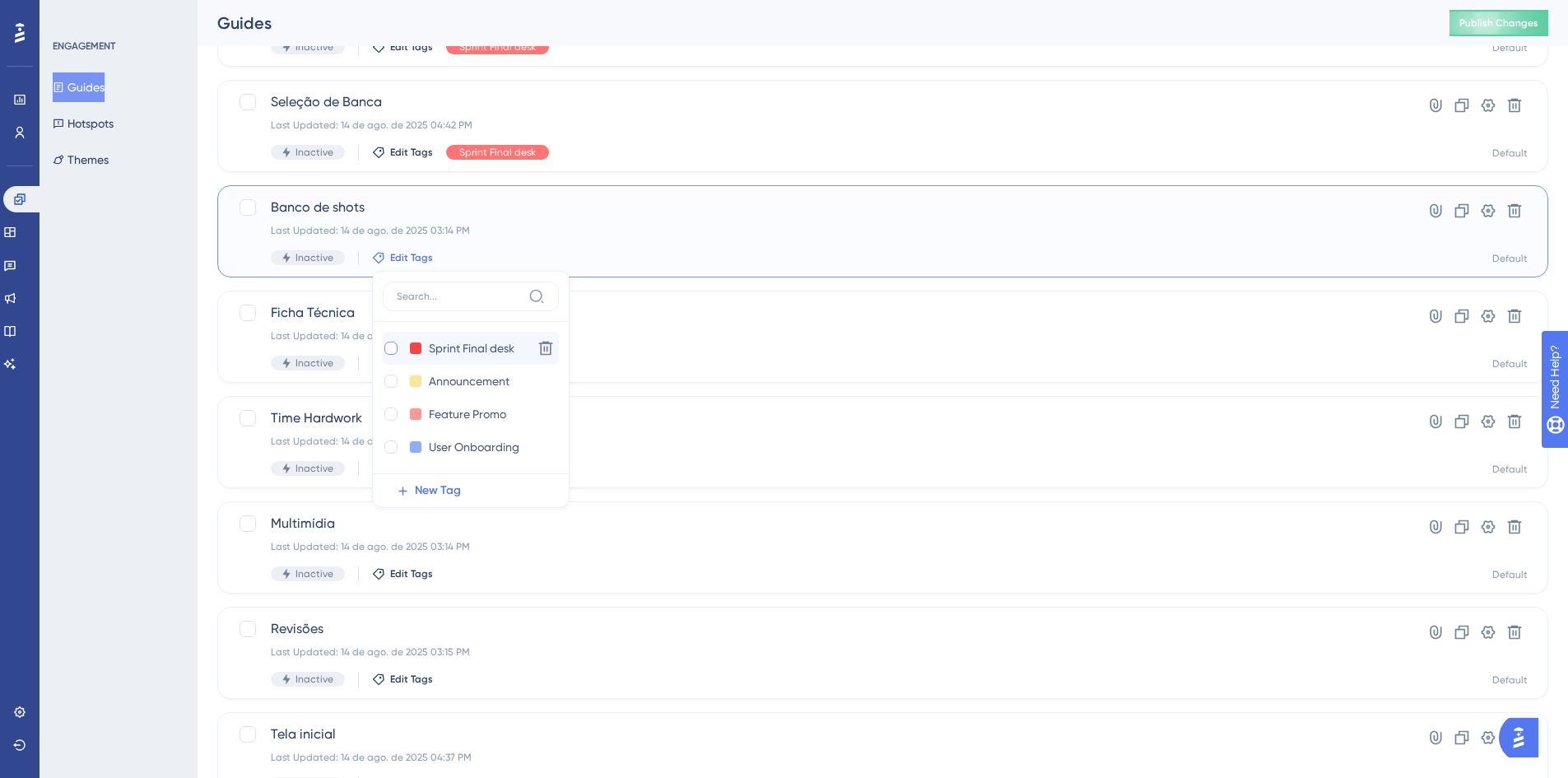
click at [389, 348] on div at bounding box center [391, 349] width 13 height 13
checkbox input "true"
click at [202, 350] on div "Performance Users Engagement Widgets Feedback Product Updates Knowledge Base AI…" at bounding box center [883, 250] width 1371 height 1159
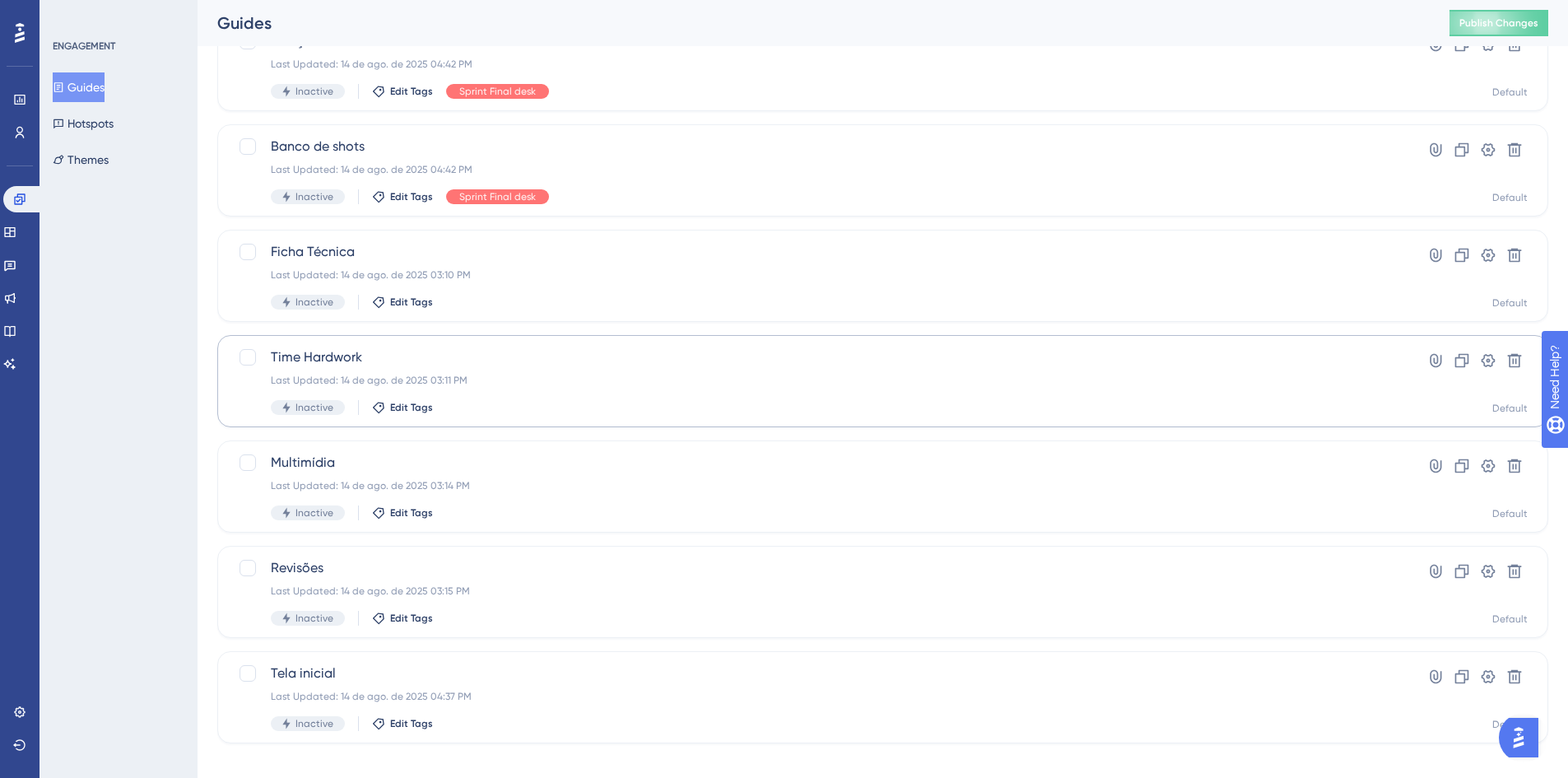
scroll to position [467, 0]
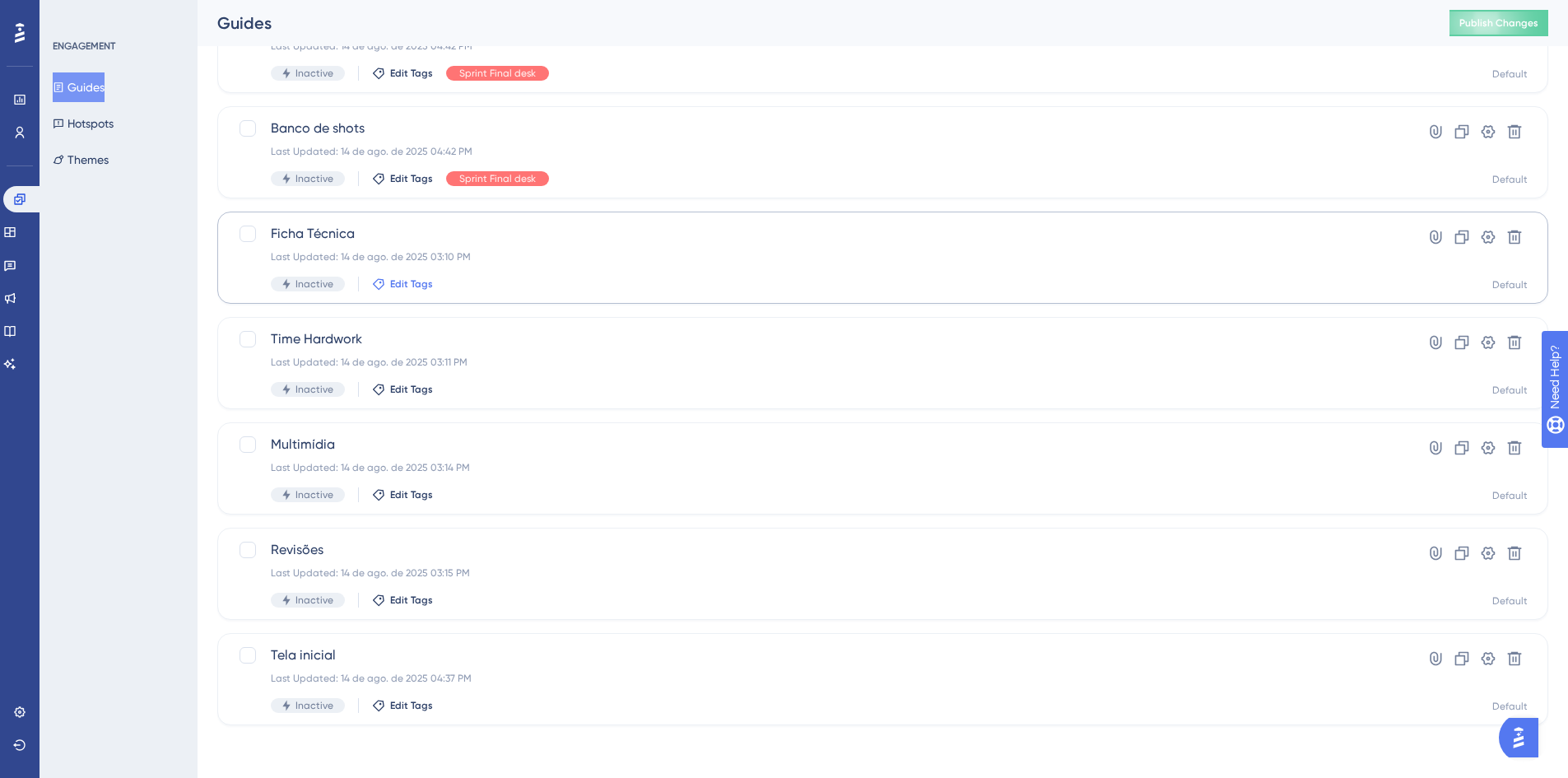
click at [397, 287] on span "Edit Tags" at bounding box center [411, 284] width 43 height 13
click at [390, 371] on div at bounding box center [391, 374] width 13 height 13
checkbox input "true"
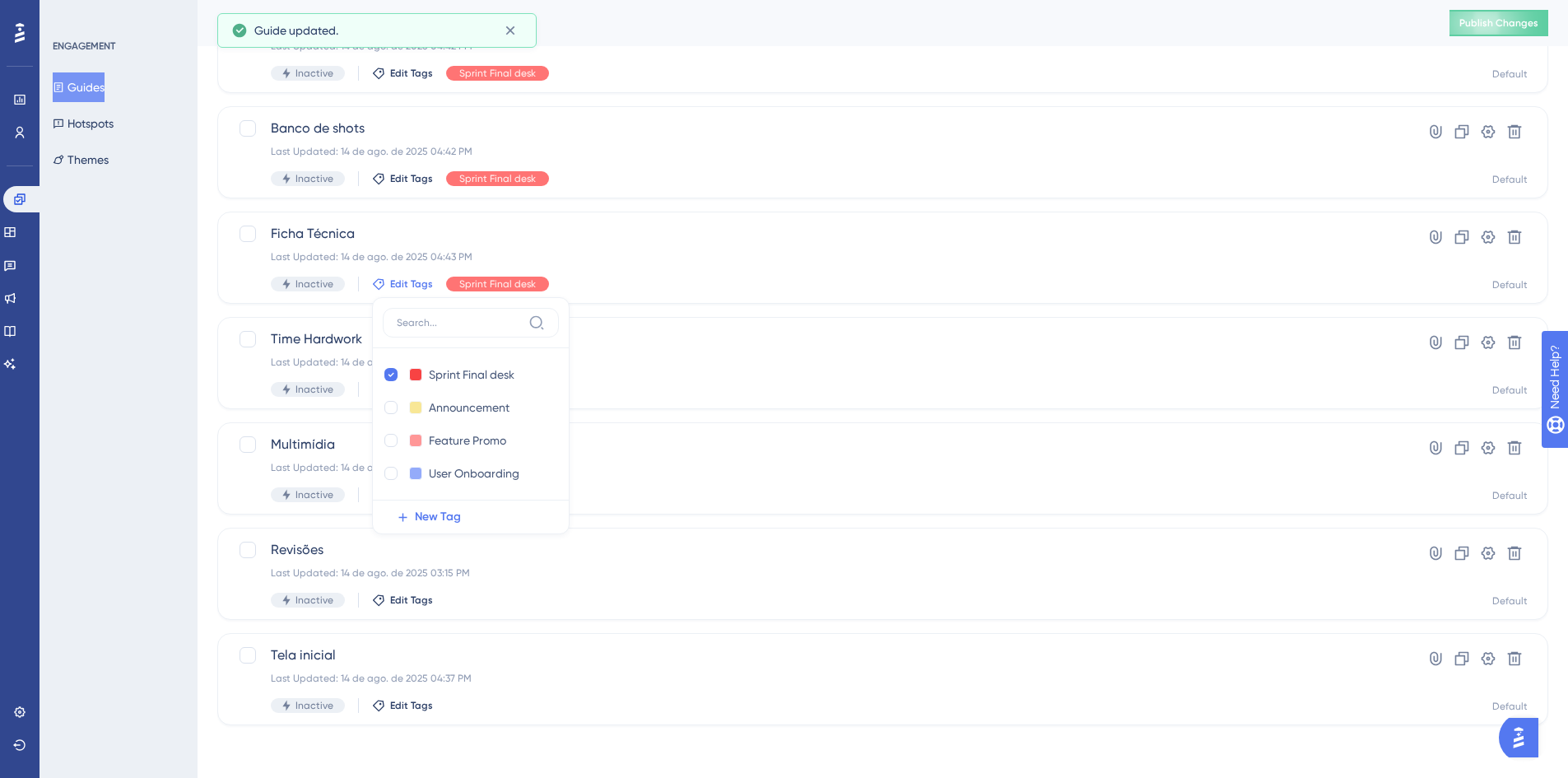
click at [210, 310] on div "Performance Users Engagement Widgets Feedback Product Updates Knowledge Base AI…" at bounding box center [883, 172] width 1371 height 1159
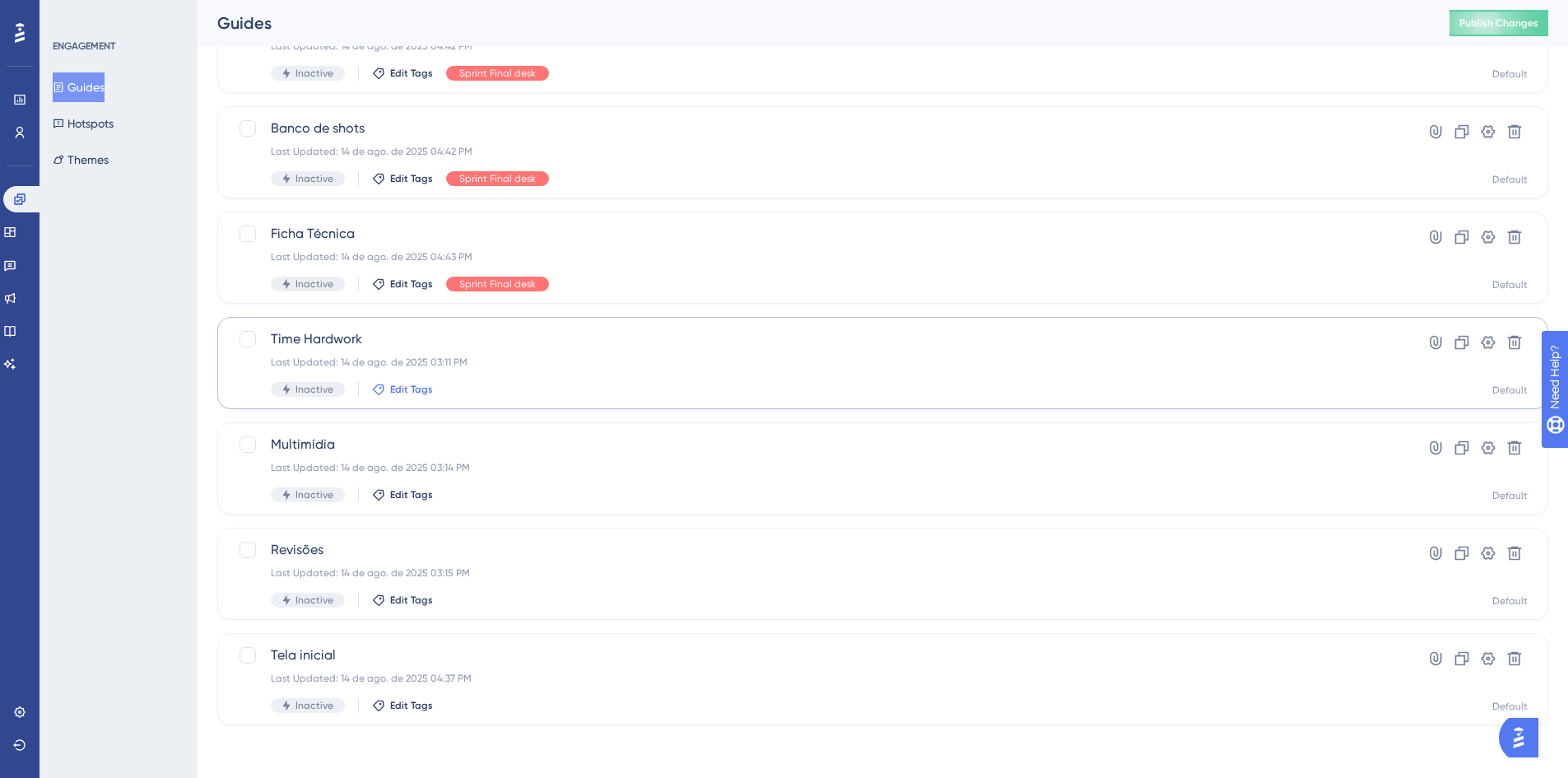
click at [413, 385] on span "Edit Tags" at bounding box center [411, 389] width 43 height 13
click at [387, 478] on div at bounding box center [391, 480] width 13 height 13
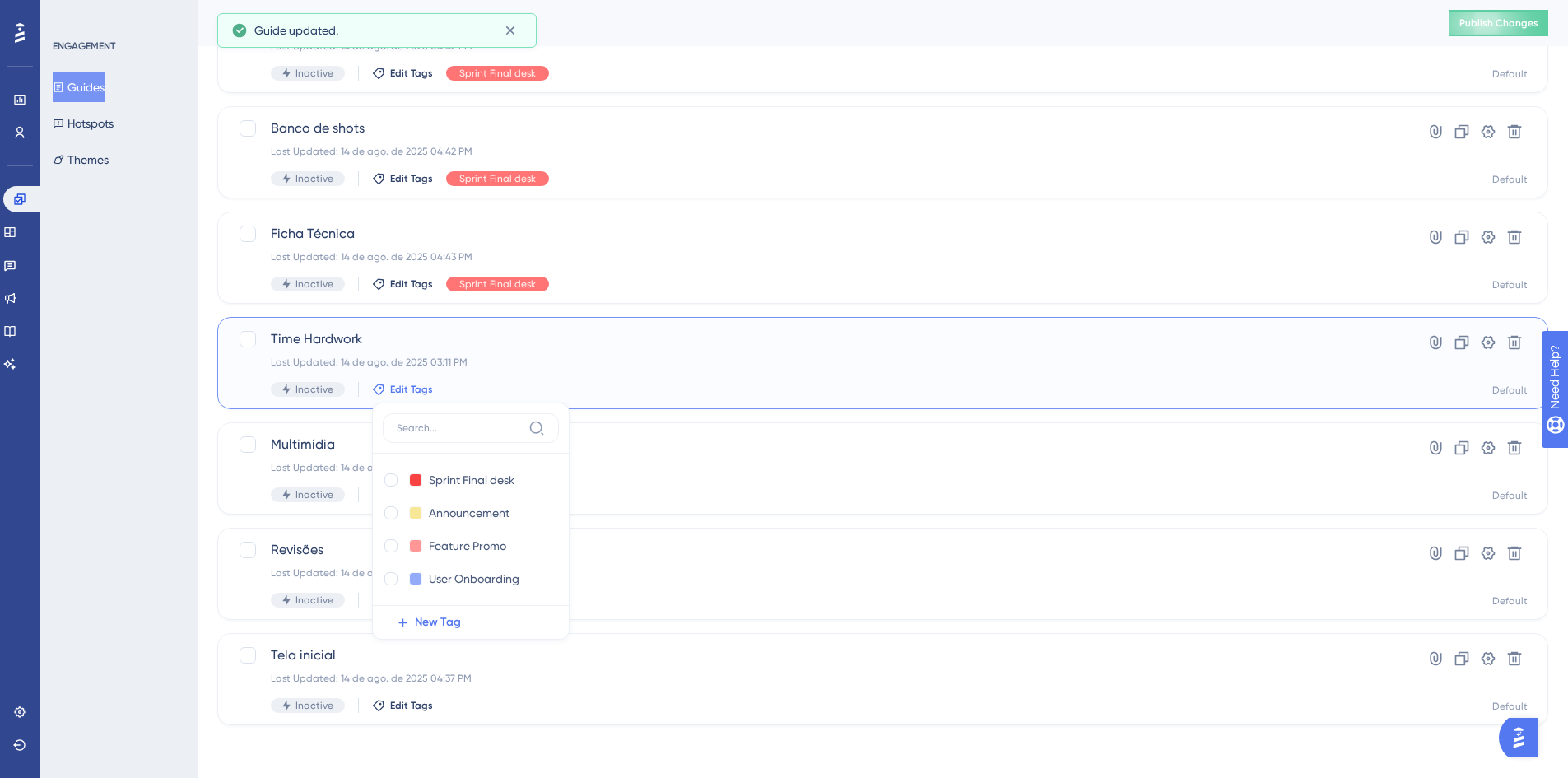
checkbox input "true"
click at [165, 430] on div "ENGAGEMENT Guides Hotspots Themes" at bounding box center [118, 389] width 158 height 778
click at [414, 497] on span "Edit Tags" at bounding box center [411, 495] width 43 height 13
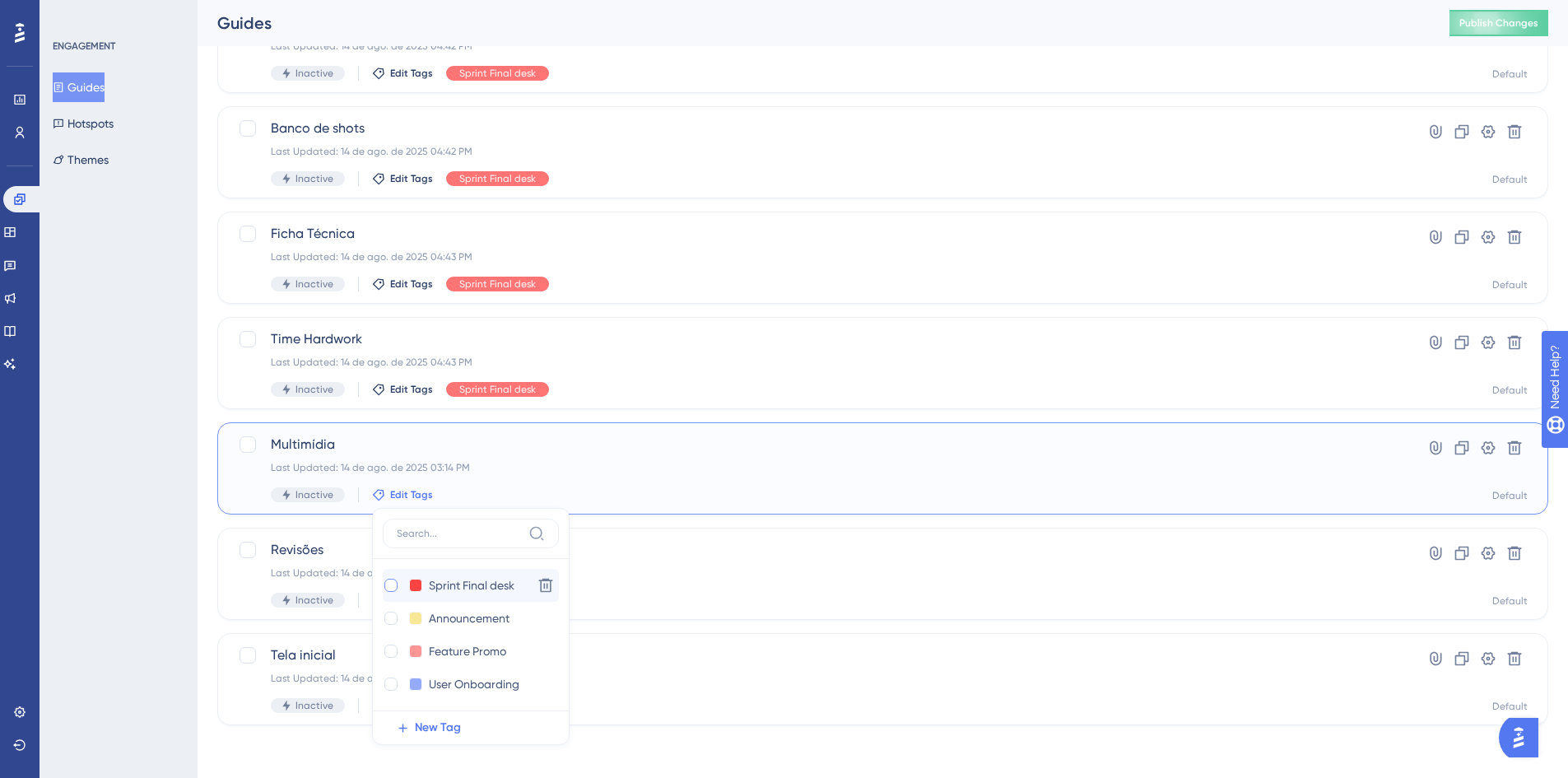
click at [385, 587] on div at bounding box center [391, 586] width 13 height 13
checkbox input "true"
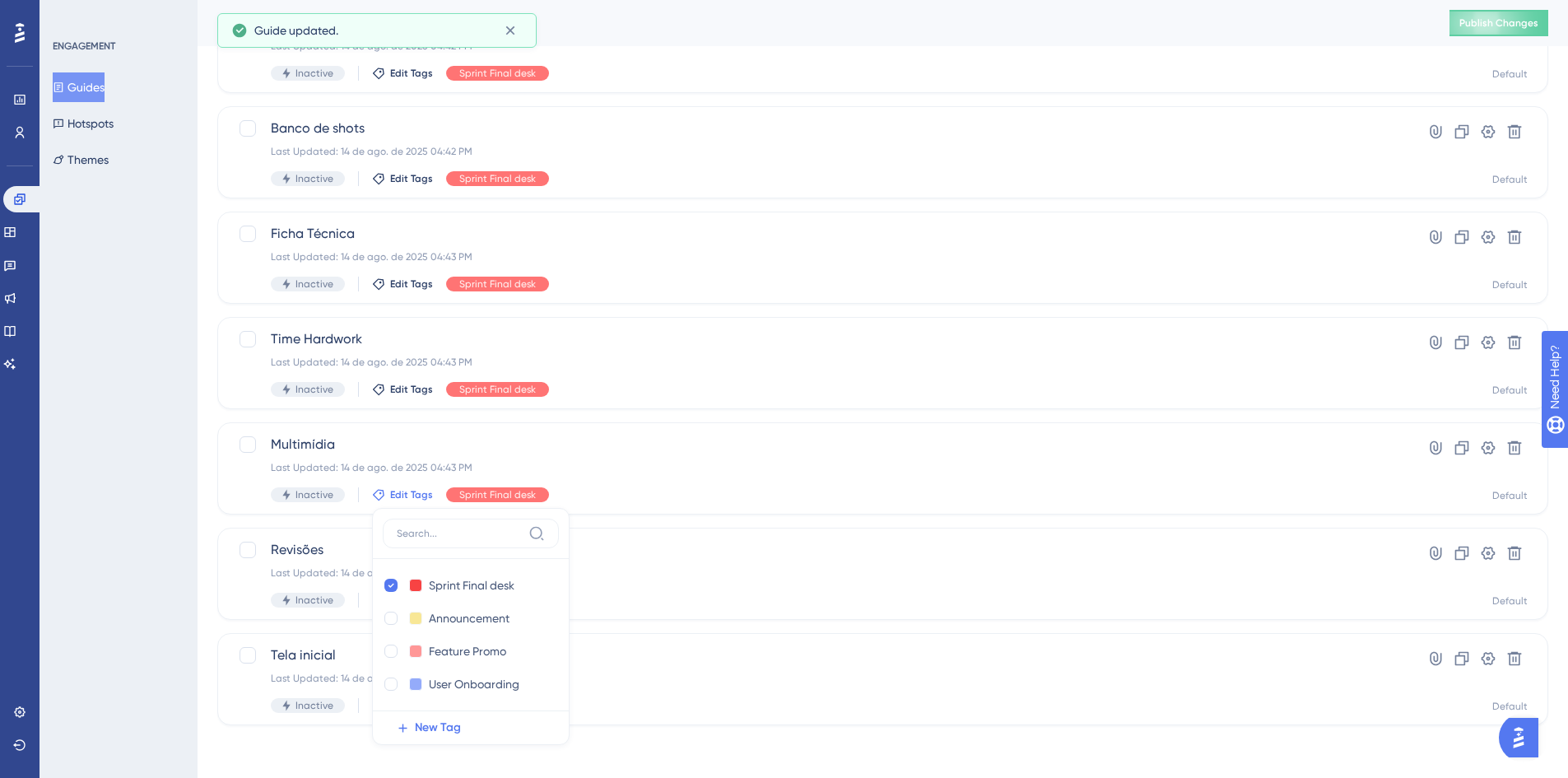
click at [201, 518] on div "Performance Users Engagement Widgets Feedback Product Updates Knowledge Base AI…" at bounding box center [883, 172] width 1371 height 1159
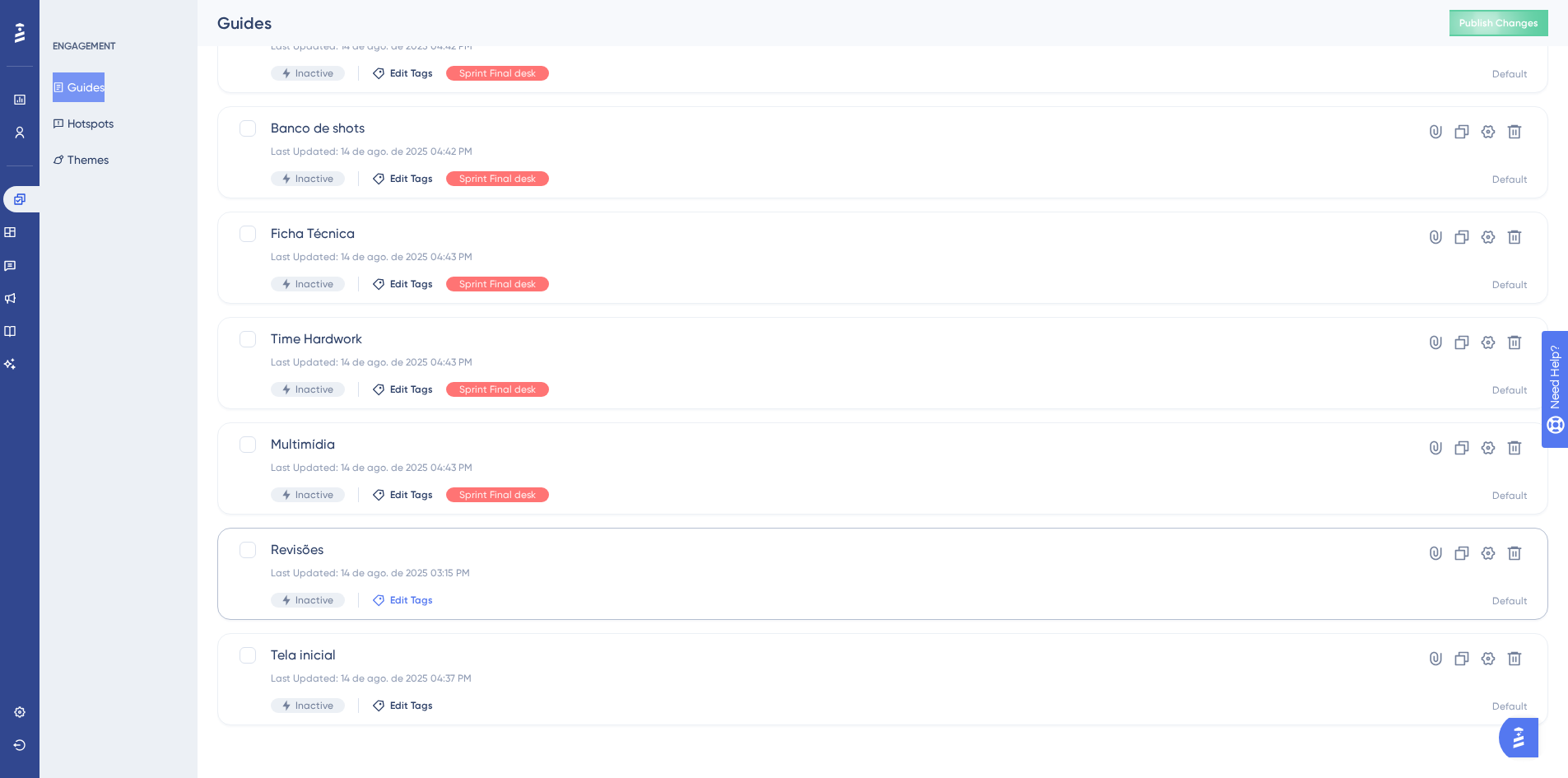
click at [415, 603] on span "Edit Tags" at bounding box center [411, 600] width 43 height 13
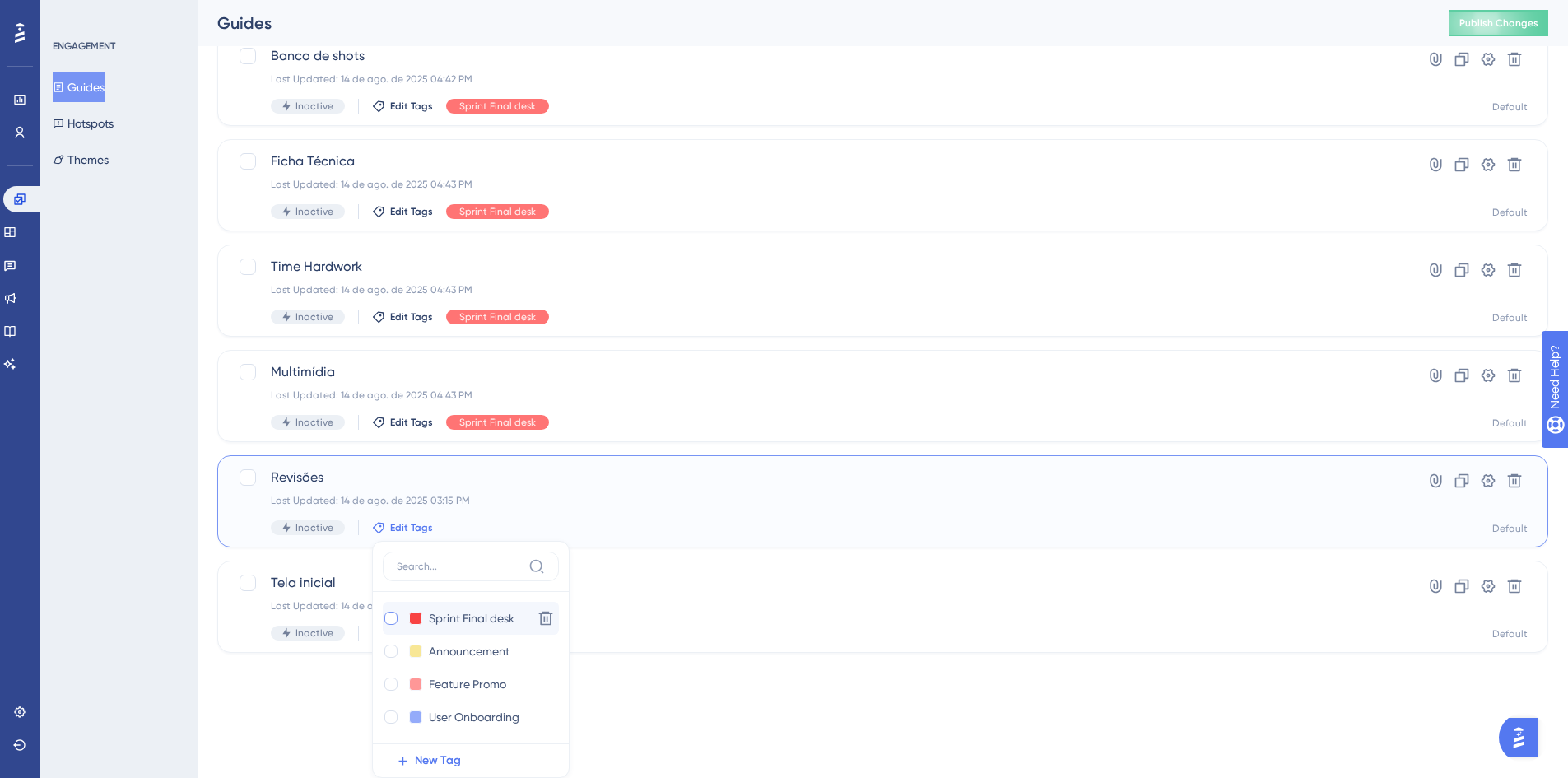
click at [392, 615] on div at bounding box center [391, 619] width 13 height 13
checkbox input "true"
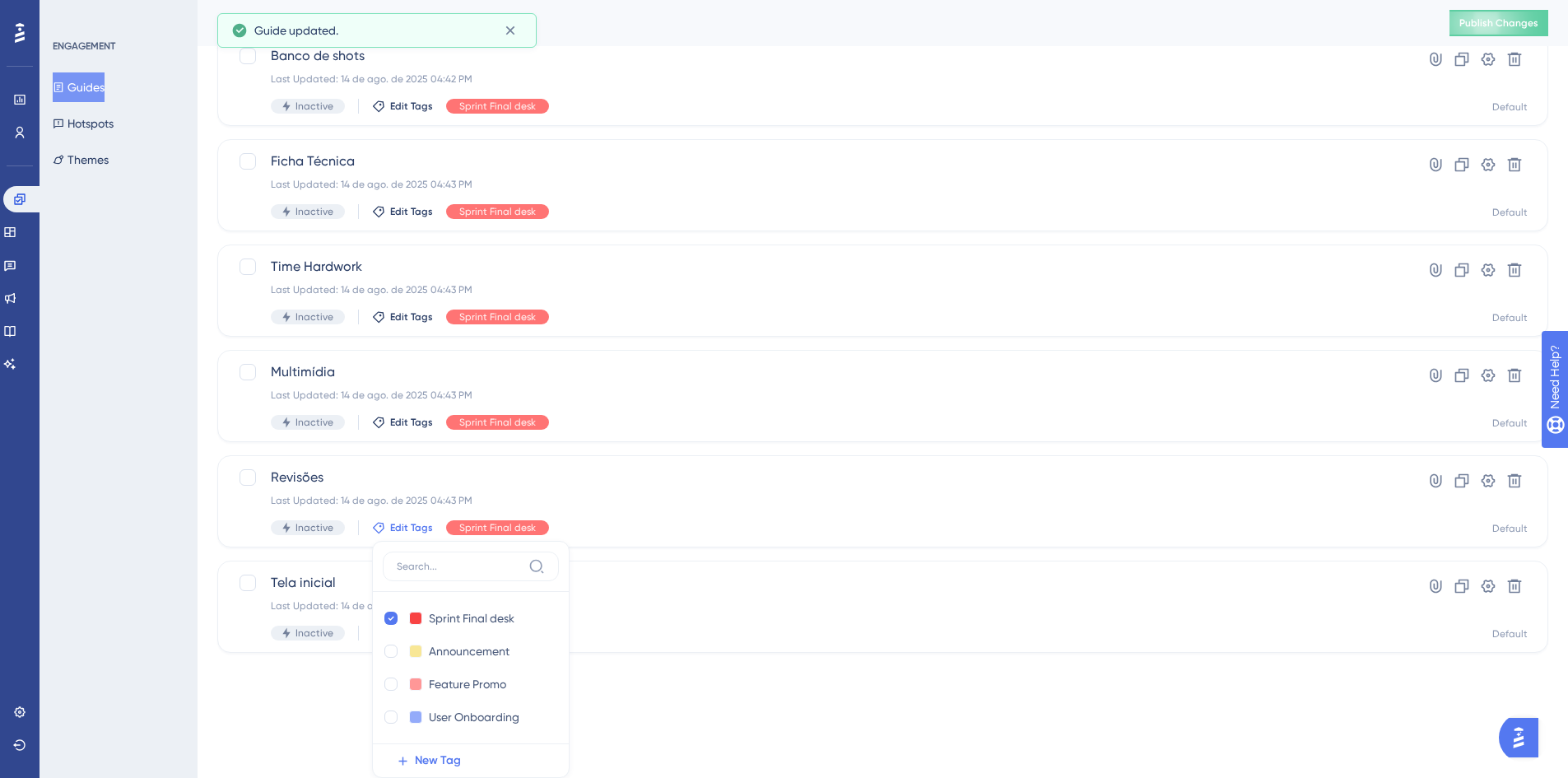
click at [210, 477] on div "Performance Users Engagement Widgets Feedback Product Updates Knowledge Base AI…" at bounding box center [883, 99] width 1371 height 1159
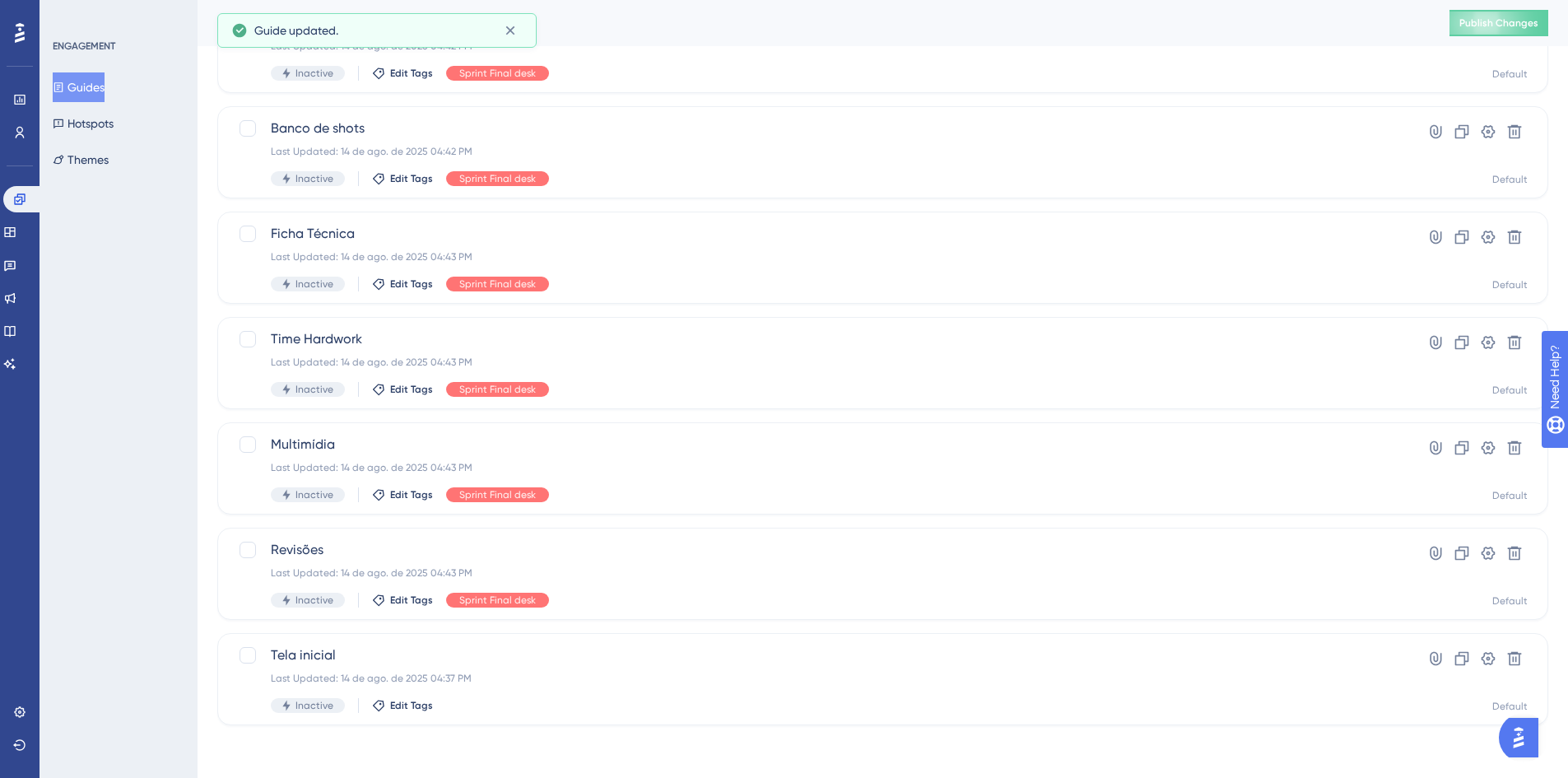
scroll to position [467, 0]
click at [402, 699] on span "Edit Tags" at bounding box center [411, 706] width 43 height 13
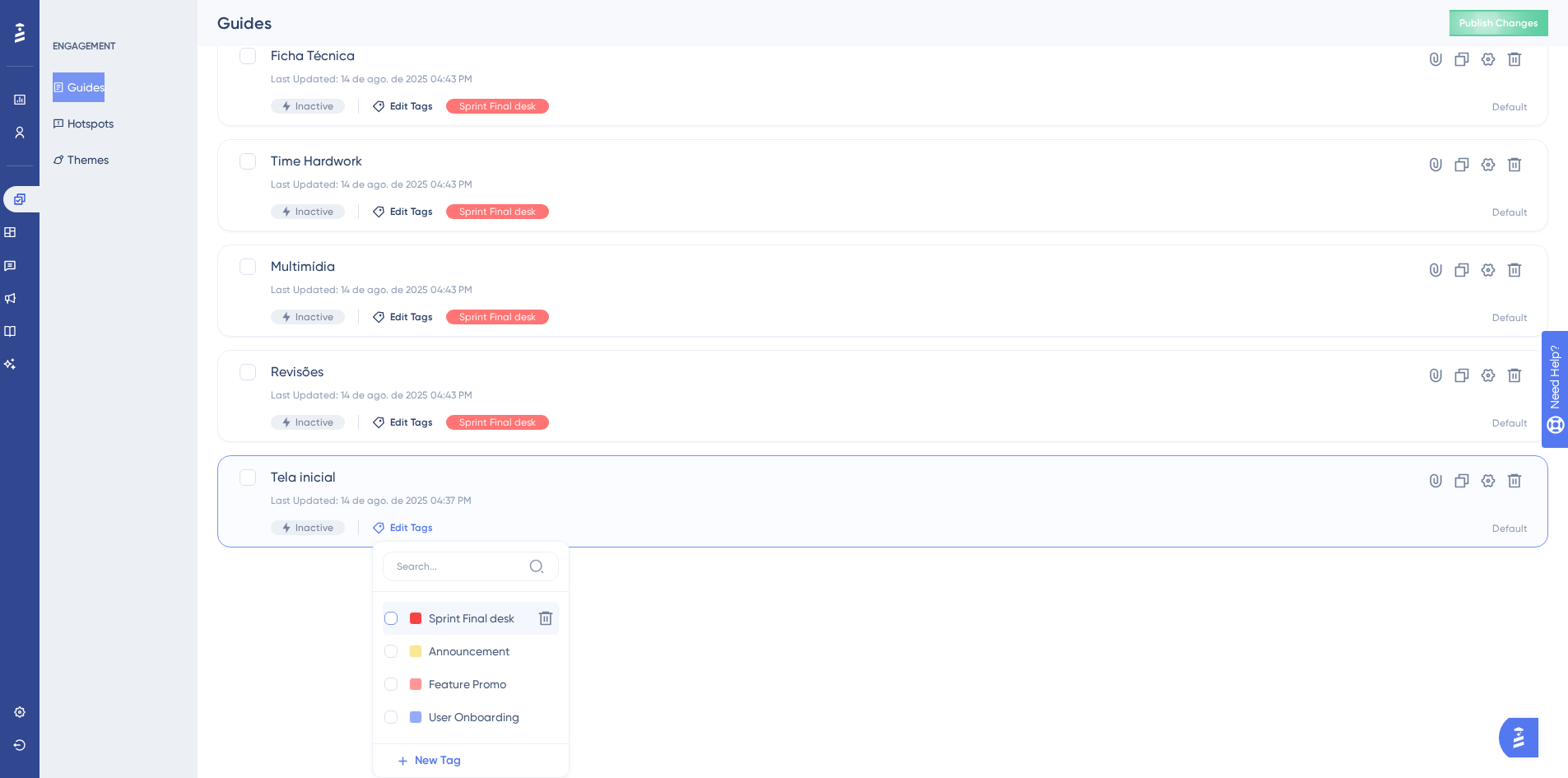
click at [388, 623] on div at bounding box center [391, 619] width 13 height 13
checkbox input "true"
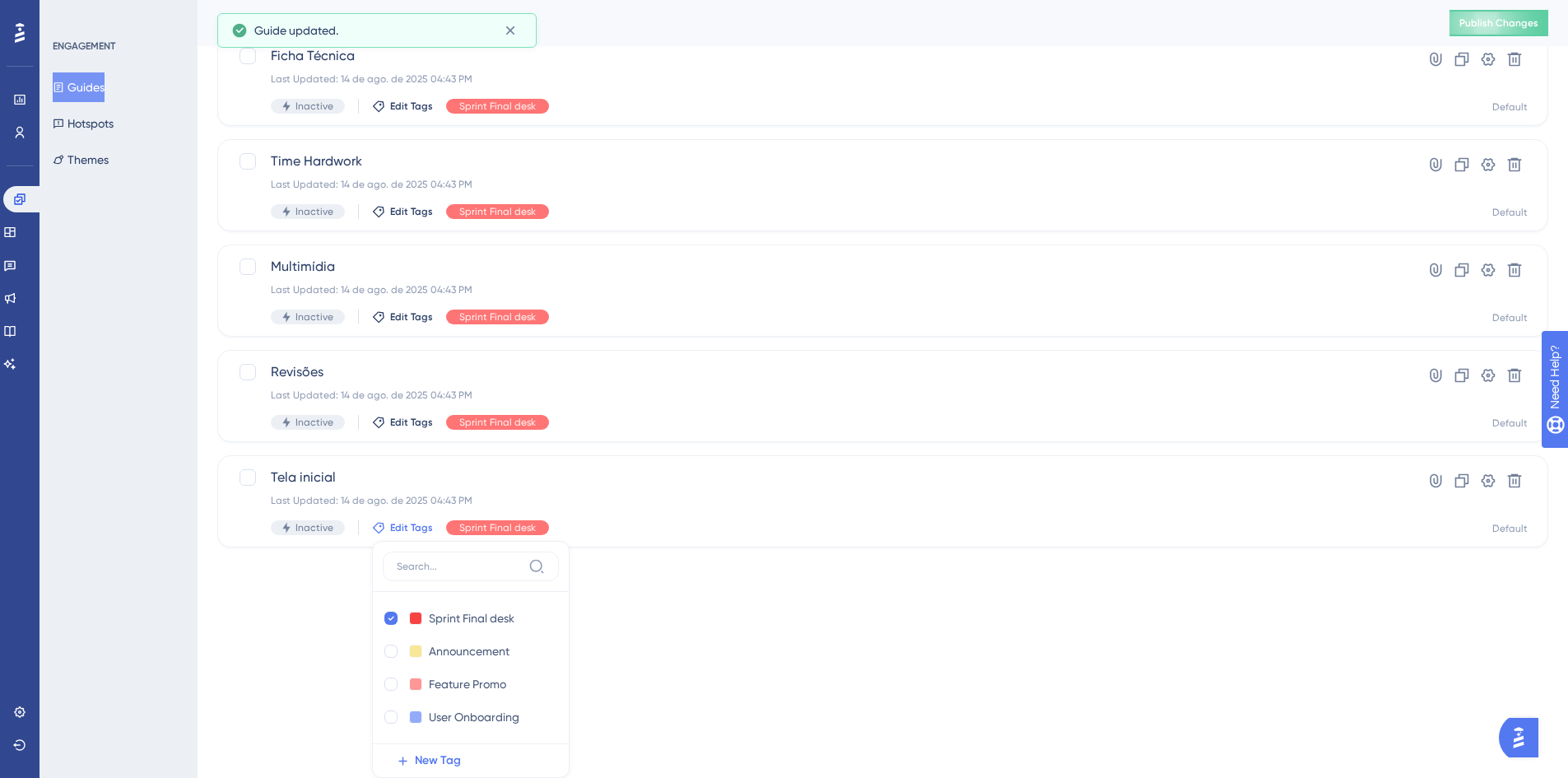
click at [185, 625] on div "ENGAGEMENT Guides Hotspots Themes" at bounding box center [118, 389] width 158 height 778
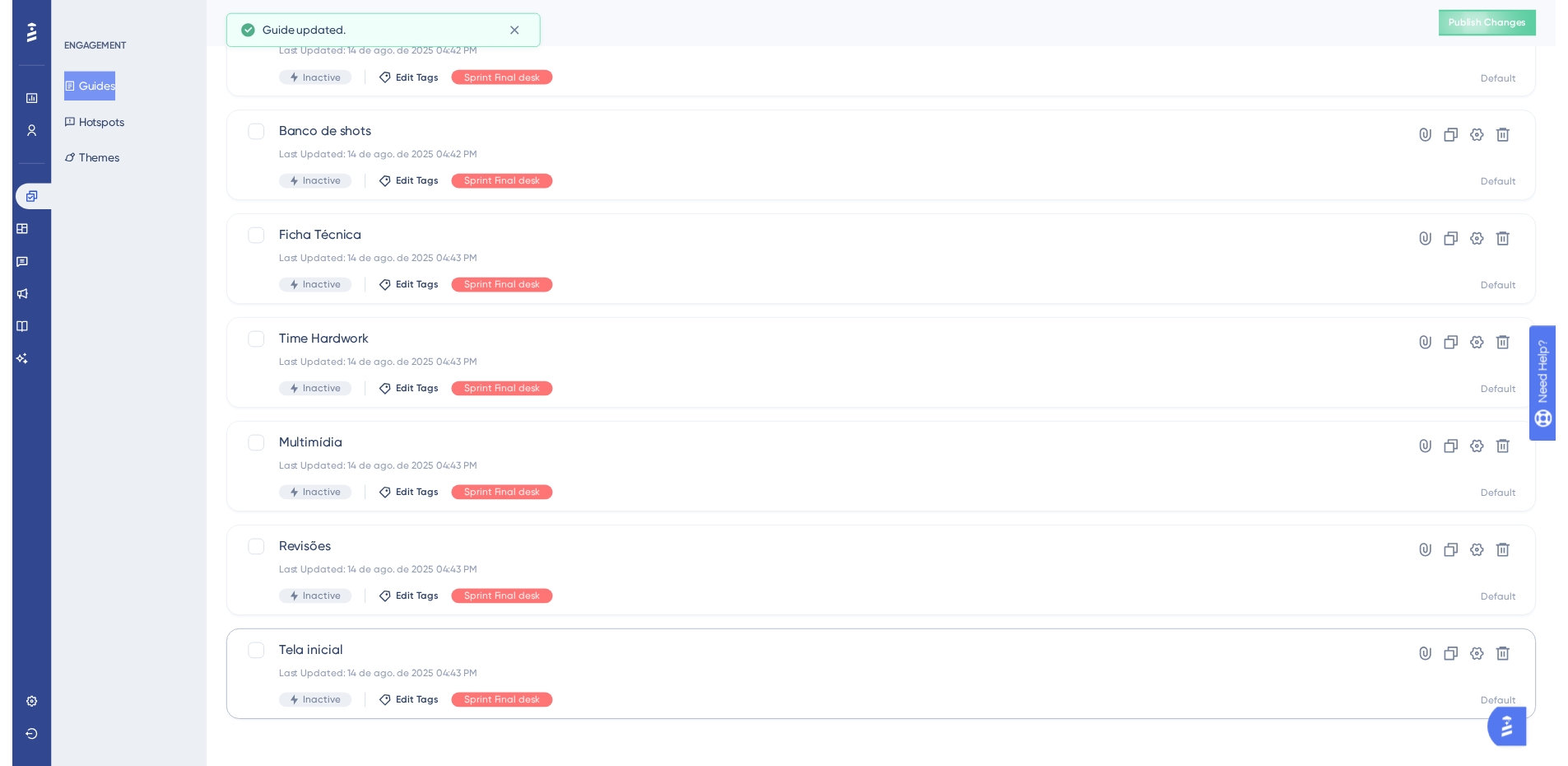
scroll to position [0, 0]
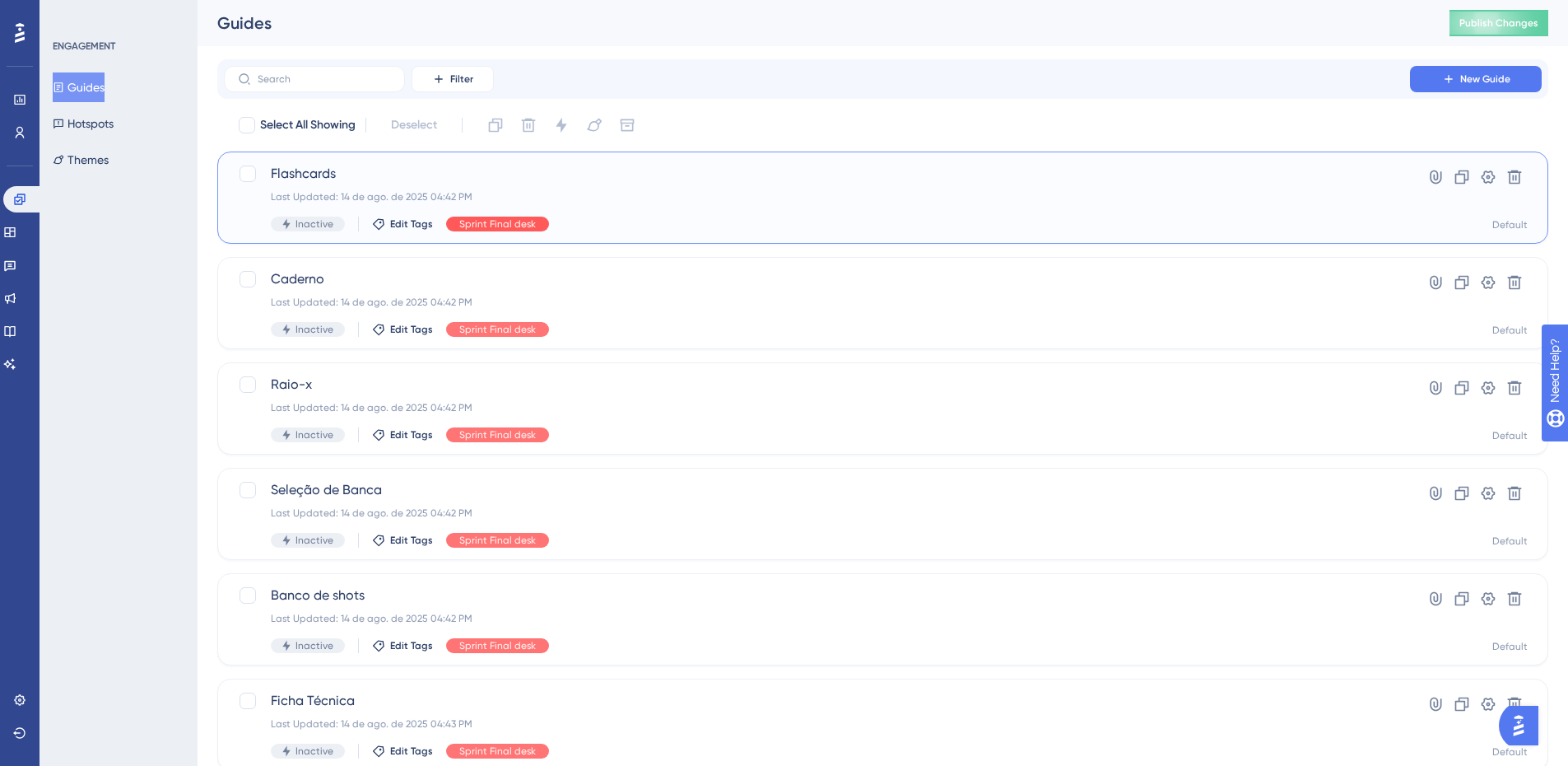
click at [499, 222] on span "Sprint Final desk" at bounding box center [497, 224] width 77 height 13
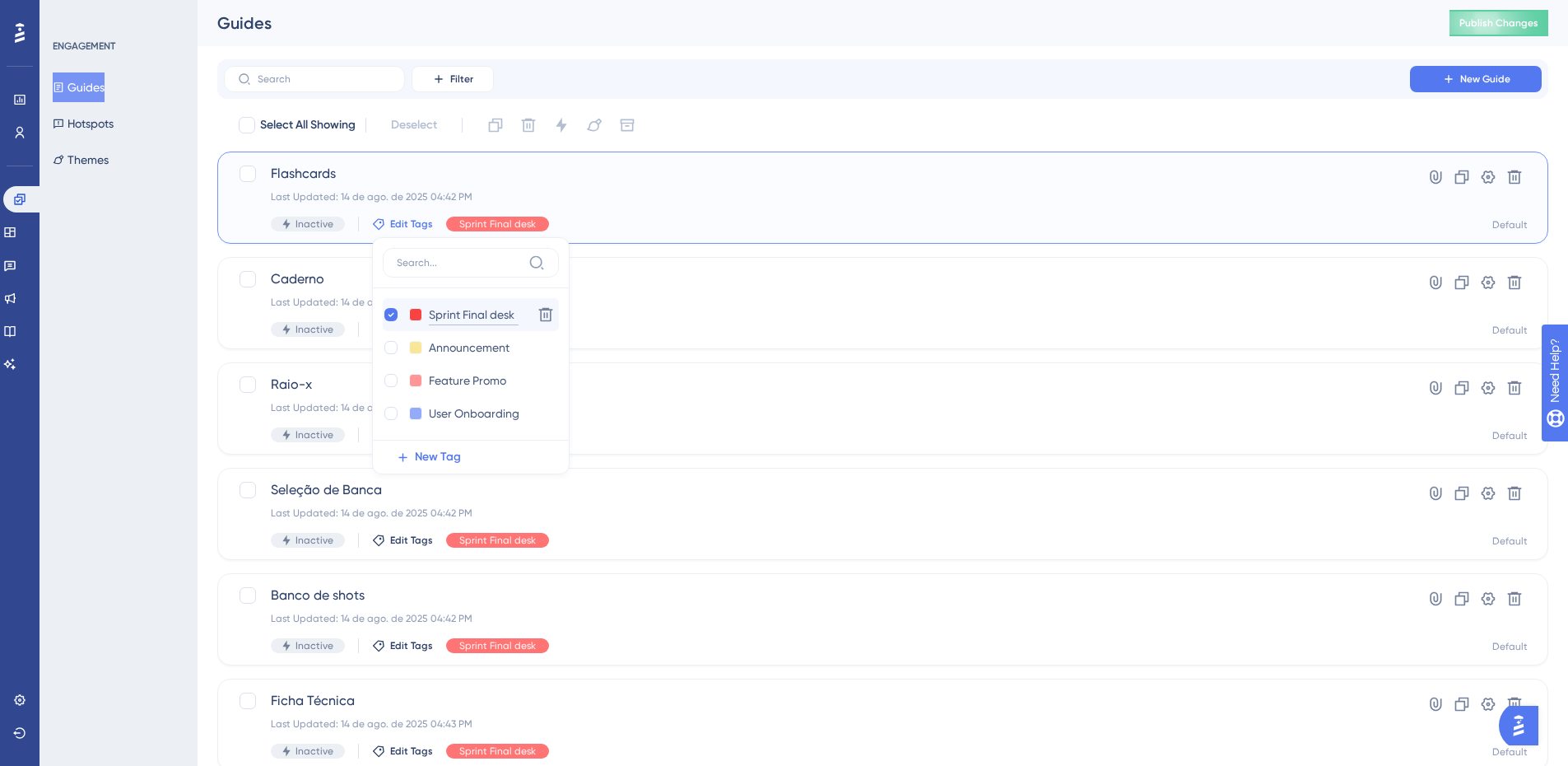
click at [489, 317] on input "Sprint Final desk" at bounding box center [474, 315] width 90 height 21
click at [185, 378] on div "ENGAGEMENT Guides Hotspots Themes" at bounding box center [118, 383] width 158 height 766
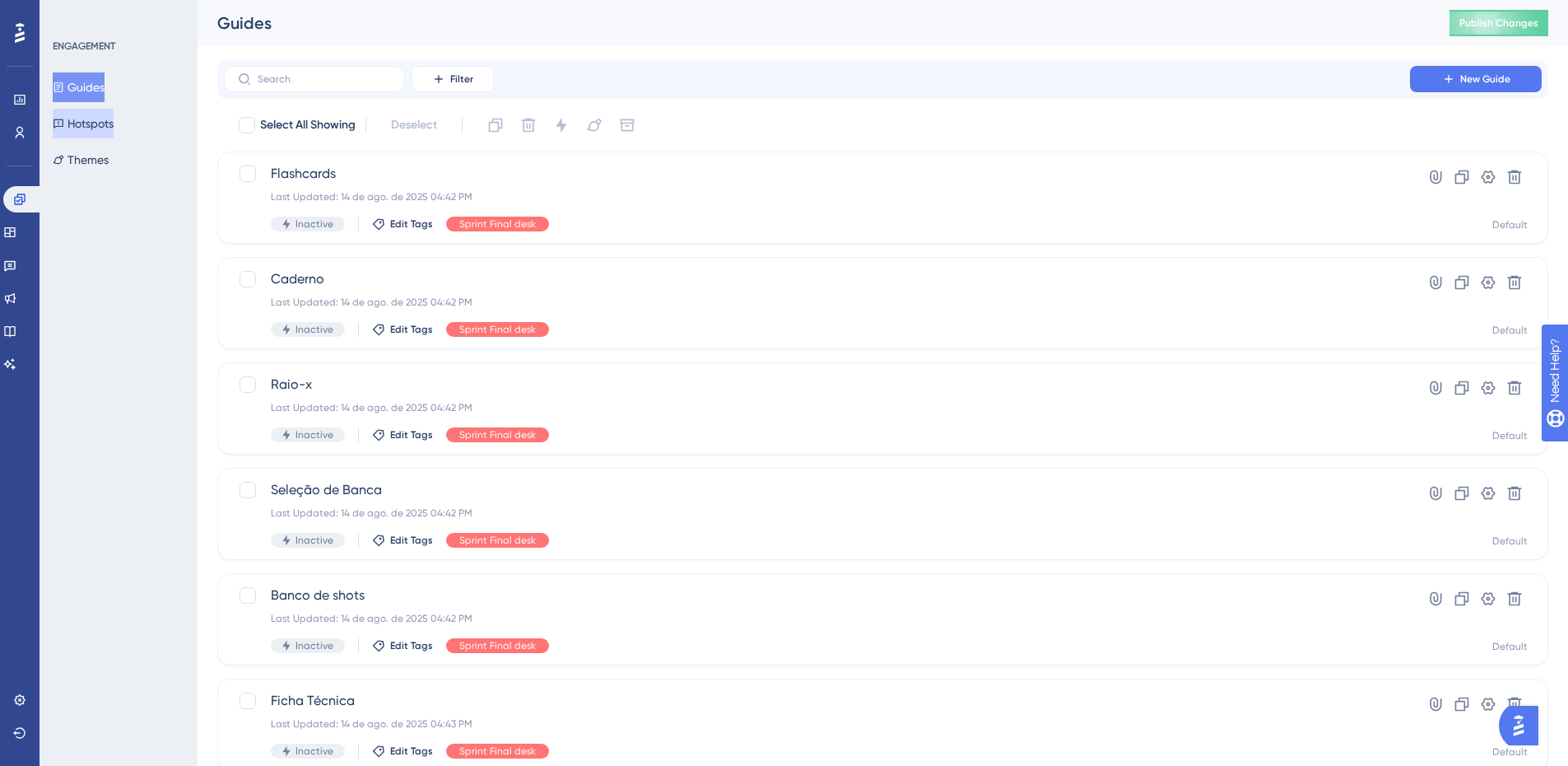
click at [105, 125] on button "Hotspots" at bounding box center [83, 123] width 61 height 29
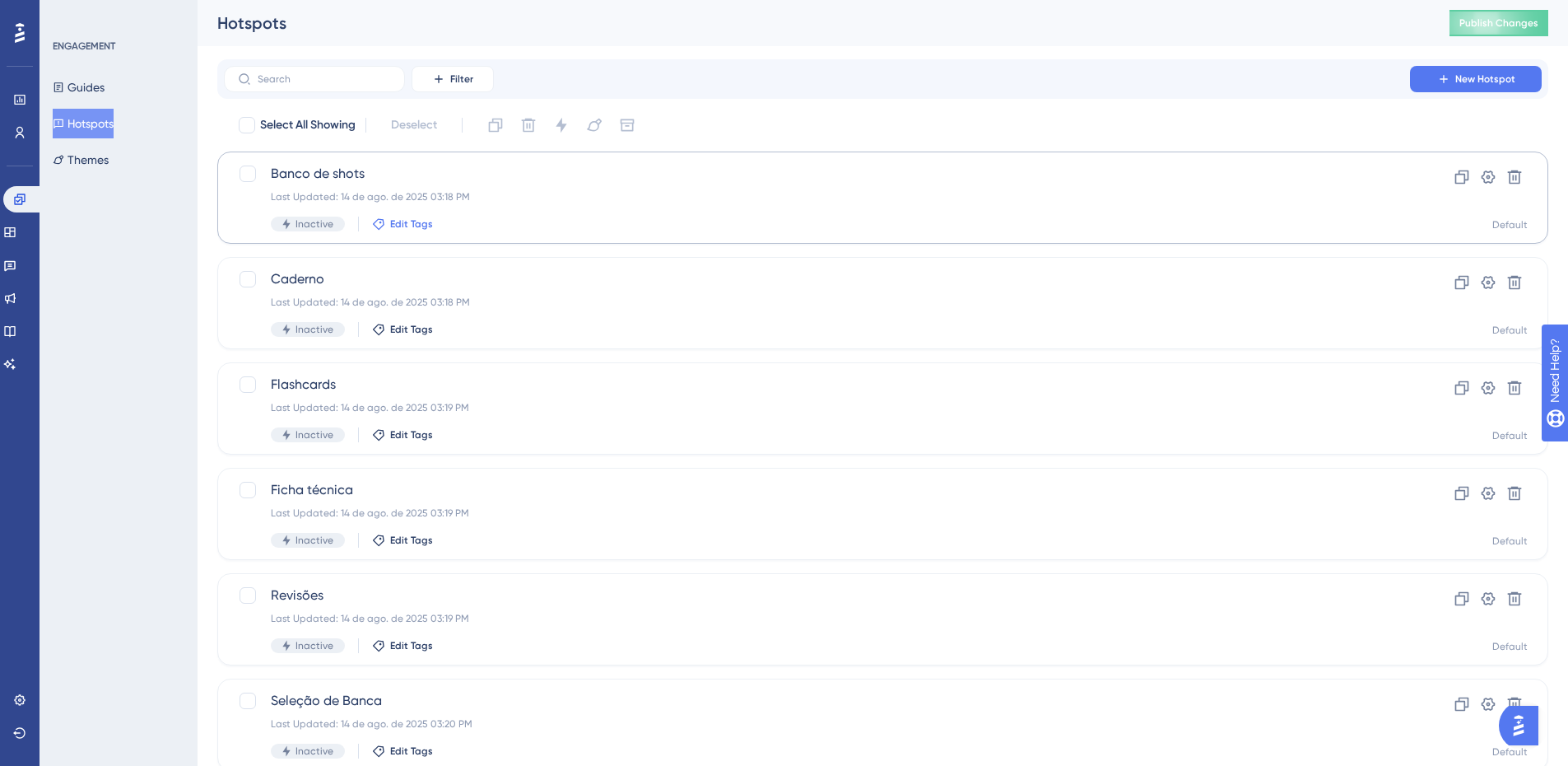
click at [401, 228] on span "Edit Tags" at bounding box center [411, 224] width 43 height 13
click at [392, 312] on div at bounding box center [391, 315] width 13 height 13
checkbox input "true"
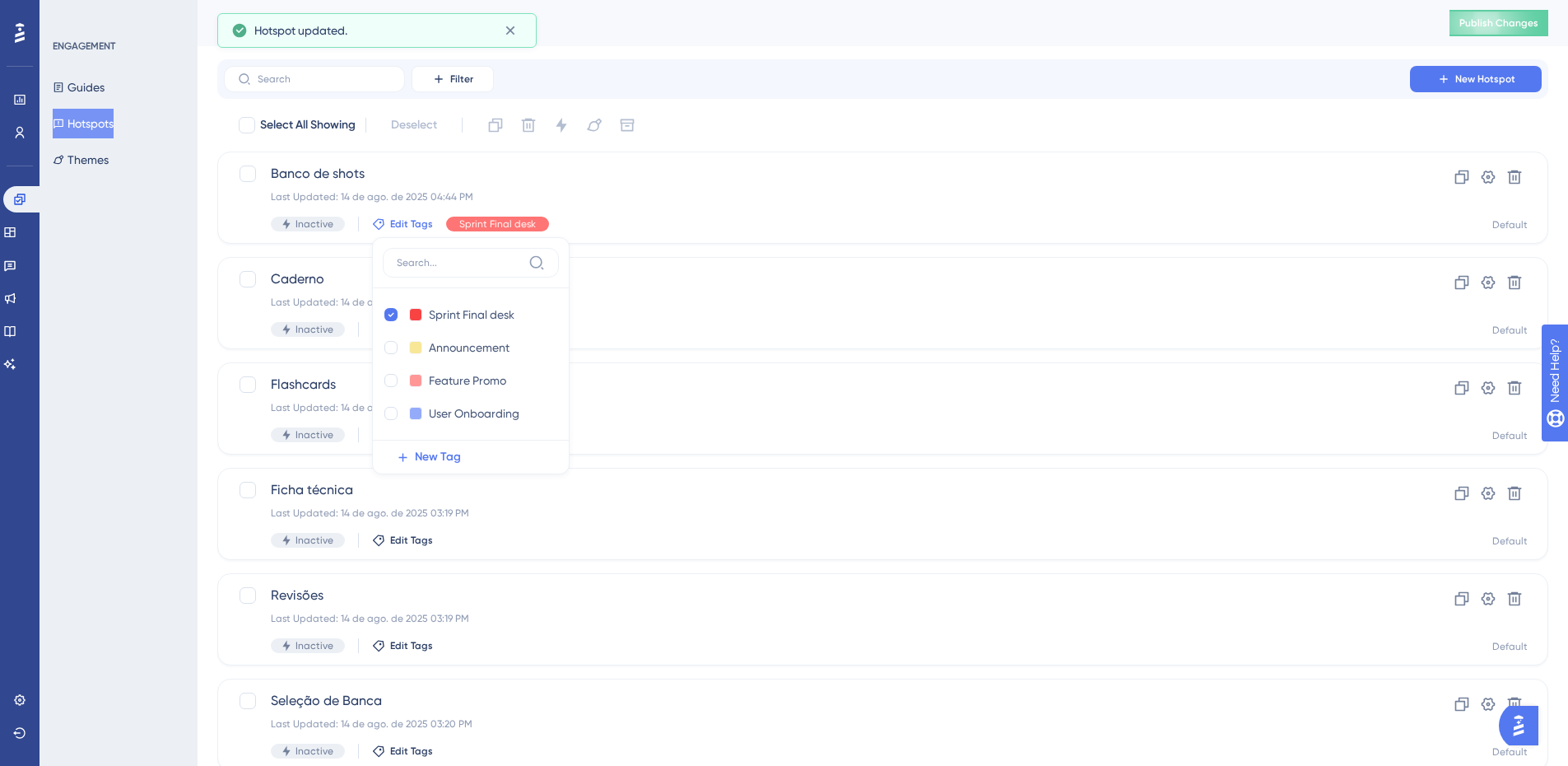
click at [141, 339] on div "ENGAGEMENT Guides Hotspots Themes" at bounding box center [118, 383] width 158 height 766
click at [393, 328] on span "Edit Tags" at bounding box center [411, 330] width 43 height 13
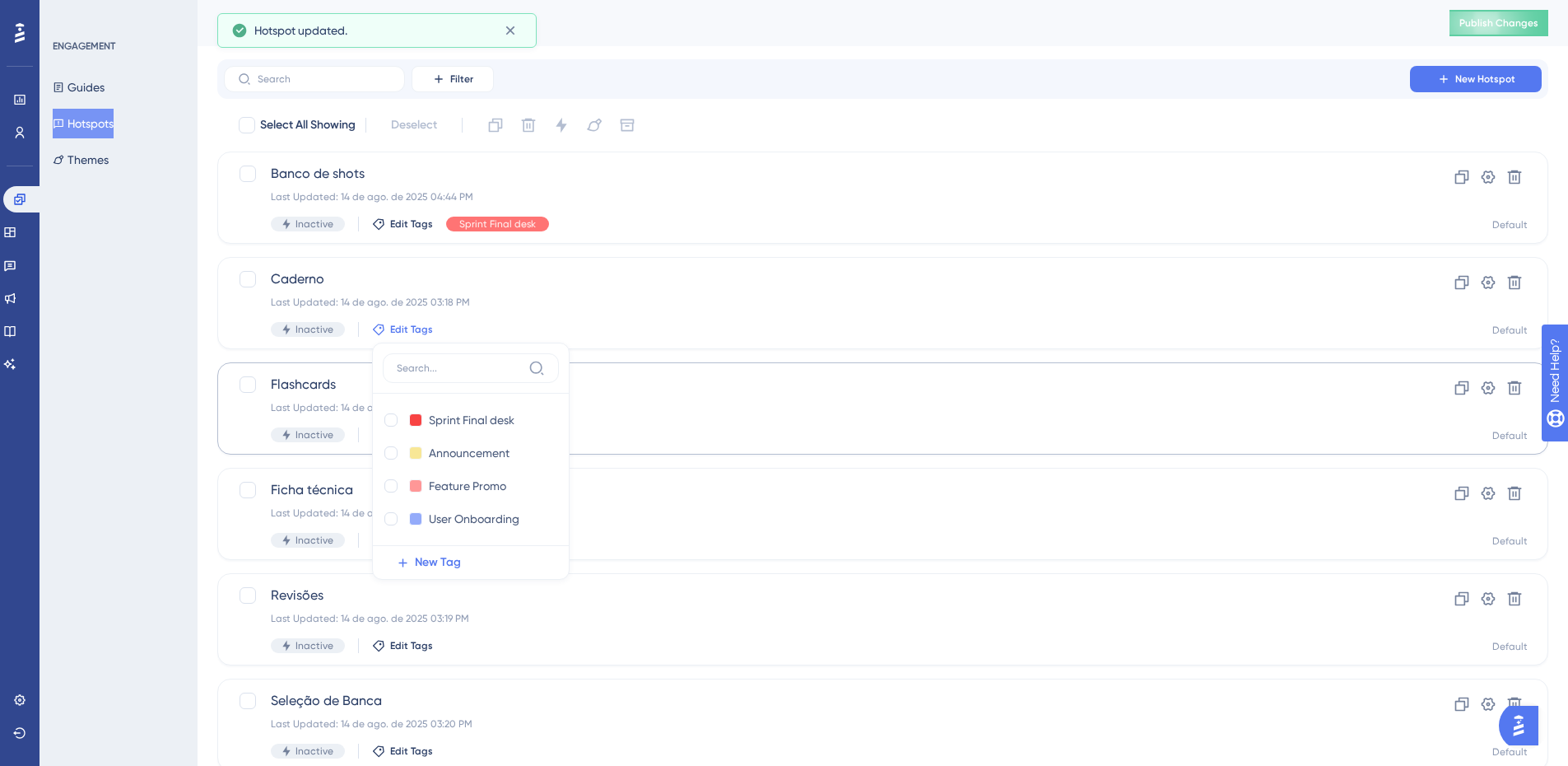
scroll to position [58, 0]
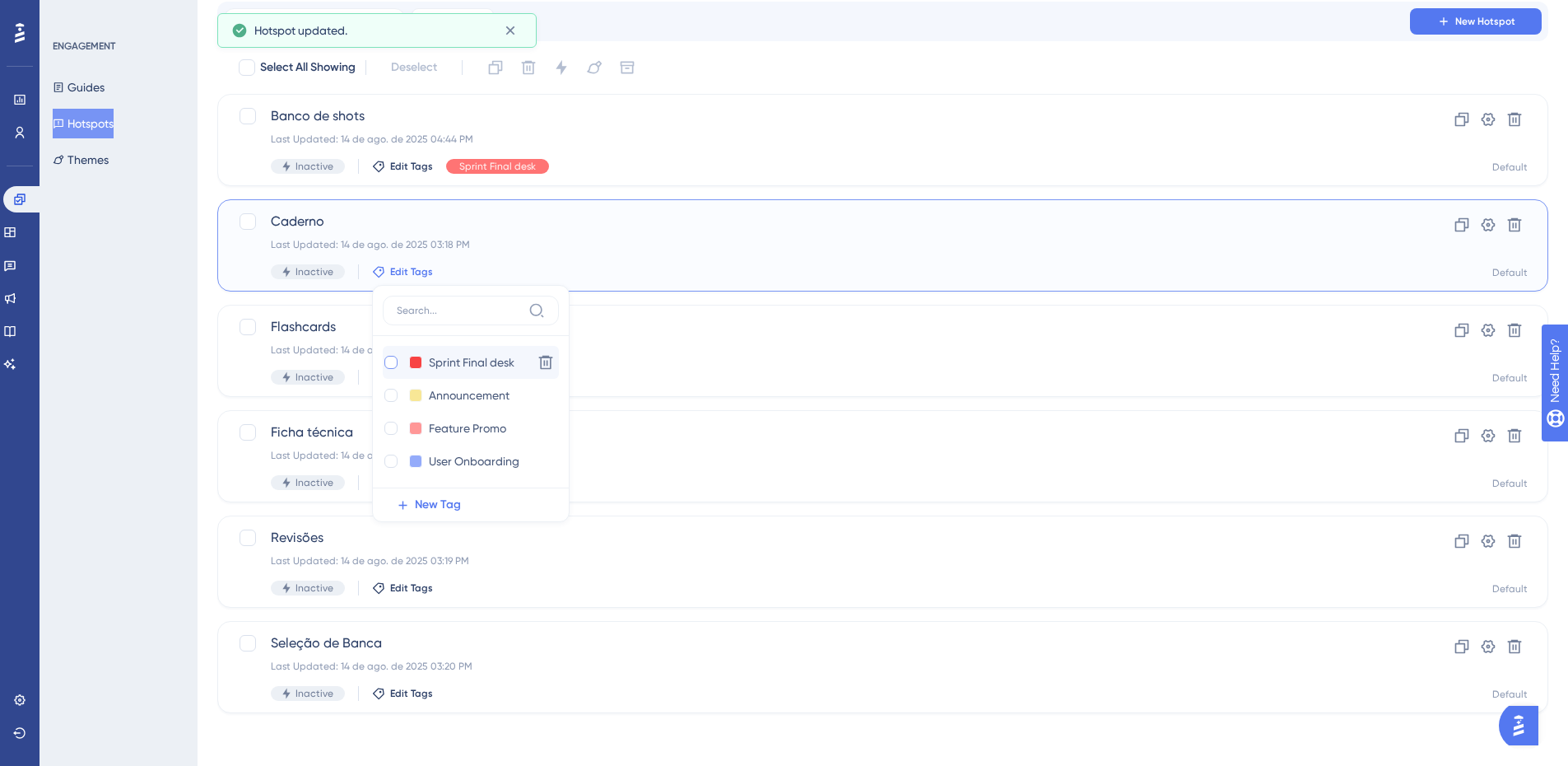
click at [394, 366] on div at bounding box center [391, 362] width 13 height 13
checkbox input "true"
click at [162, 368] on div "ENGAGEMENT Guides Hotspots Themes" at bounding box center [118, 383] width 158 height 766
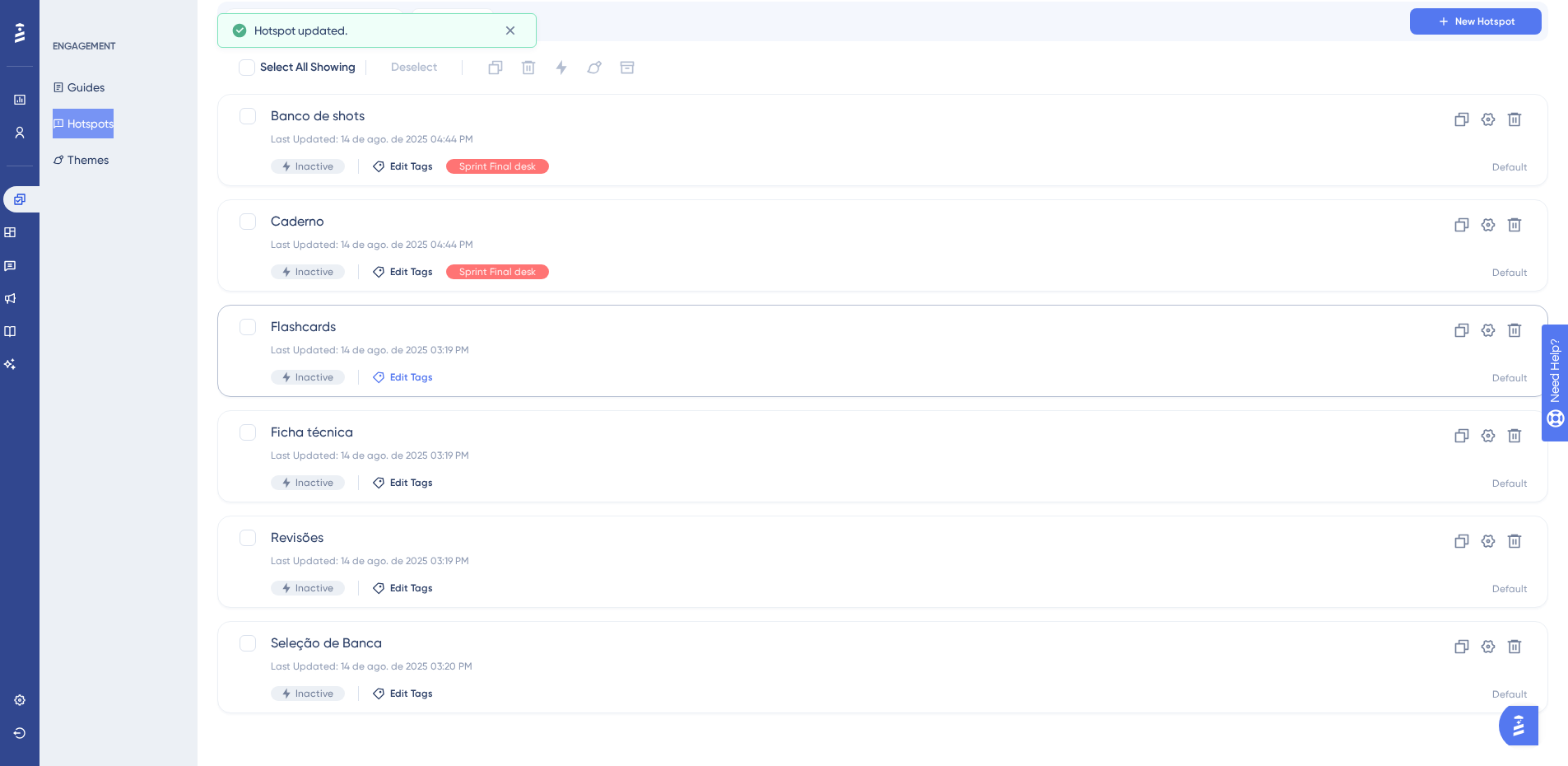
click at [387, 375] on button "Edit Tags" at bounding box center [403, 377] width 61 height 13
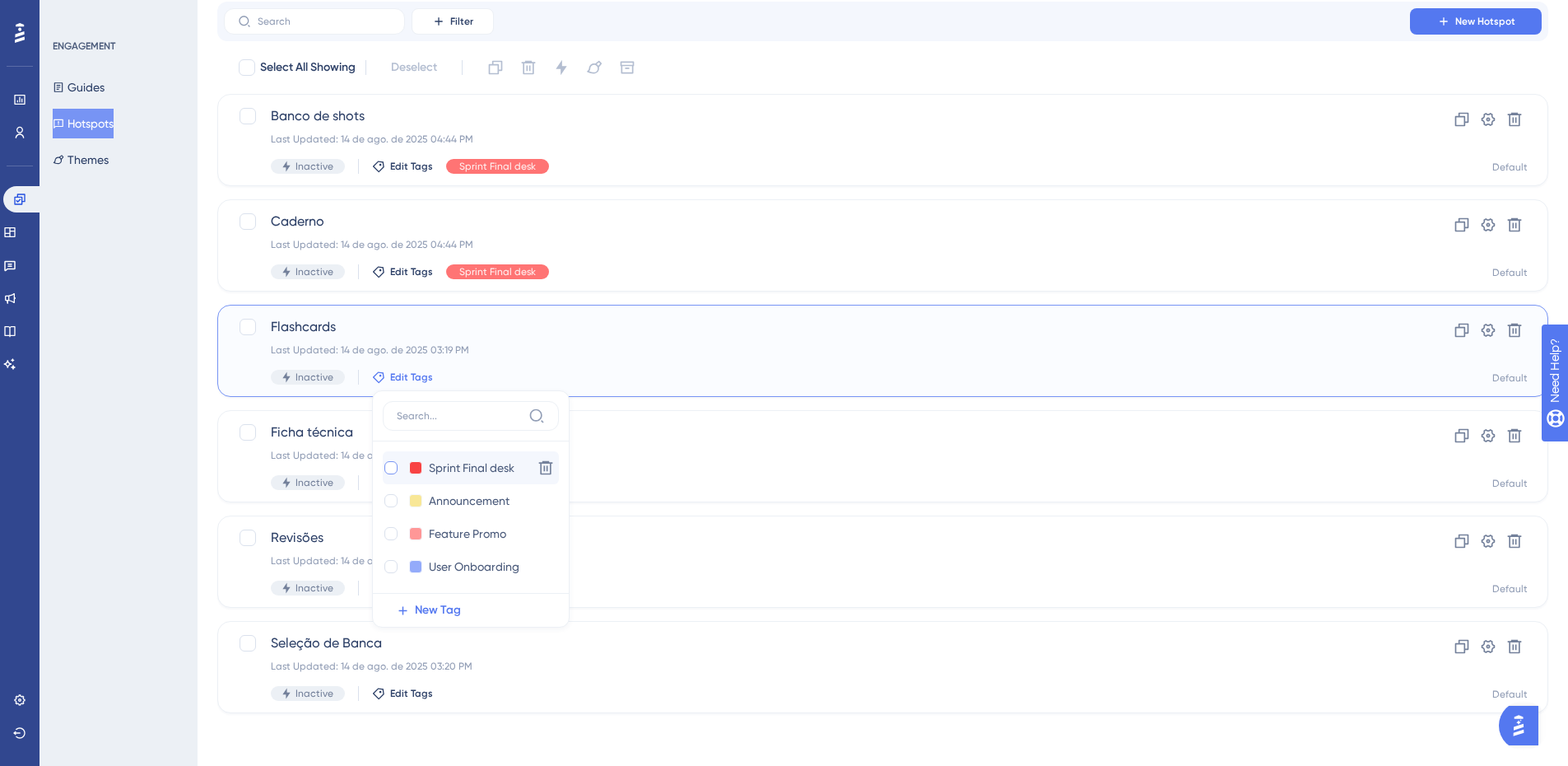
click at [394, 466] on div at bounding box center [391, 468] width 13 height 13
checkbox input "true"
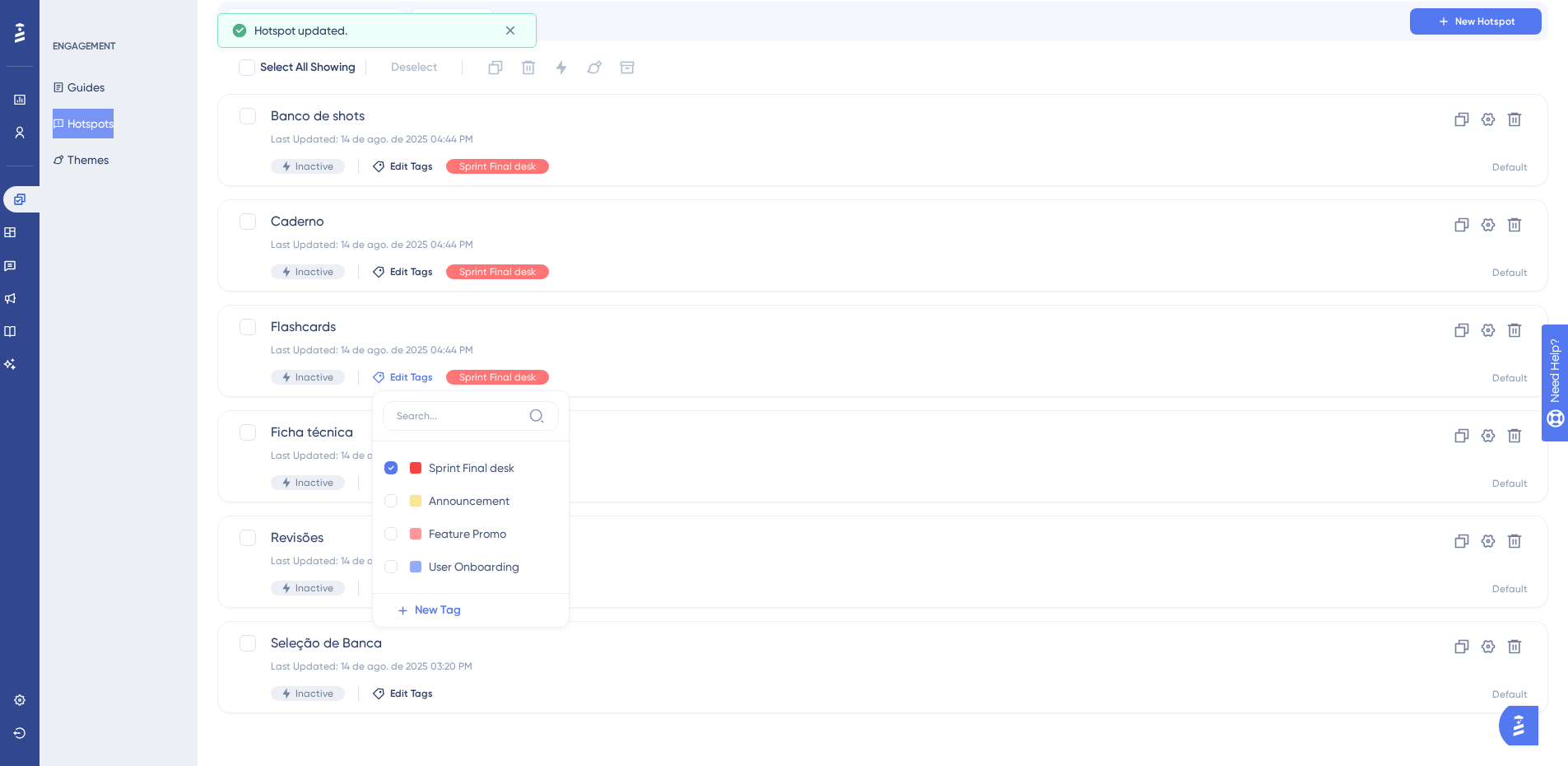
click at [143, 448] on div "ENGAGEMENT Guides Hotspots Themes" at bounding box center [118, 383] width 158 height 766
click at [390, 483] on span "Edit Tags" at bounding box center [411, 483] width 43 height 13
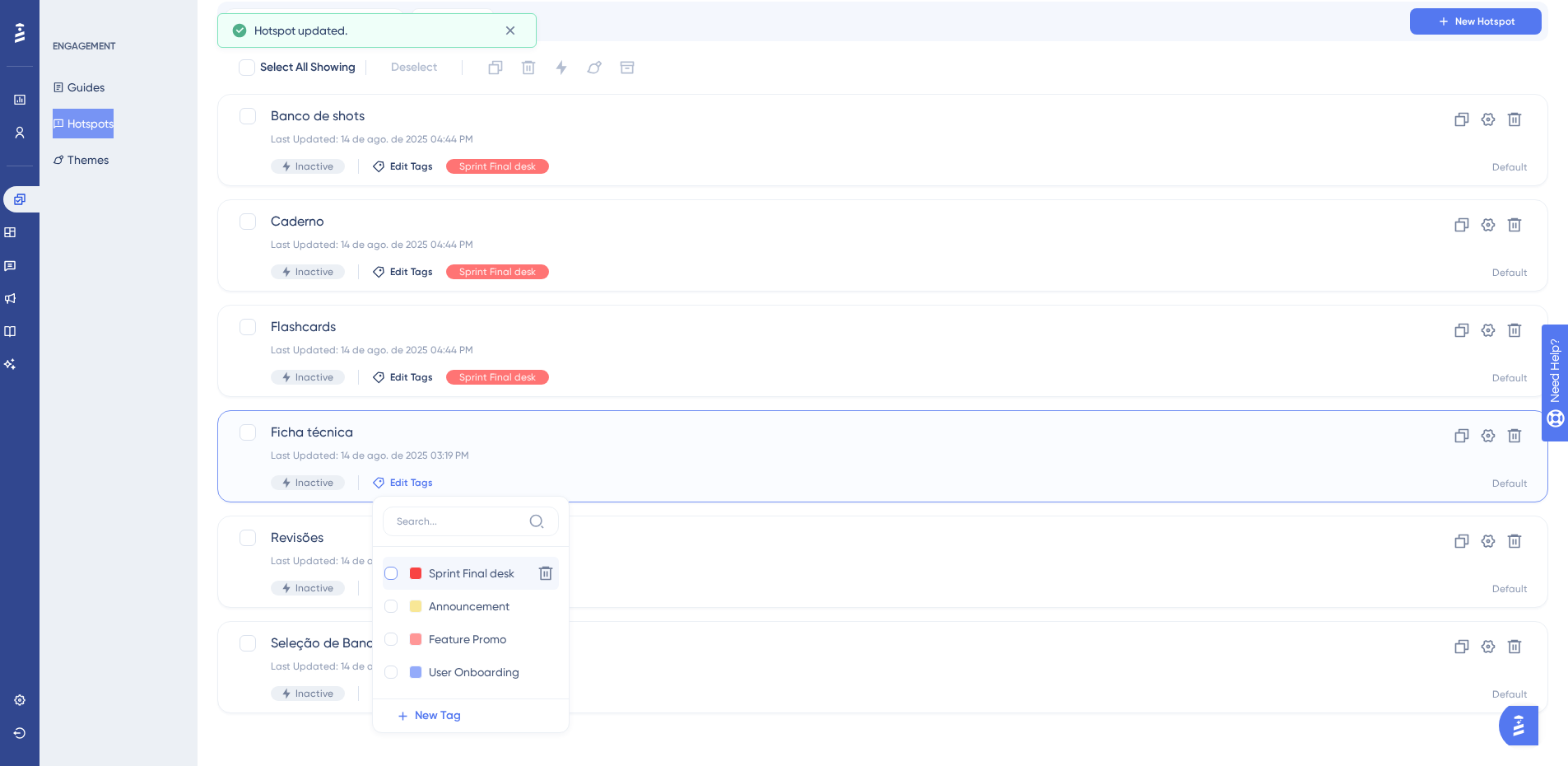
click at [391, 574] on div at bounding box center [391, 574] width 13 height 13
checkbox input "true"
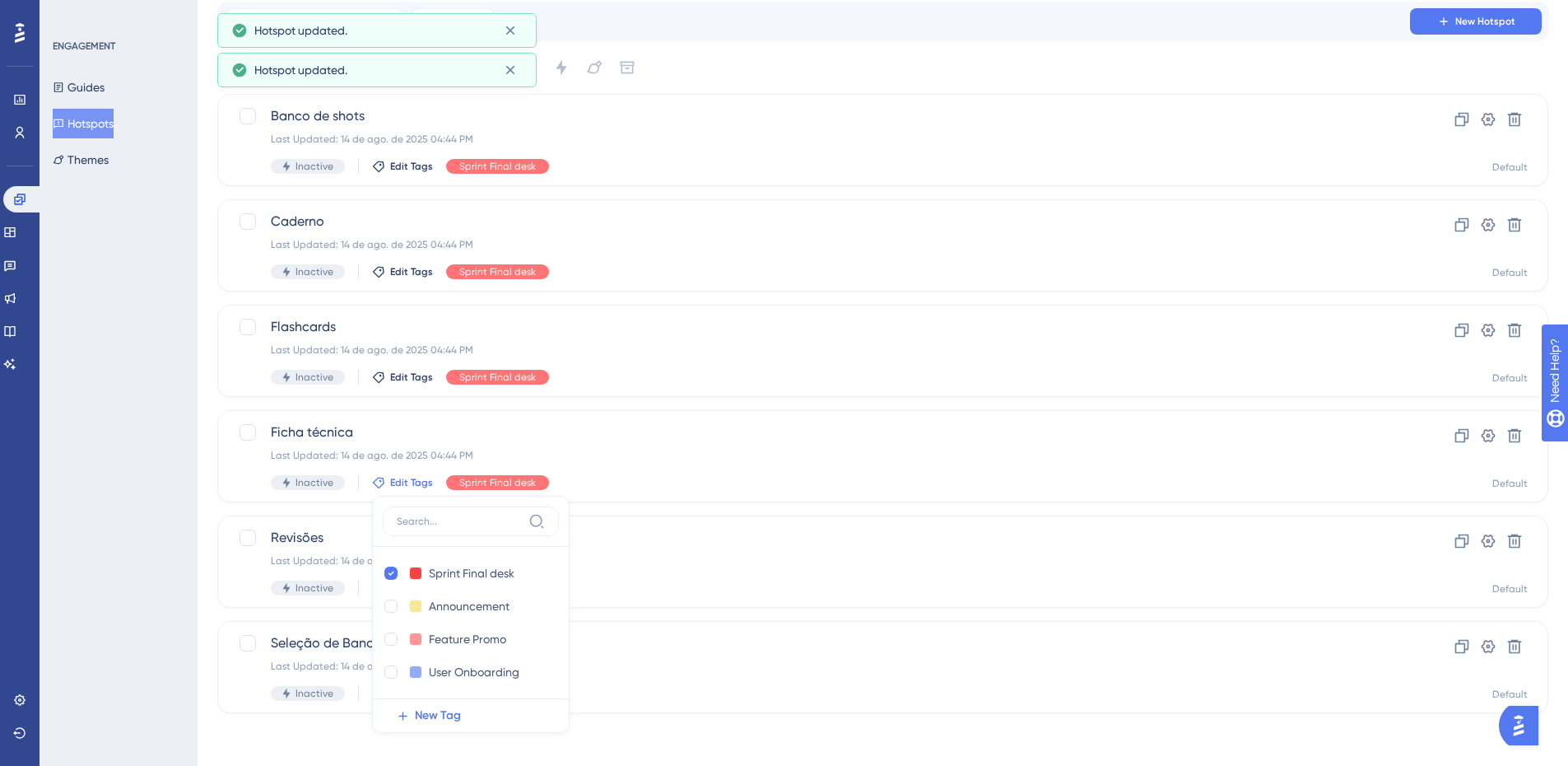
click at [165, 526] on div "ENGAGEMENT Guides Hotspots Themes" at bounding box center [118, 383] width 158 height 766
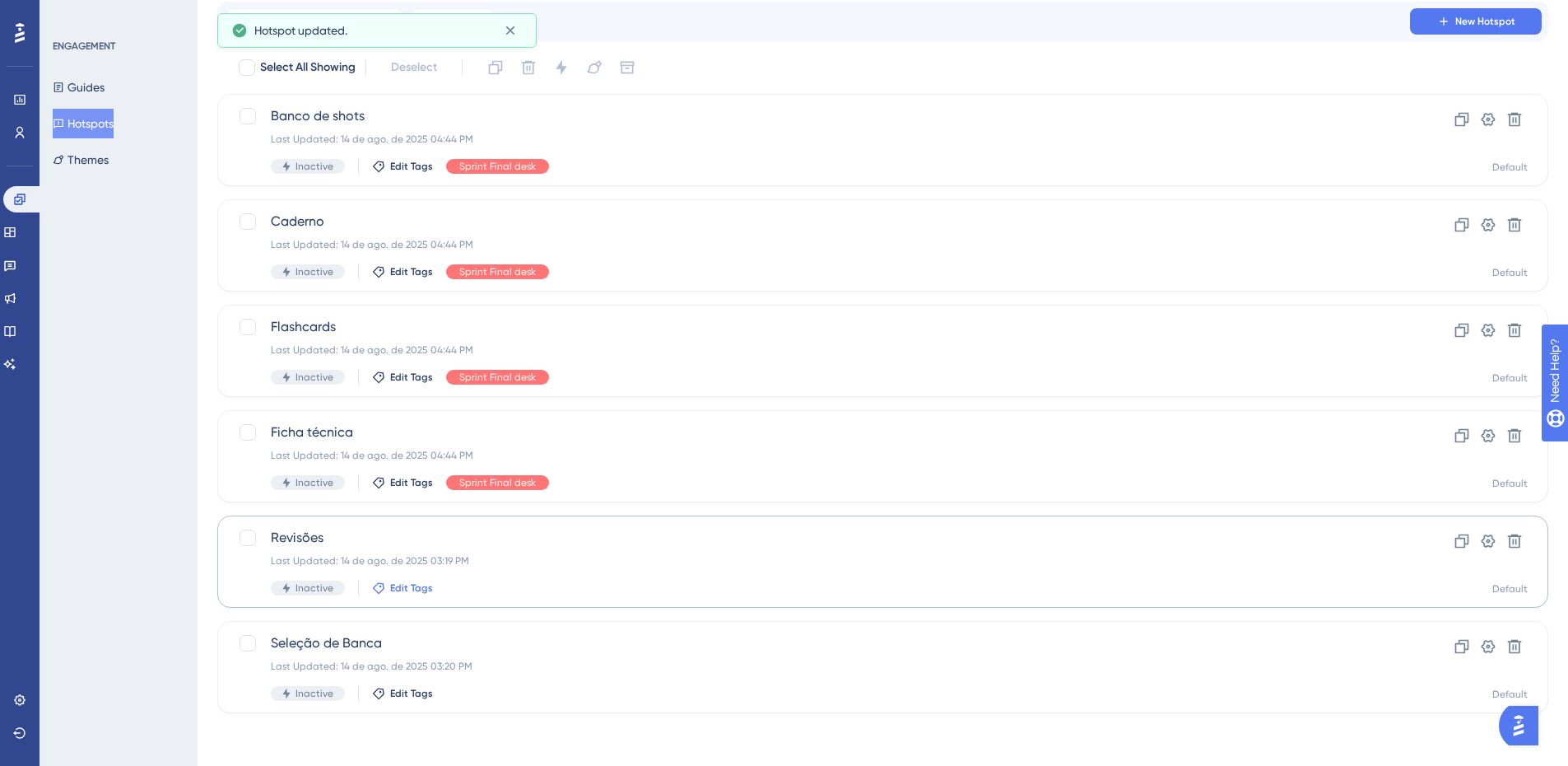
click at [399, 588] on span "Edit Tags" at bounding box center [411, 588] width 43 height 13
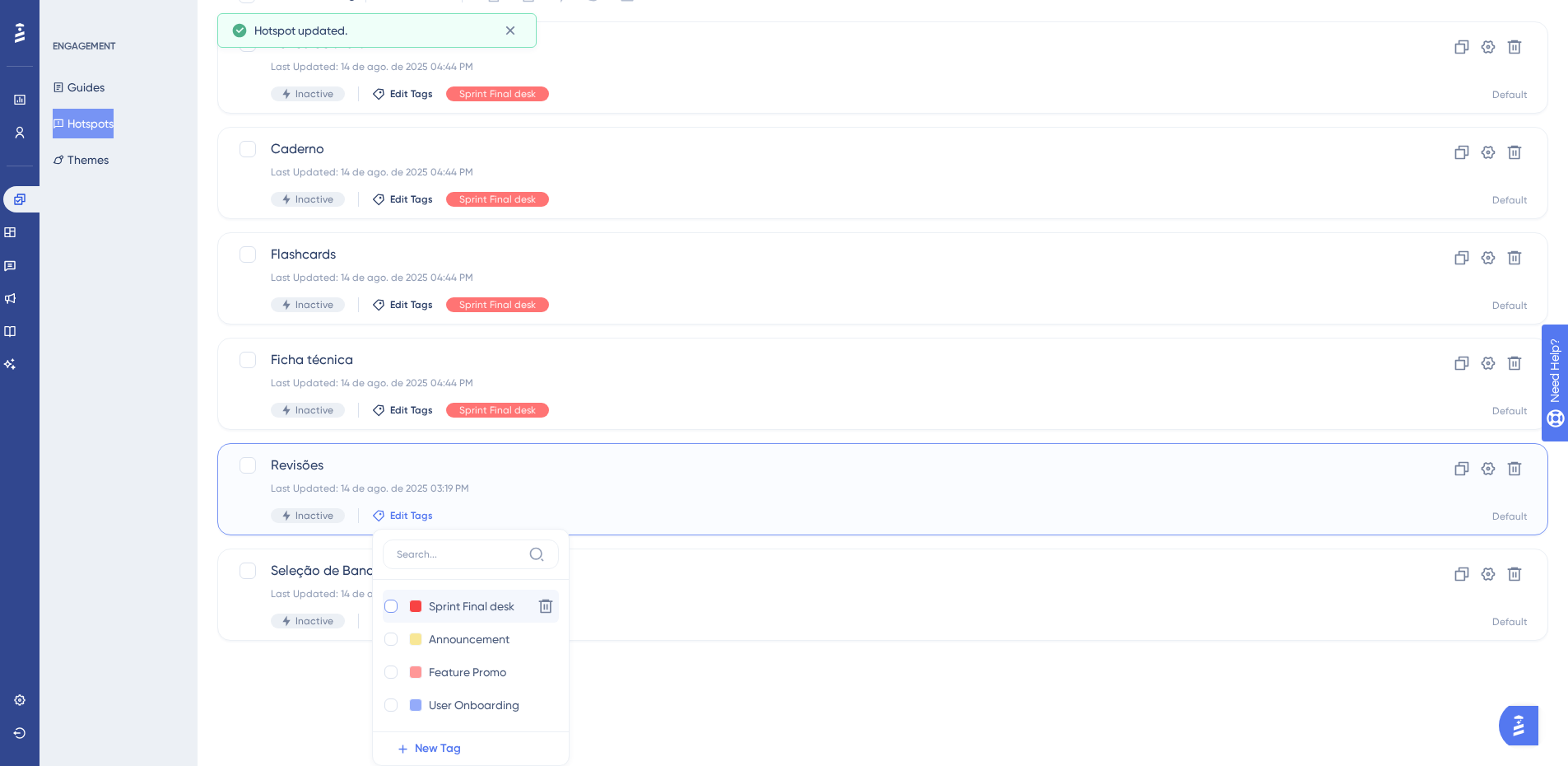
click at [386, 609] on div at bounding box center [391, 606] width 13 height 13
checkbox input "true"
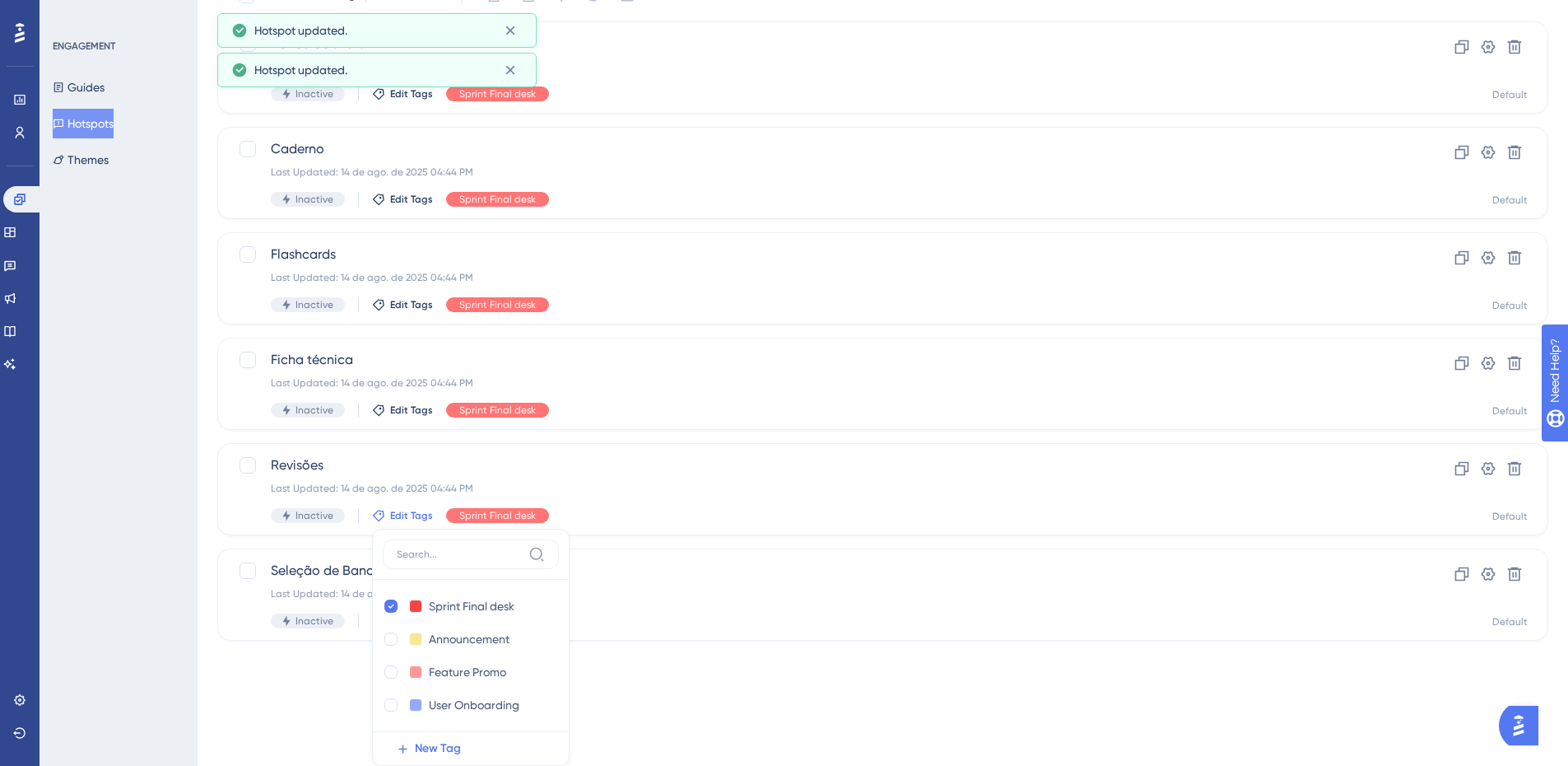
click at [175, 568] on div "ENGAGEMENT Guides Hotspots Themes" at bounding box center [118, 383] width 158 height 766
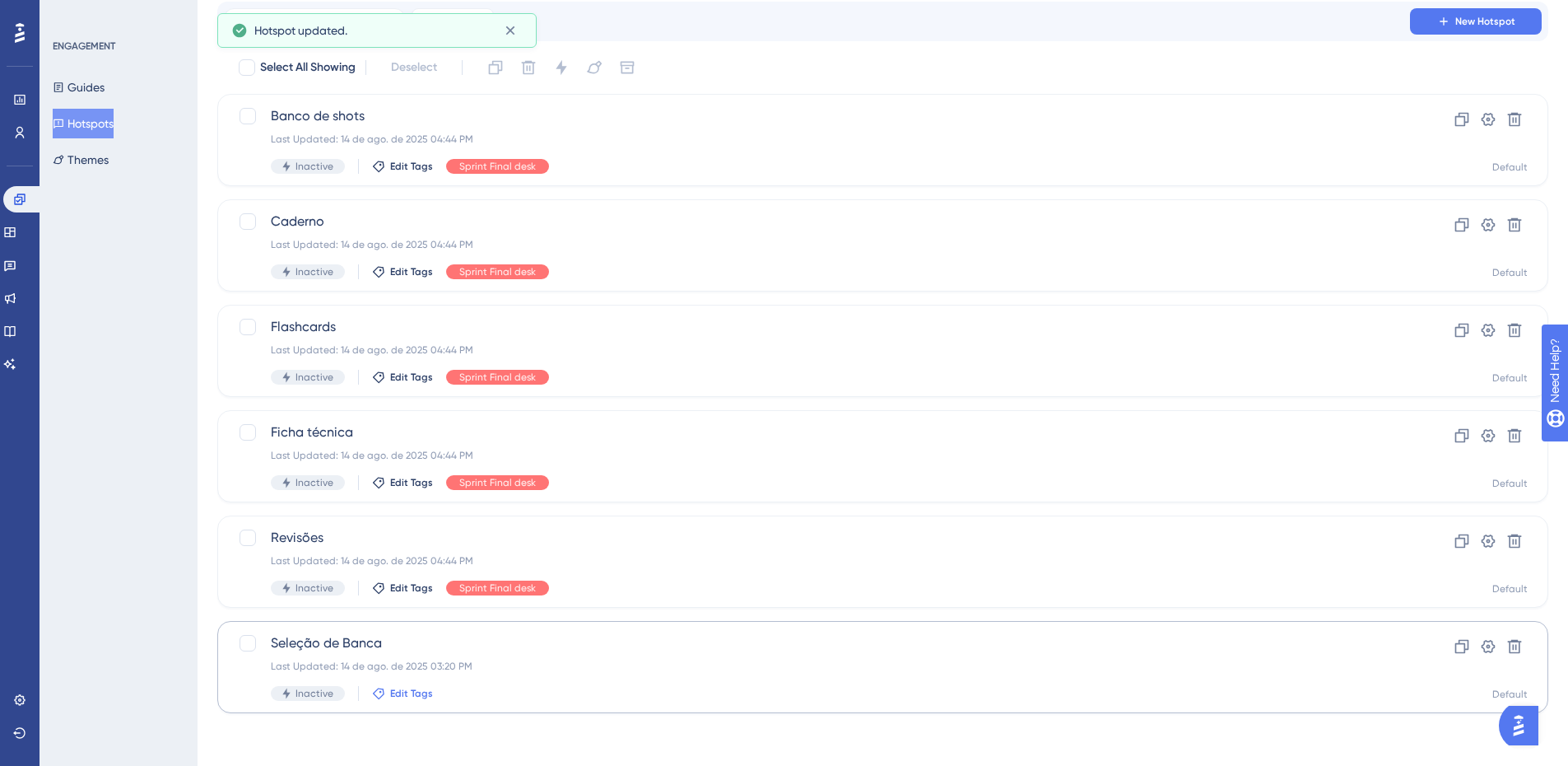
click at [392, 692] on span "Edit Tags" at bounding box center [411, 694] width 43 height 13
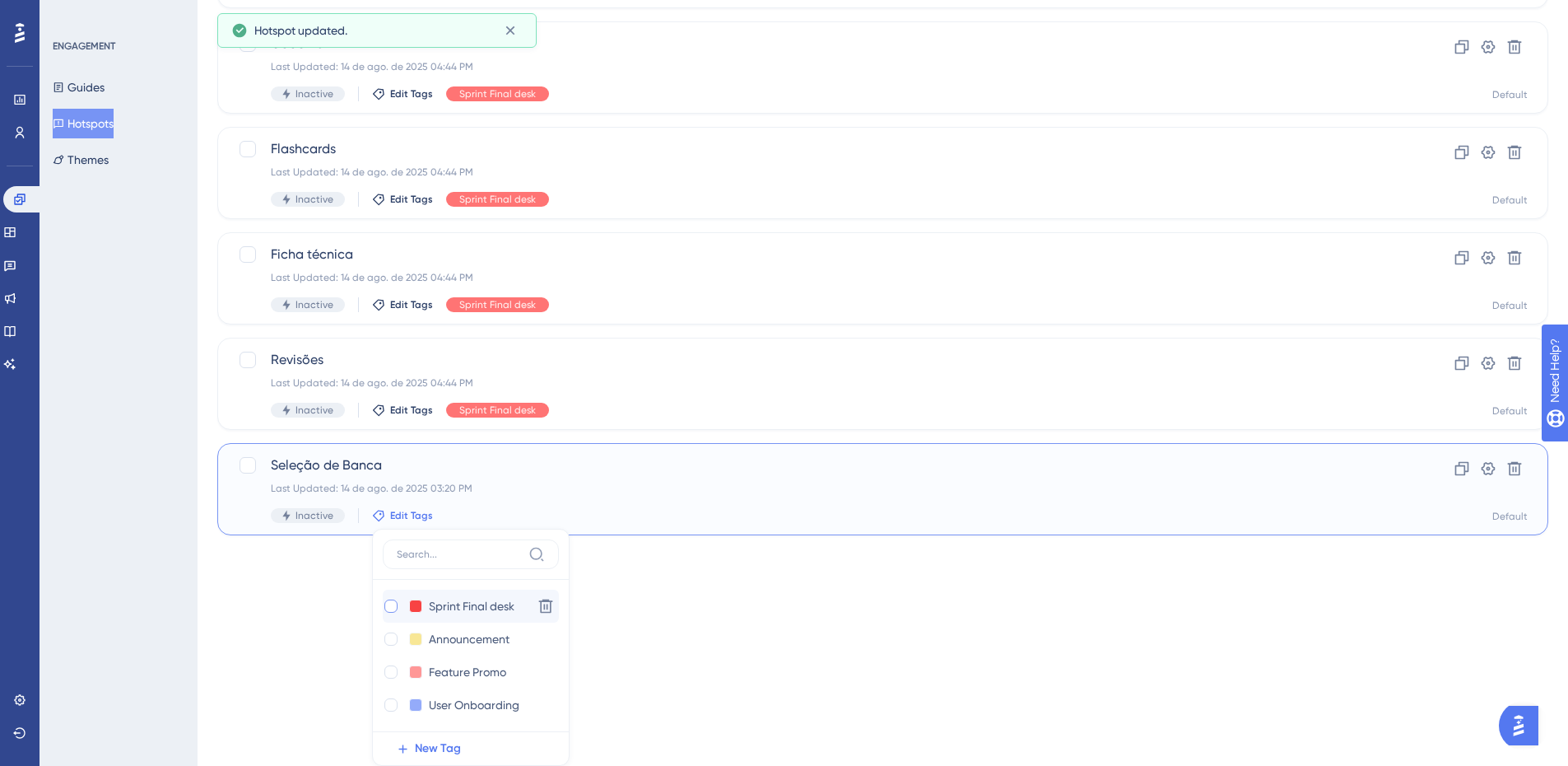
click at [387, 612] on div at bounding box center [391, 606] width 13 height 13
checkbox input "true"
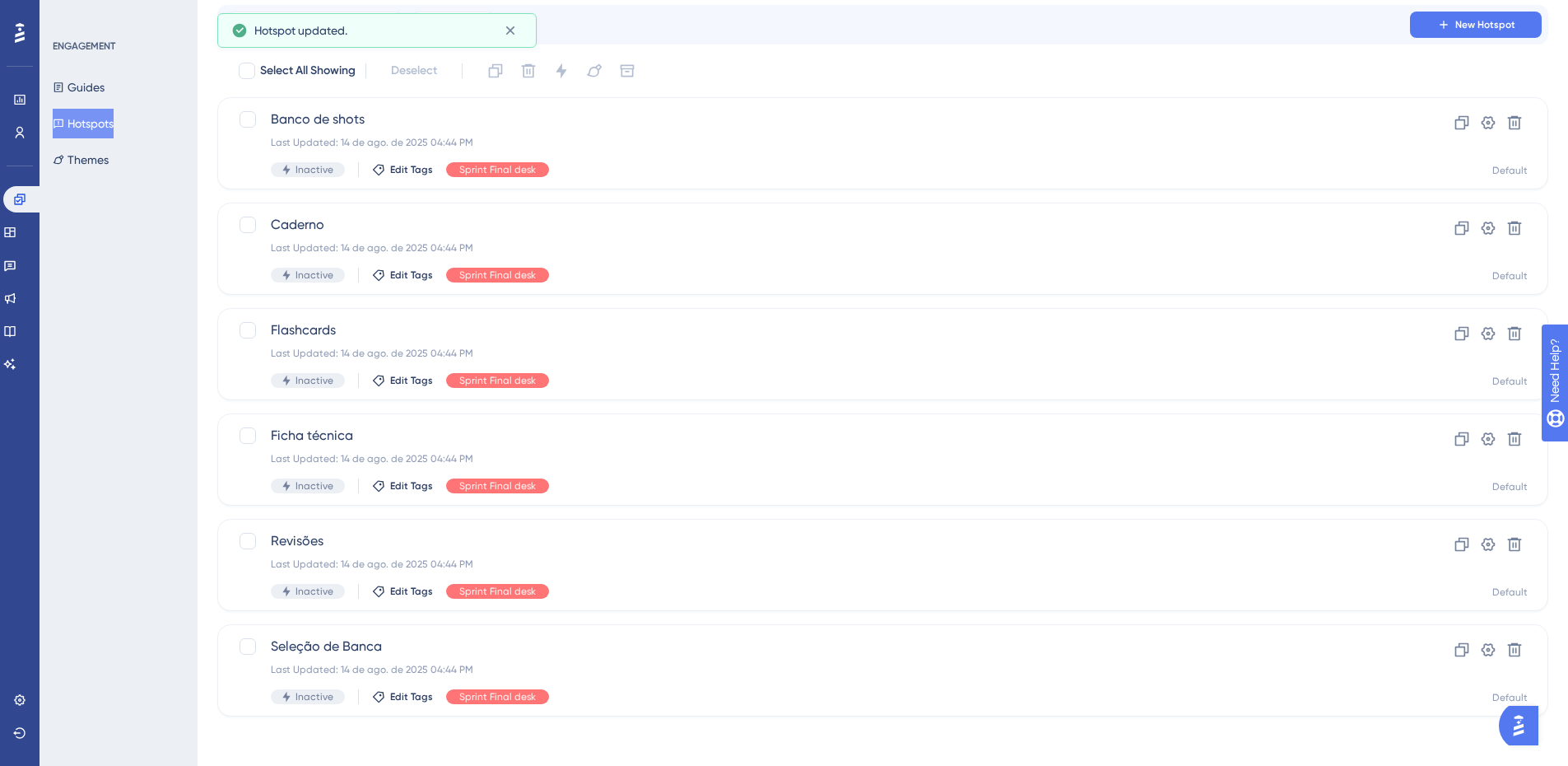
scroll to position [0, 0]
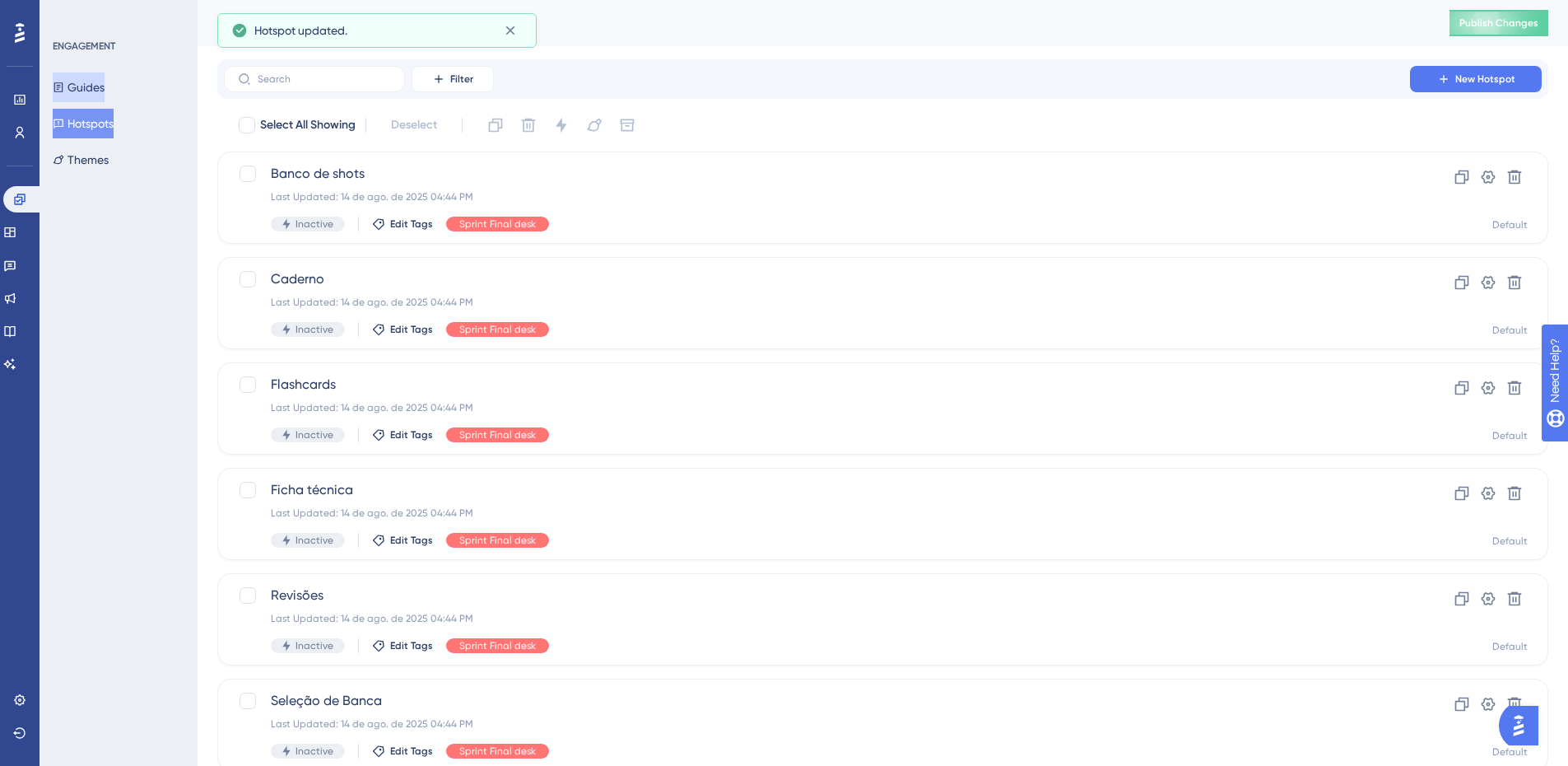
click at [91, 76] on button "Guides" at bounding box center [79, 86] width 52 height 29
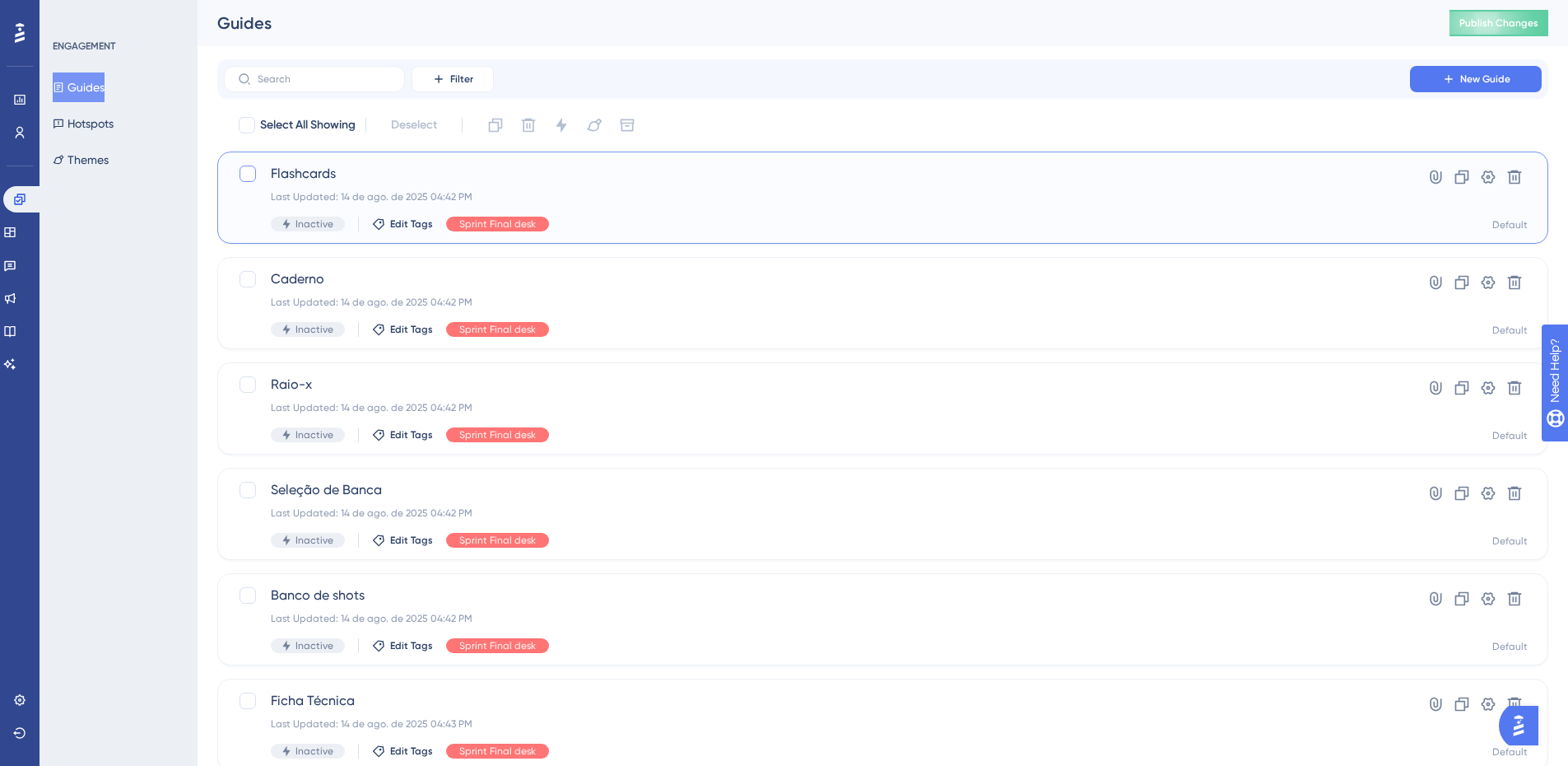
click at [248, 179] on div at bounding box center [247, 173] width 16 height 16
checkbox input "true"
click at [255, 286] on div at bounding box center [247, 279] width 20 height 20
checkbox input "true"
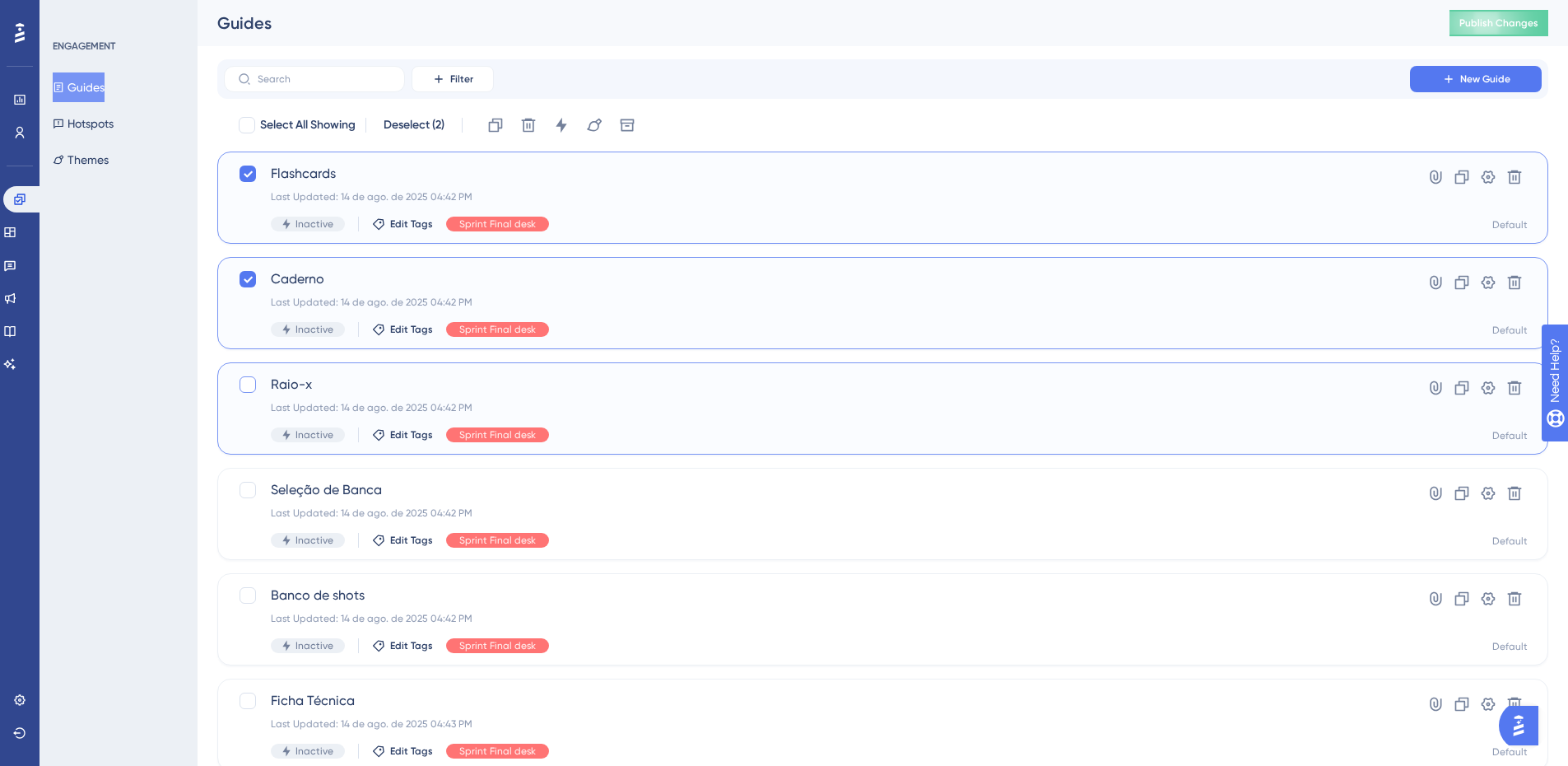
click at [246, 389] on div at bounding box center [247, 384] width 16 height 16
checkbox input "true"
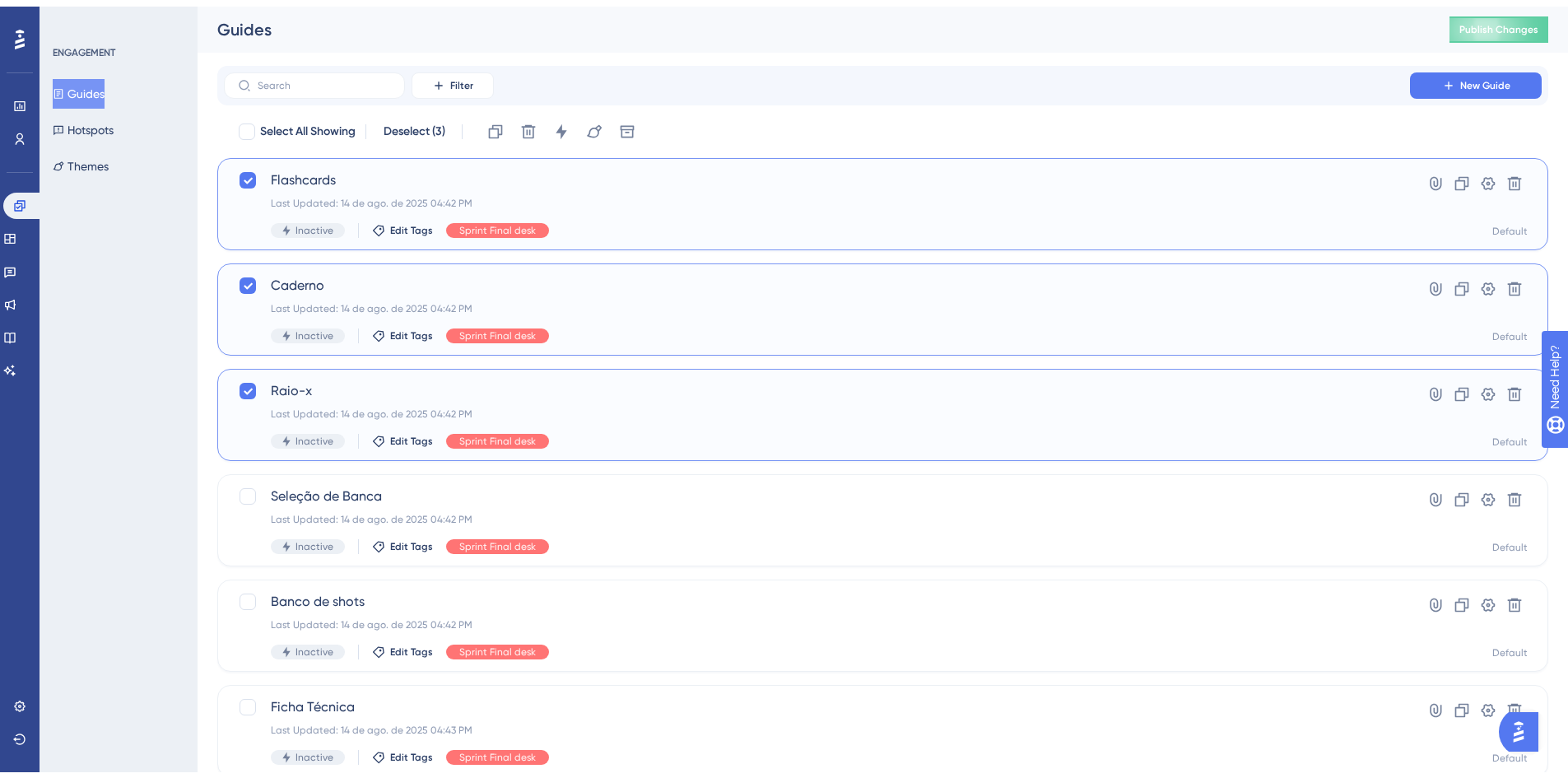
scroll to position [330, 0]
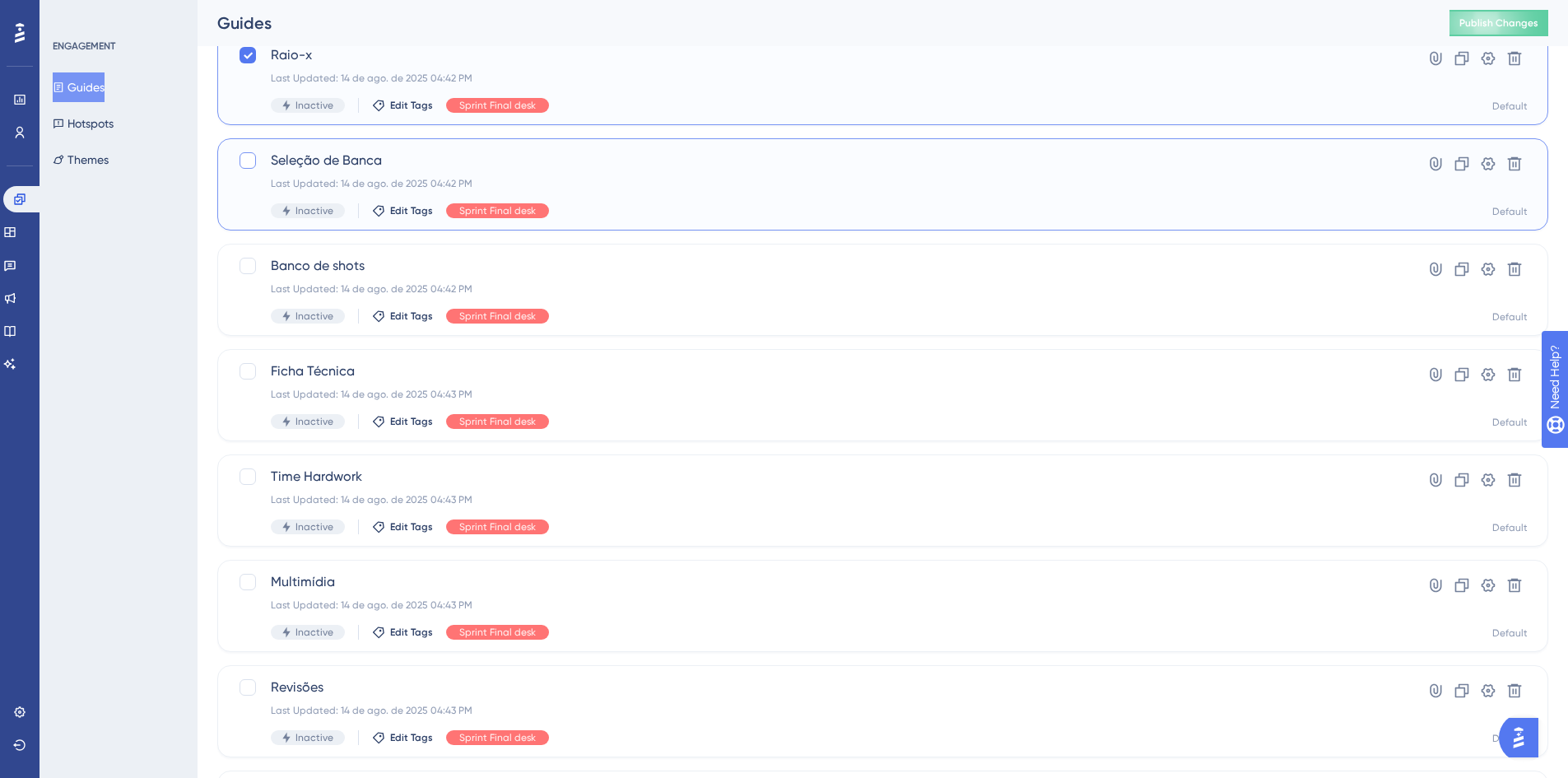
click at [248, 155] on div at bounding box center [247, 160] width 16 height 16
checkbox input "true"
click at [248, 253] on div "Banco de shots Last Updated: 14 de ago. de 2025 04:42 PM Inactive Edit Tags Spr…" at bounding box center [882, 289] width 1331 height 92
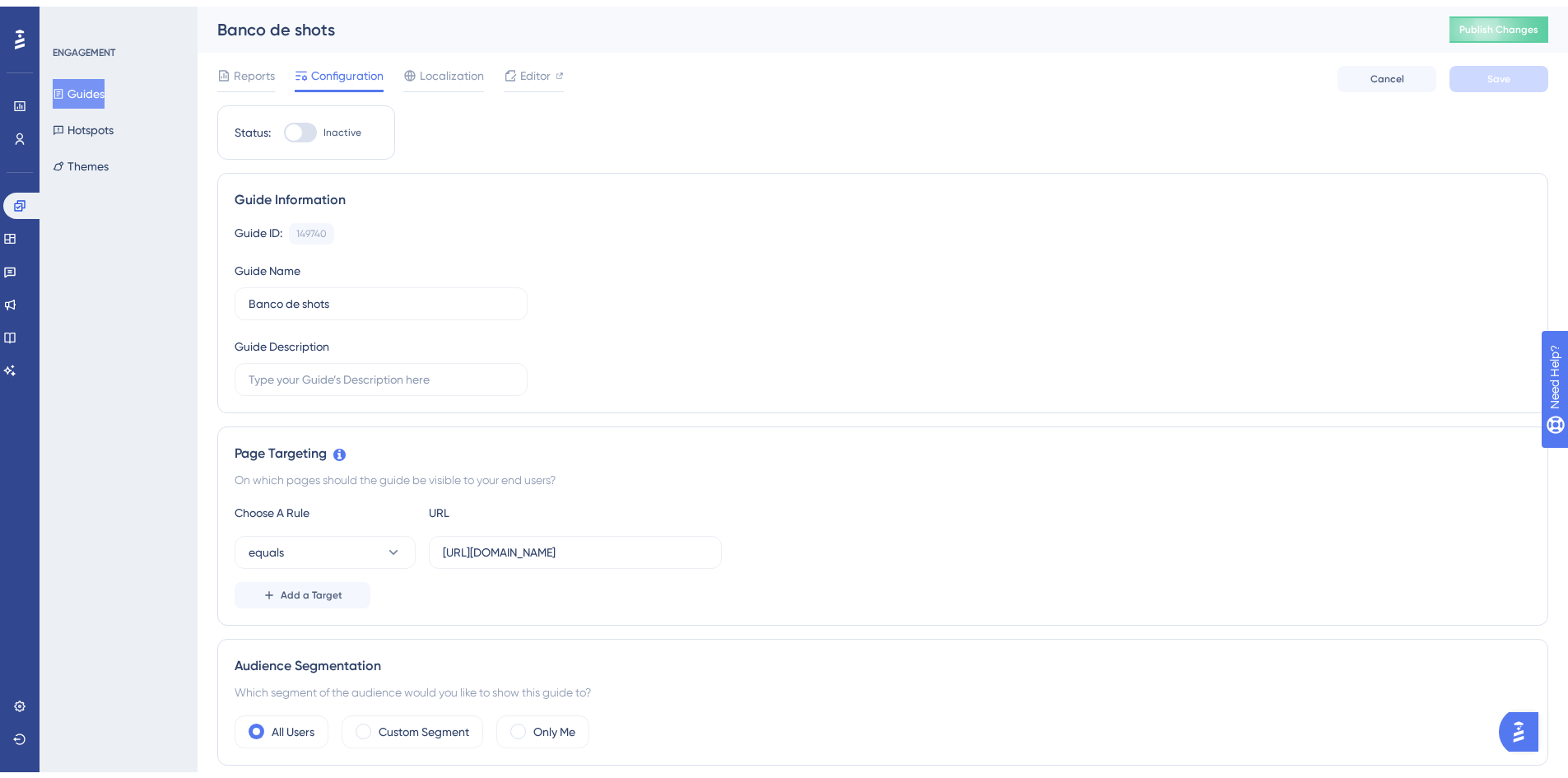
scroll to position [330, 0]
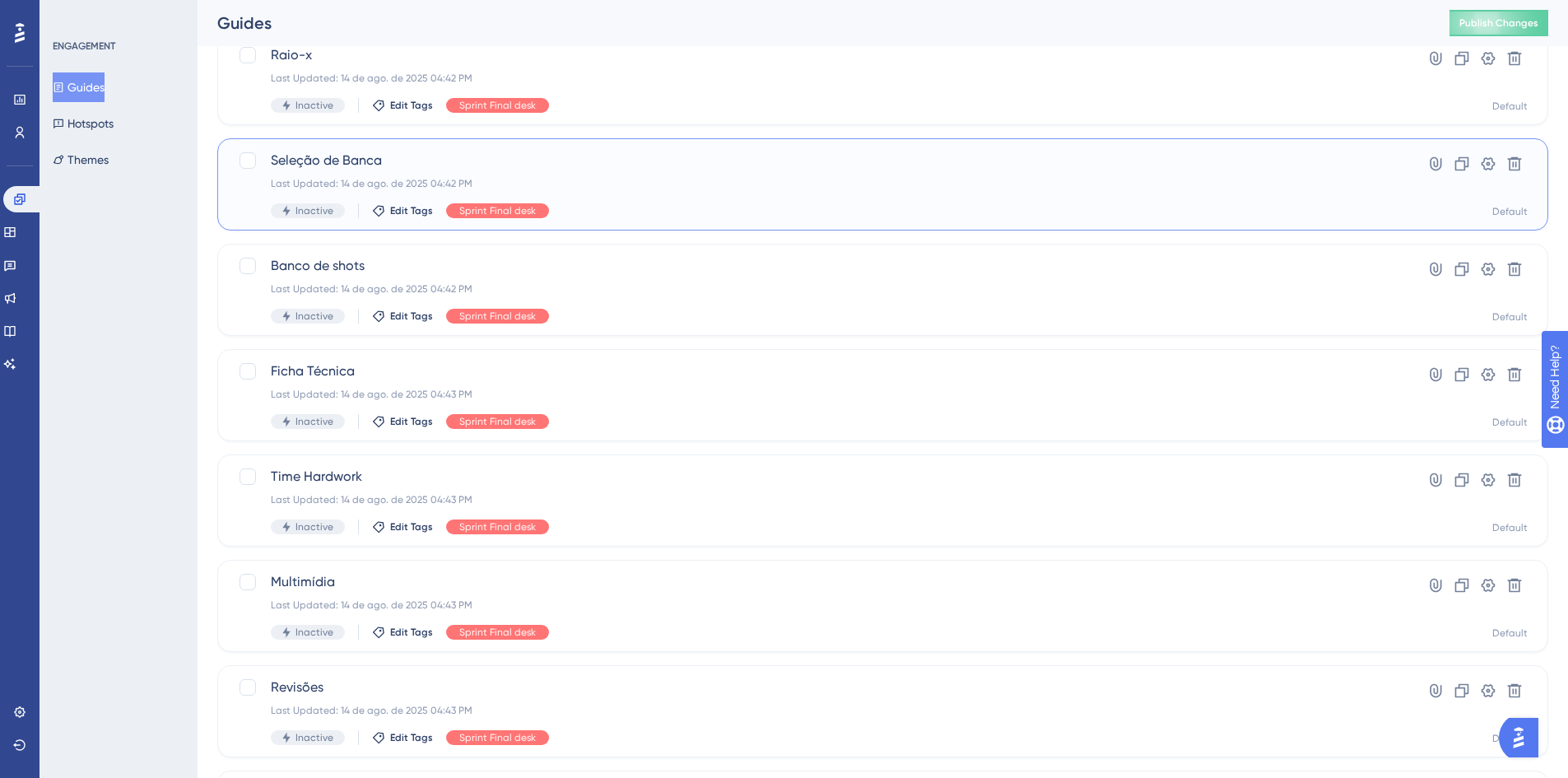
click at [242, 172] on div "Seleção de Banca Last Updated: 14 de ago. de 2025 04:42 PM Inactive Edit Tags S…" at bounding box center [801, 184] width 1126 height 67
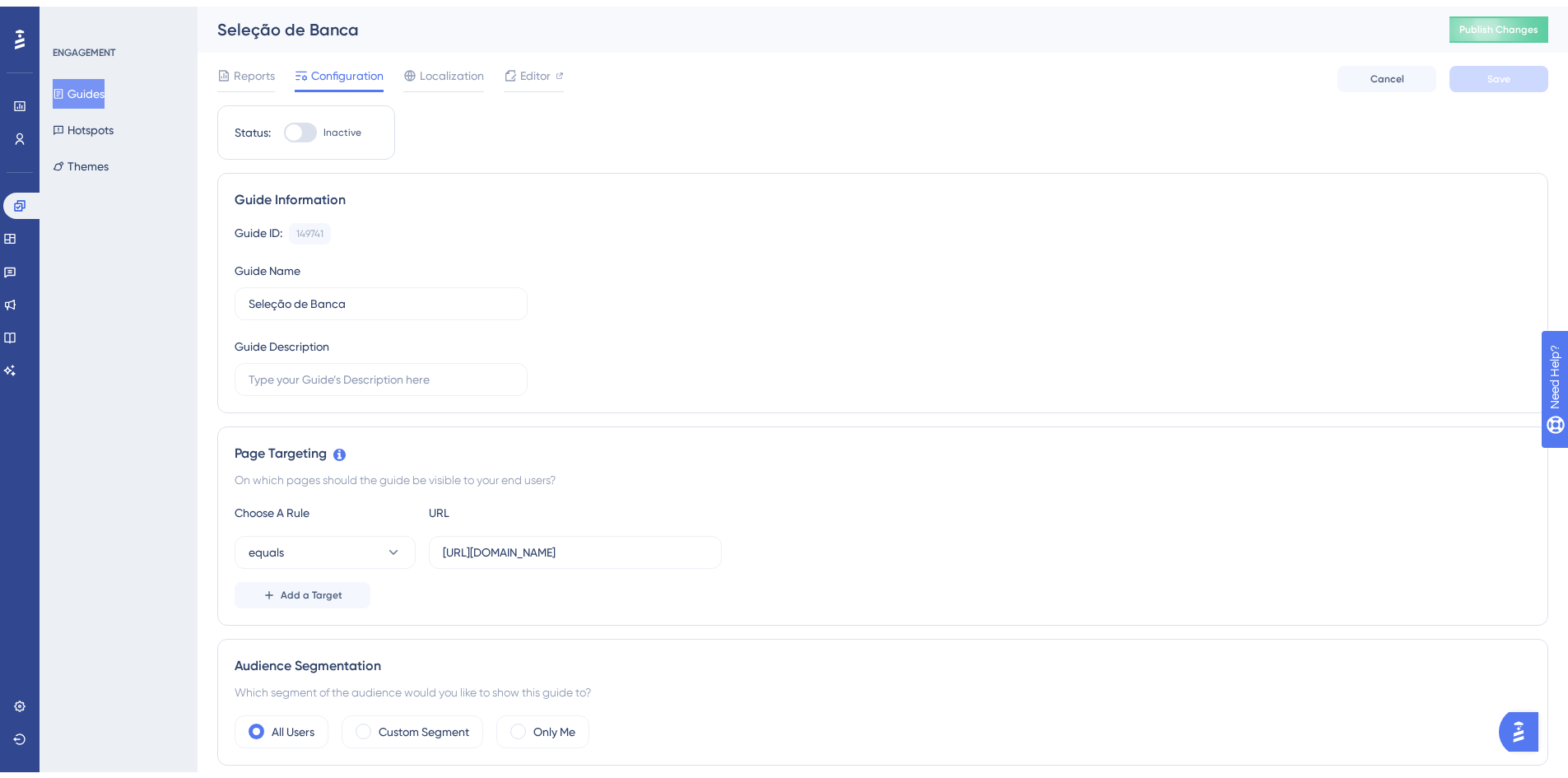
scroll to position [330, 0]
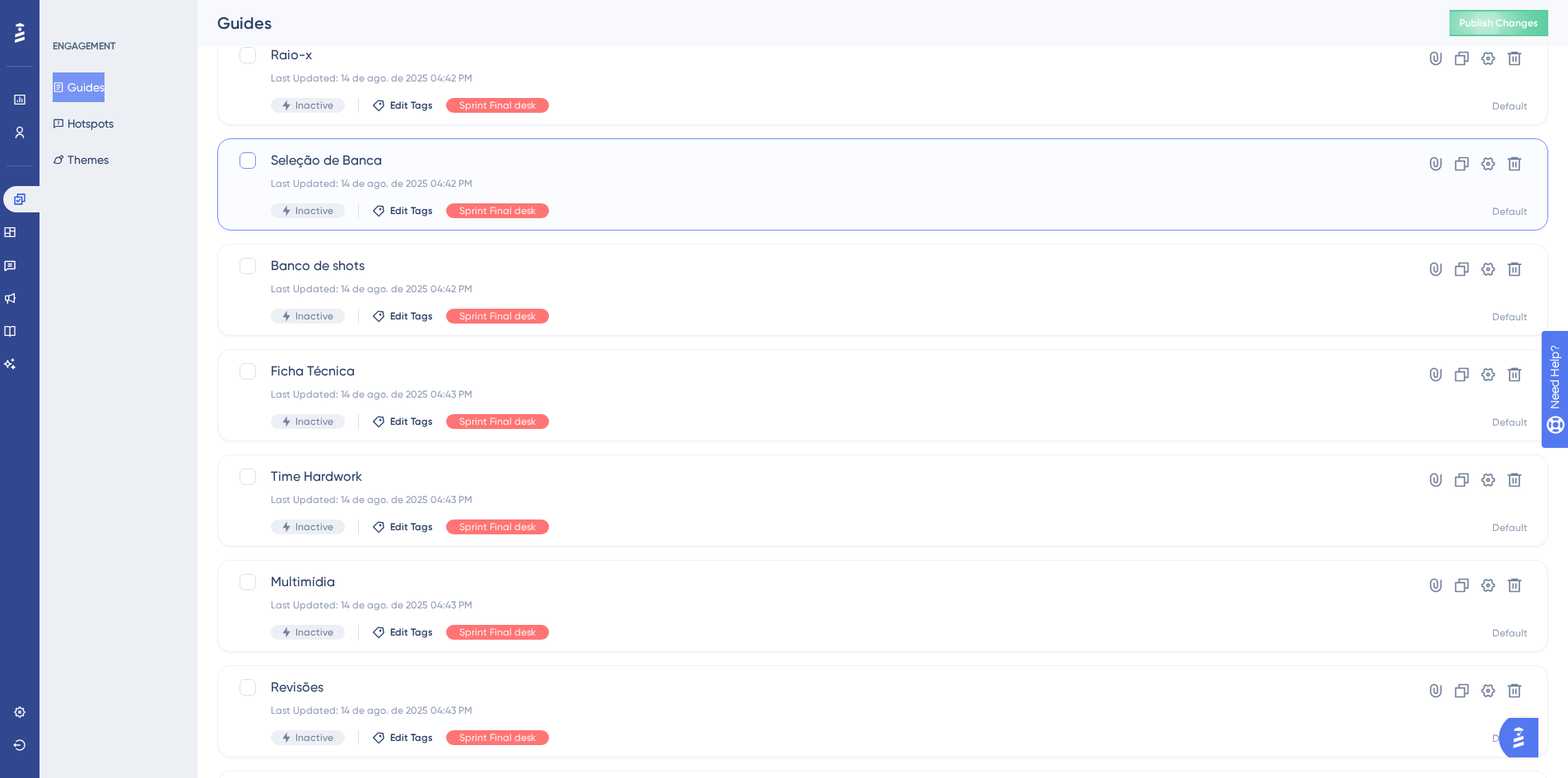
click at [251, 167] on div at bounding box center [247, 160] width 16 height 16
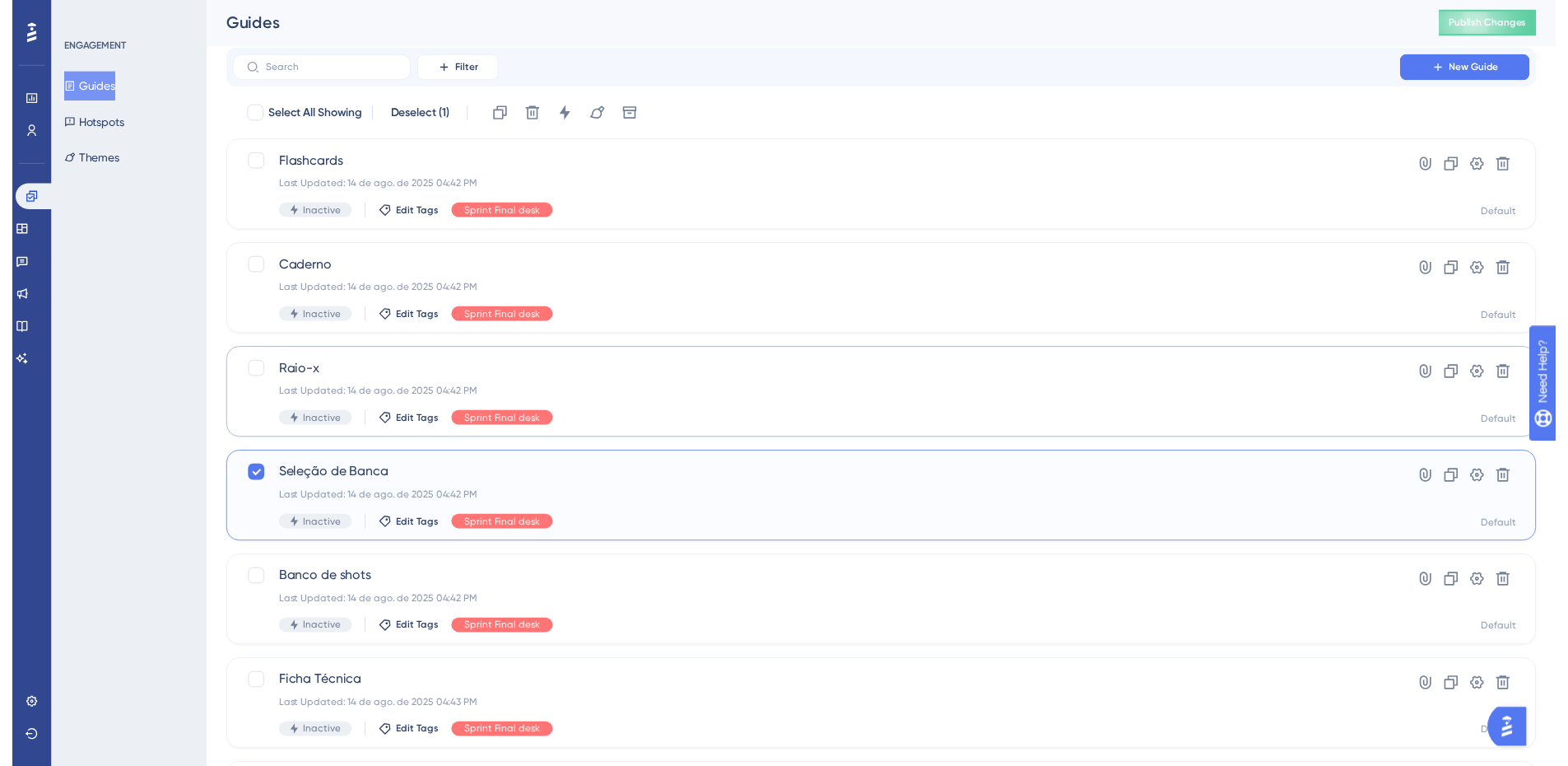
scroll to position [0, 0]
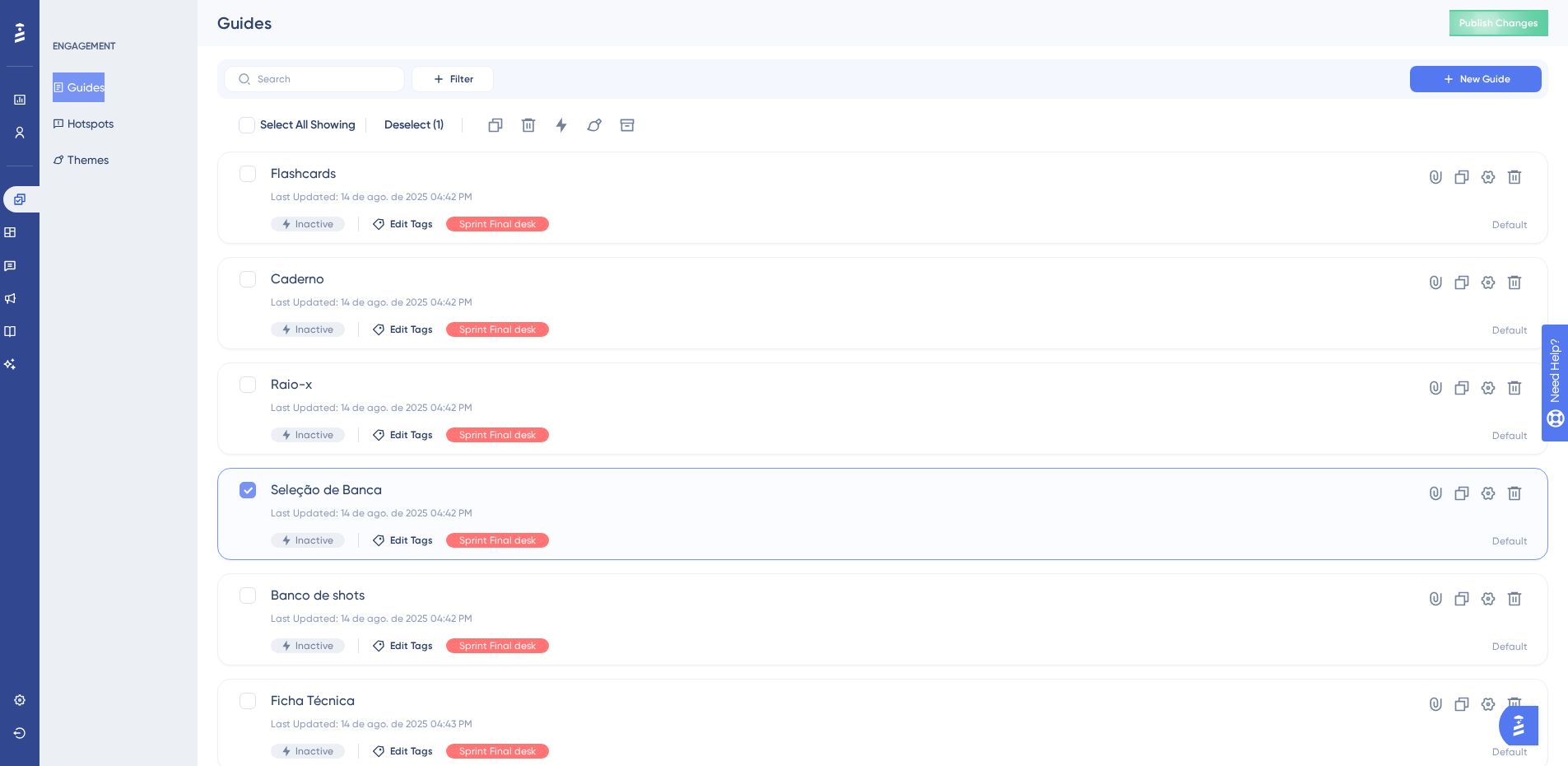
click at [246, 493] on icon at bounding box center [248, 490] width 9 height 7
checkbox input "false"
click at [98, 84] on button "Guides" at bounding box center [79, 86] width 52 height 29
click at [19, 210] on link at bounding box center [23, 199] width 40 height 27
click at [23, 695] on icon at bounding box center [20, 701] width 13 height 13
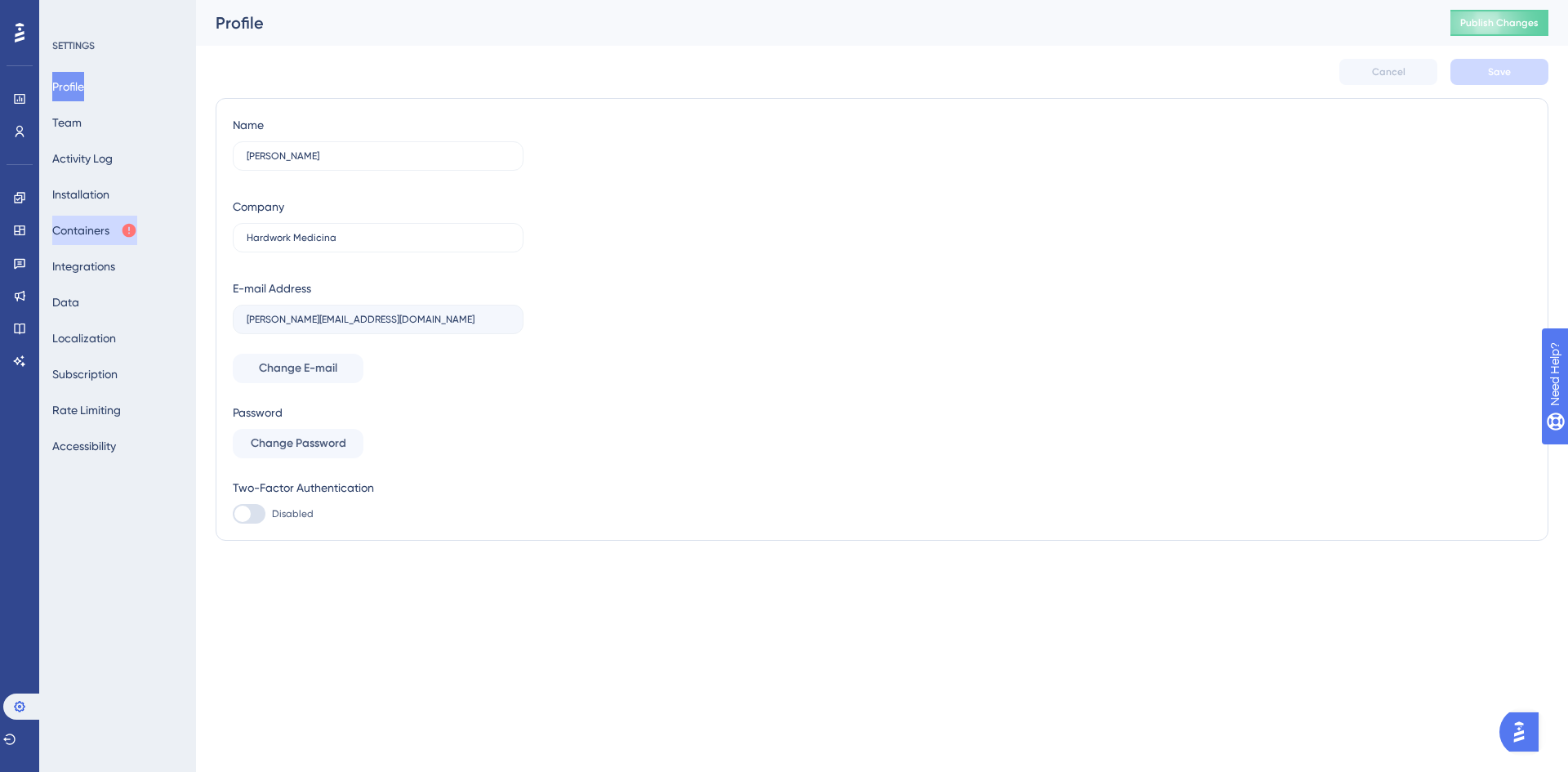
click at [90, 228] on button "Containers" at bounding box center [95, 229] width 85 height 29
click at [21, 190] on link at bounding box center [20, 197] width 13 height 26
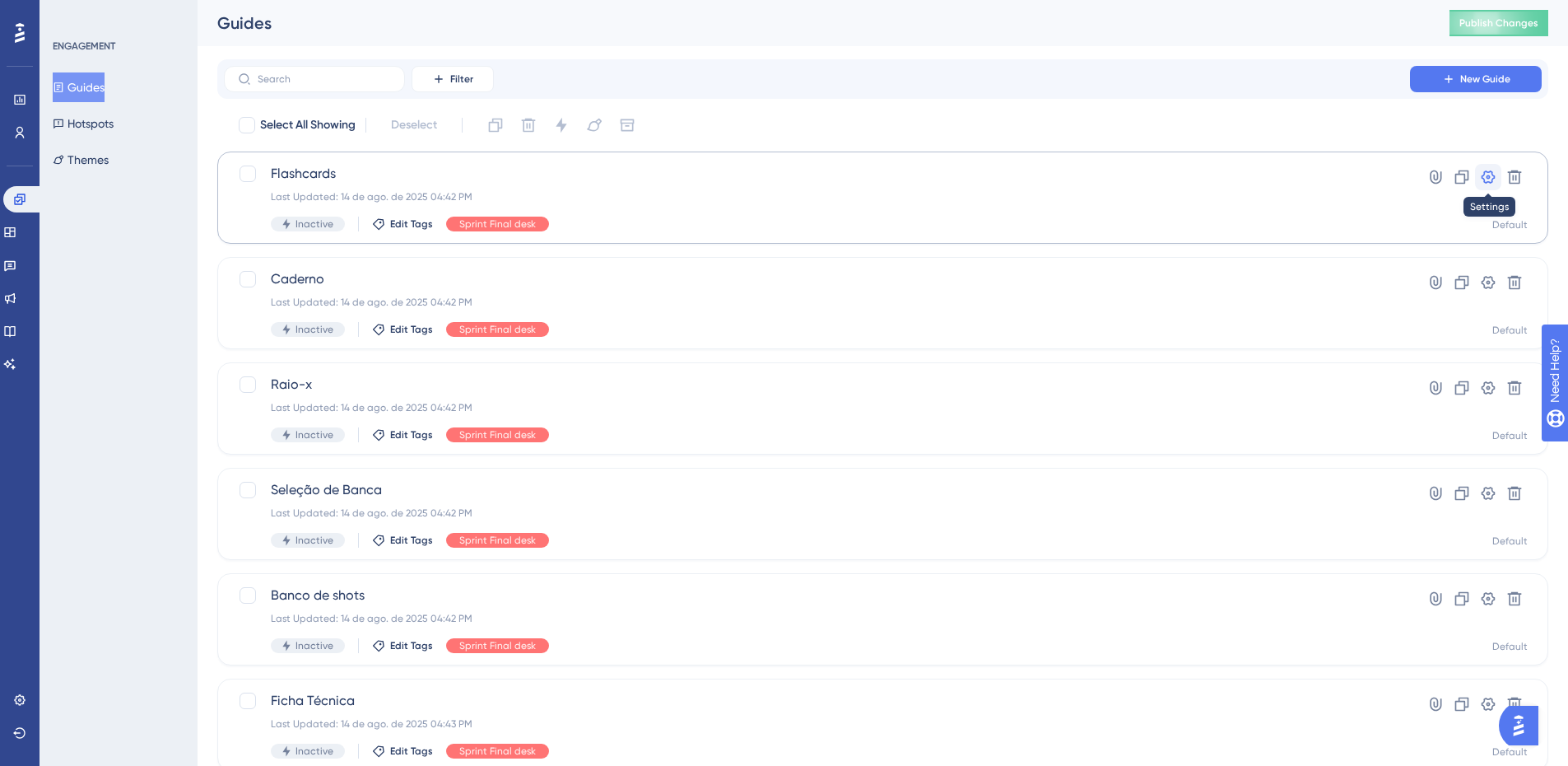
click at [1487, 175] on icon at bounding box center [1487, 176] width 16 height 16
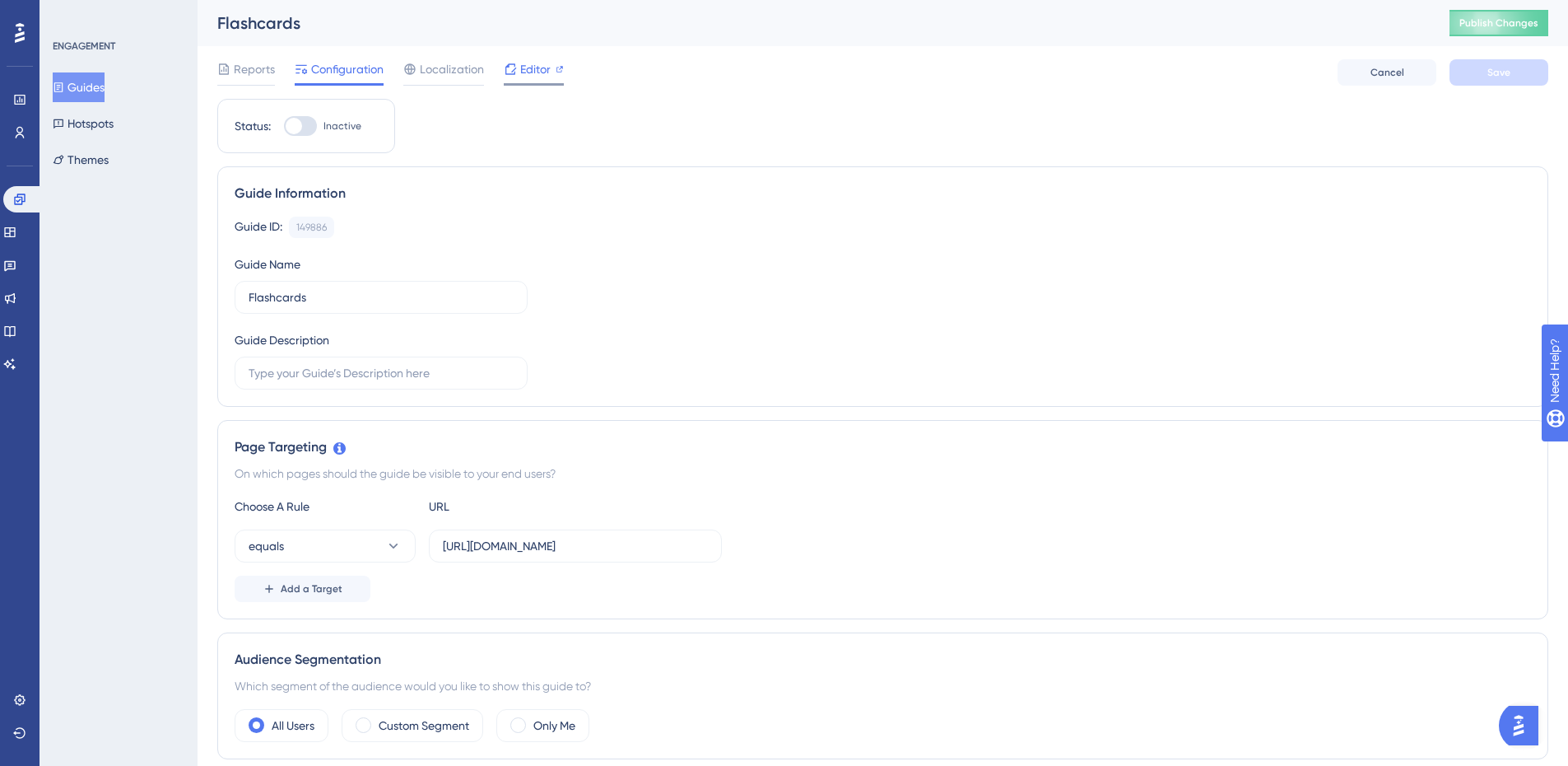
click at [532, 72] on span "Editor" at bounding box center [535, 69] width 30 height 20
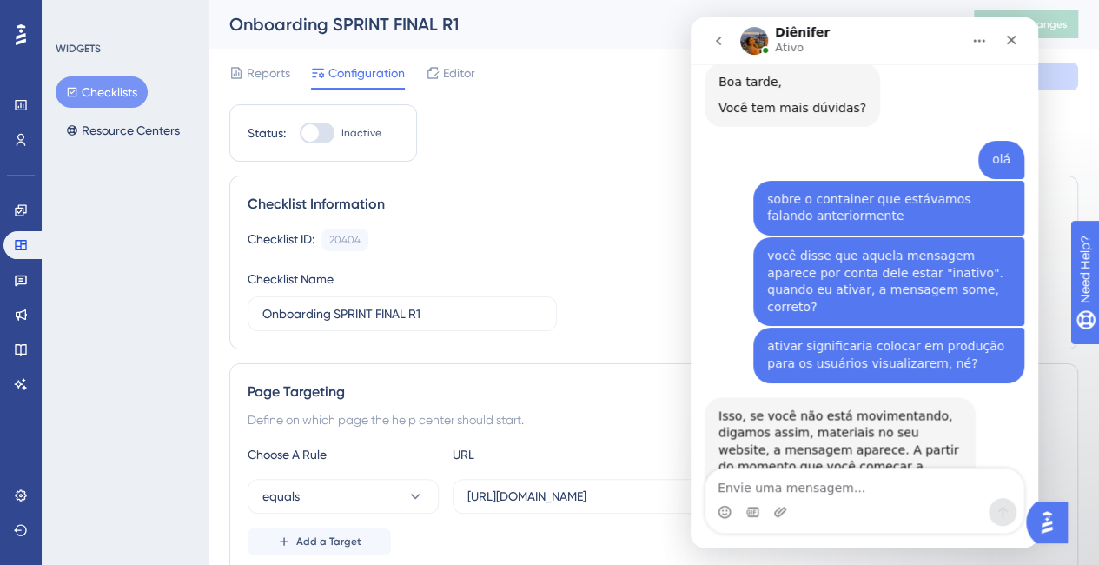
scroll to position [143, 0]
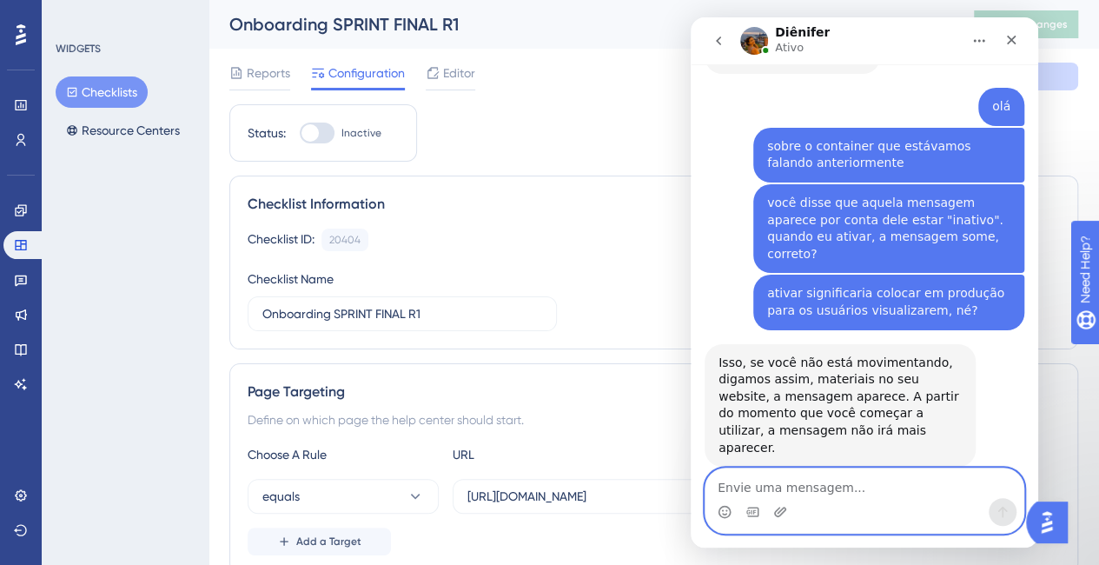
click at [837, 482] on textarea "Envie uma mensagem..." at bounding box center [864, 483] width 318 height 30
type textarea "certo"
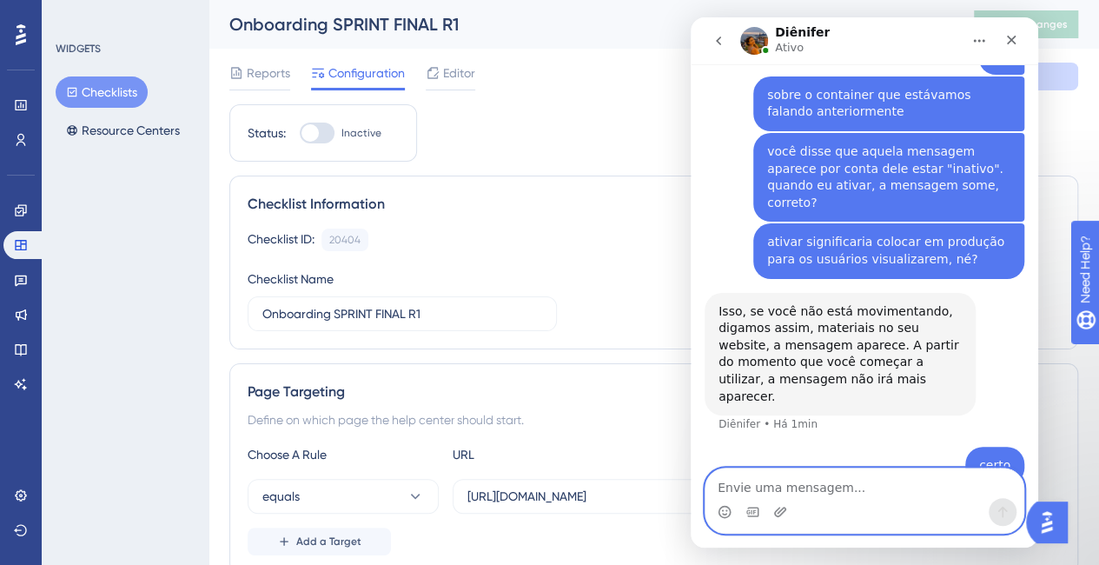
click at [858, 489] on textarea "Envie uma mensagem..." at bounding box center [864, 483] width 318 height 30
click at [817, 491] on textarea "Envie uma mensagem..." at bounding box center [864, 483] width 318 height 30
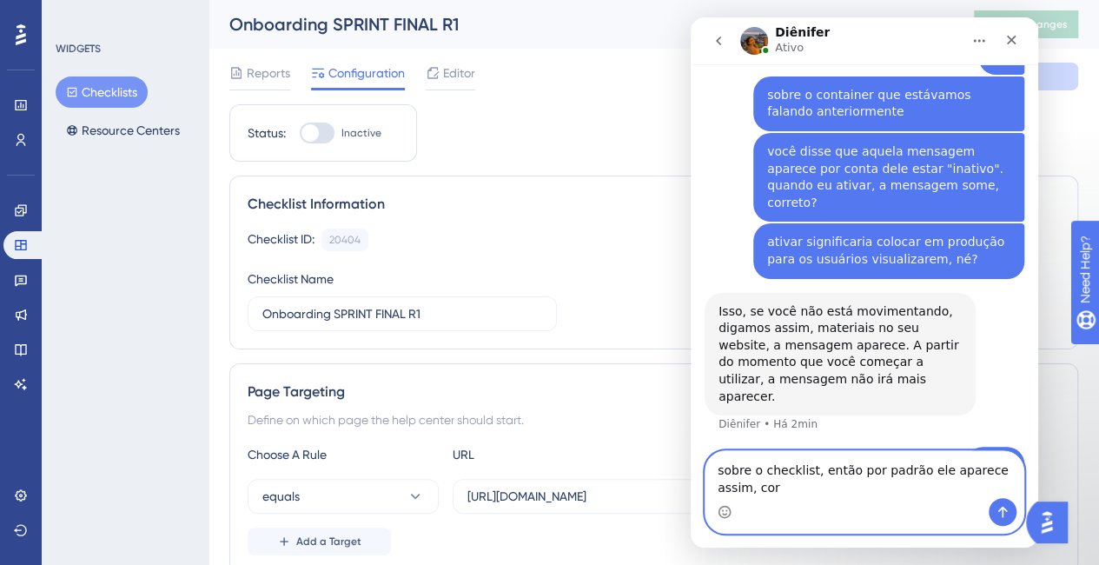
scroll to position [212, 0]
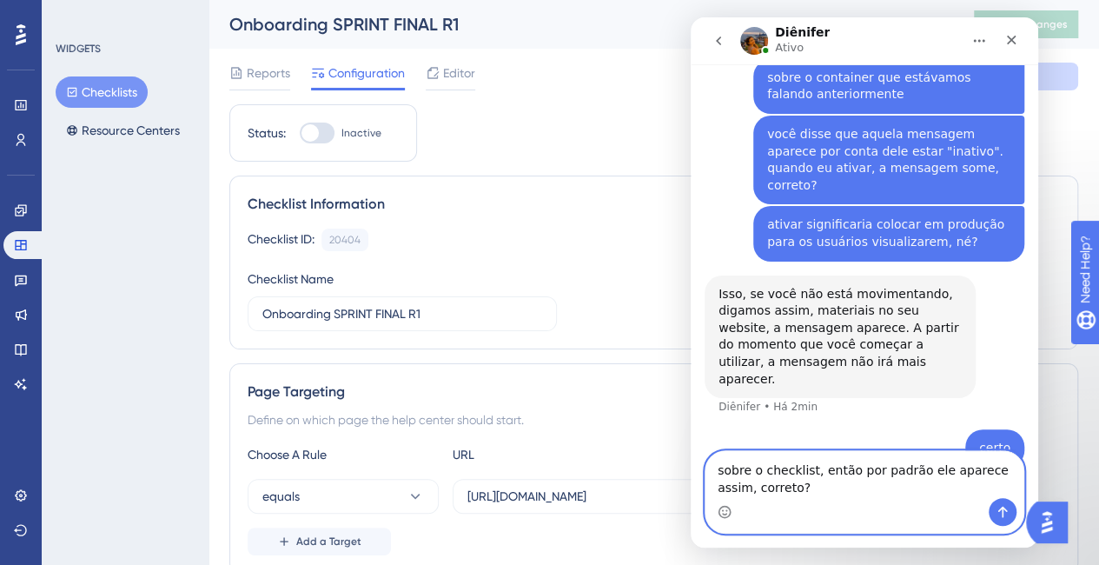
type textarea "sobre o checklist, então por padrão ele aparece assim, correto?"
paste textarea "Envie uma mensagem..."
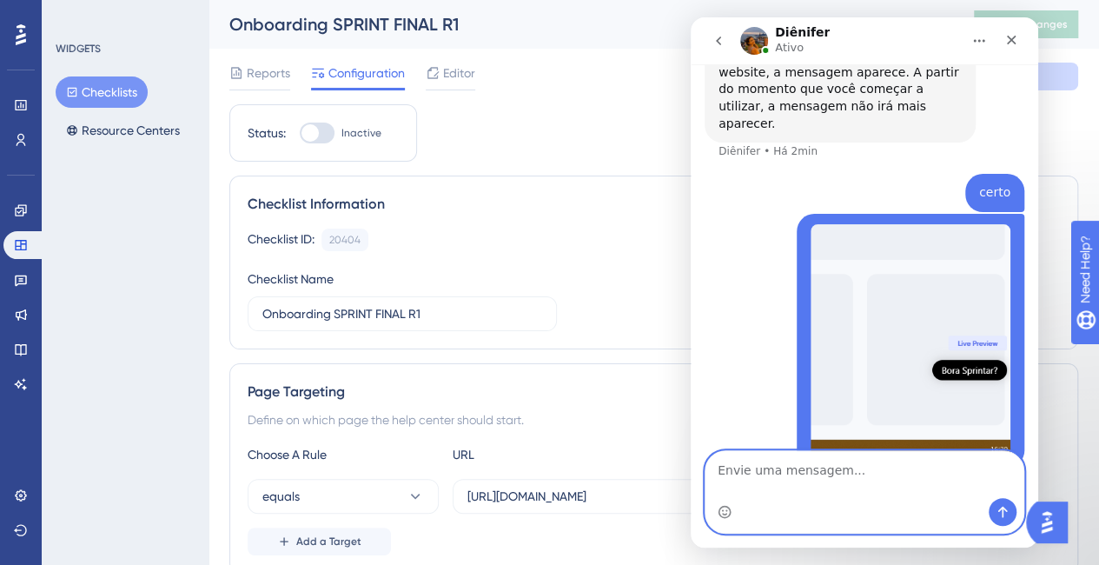
scroll to position [507, 0]
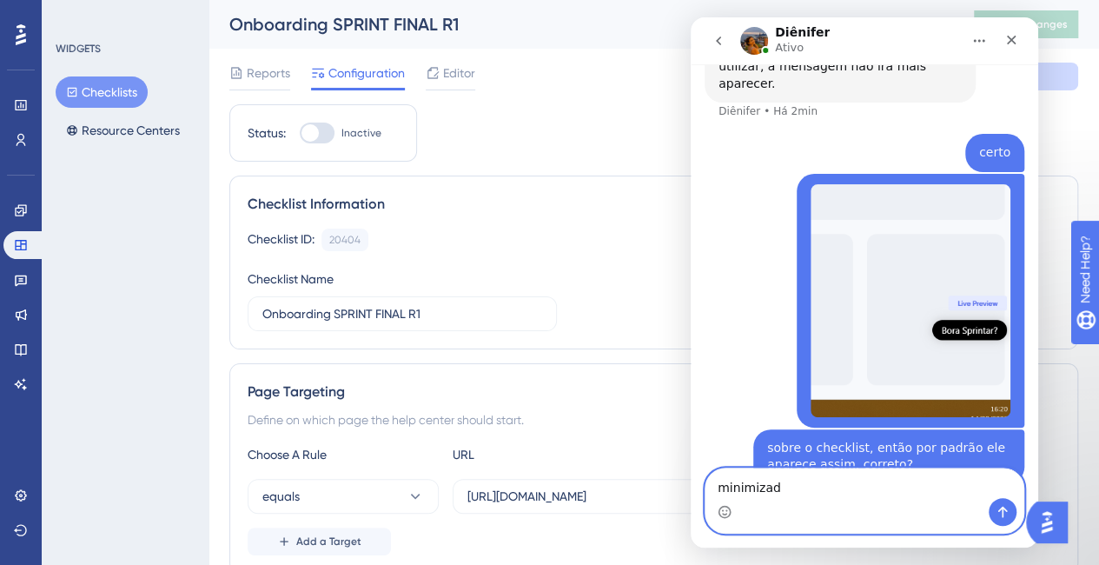
type textarea "minimizado"
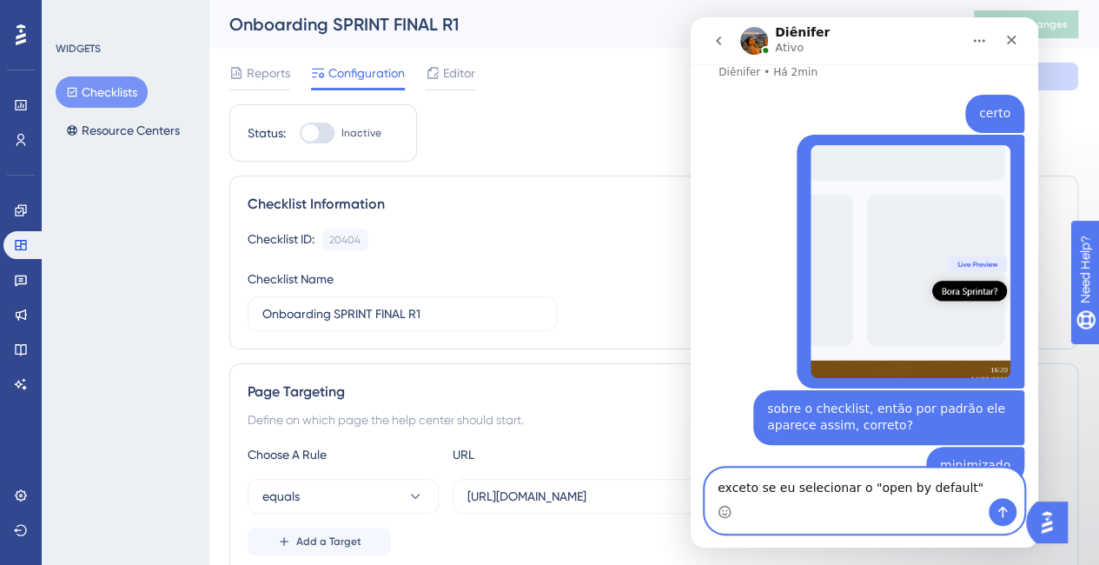
click at [845, 492] on textarea "exceto se eu selecionar o "open by default"" at bounding box center [864, 483] width 318 height 30
type textarea "exceto se eu setar o "open by default""
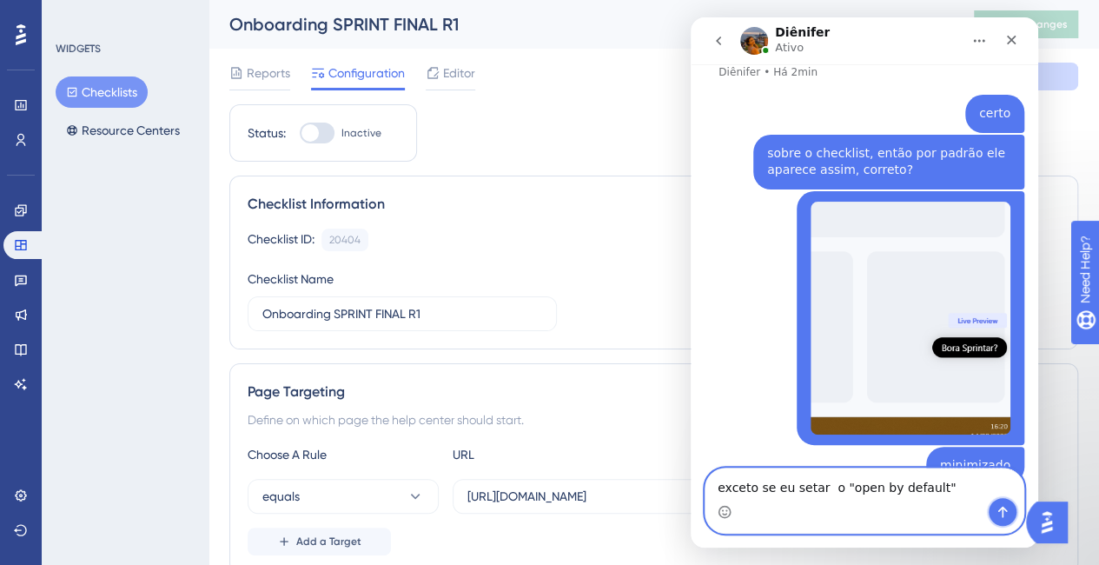
click at [1002, 511] on icon "Enviar mensagem…" at bounding box center [1003, 512] width 14 height 14
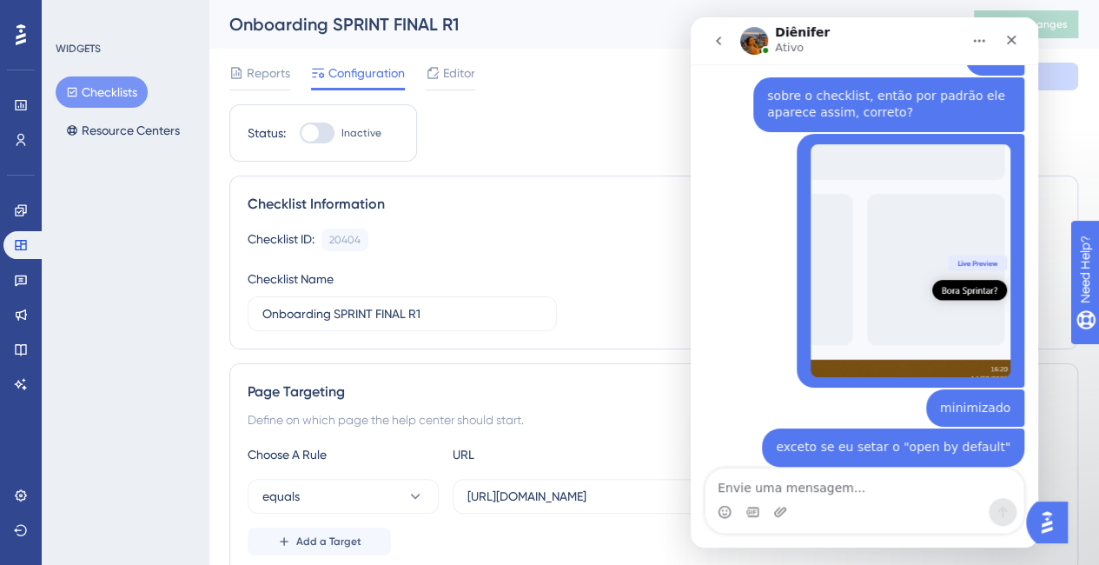
scroll to position [638, 0]
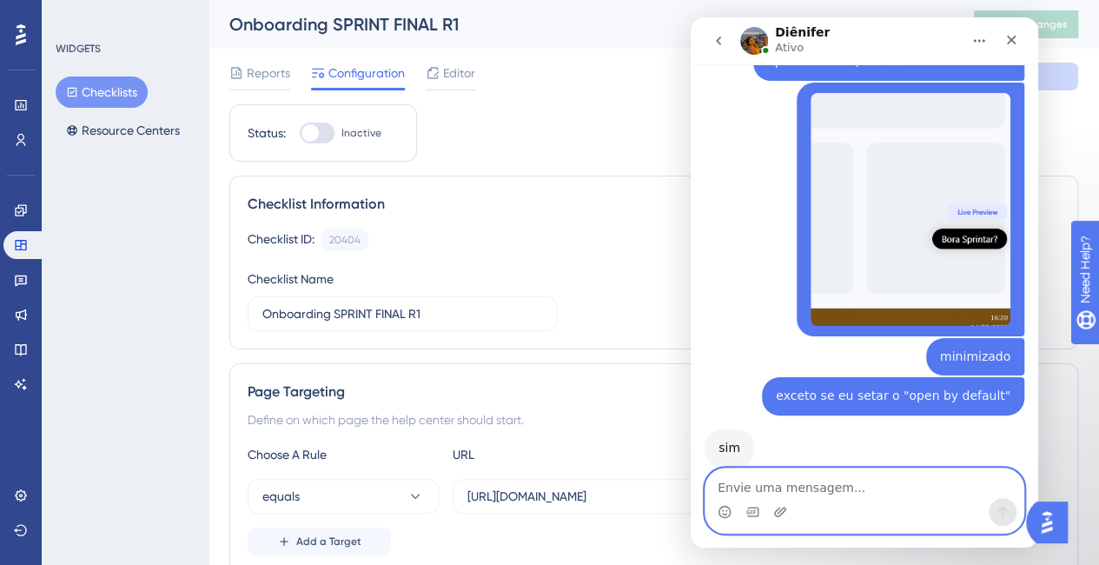
click at [866, 474] on textarea "Envie uma mensagem..." at bounding box center [864, 483] width 318 height 30
type textarea "ok"
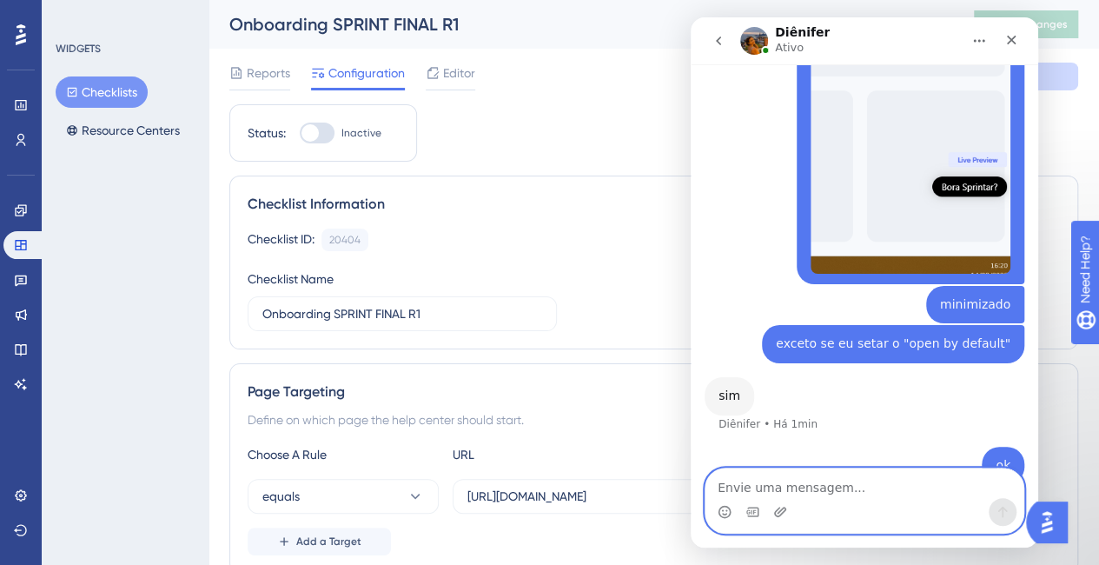
click at [870, 483] on textarea "Envie uma mensagem..." at bounding box center [864, 483] width 318 height 30
paste textarea "s"
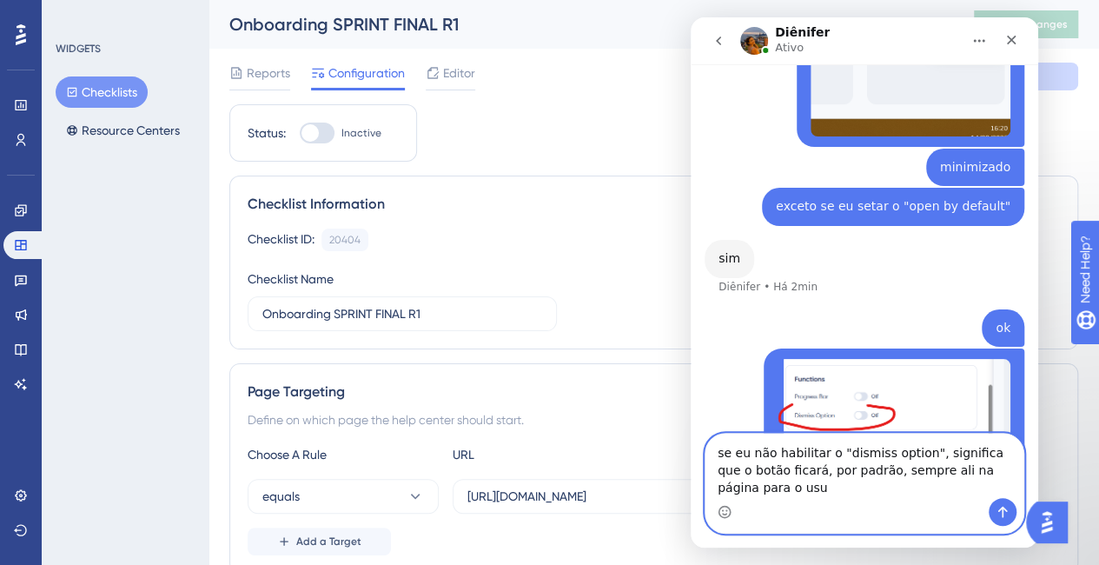
scroll to position [844, 0]
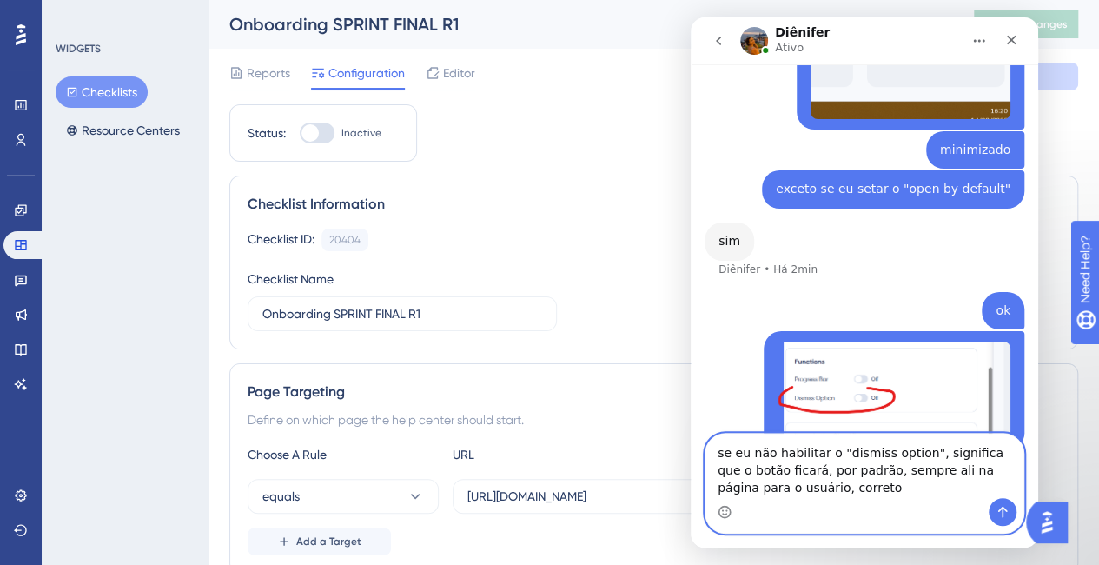
type textarea "se eu não habilitar o "dismiss option", significa que o botão ficará, por padrã…"
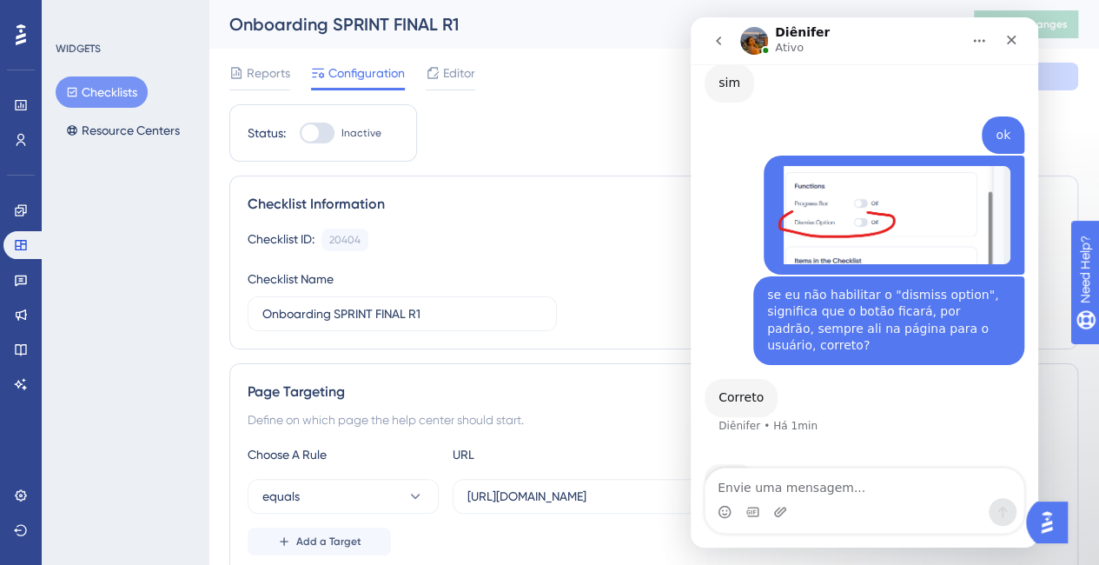
scroll to position [936, 0]
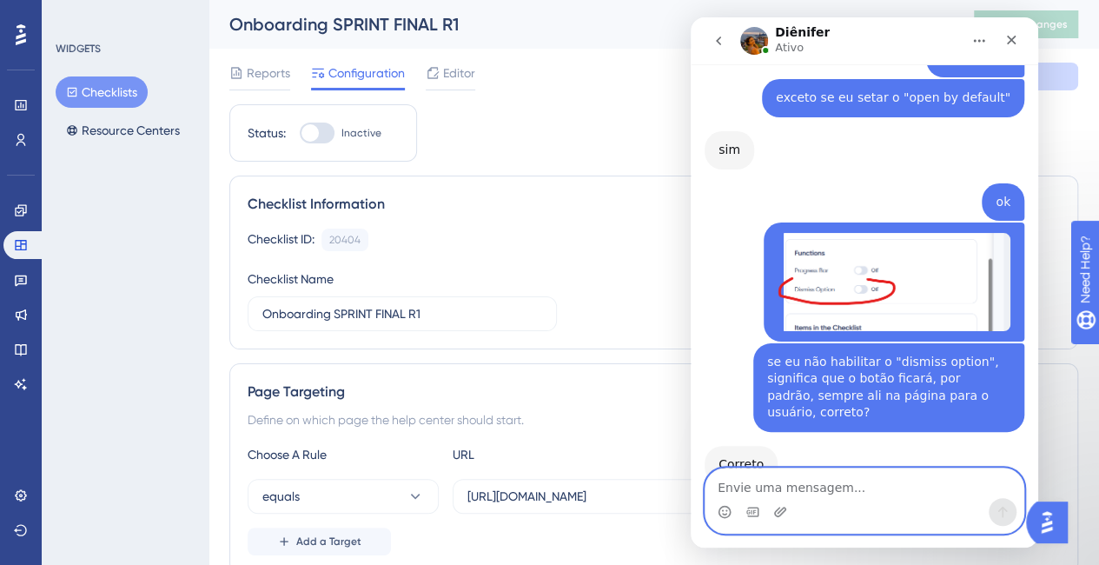
click at [851, 493] on textarea "Envie uma mensagem..." at bounding box center [864, 483] width 318 height 30
click at [811, 503] on div "Messenger da Intercom" at bounding box center [864, 512] width 318 height 28
click at [814, 493] on textarea "Envie uma mensagem..." at bounding box center [864, 483] width 318 height 30
type textarea "ok"
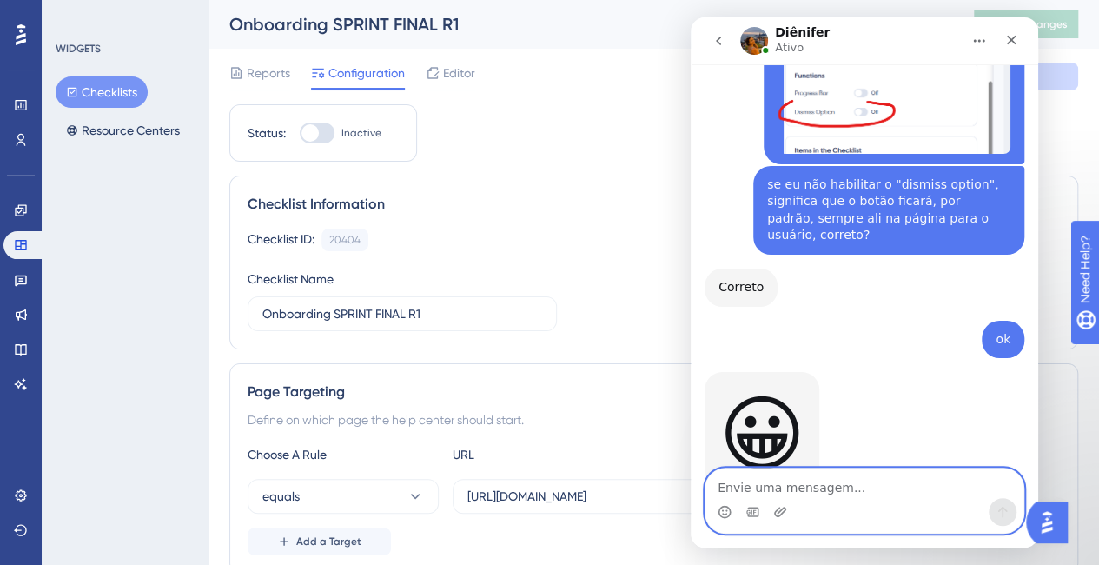
scroll to position [1116, 0]
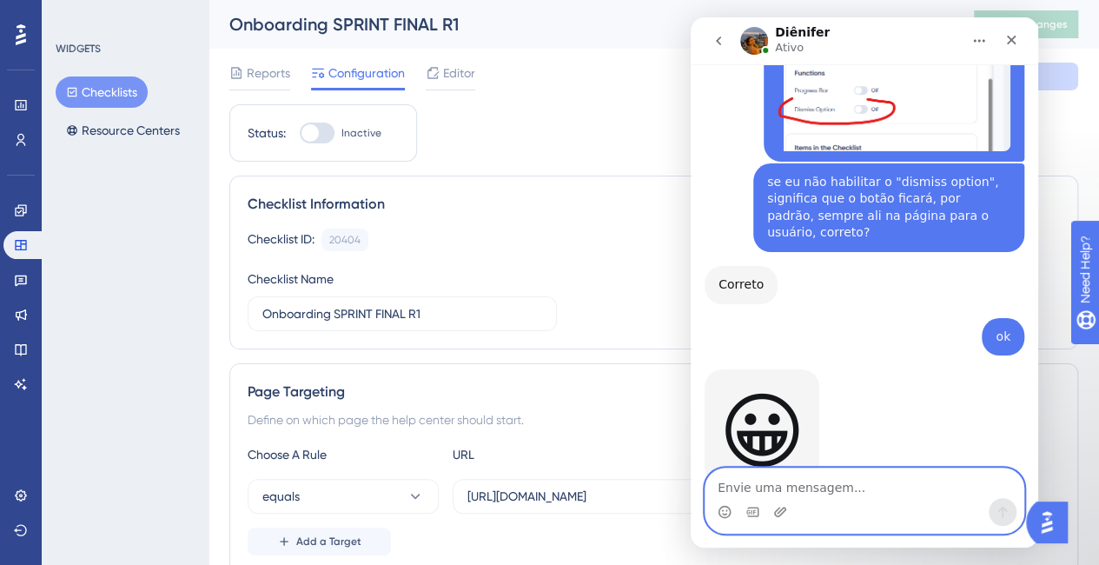
click at [808, 487] on textarea "Envie uma mensagem..." at bounding box center [864, 483] width 318 height 30
click at [819, 477] on textarea "Envie uma mensagem..." at bounding box center [864, 483] width 318 height 30
type textarea "e as "Tags"? qual a função?"
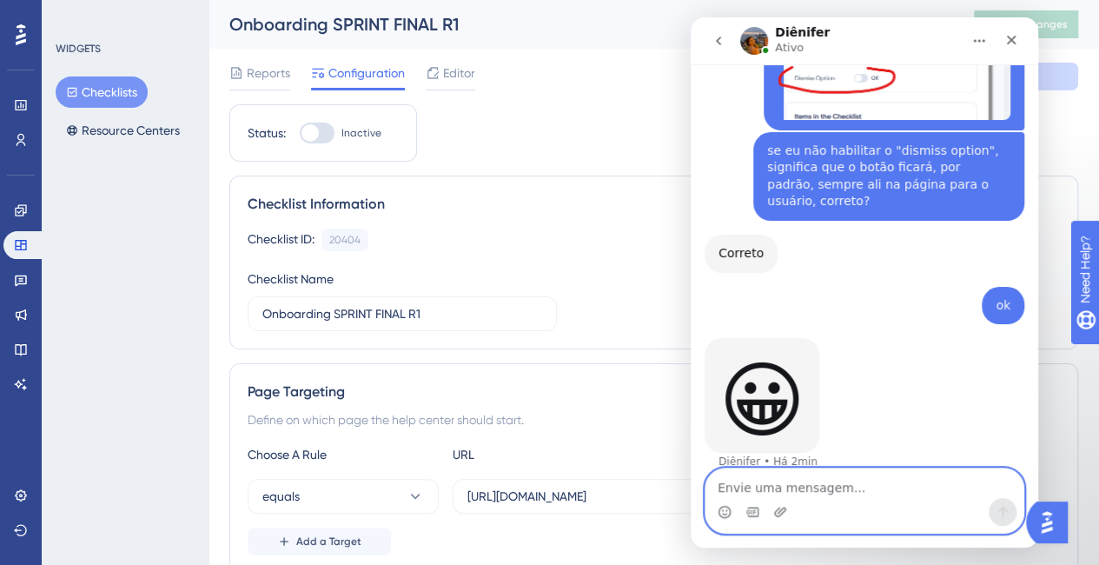
scroll to position [1168, 0]
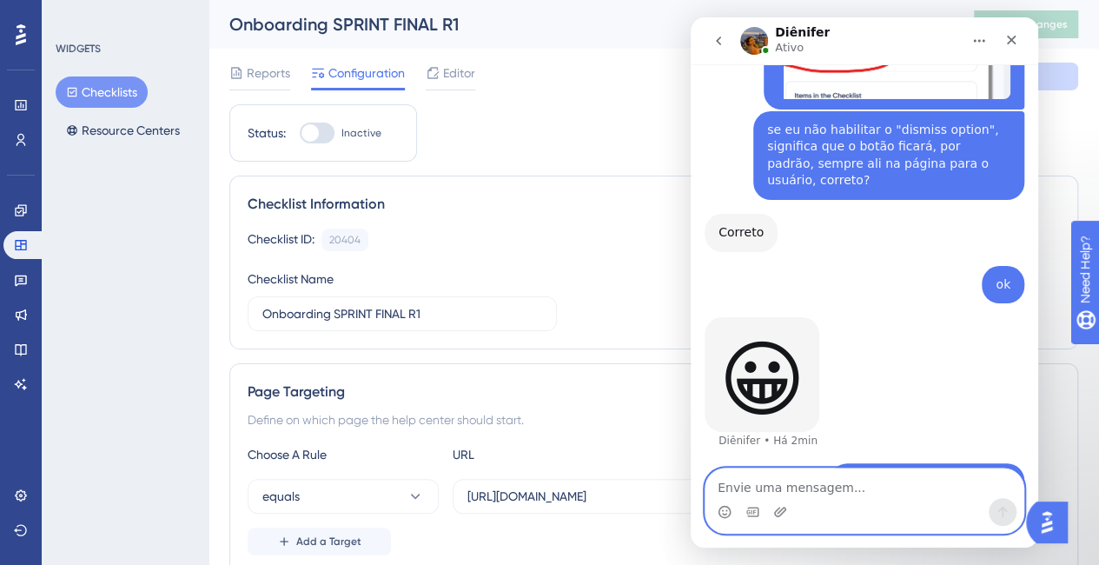
click at [757, 487] on textarea "Envie uma mensagem..." at bounding box center [864, 483] width 318 height 30
type textarea "Identificar em relatório?"
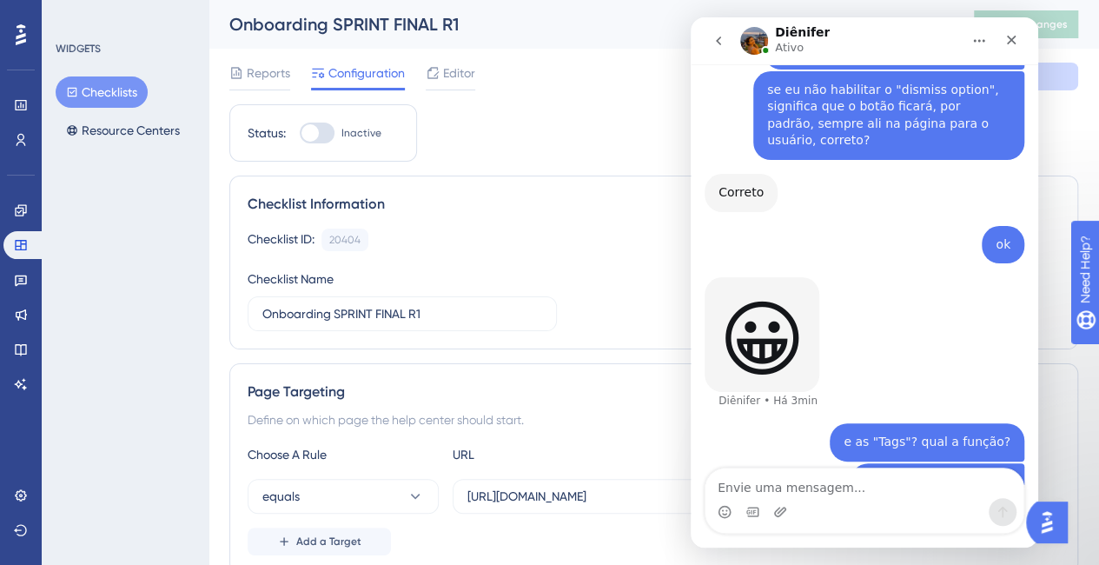
scroll to position [1274, 0]
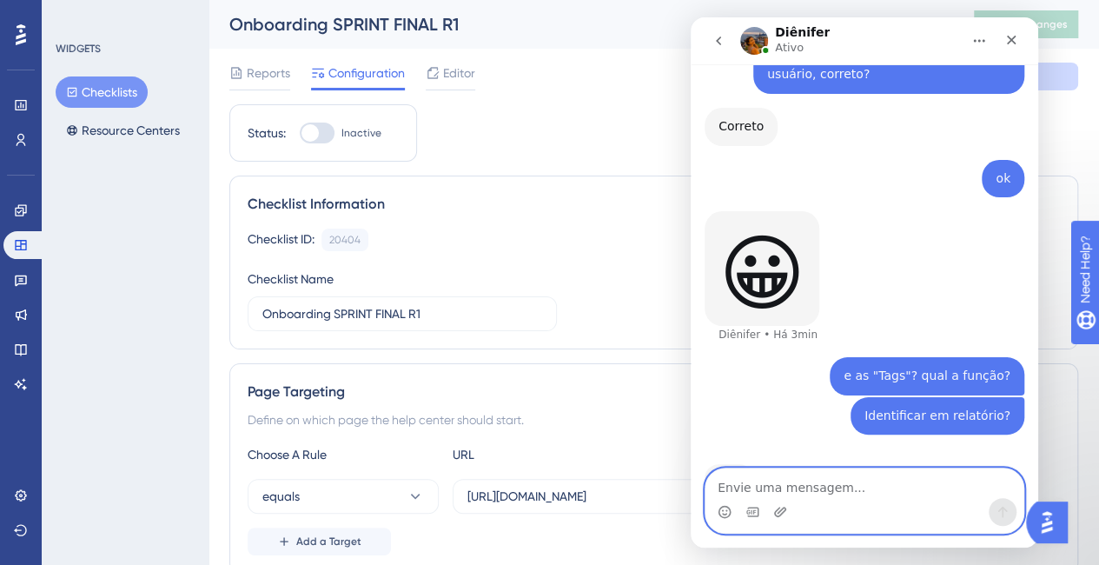
click at [875, 489] on textarea "Envie uma mensagem..." at bounding box center [864, 483] width 318 height 30
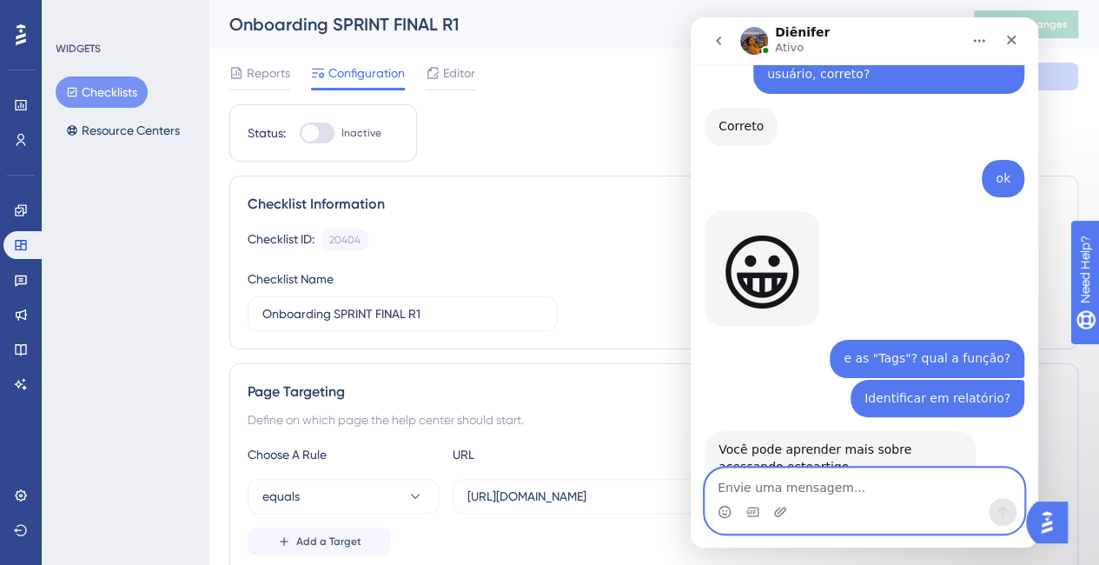
scroll to position [1343, 0]
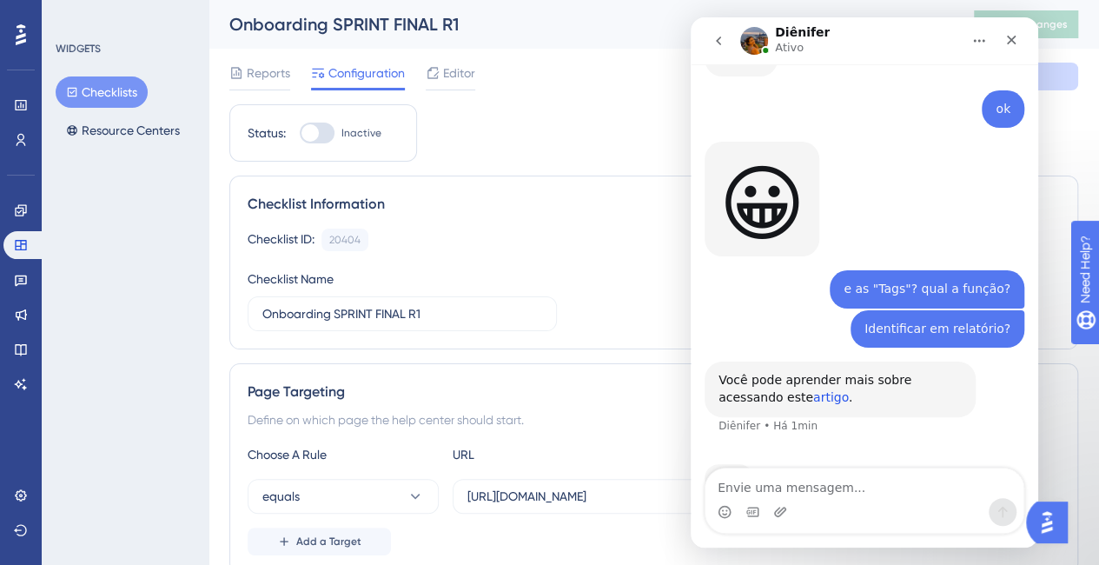
click at [813, 390] on link "artigo" at bounding box center [831, 397] width 36 height 14
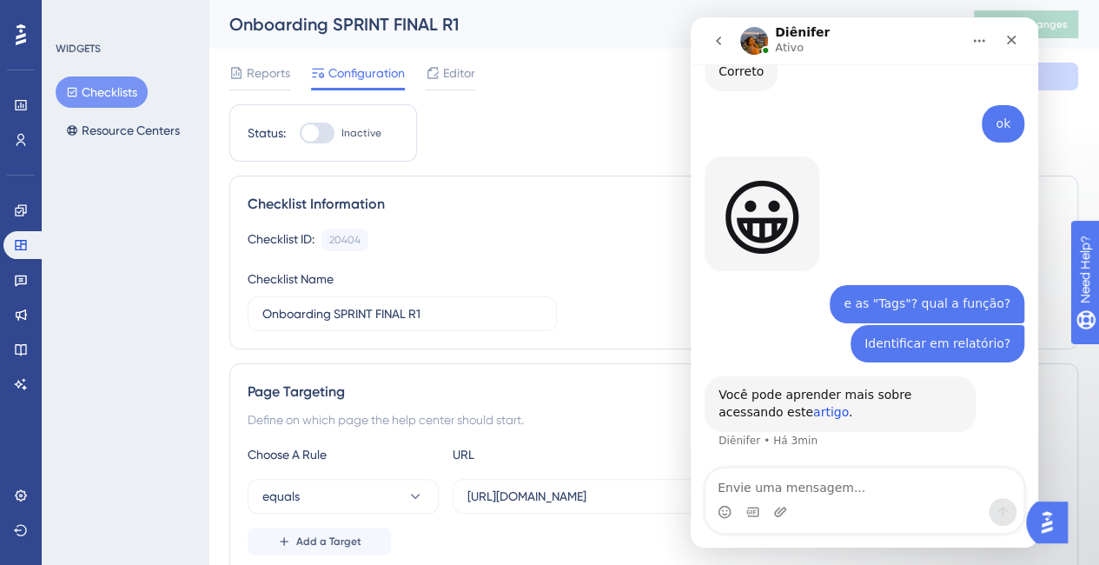
scroll to position [1276, 0]
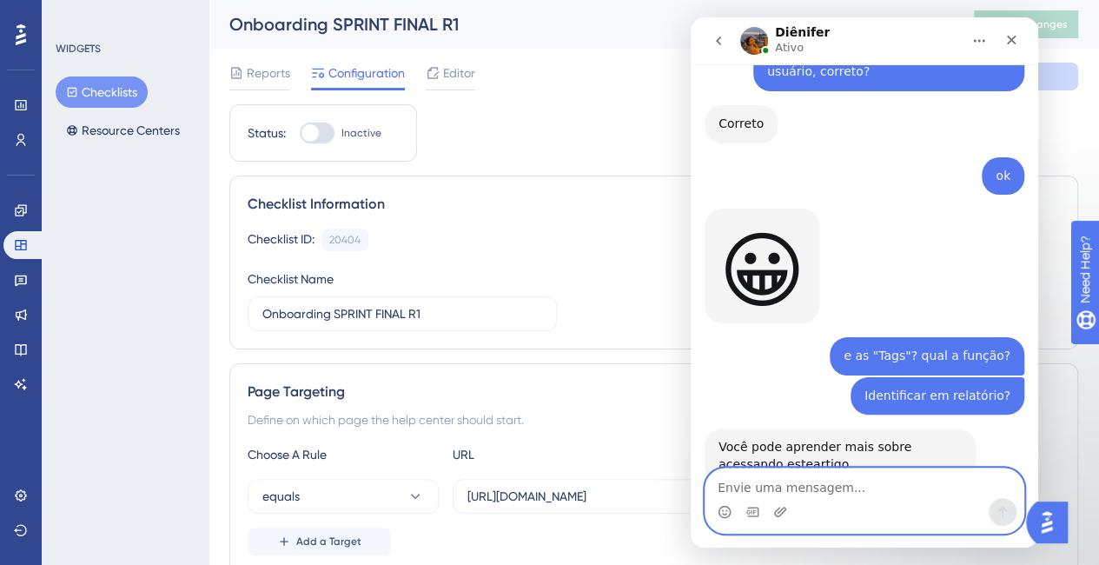
click at [838, 475] on textarea "Envie uma mensagem..." at bounding box center [864, 483] width 318 height 30
click at [892, 487] on textarea "Envie uma mensagem..." at bounding box center [864, 483] width 318 height 30
type textarea "ok"
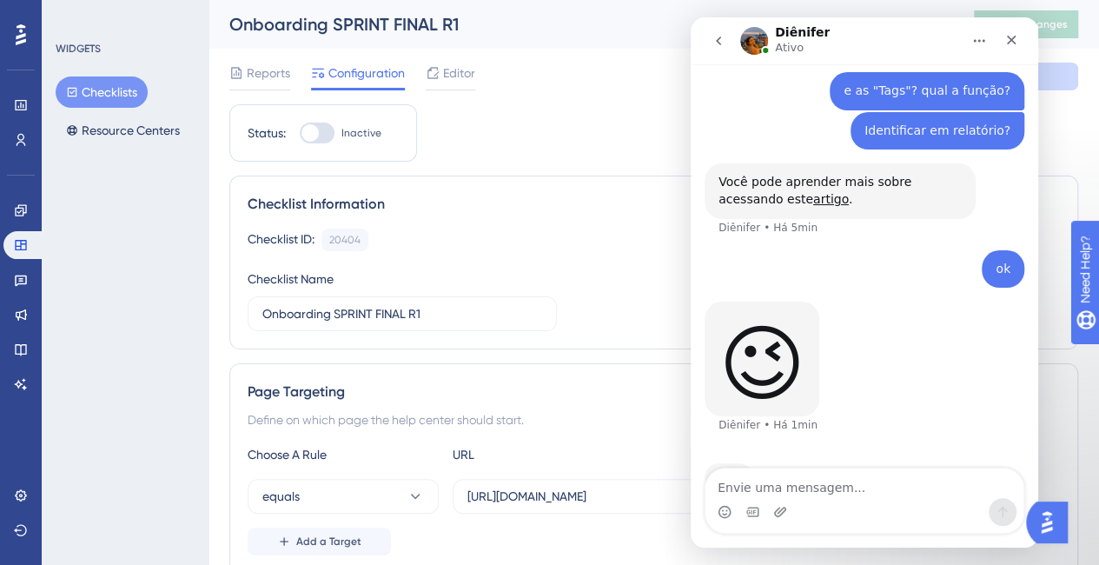
scroll to position [1474, 0]
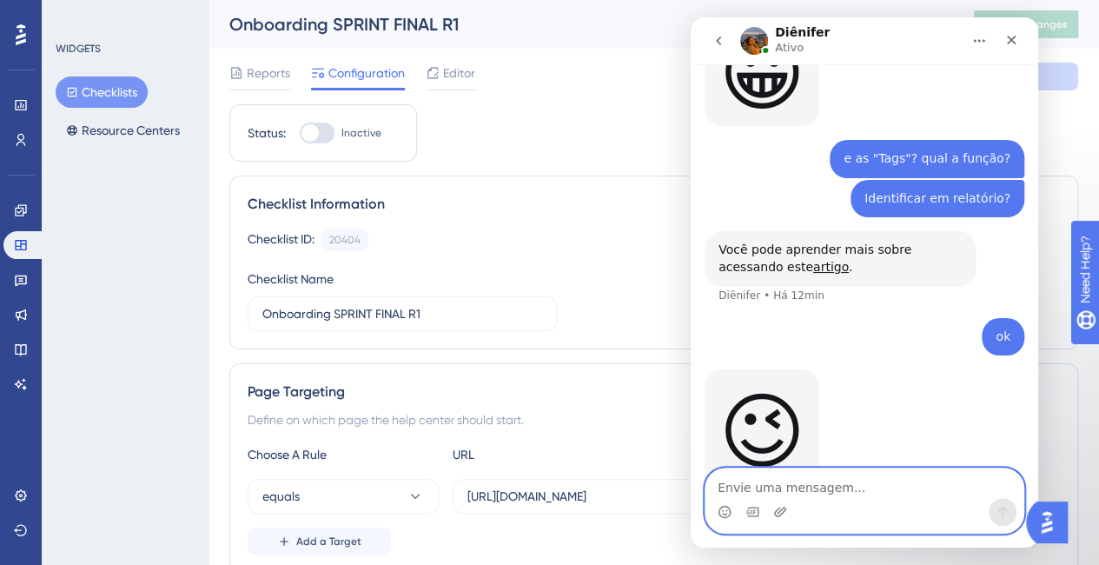
click at [930, 469] on textarea "Envie uma mensagem..." at bounding box center [864, 483] width 318 height 30
type textarea "U"
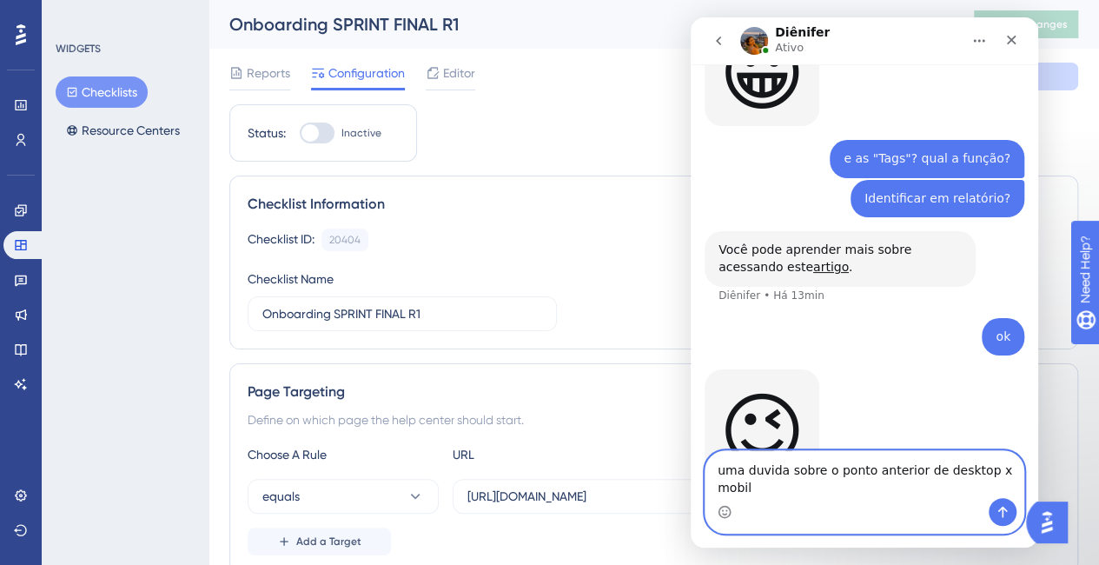
type textarea "uma duvida sobre o ponto anterior de desktop x mobile"
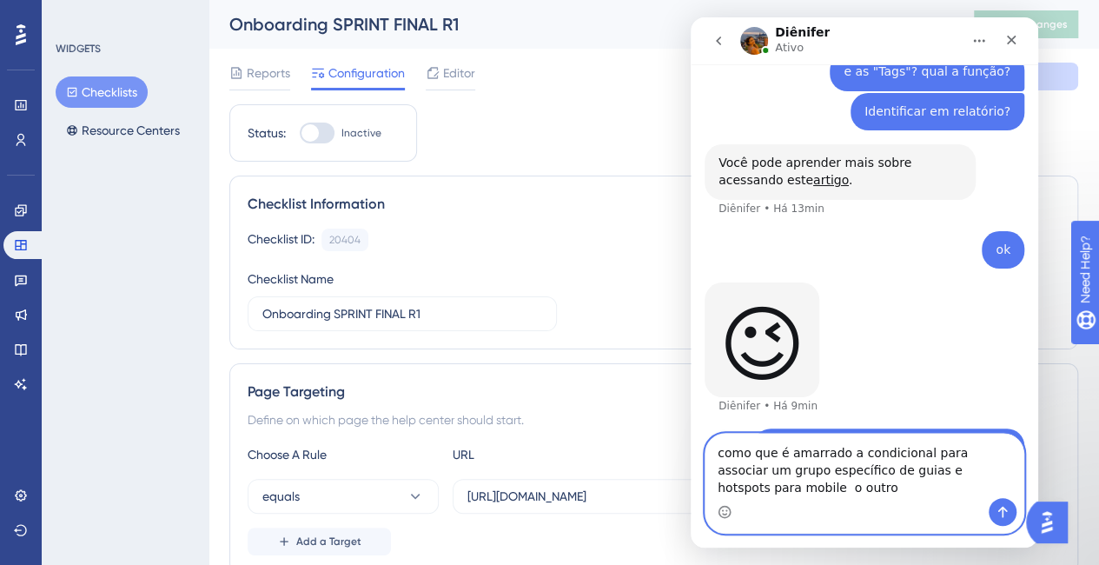
scroll to position [1578, 0]
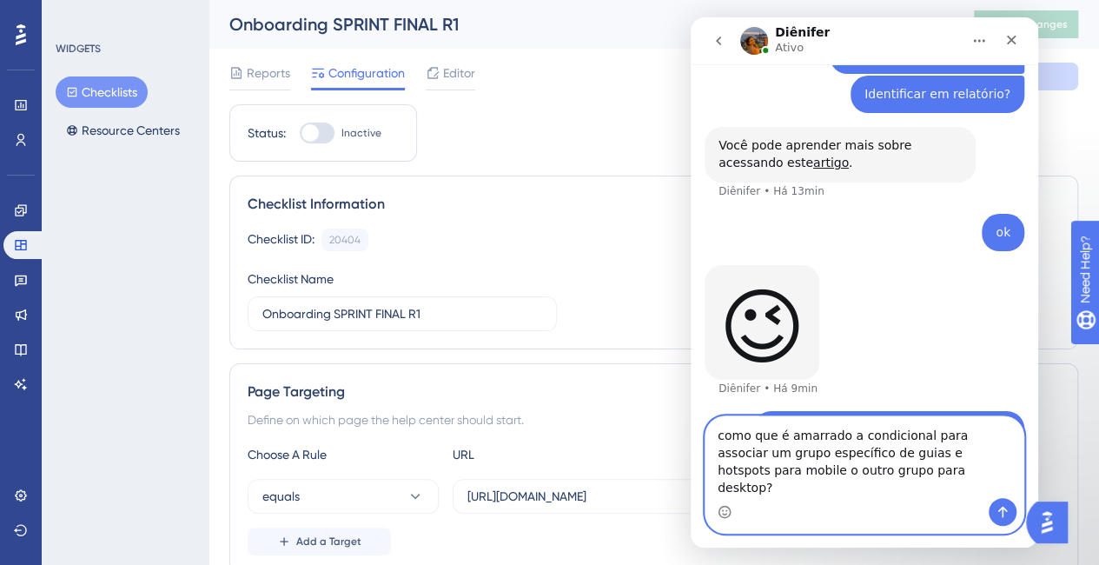
click at [785, 477] on textarea "como que é amarrado a condicional para associar um grupo específico de guias e …" at bounding box center [864, 457] width 318 height 82
click at [901, 497] on textarea "como que é amarrado a condicional para associar um grupo específico de guias e …" at bounding box center [864, 457] width 318 height 82
type textarea "como que é amarrado a condicional para associar um grupo específico de guias e …"
click at [1006, 510] on icon "Enviar mensagem…" at bounding box center [1003, 512] width 10 height 11
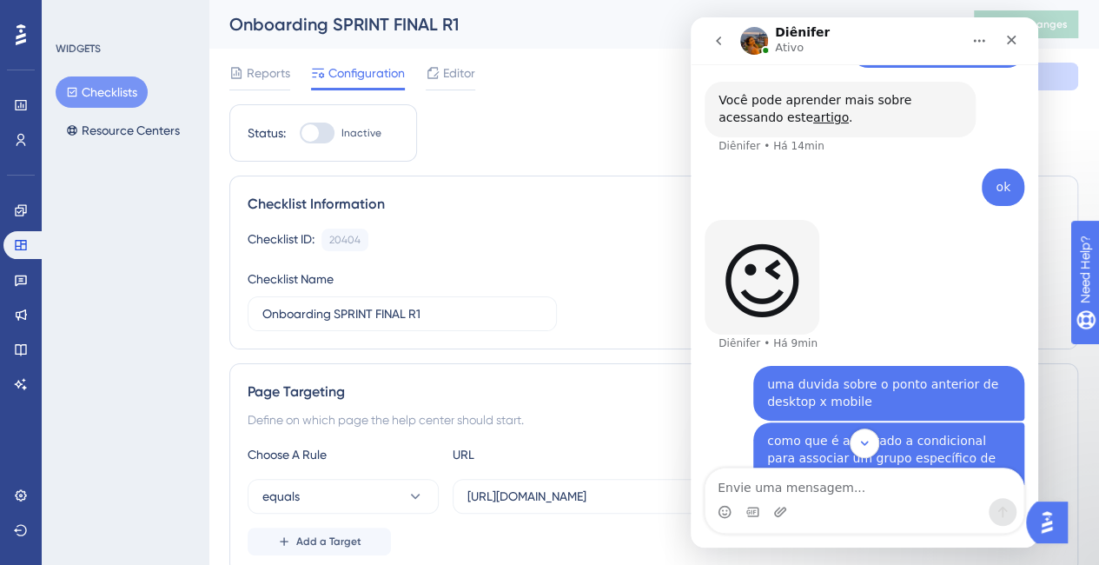
scroll to position [1633, 0]
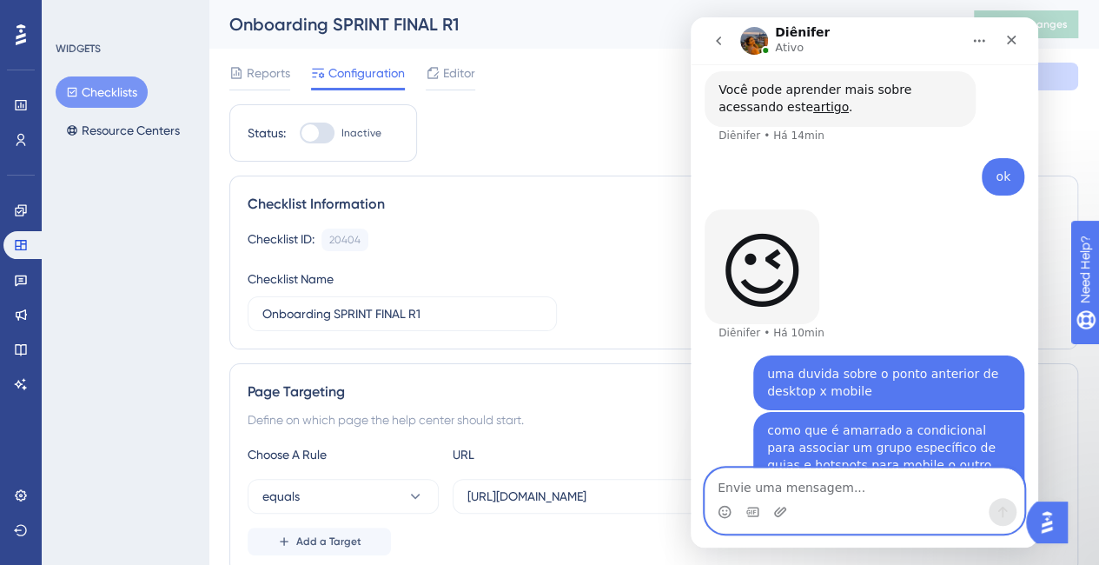
click at [885, 496] on textarea "Envie uma mensagem..." at bounding box center [864, 483] width 318 height 30
paste textarea "p"
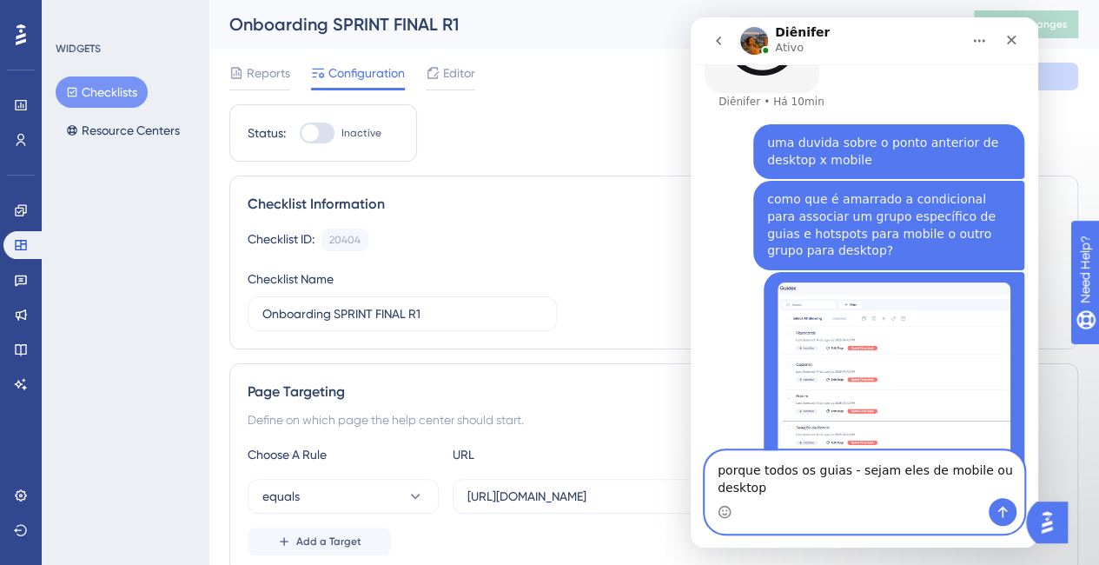
scroll to position [1882, 0]
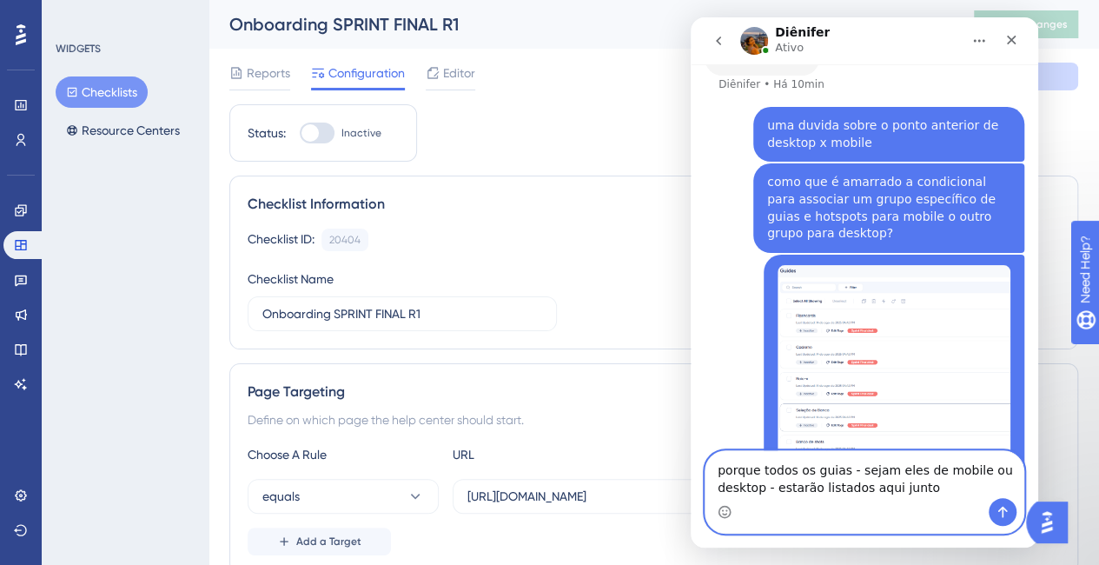
type textarea "porque todos os guias - sejam eles de mobile ou desktop - estarão listados aqui…"
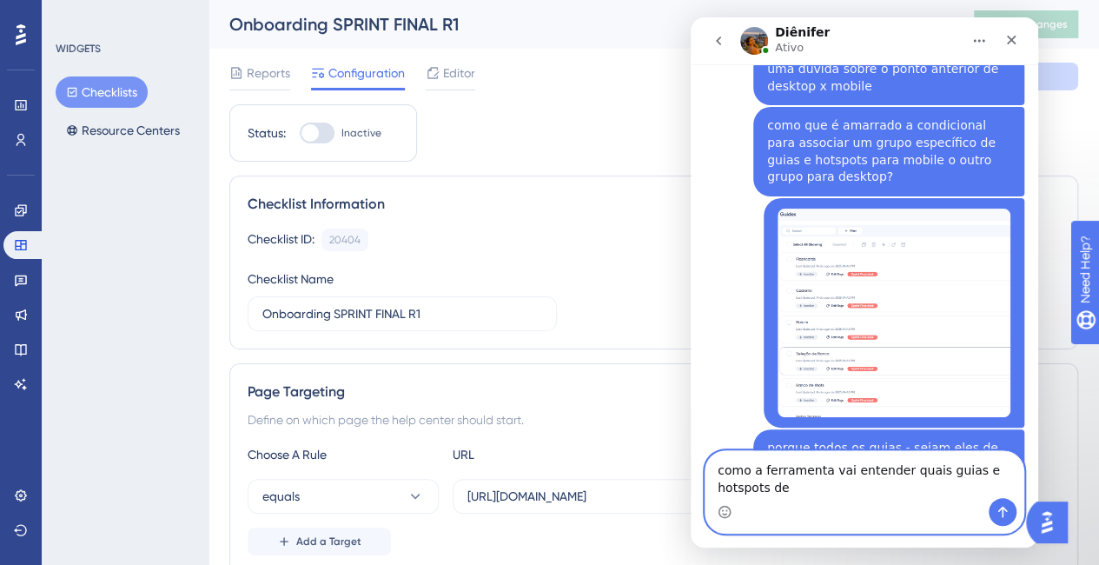
scroll to position [1956, 0]
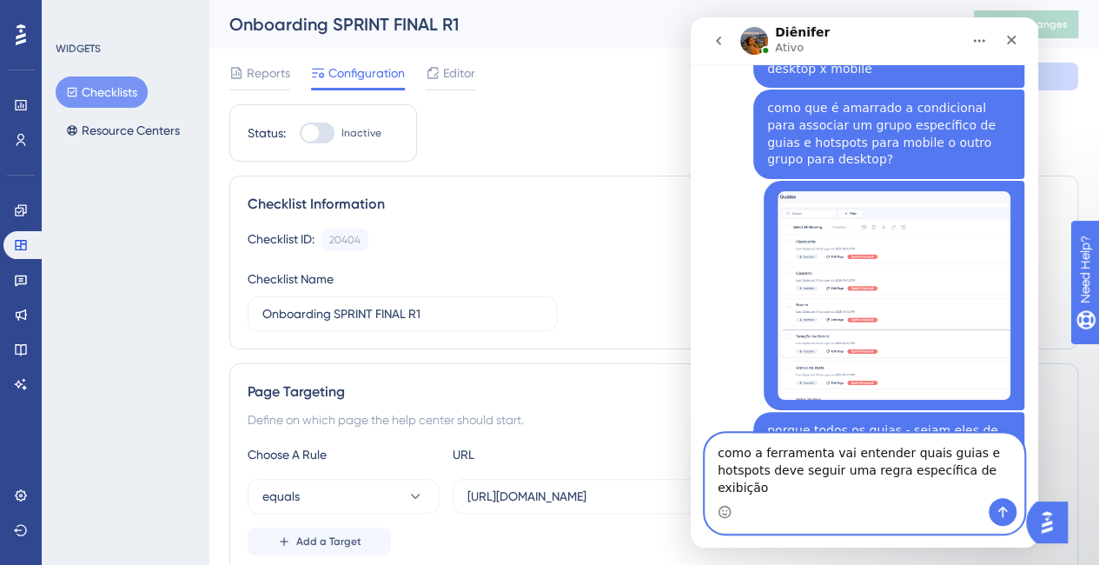
type textarea "como a ferramenta vai entender quais guias e hotspots deve seguir uma regra esp…"
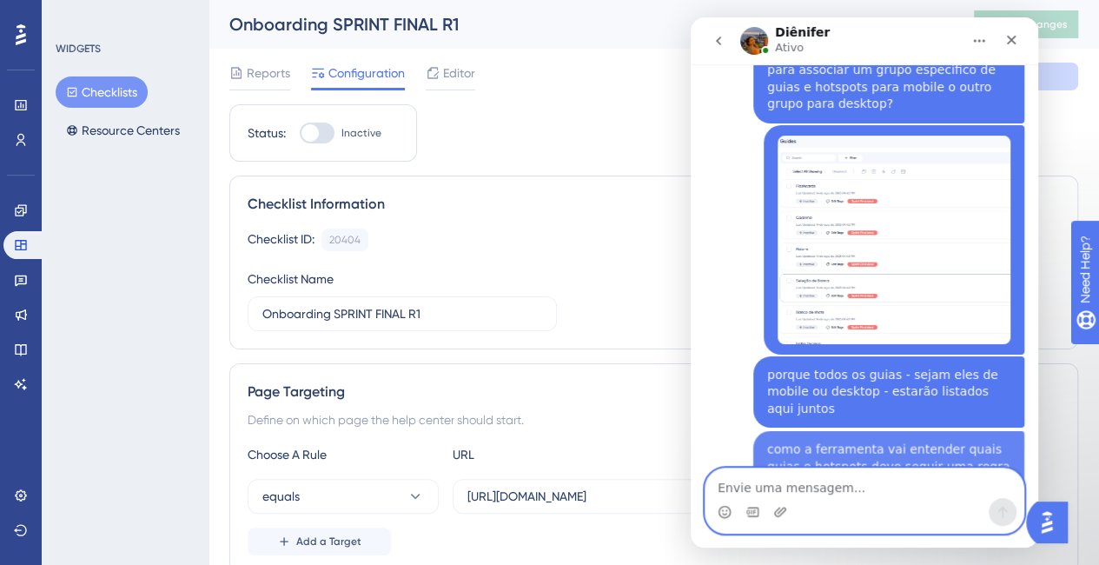
scroll to position [2012, 0]
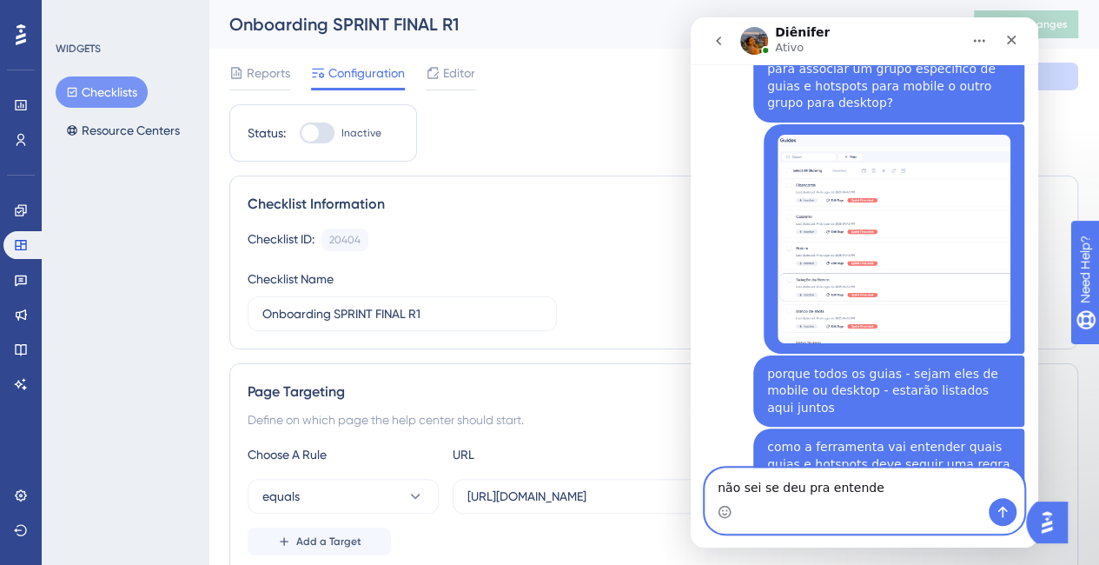
type textarea "não sei se deu pra entender"
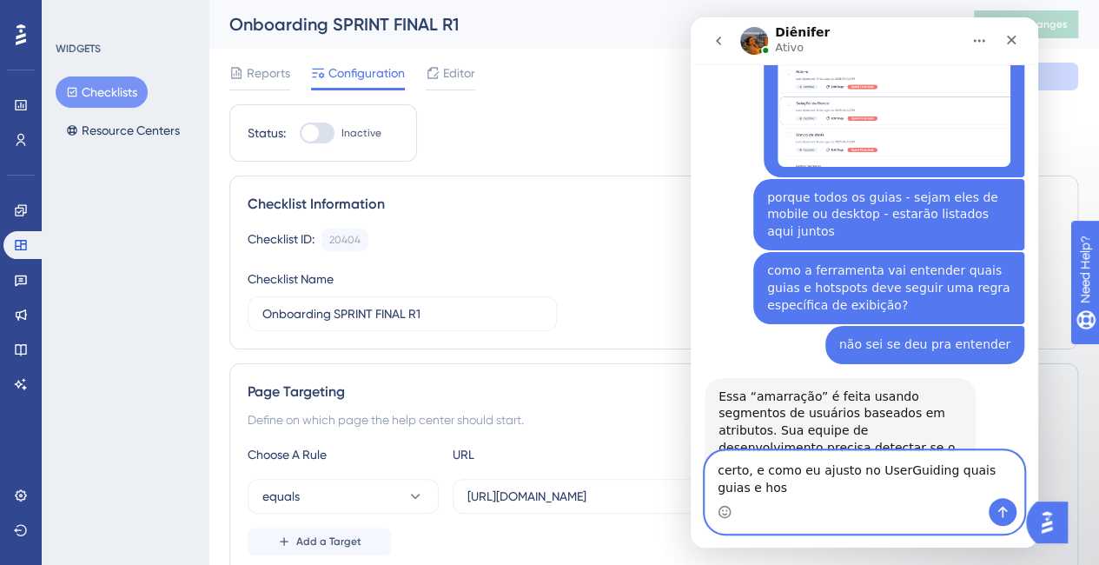
scroll to position [2189, 0]
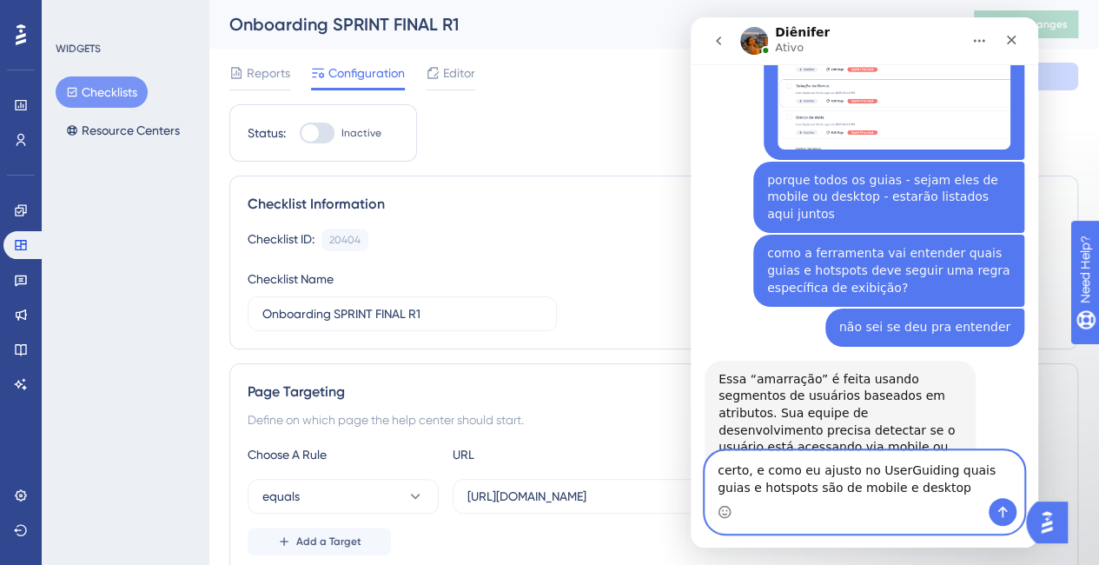
type textarea "certo, e como eu ajusto no UserGuiding quais guias e hotspots são de mobile e d…"
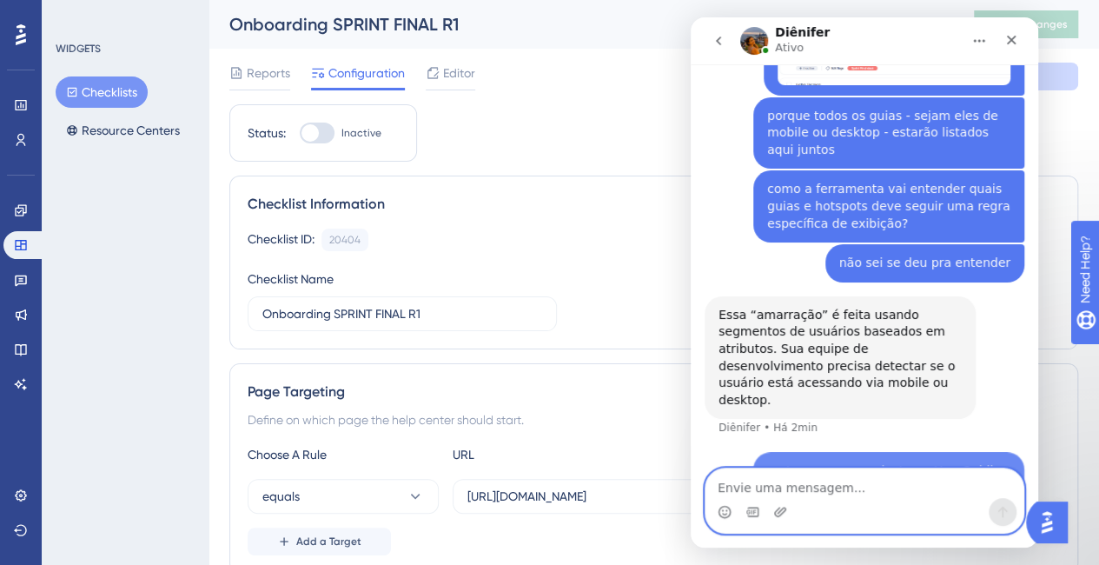
scroll to position [2257, 0]
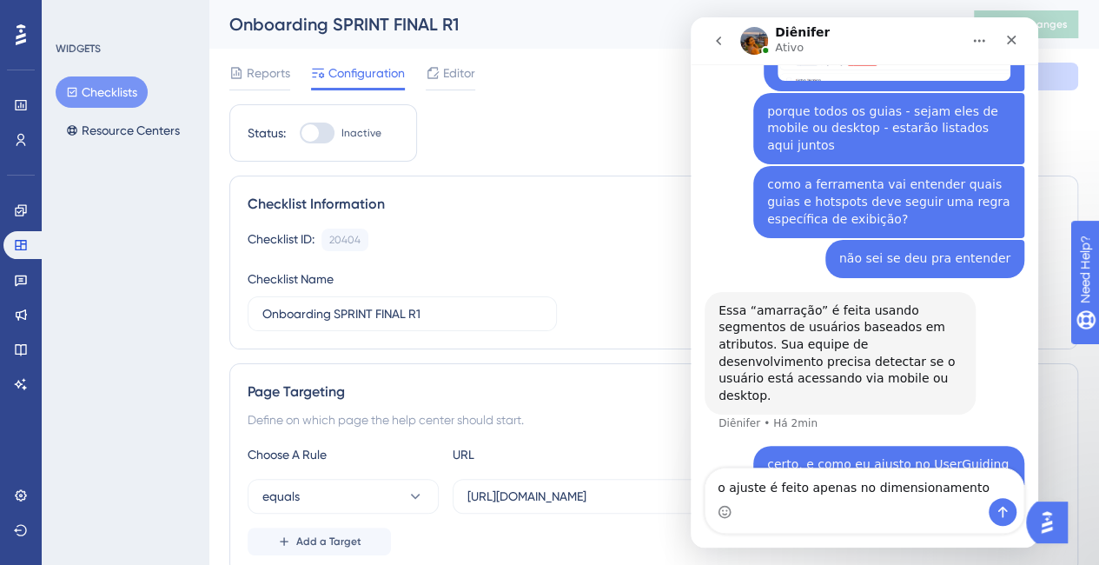
click at [816, 501] on div "Messenger da Intercom" at bounding box center [864, 512] width 318 height 28
click at [836, 493] on textarea "o ajuste é feito apenas no dimensionamento" at bounding box center [864, 483] width 318 height 30
drag, startPoint x: 968, startPoint y: 493, endPoint x: 658, endPoint y: 493, distance: 310.2
click html "Diênifer Ativo Ajudamos seu negócio a crescer com um melhor onboarding de usuár…"
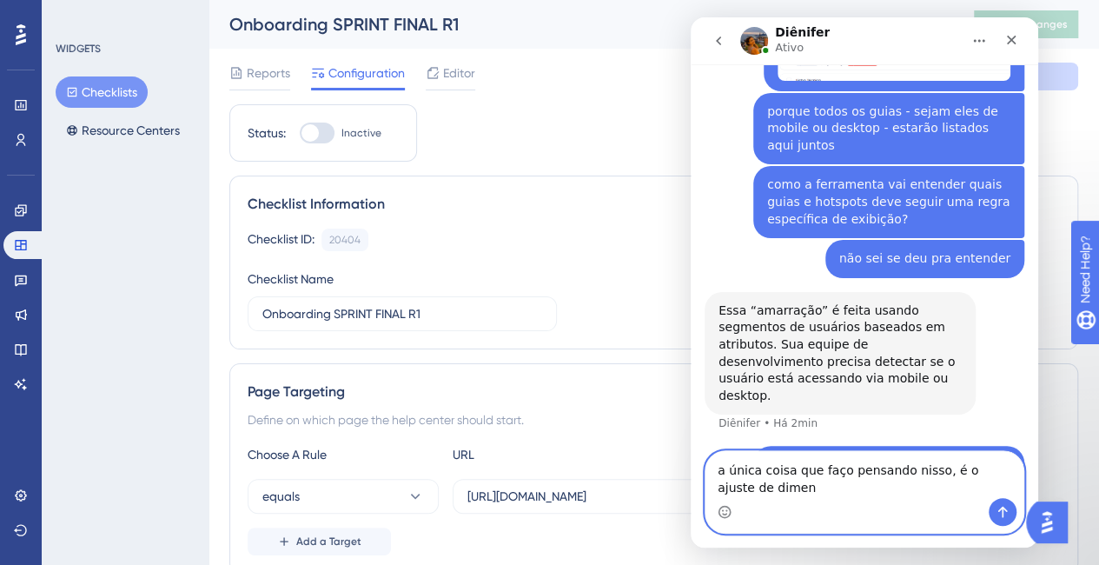
scroll to position [2275, 0]
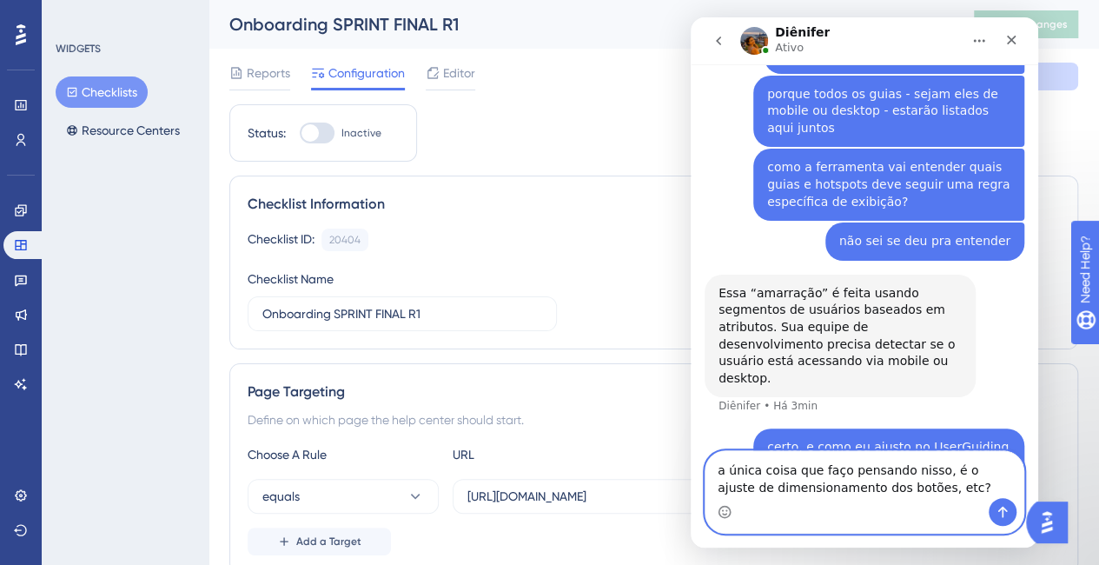
drag, startPoint x: 924, startPoint y: 473, endPoint x: 1652, endPoint y: 578, distance: 735.6
click at [924, 473] on textarea "a única coisa que faço pensando nisso, é o ajuste de dimensionamento dos botões…" at bounding box center [864, 474] width 318 height 47
type textarea "a única coisa que requer ação - sem ser de dev, é o ajuste de dimensionamento d…"
click at [811, 478] on textarea "a única coisa que requer ação - sem ser de dev, é o ajuste de dimensionamento d…" at bounding box center [864, 474] width 318 height 47
click at [964, 482] on textarea "a única coisa que requer ação - sem ser de dev, é o ajuste de dimensionamento d…" at bounding box center [864, 474] width 318 height 47
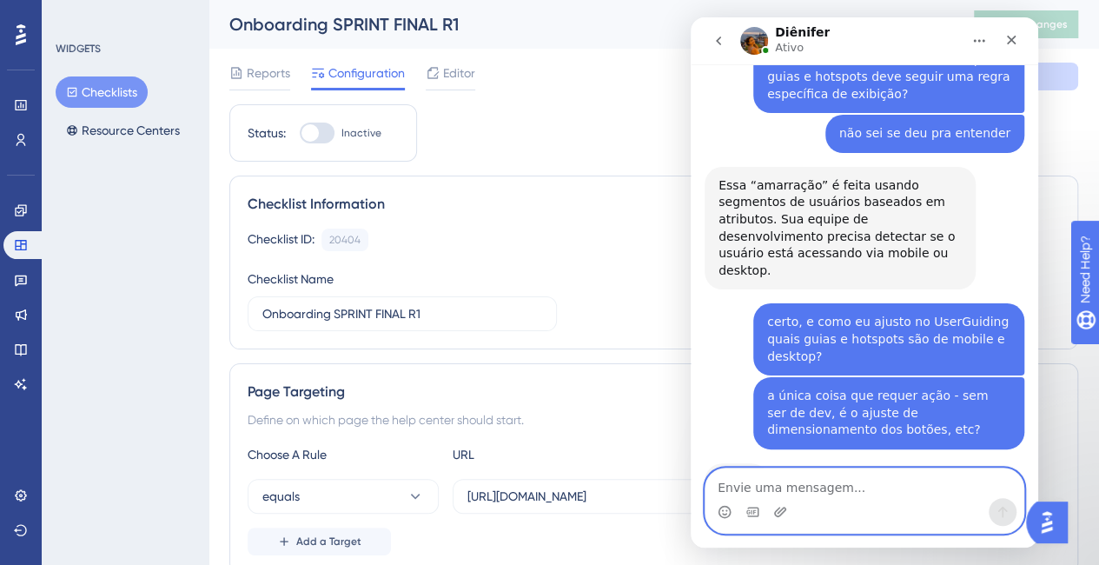
scroll to position [2449, 0]
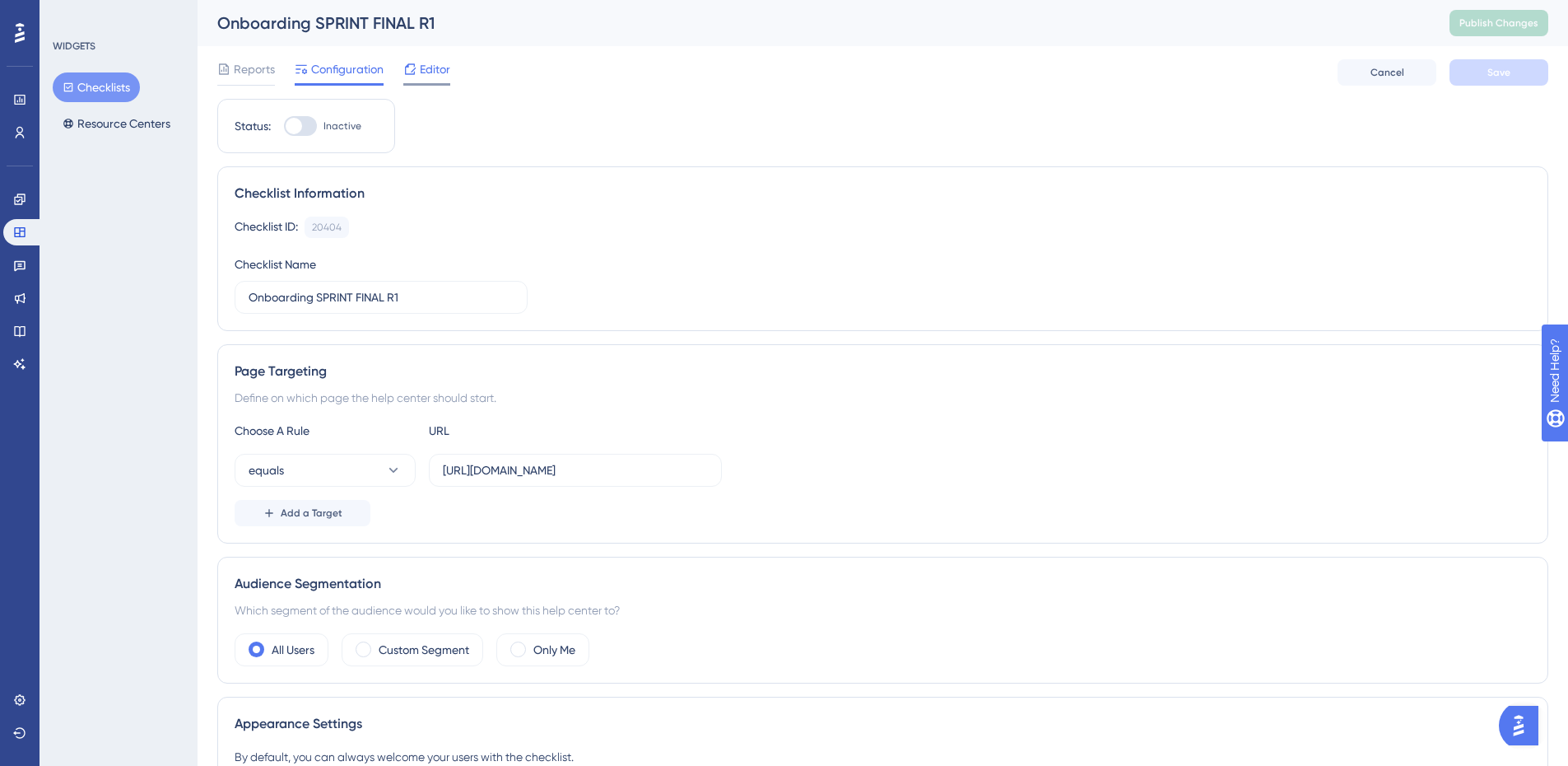
click at [430, 71] on span "Editor" at bounding box center [435, 69] width 30 height 20
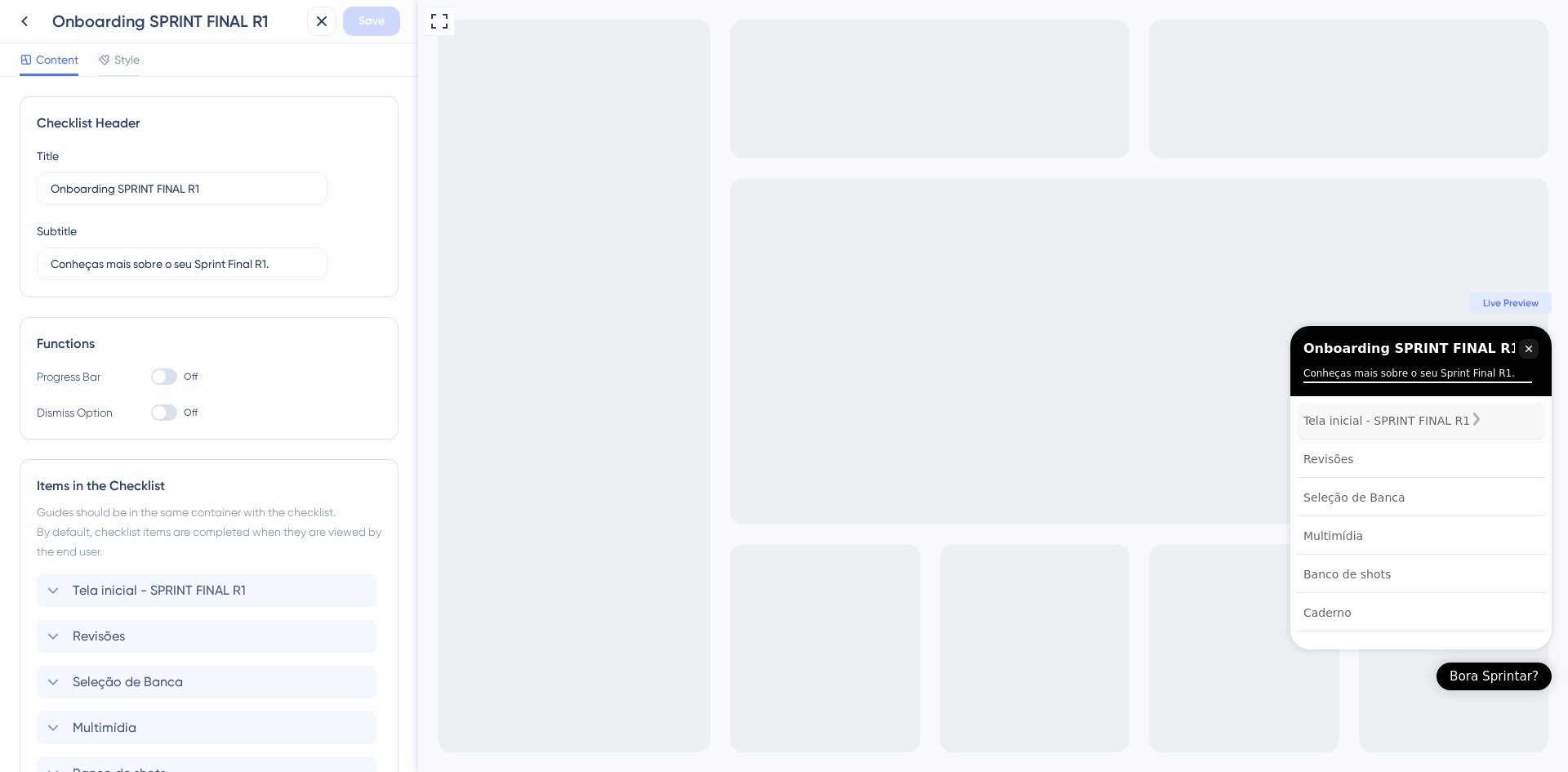
click at [1418, 431] on div "Tela inicial - SPRINT FINAL R1" at bounding box center [1421, 420] width 248 height 37
click at [1525, 353] on icon "Close Checklist" at bounding box center [1529, 349] width 13 height 13
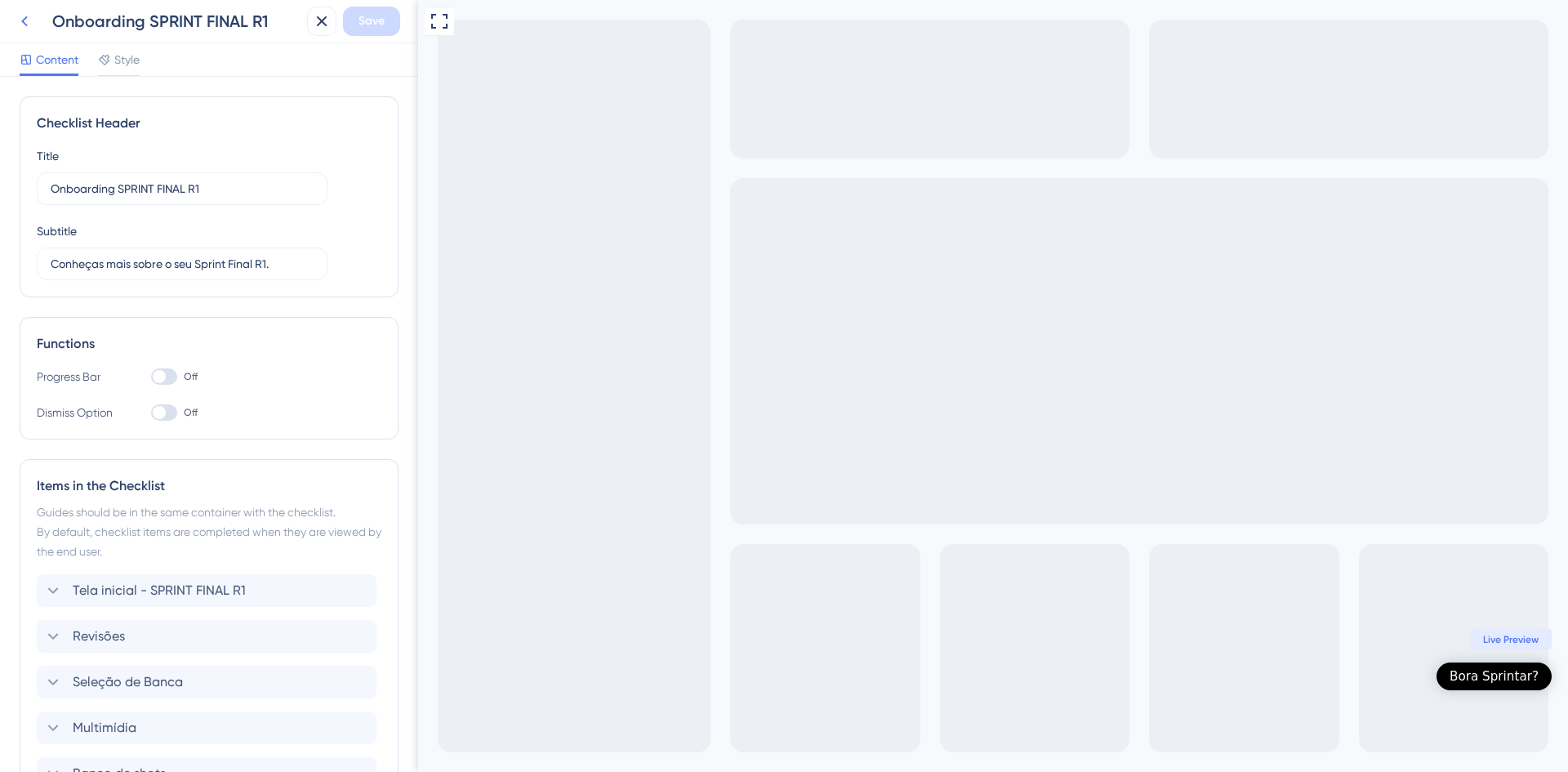
click at [26, 24] on icon at bounding box center [24, 21] width 20 height 20
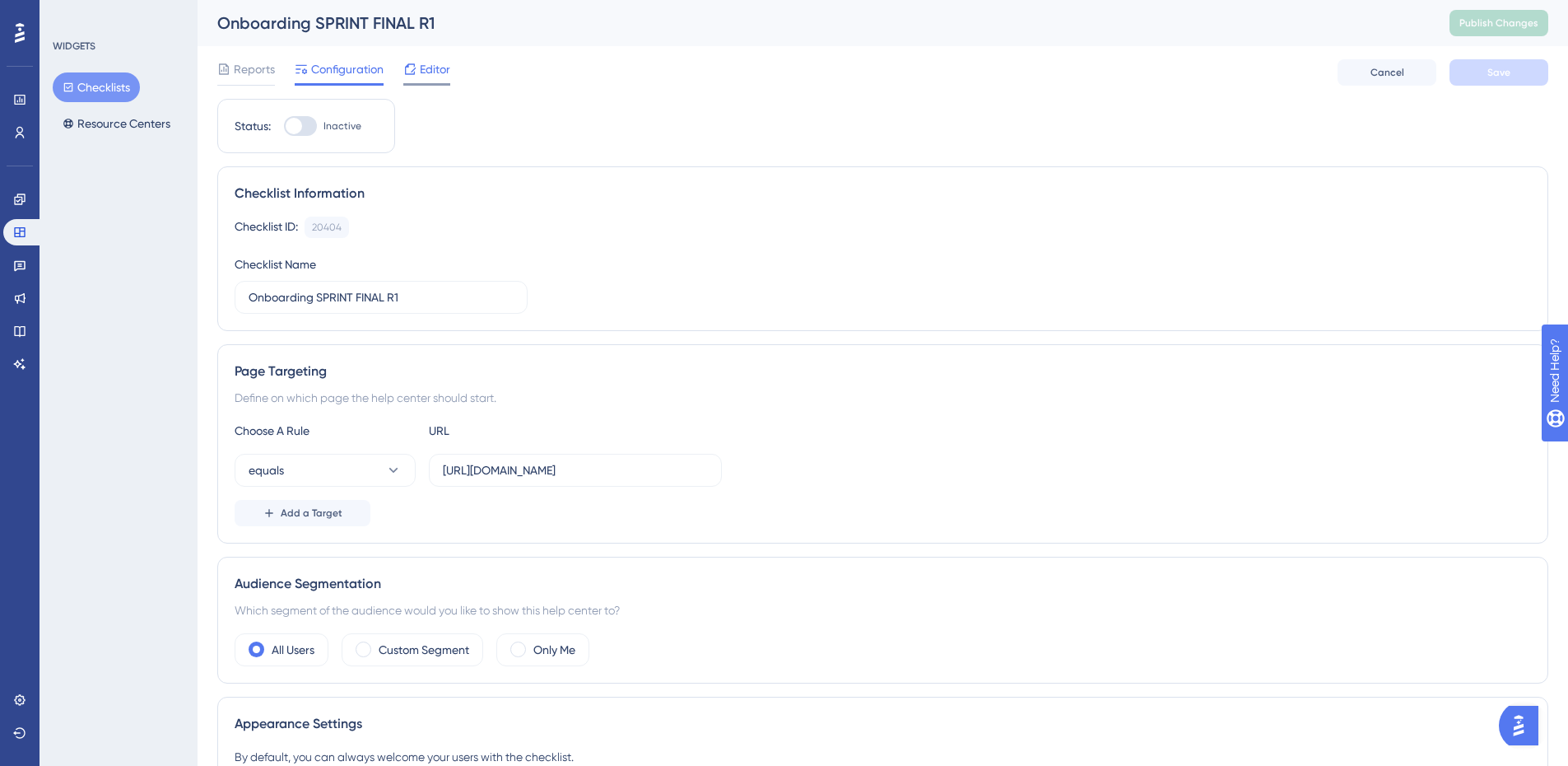
click at [440, 82] on div "Editor" at bounding box center [427, 73] width 47 height 27
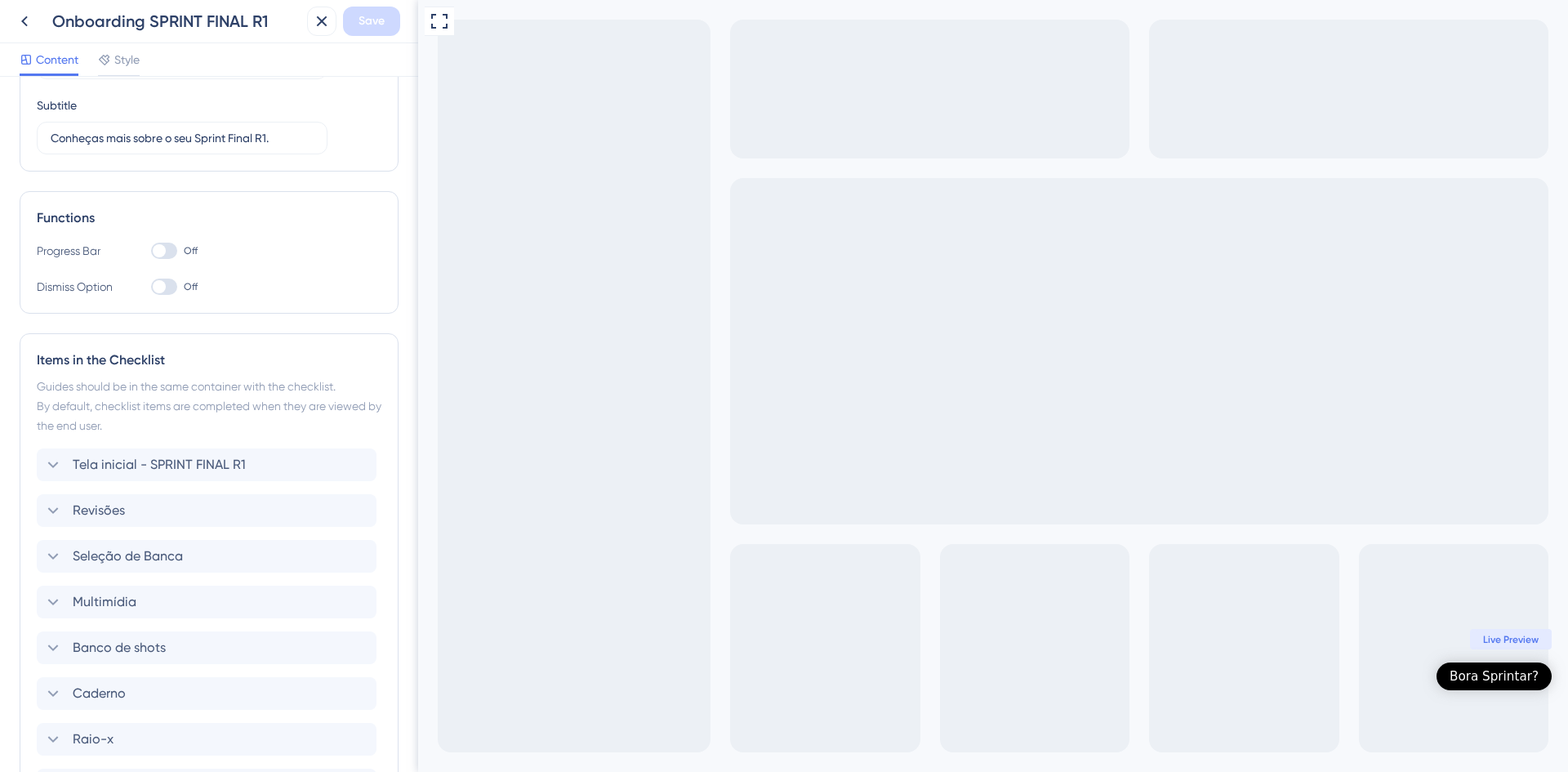
scroll to position [164, 0]
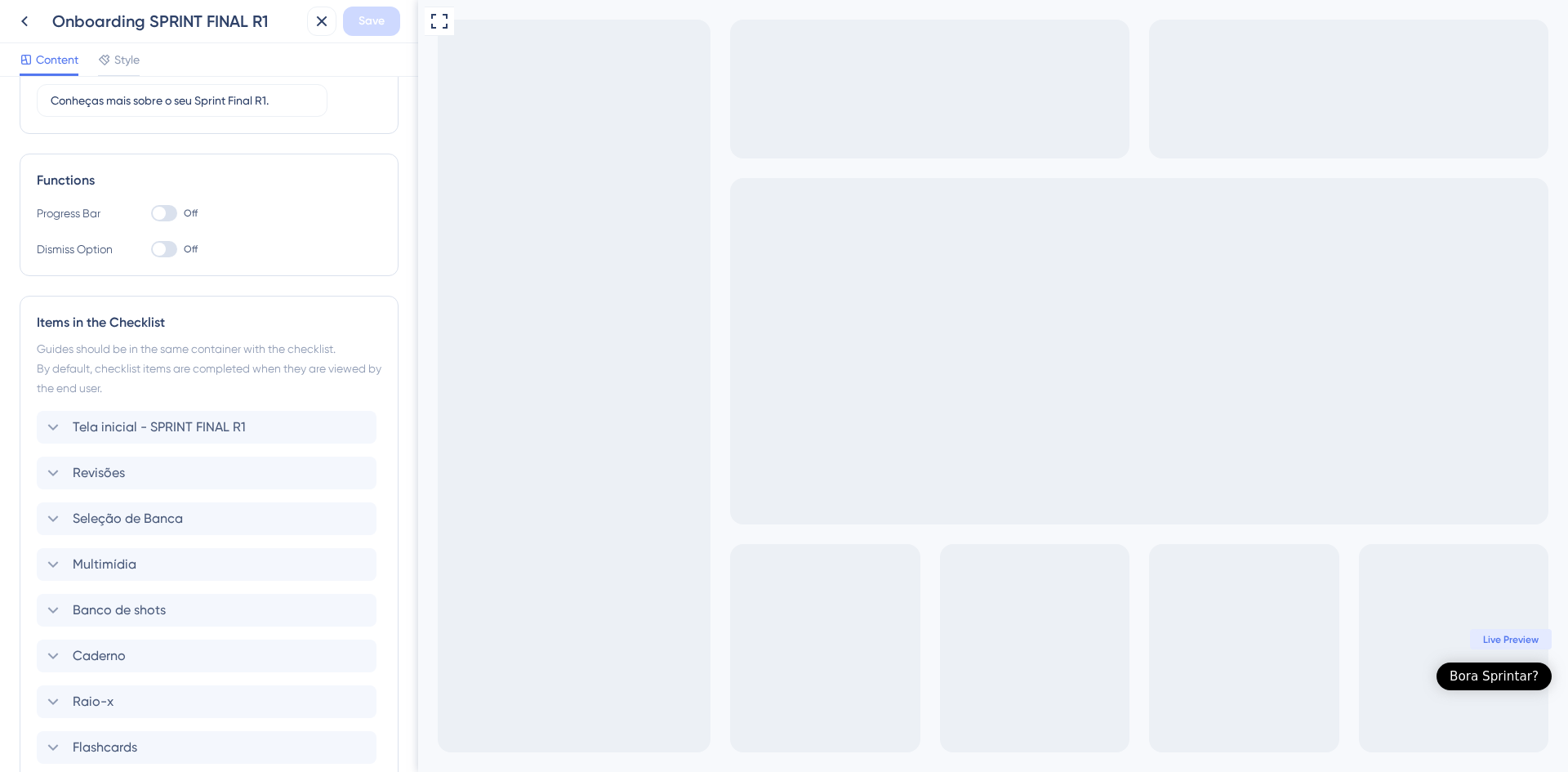
click at [164, 246] on div at bounding box center [159, 249] width 13 height 13
click at [151, 249] on input "Off" at bounding box center [150, 249] width 1 height 1
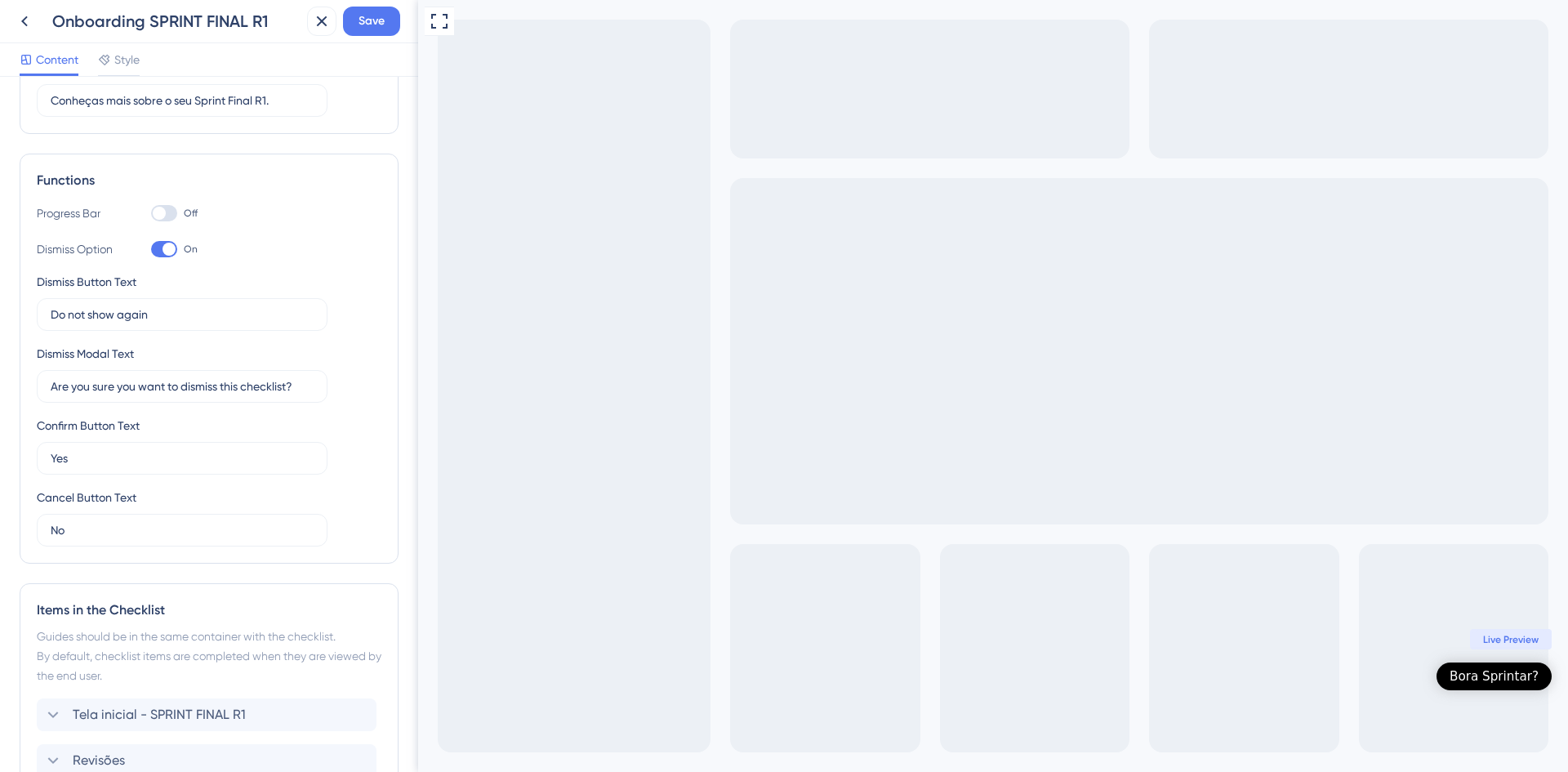
click at [165, 248] on div at bounding box center [169, 249] width 13 height 13
click at [151, 249] on input "On" at bounding box center [150, 249] width 1 height 1
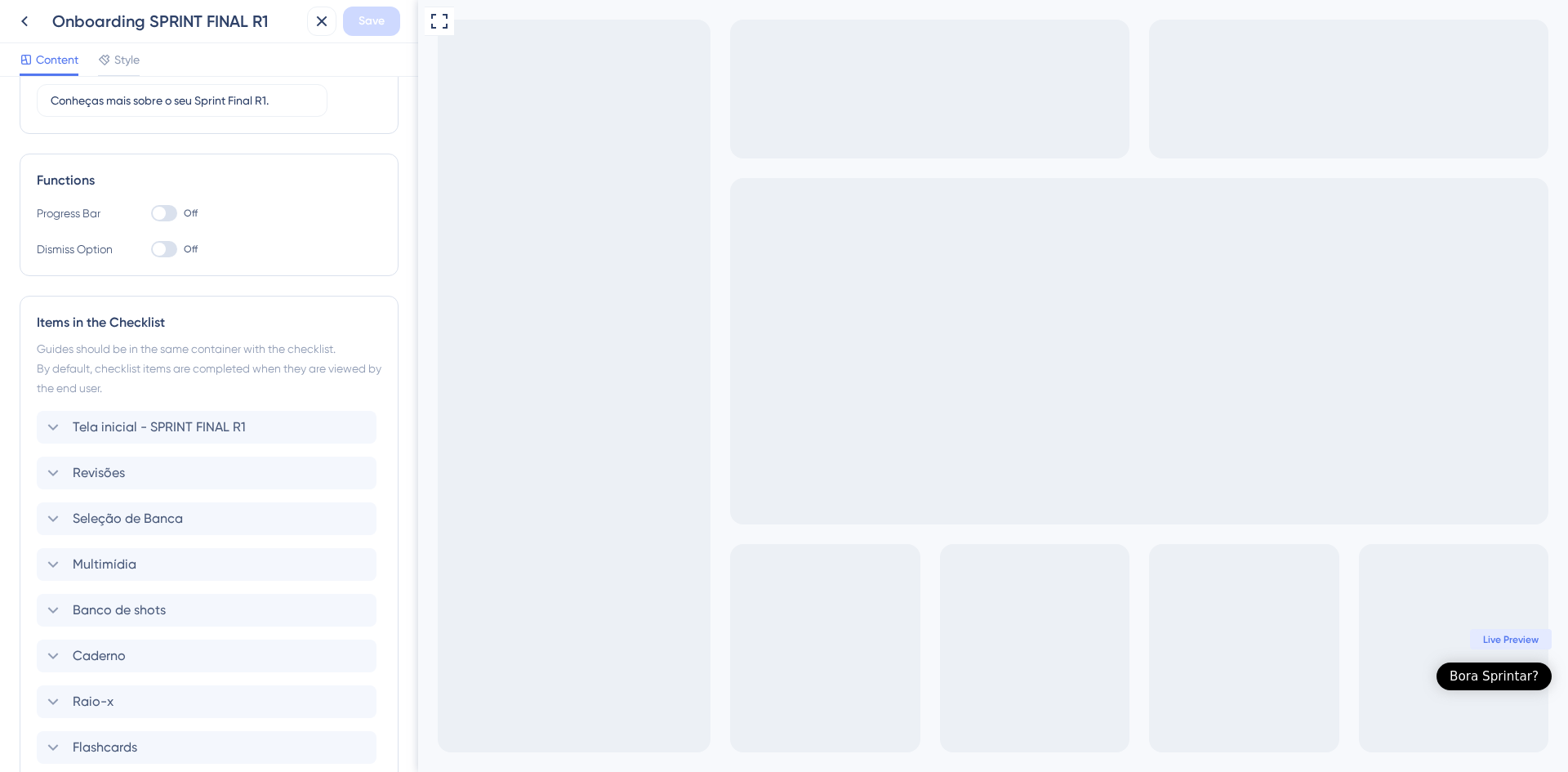
click at [1496, 681] on div "Bora Sprintar?" at bounding box center [1494, 676] width 89 height 16
click at [167, 257] on div at bounding box center [165, 248] width 26 height 16
click at [151, 250] on input "Off" at bounding box center [150, 249] width 1 height 1
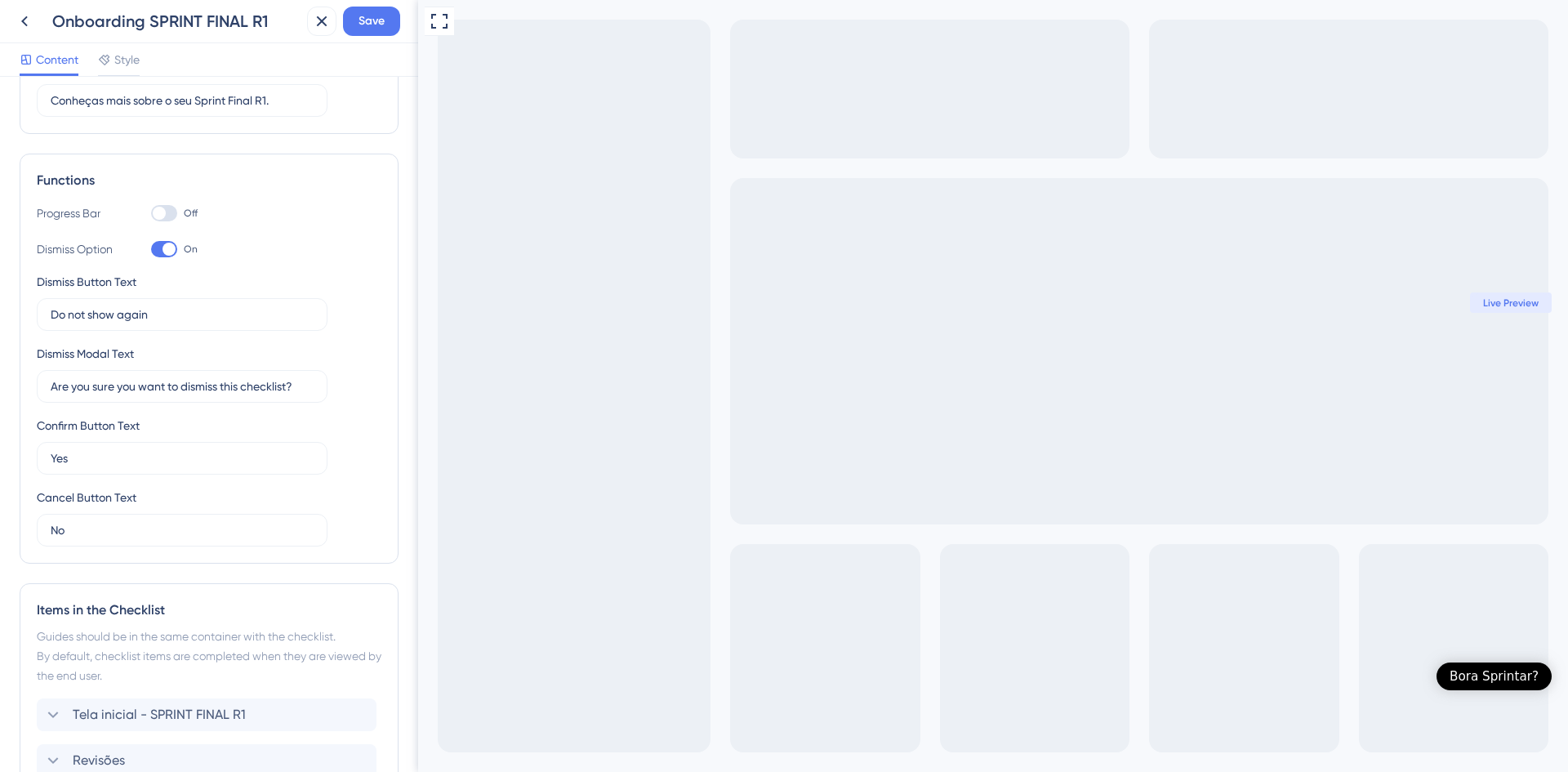
click at [167, 257] on div at bounding box center [165, 248] width 26 height 16
click at [151, 250] on input "On" at bounding box center [150, 249] width 1 height 1
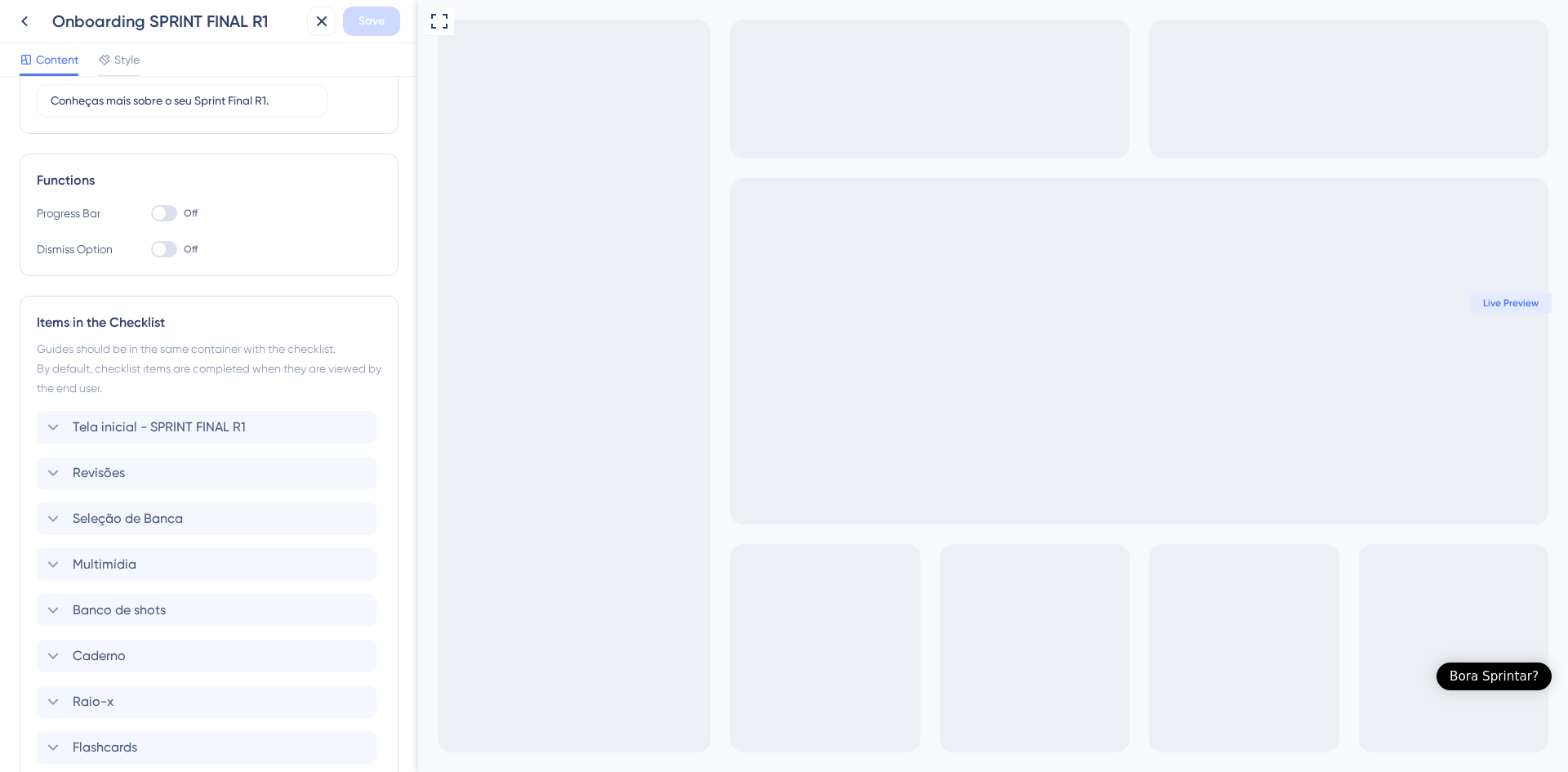
click at [167, 257] on div at bounding box center [165, 248] width 26 height 16
click at [151, 250] on input "Off" at bounding box center [150, 249] width 1 height 1
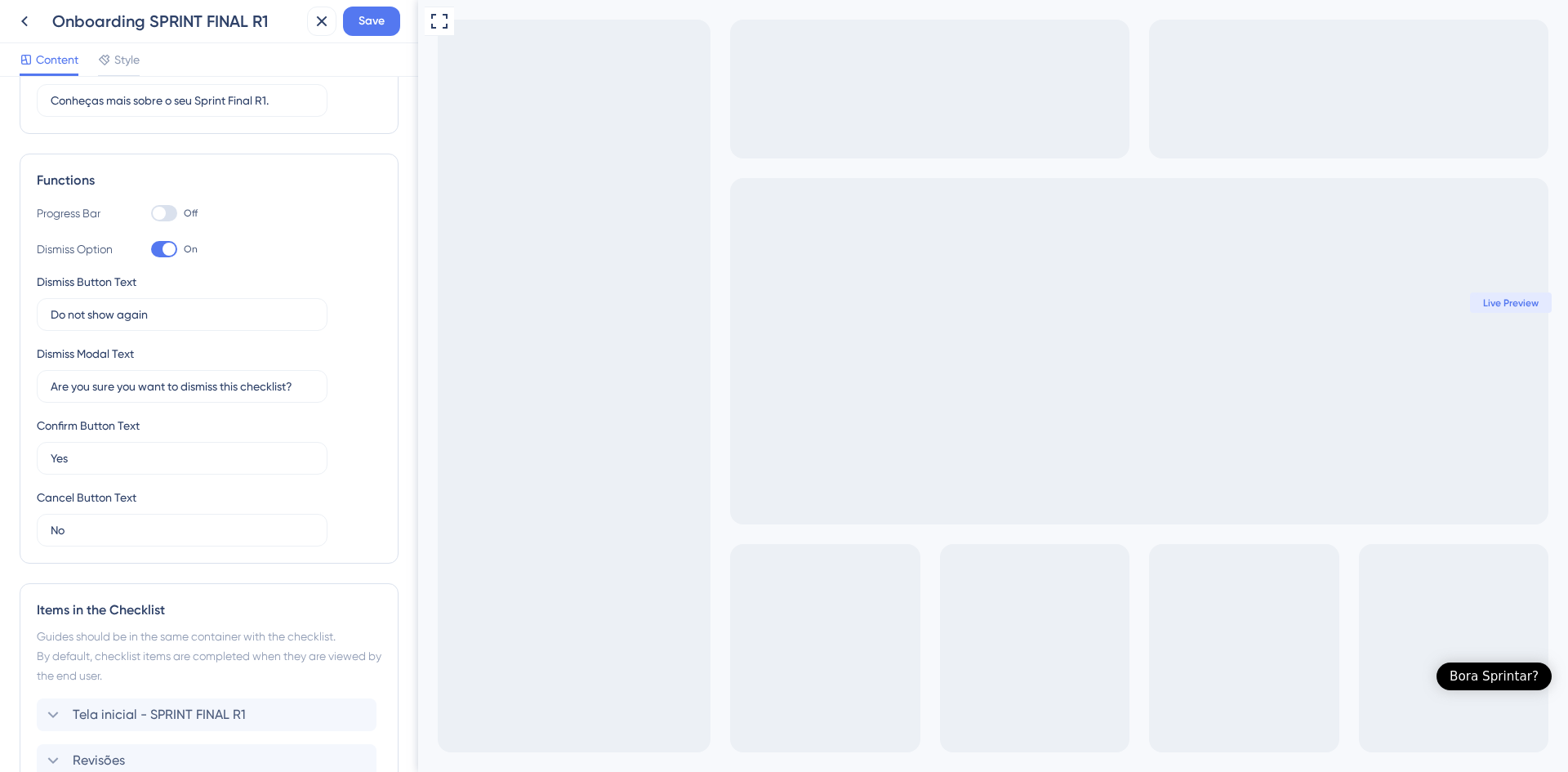
scroll to position [0, 0]
click at [159, 250] on div at bounding box center [165, 248] width 26 height 16
click at [151, 250] on input "On" at bounding box center [150, 249] width 1 height 1
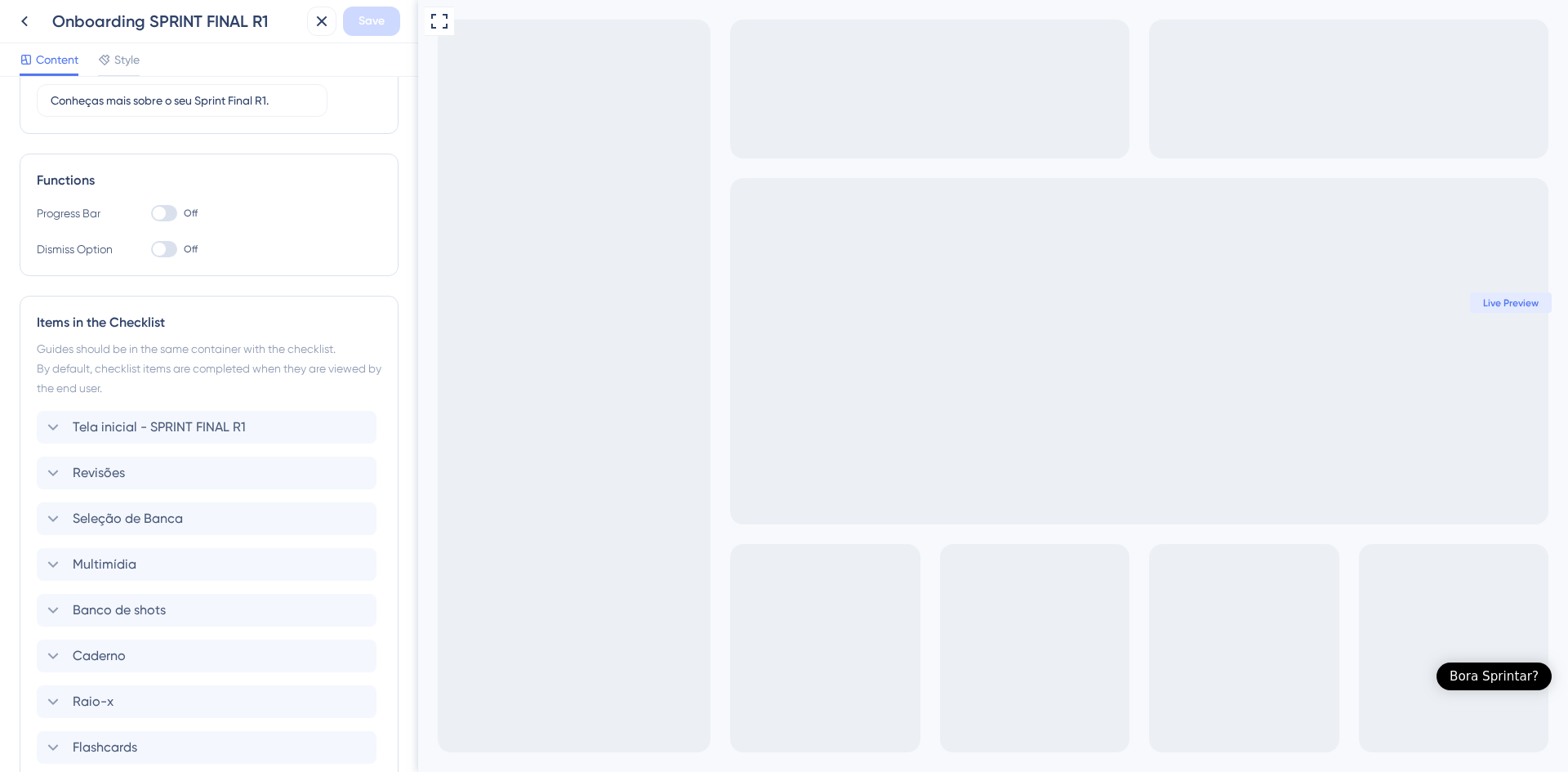
click at [161, 252] on div at bounding box center [159, 249] width 13 height 13
click at [151, 250] on input "Off" at bounding box center [150, 249] width 1 height 1
checkbox input "true"
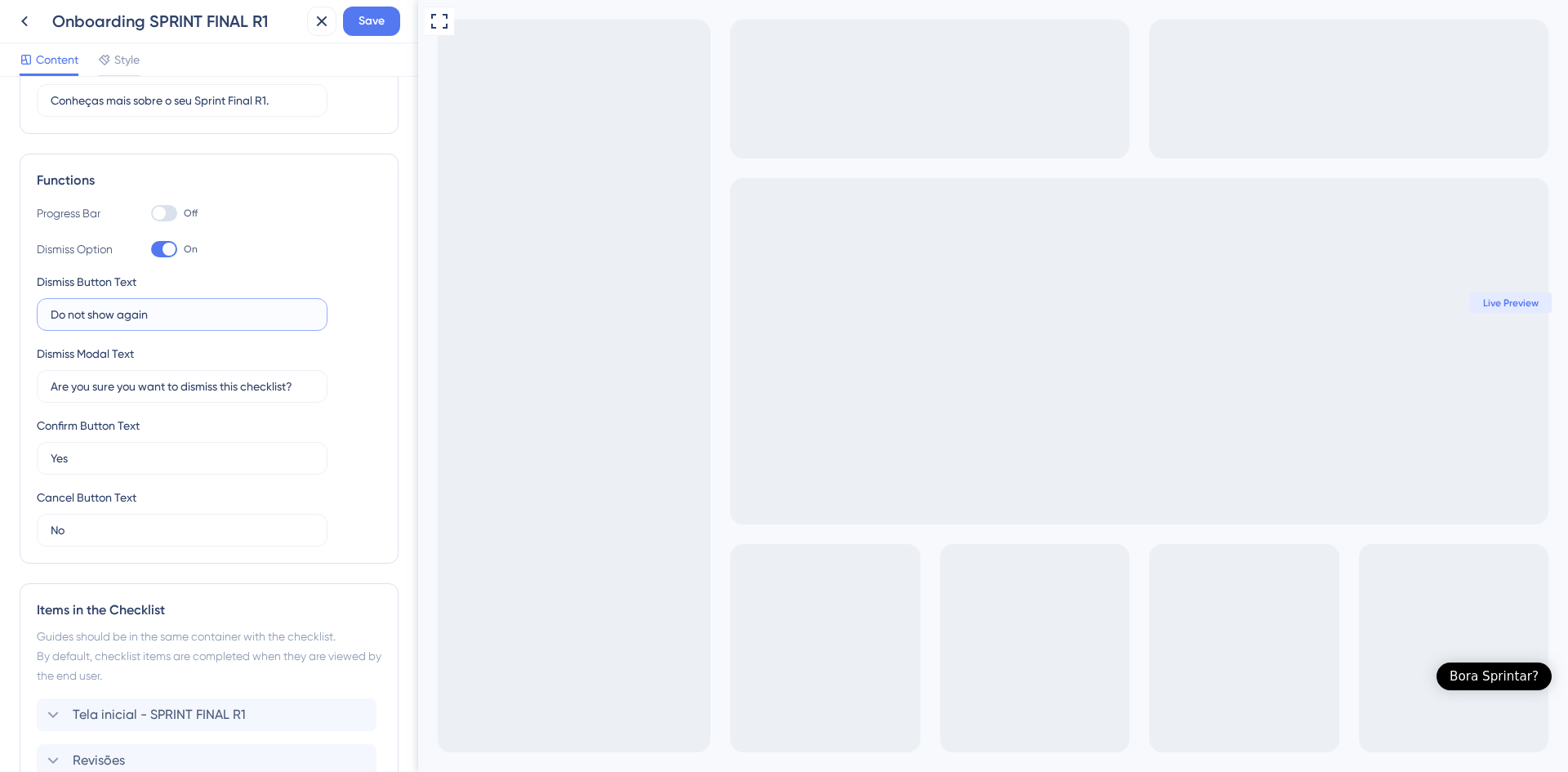
click at [116, 323] on input "Do not show again" at bounding box center [182, 314] width 263 height 18
type input "Não exibir novamente"
click at [159, 250] on div at bounding box center [165, 248] width 26 height 16
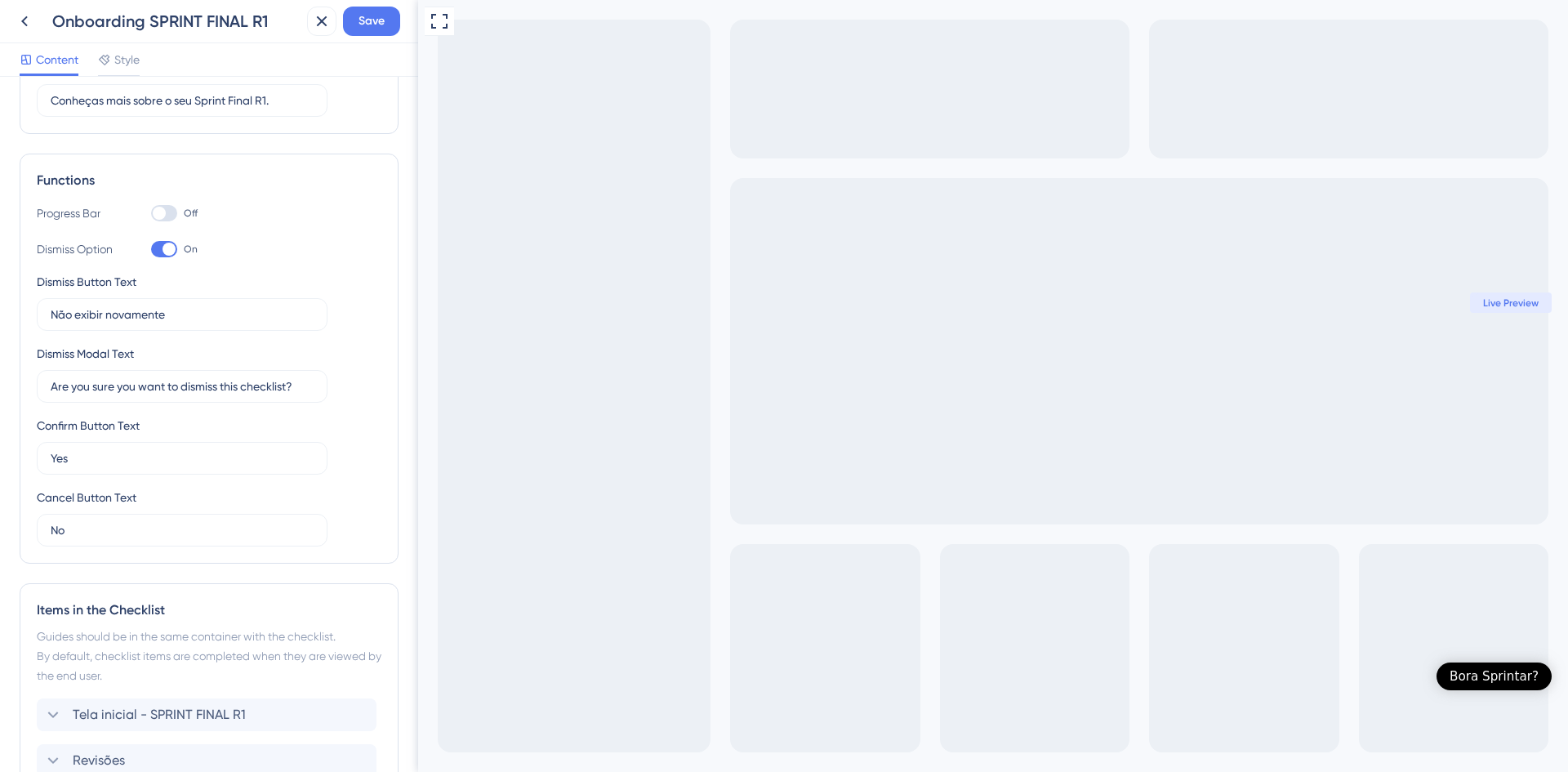
click at [151, 250] on input "On" at bounding box center [150, 249] width 1 height 1
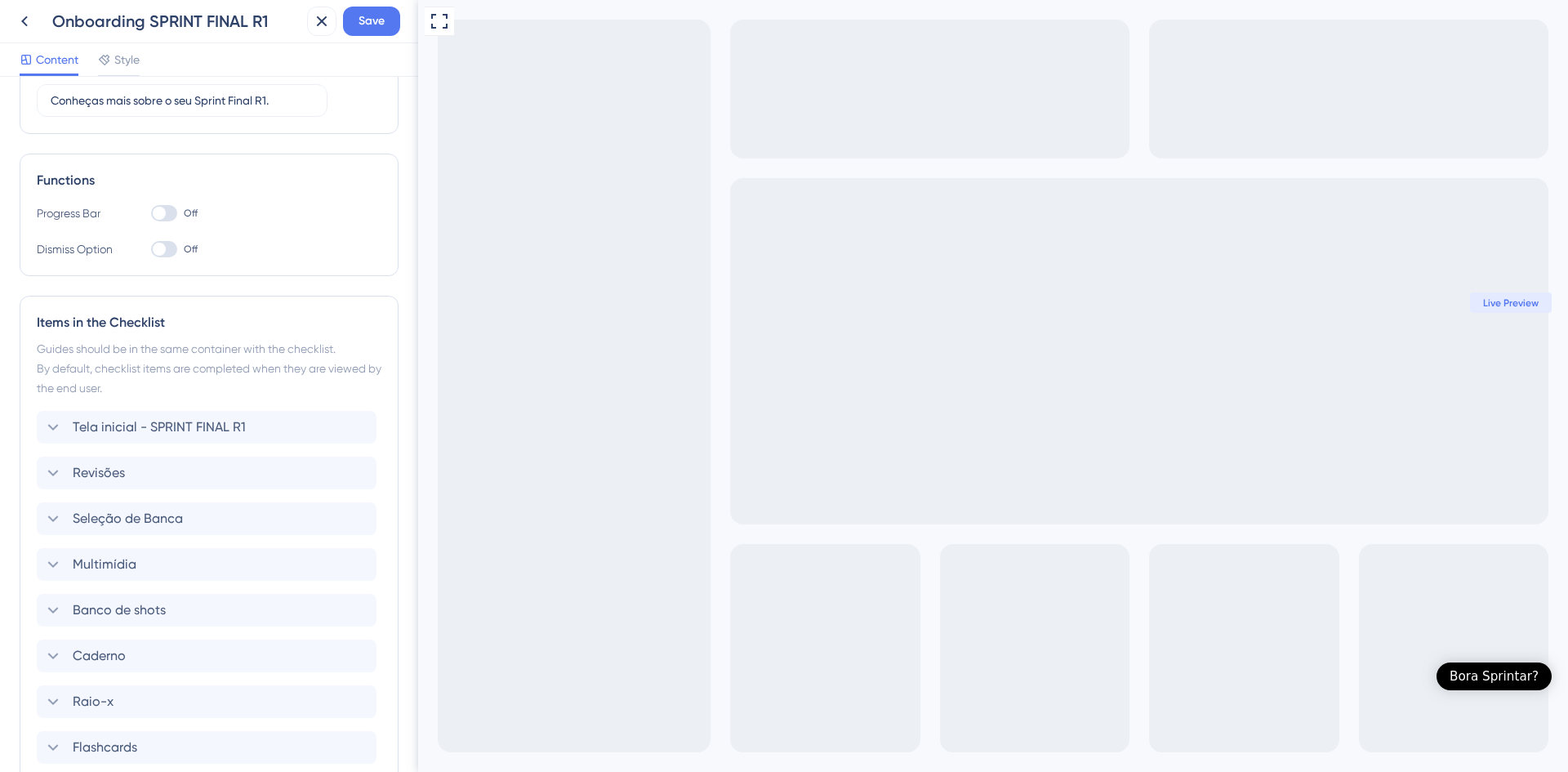
click at [159, 246] on div at bounding box center [159, 249] width 13 height 13
click at [151, 249] on input "Off" at bounding box center [150, 249] width 1 height 1
checkbox input "true"
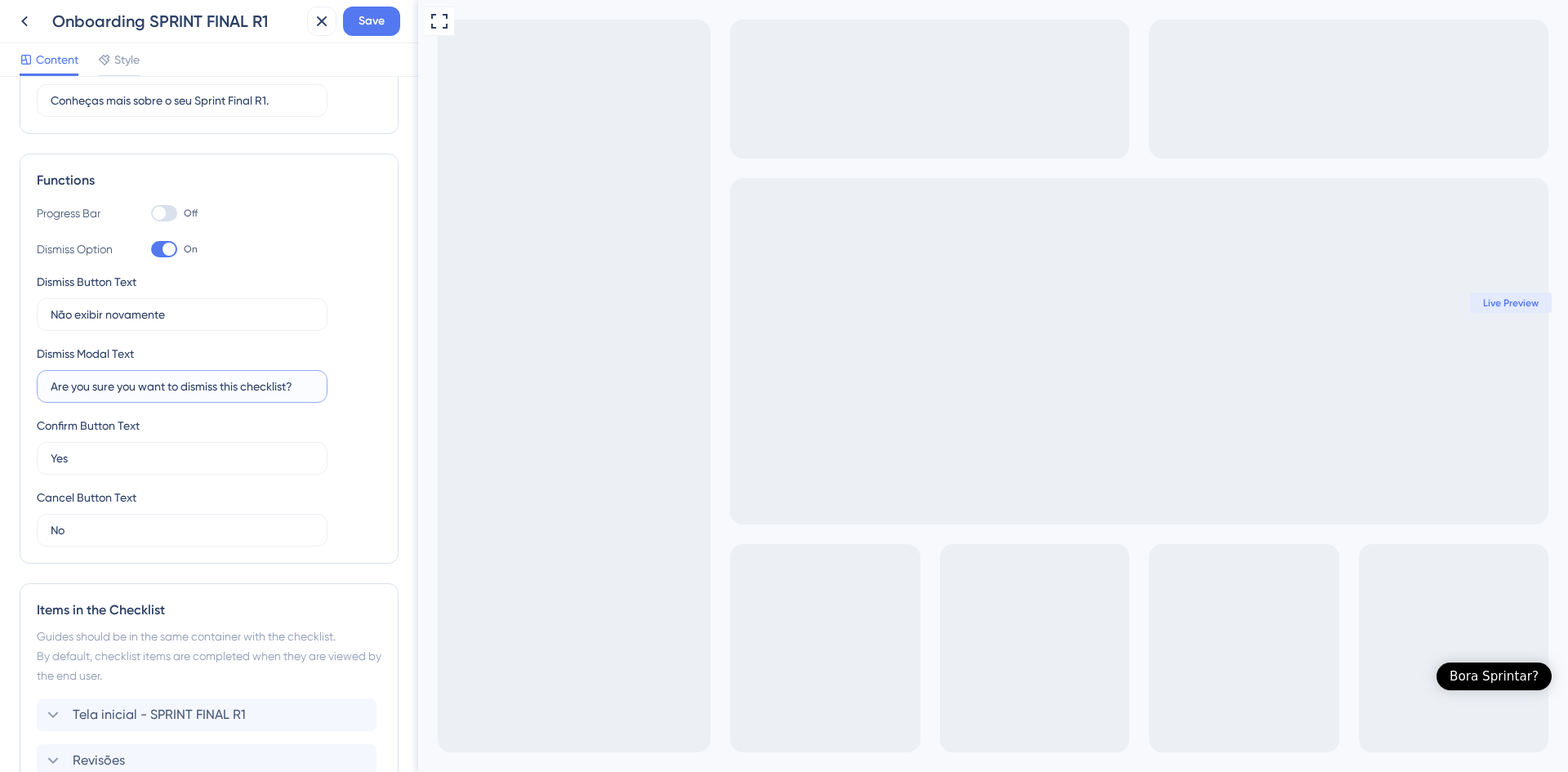
click at [152, 385] on input "Are you sure you want to dismiss this checklist?" at bounding box center [182, 386] width 263 height 18
click at [147, 383] on input "Are you sure you want to dismiss this checklist?" at bounding box center [182, 386] width 263 height 18
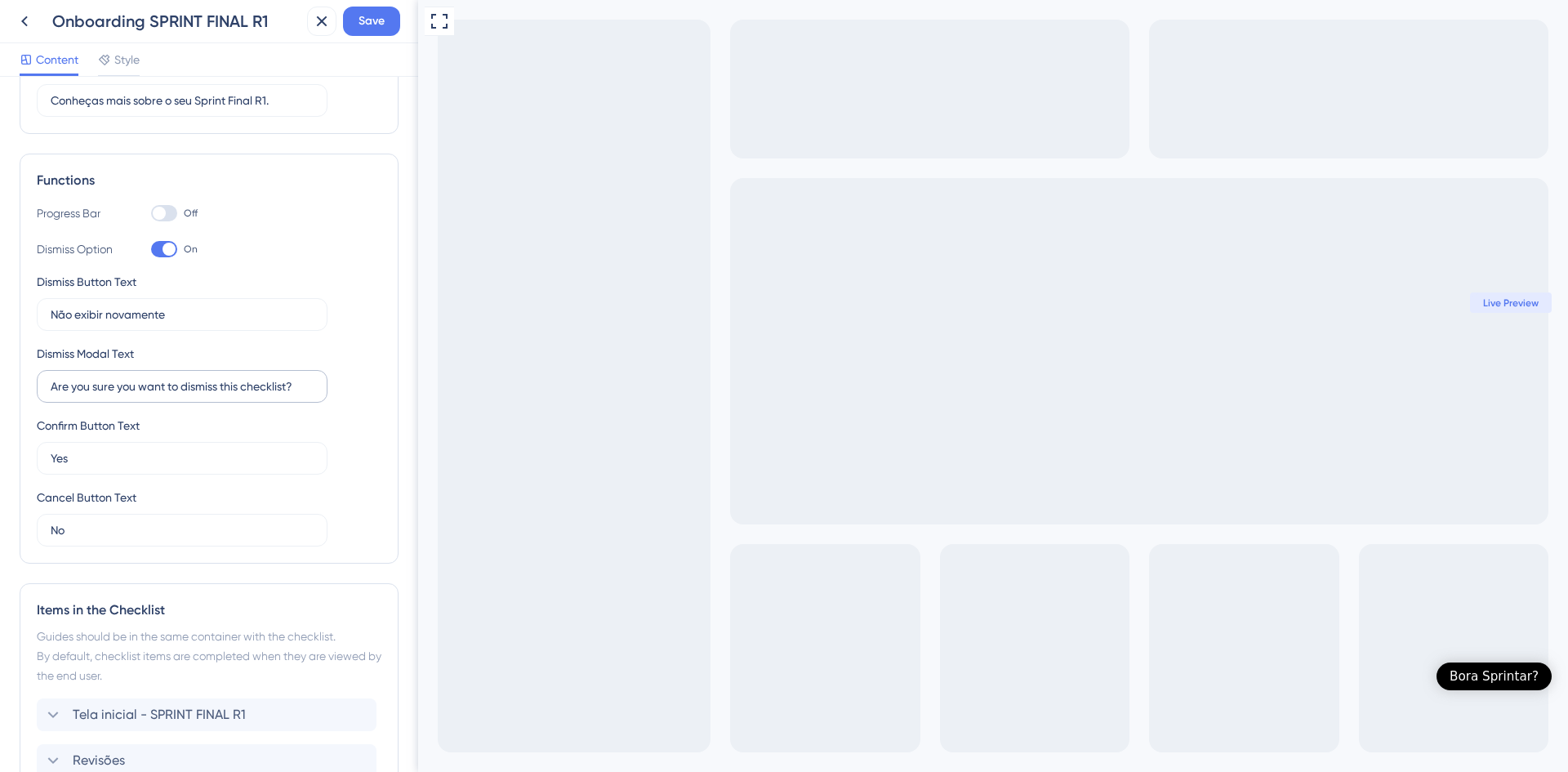
click at [267, 401] on label "Are you sure you want to dismiss this checklist?" at bounding box center [181, 386] width 290 height 33
click at [267, 396] on input "Are you sure you want to dismiss this checklist?" at bounding box center [182, 386] width 263 height 18
click at [196, 396] on label "Are you sure you want to dismiss this checklist?" at bounding box center [181, 386] width 290 height 33
click at [196, 396] on input "Are you sure you want to dismiss this checklist?" at bounding box center [182, 386] width 263 height 18
click at [196, 396] on label "Are you sure you want to dismiss this checklist?" at bounding box center [181, 386] width 290 height 33
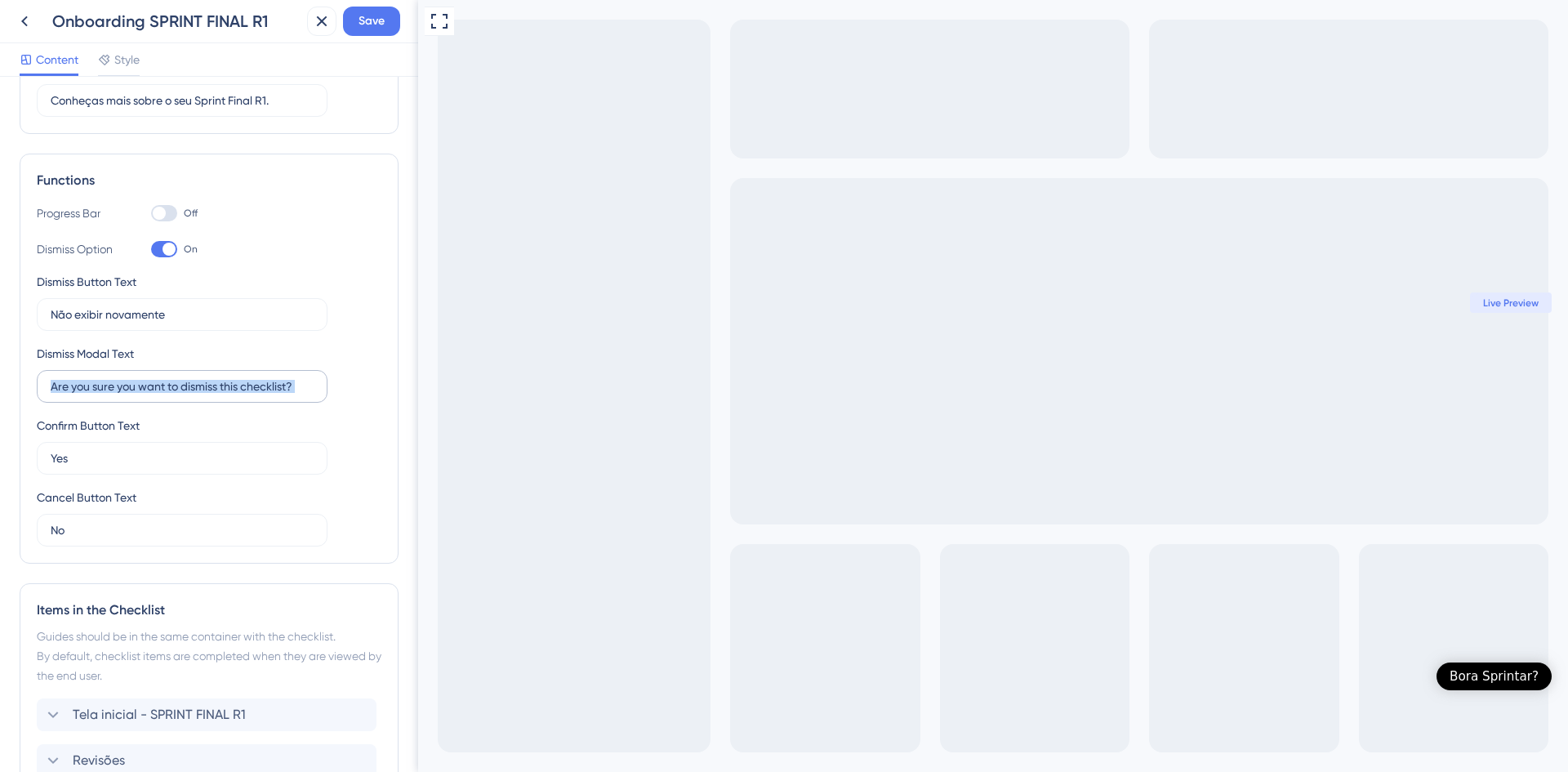
click at [196, 396] on input "Are you sure you want to dismiss this checklist?" at bounding box center [182, 386] width 263 height 18
click at [196, 396] on label "Are you sure you want to dismiss this checklist?" at bounding box center [181, 386] width 290 height 33
click at [196, 396] on input "Are you sure you want to dismiss this checklist?" at bounding box center [182, 386] width 263 height 18
click at [196, 396] on label "Are you sure you want to dismiss this checklist?" at bounding box center [181, 386] width 290 height 33
click at [196, 396] on input "Are you sure you want to dismiss this checklist?" at bounding box center [182, 386] width 263 height 18
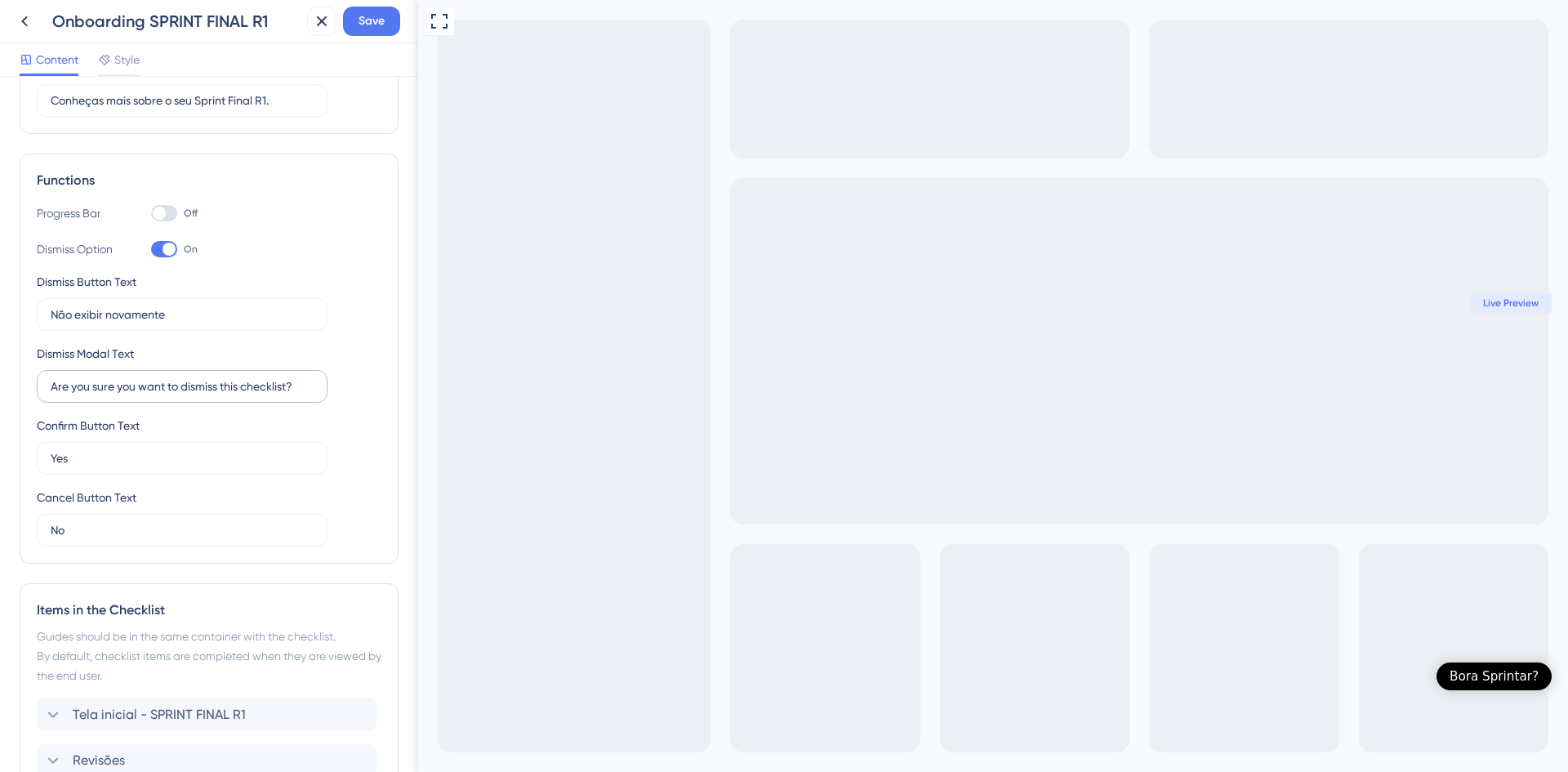
click at [196, 396] on label "Are you sure you want to dismiss this checklist?" at bounding box center [181, 386] width 290 height 33
click at [196, 396] on input "Are you sure you want to dismiss this checklist?" at bounding box center [182, 386] width 263 height 18
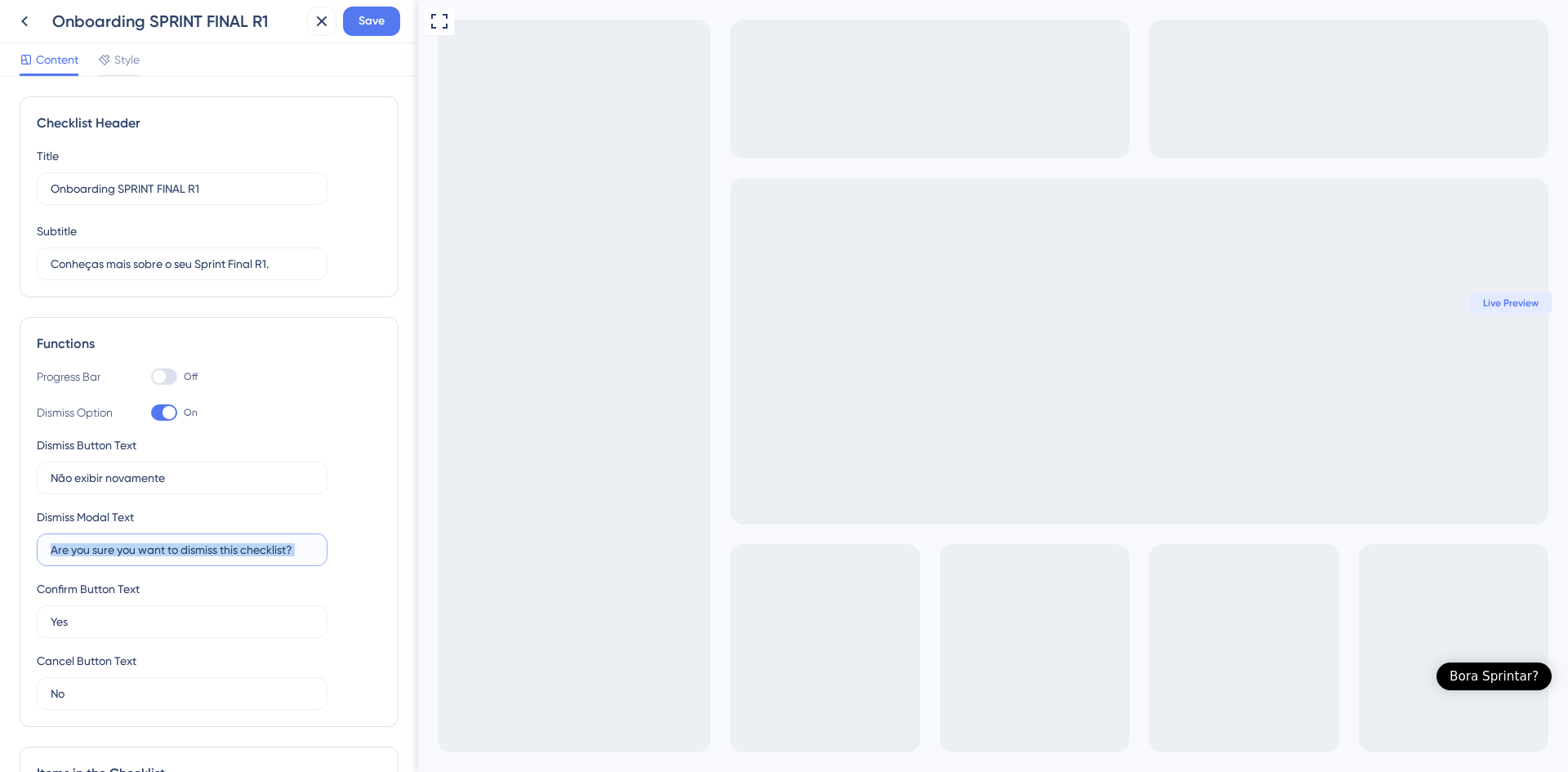
click at [197, 551] on input "Are you sure you want to dismiss this checklist?" at bounding box center [182, 549] width 263 height 18
click at [223, 466] on label "Não exibir novamente" at bounding box center [181, 478] width 290 height 33
click at [223, 469] on input "Não exibir novamente" at bounding box center [182, 478] width 263 height 18
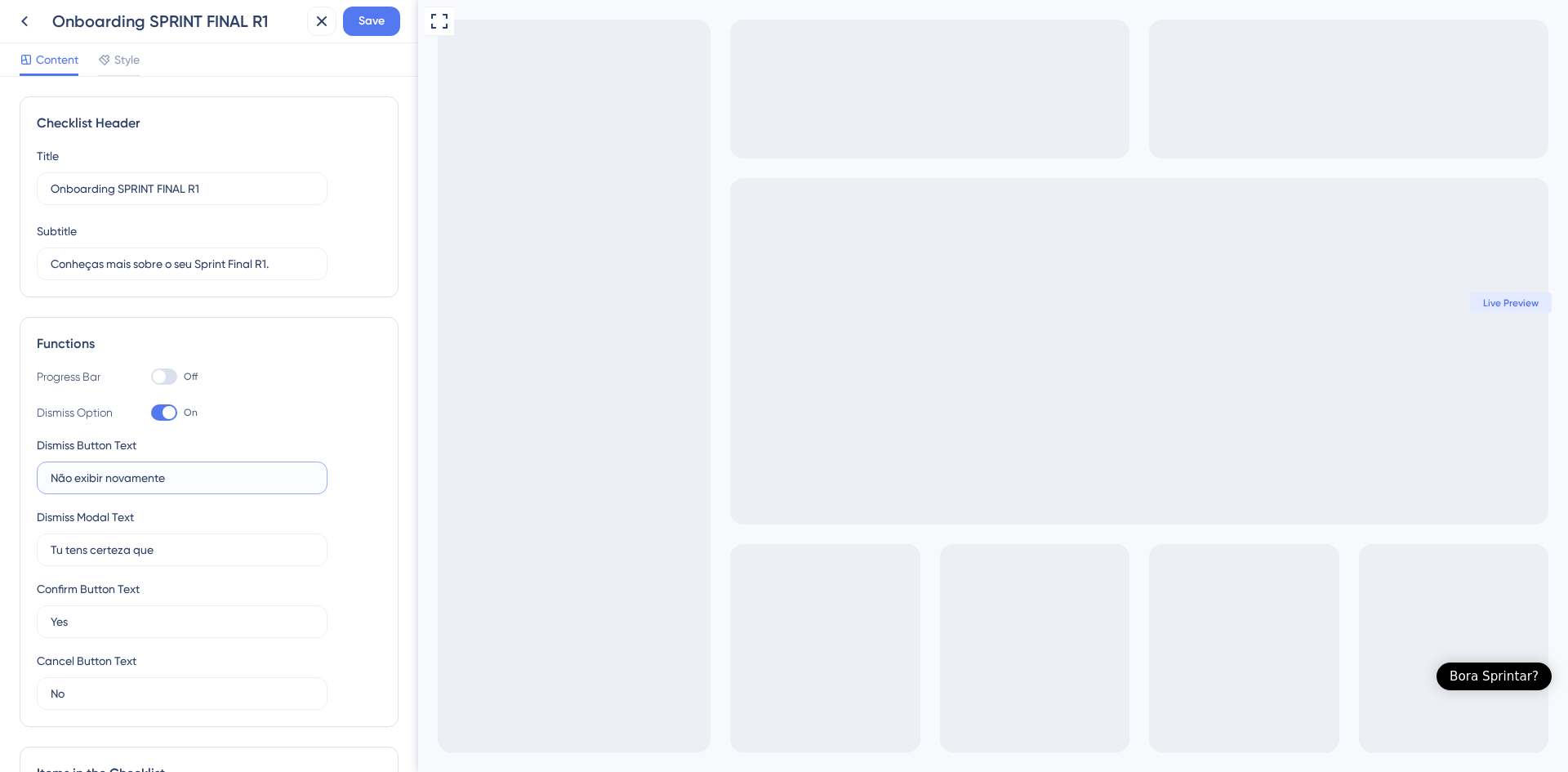
click at [179, 486] on input "Não exibir novamente" at bounding box center [182, 478] width 263 height 18
click at [208, 557] on input "Tu tens certeza que" at bounding box center [182, 549] width 263 height 18
click at [278, 554] on input "Tu tens certeza que deseja desabilitar" at bounding box center [182, 549] width 263 height 18
type input "Tu tens certeza que deseja desabilitar o seu onboarding do Sprint R1?"
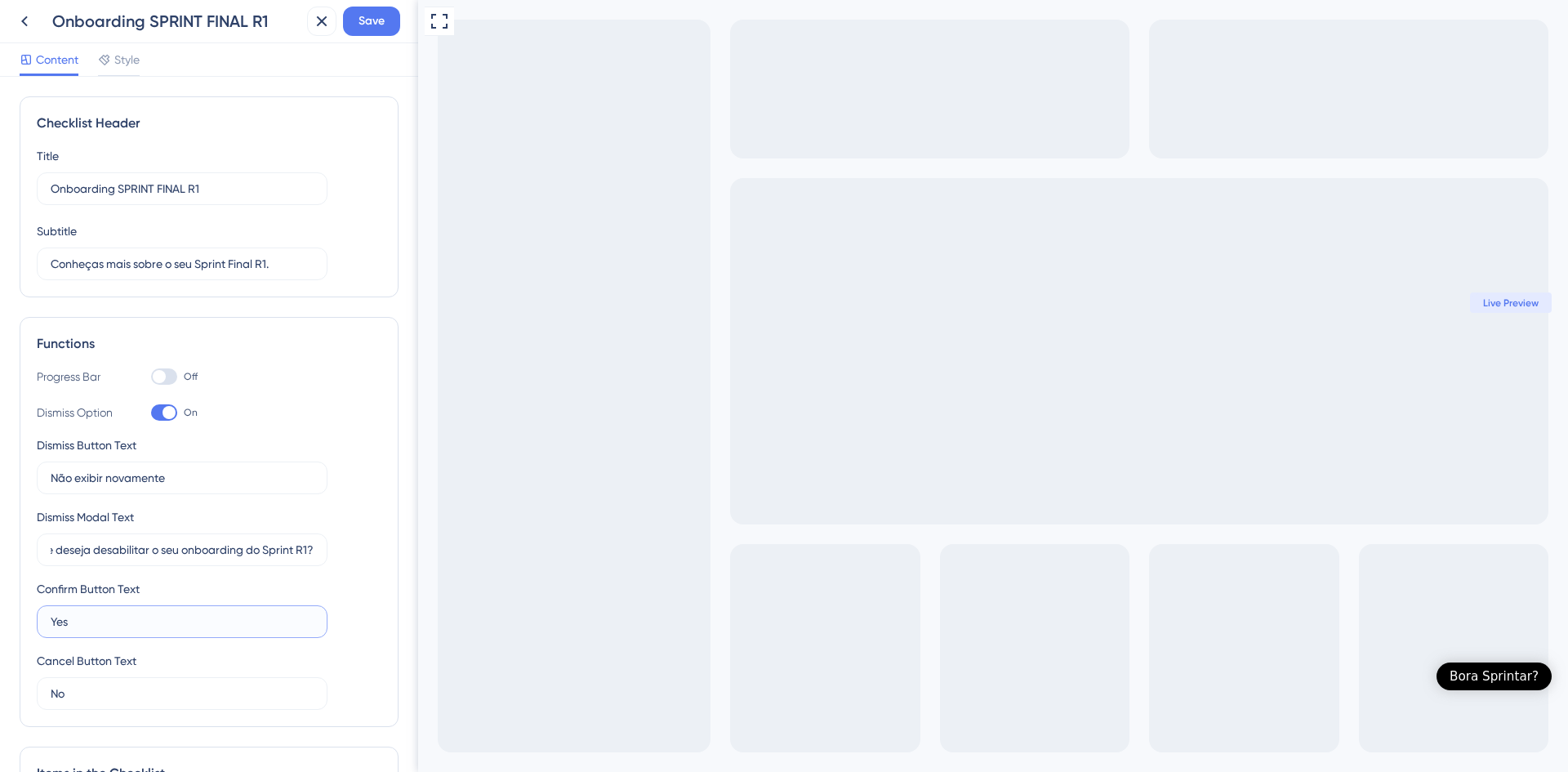
scroll to position [0, 0]
drag, startPoint x: 84, startPoint y: 619, endPoint x: 14, endPoint y: 609, distance: 70.7
click at [16, 611] on div "Checklist Header Title Onboarding SPRINT FINAL R1 Subtitle Conheças mais sobre …" at bounding box center [209, 424] width 418 height 695
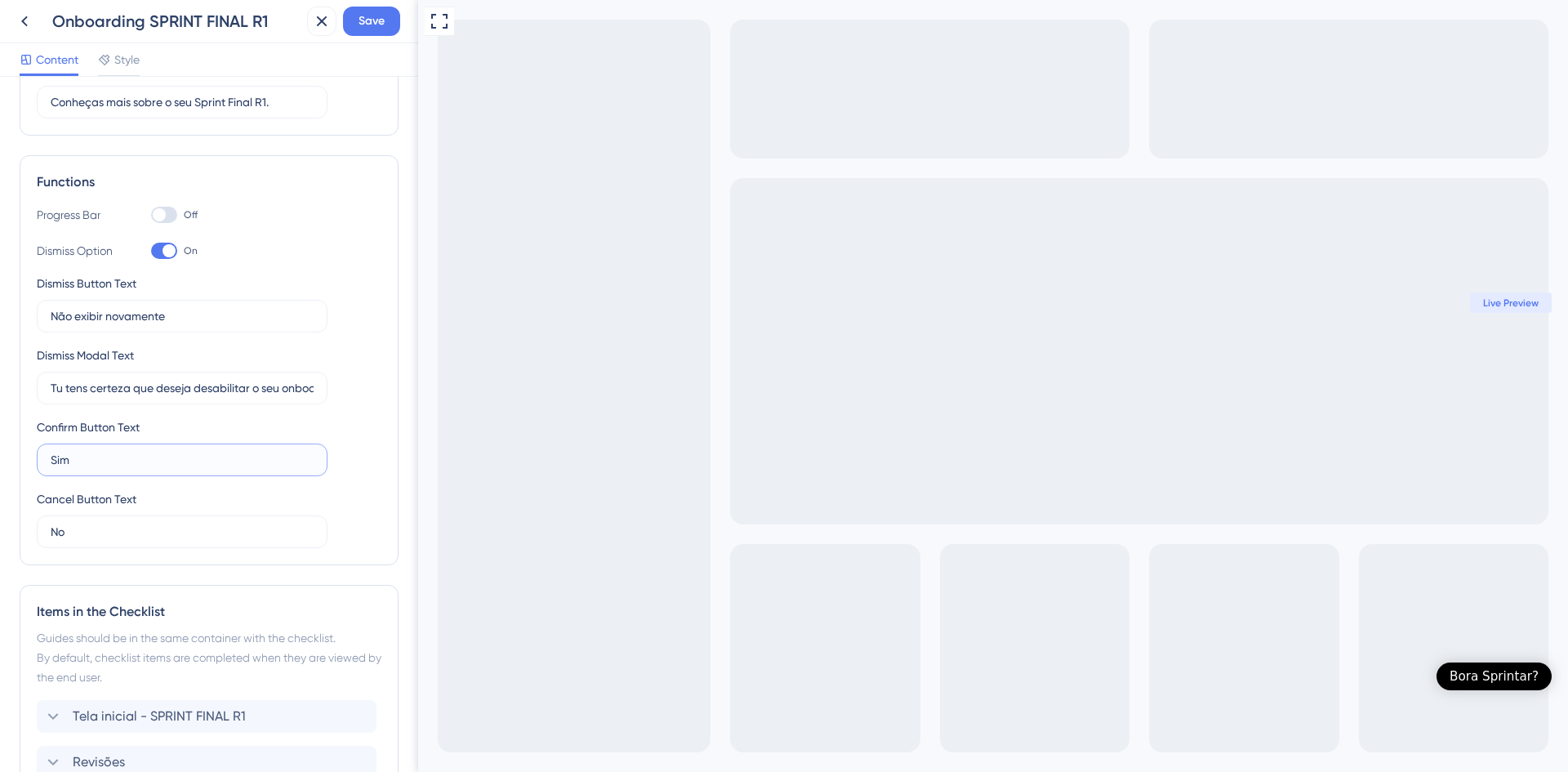
scroll to position [164, 0]
type input "Sim"
drag, startPoint x: 93, startPoint y: 530, endPoint x: 0, endPoint y: 509, distance: 95.3
click at [8, 513] on div "Checklist Header Title Onboarding SPRINT FINAL R1 Subtitle Conheças mais sobre …" at bounding box center [209, 424] width 418 height 695
type input "Não"
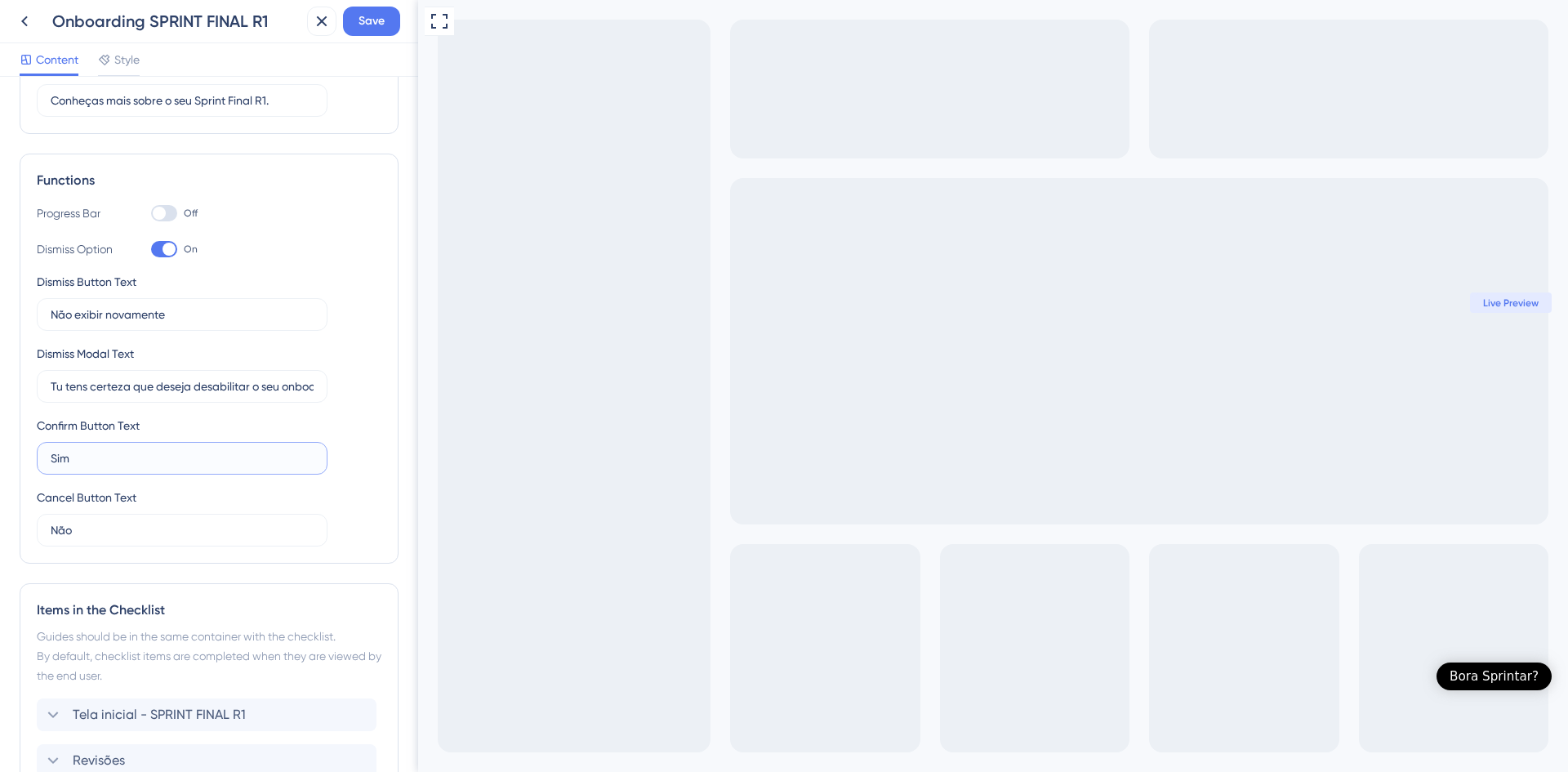
drag, startPoint x: 86, startPoint y: 466, endPoint x: 9, endPoint y: 456, distance: 77.6
click at [9, 456] on div "Checklist Header Title Onboarding SPRINT FINAL R1 Subtitle Conheças mais sobre …" at bounding box center [209, 424] width 418 height 695
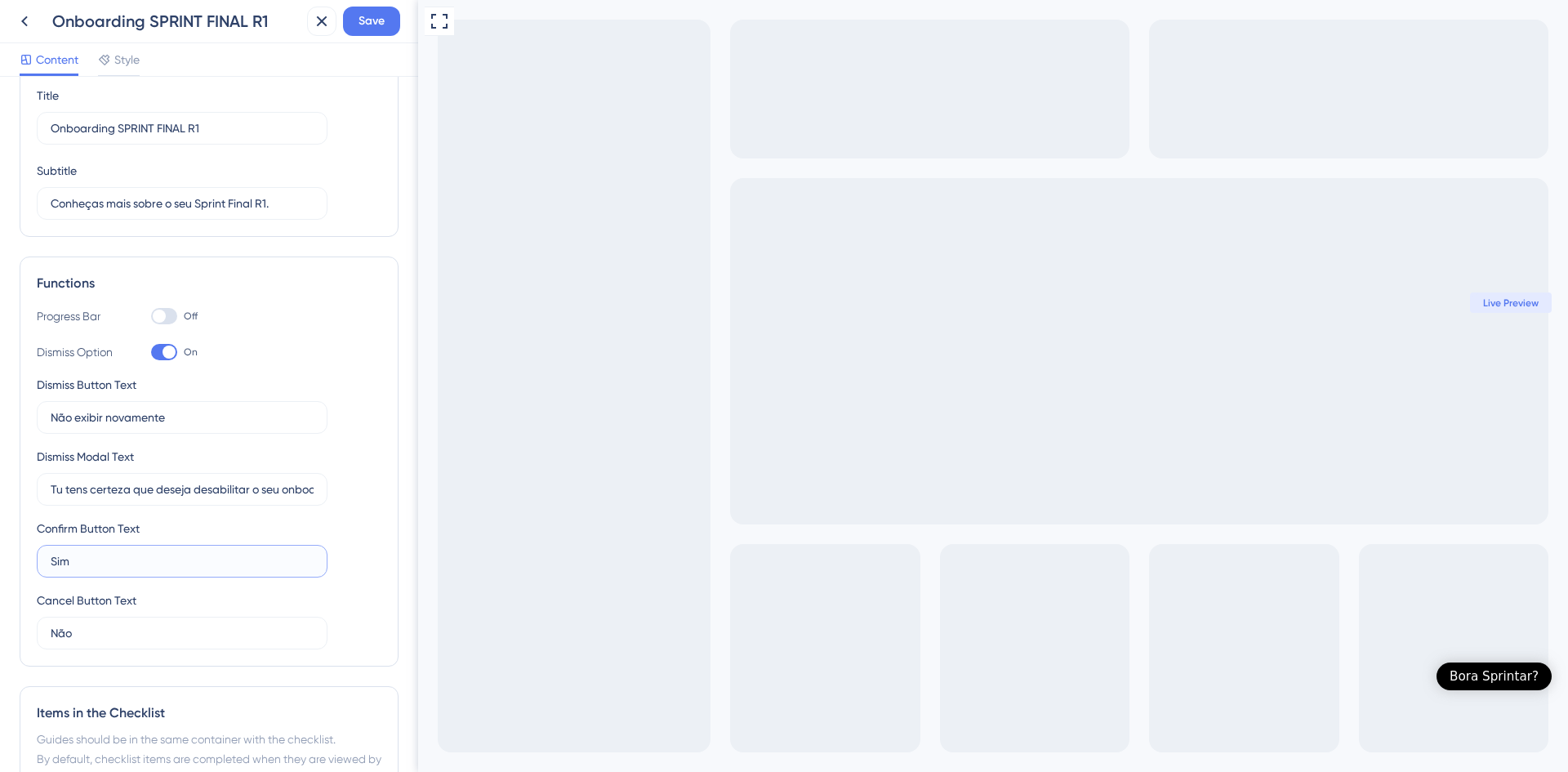
scroll to position [0, 0]
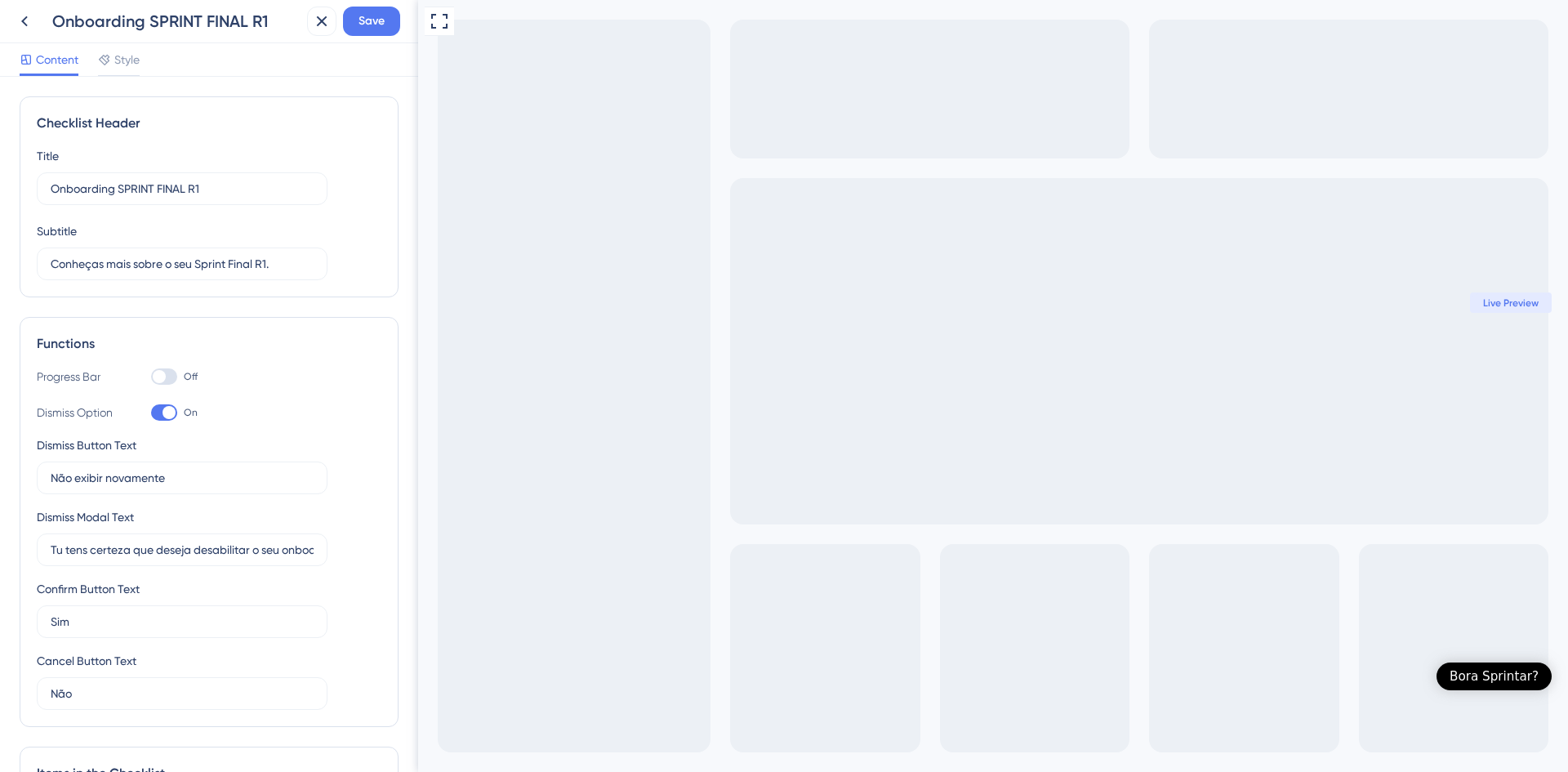
click at [171, 408] on div at bounding box center [169, 413] width 13 height 13
click at [151, 413] on input "On" at bounding box center [150, 413] width 1 height 1
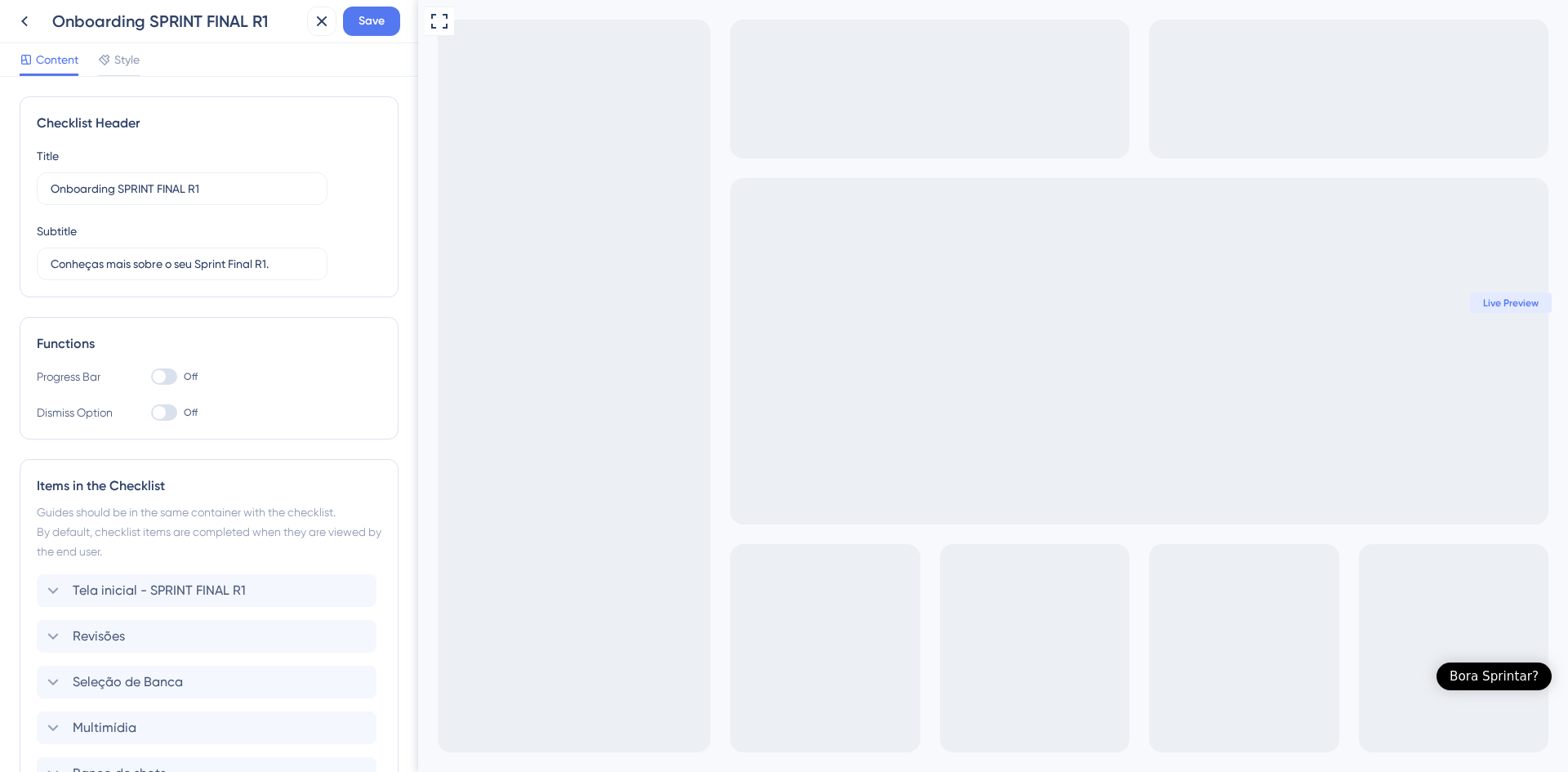
click at [171, 408] on div at bounding box center [165, 412] width 26 height 16
click at [151, 413] on input "Off" at bounding box center [150, 413] width 1 height 1
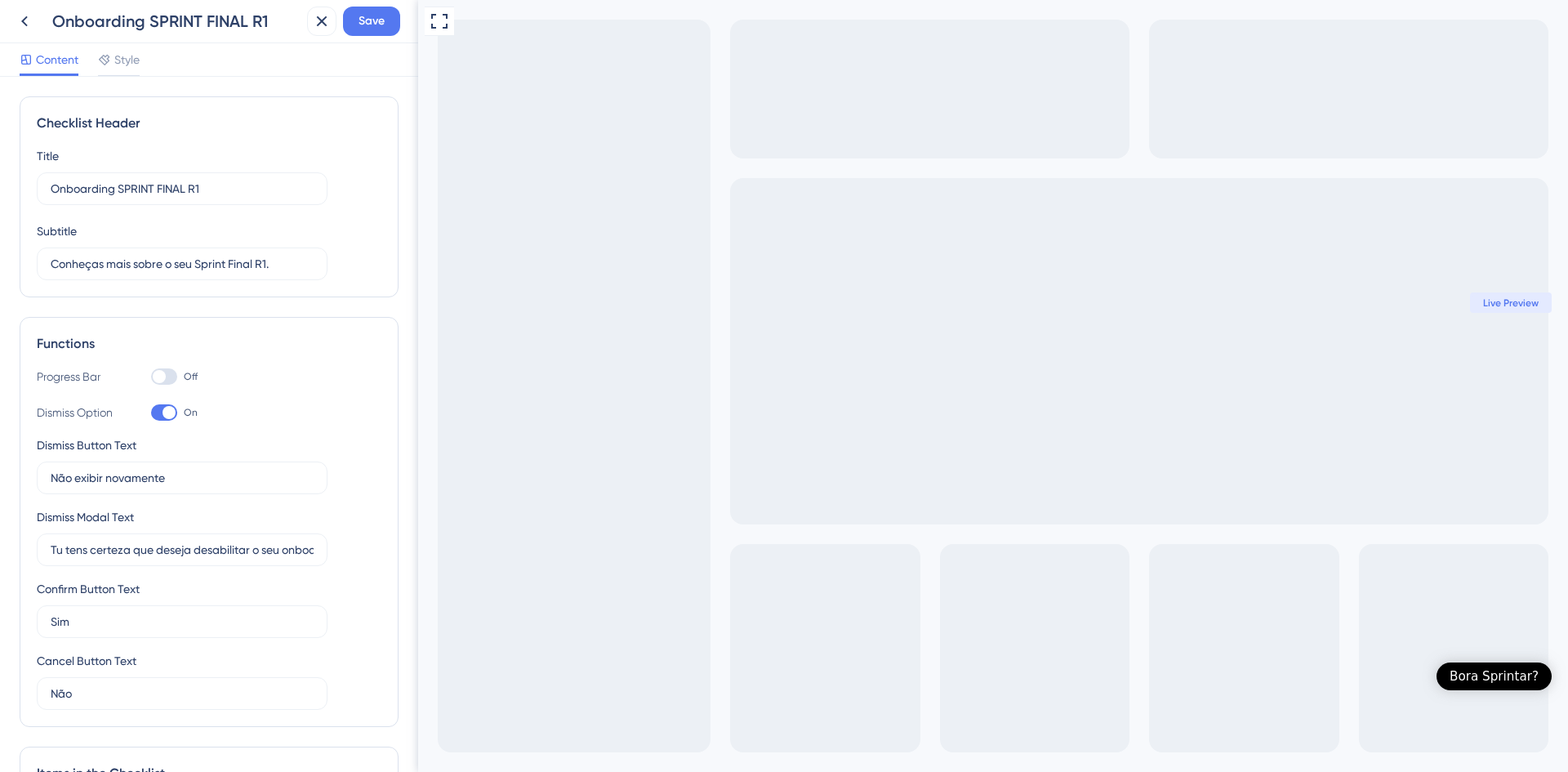
click at [162, 414] on div at bounding box center [165, 412] width 26 height 16
click at [151, 414] on input "On" at bounding box center [150, 413] width 1 height 1
checkbox input "false"
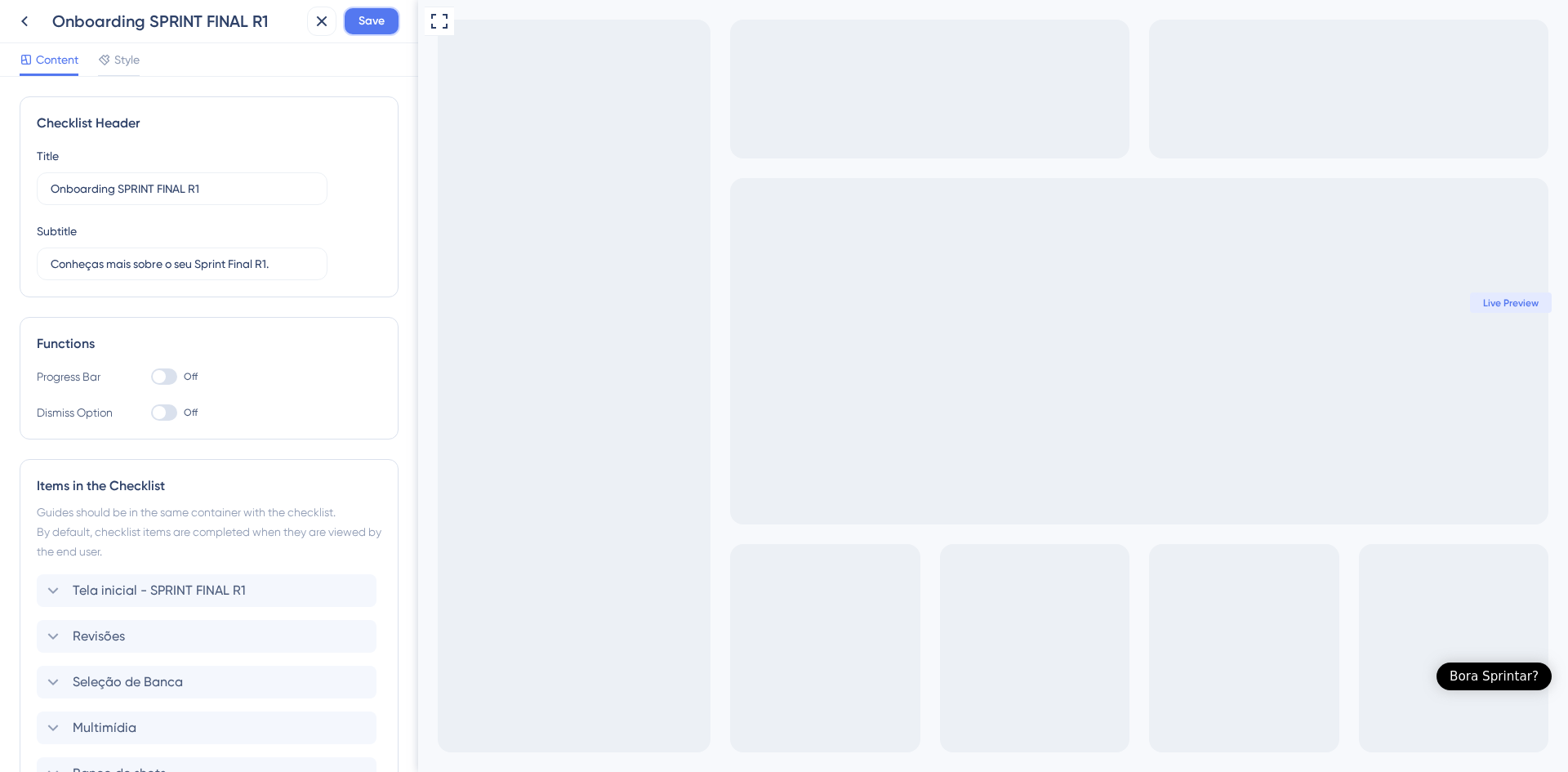
click at [370, 29] on span "Save" at bounding box center [371, 21] width 26 height 20
click at [314, 37] on icon at bounding box center [309, 29] width 16 height 16
click at [25, 23] on icon at bounding box center [24, 21] width 20 height 20
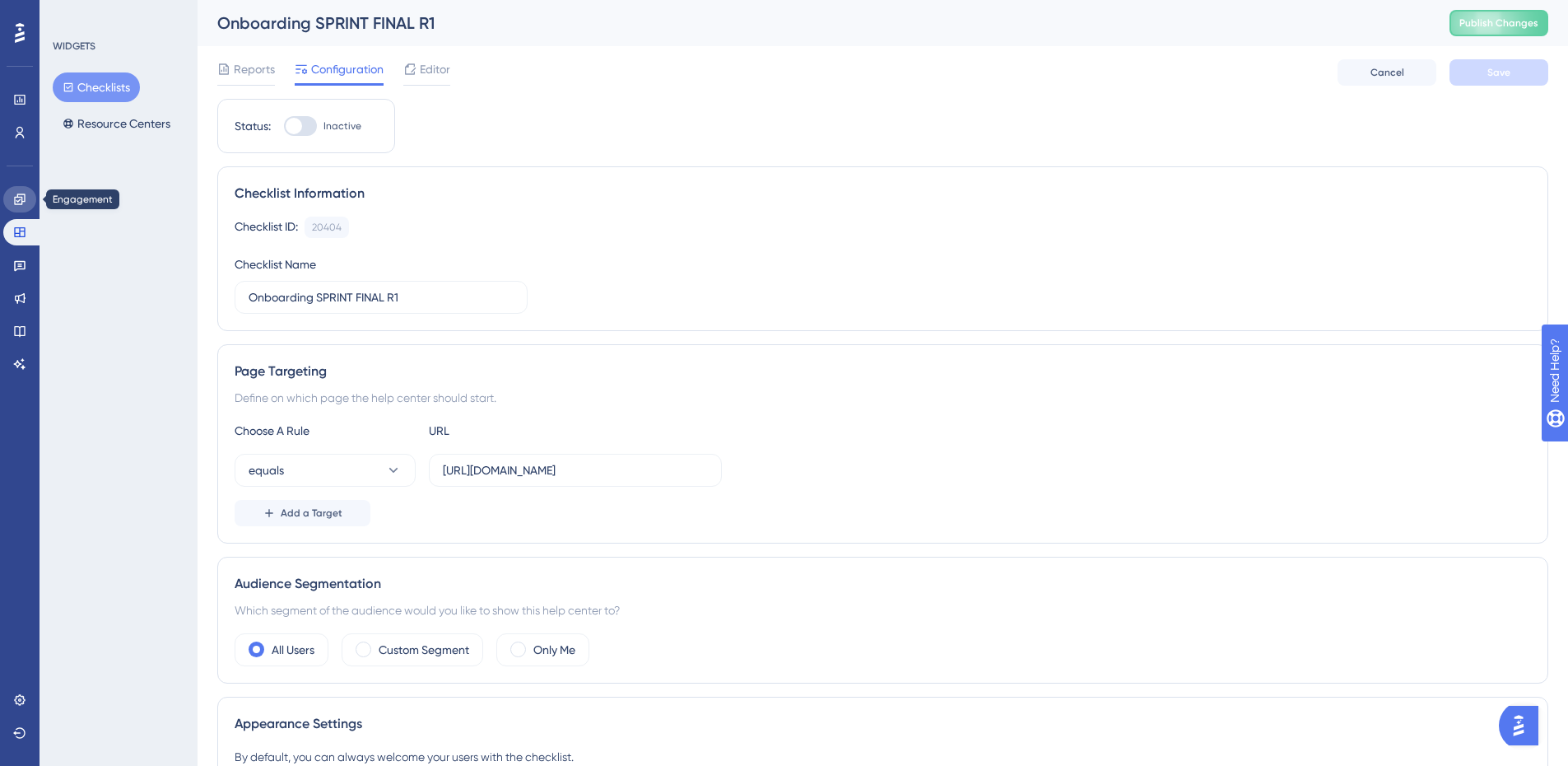
click at [15, 196] on icon at bounding box center [20, 199] width 13 height 13
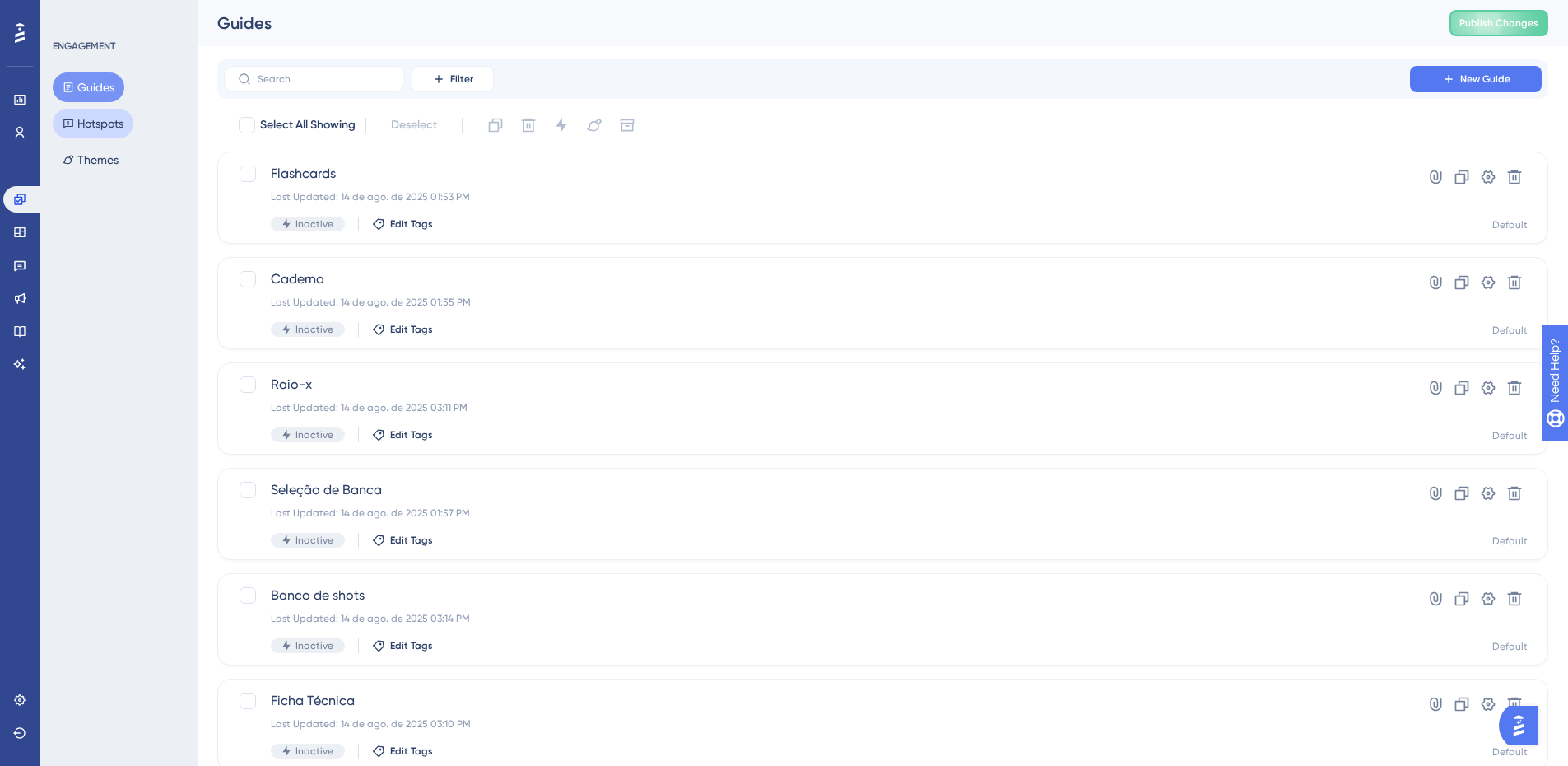
click at [110, 122] on button "Hotspots" at bounding box center [93, 123] width 81 height 29
click at [103, 98] on button "Guides" at bounding box center [89, 86] width 72 height 29
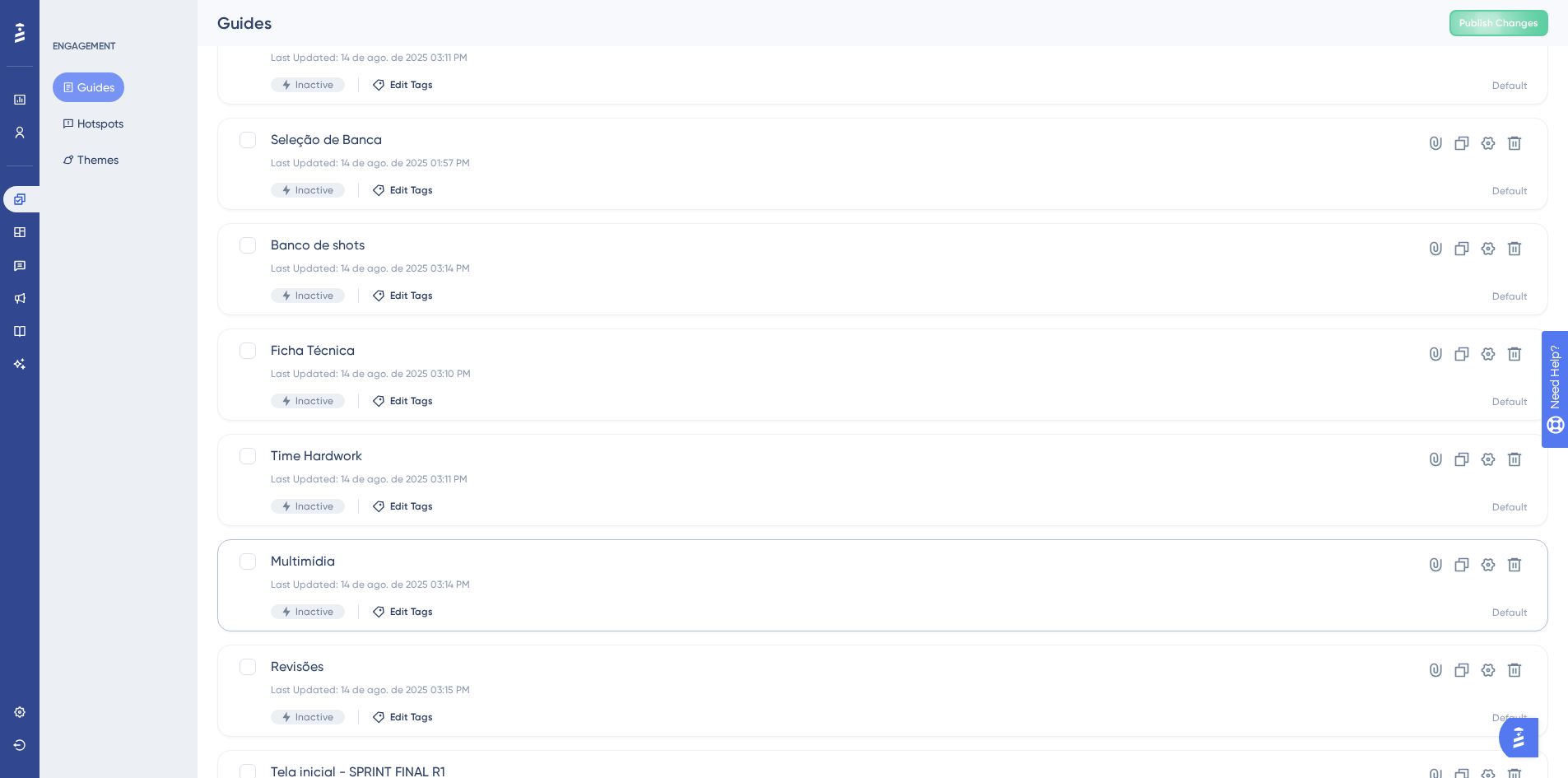
scroll to position [467, 0]
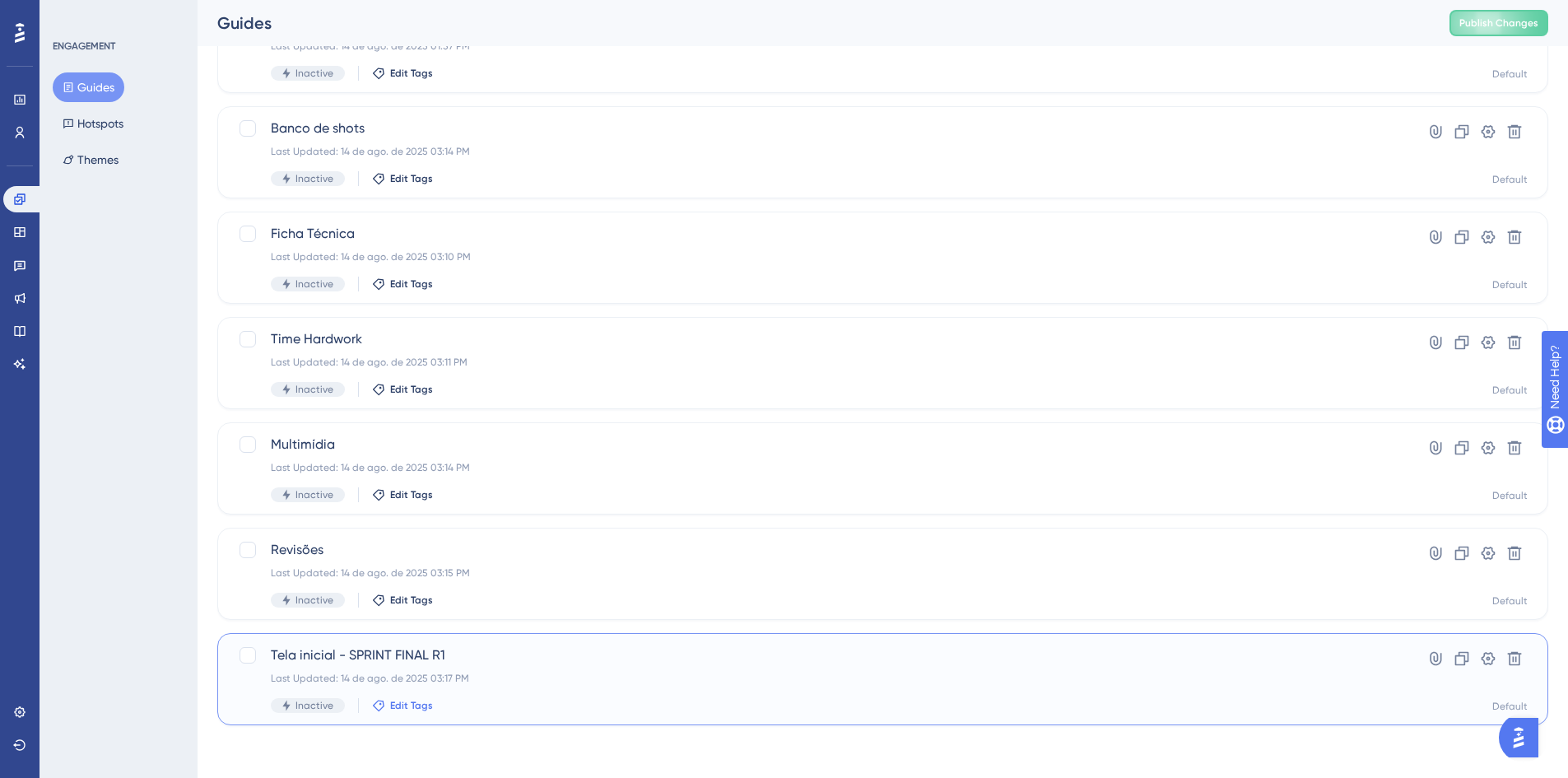
click at [424, 705] on span "Edit Tags" at bounding box center [411, 706] width 43 height 13
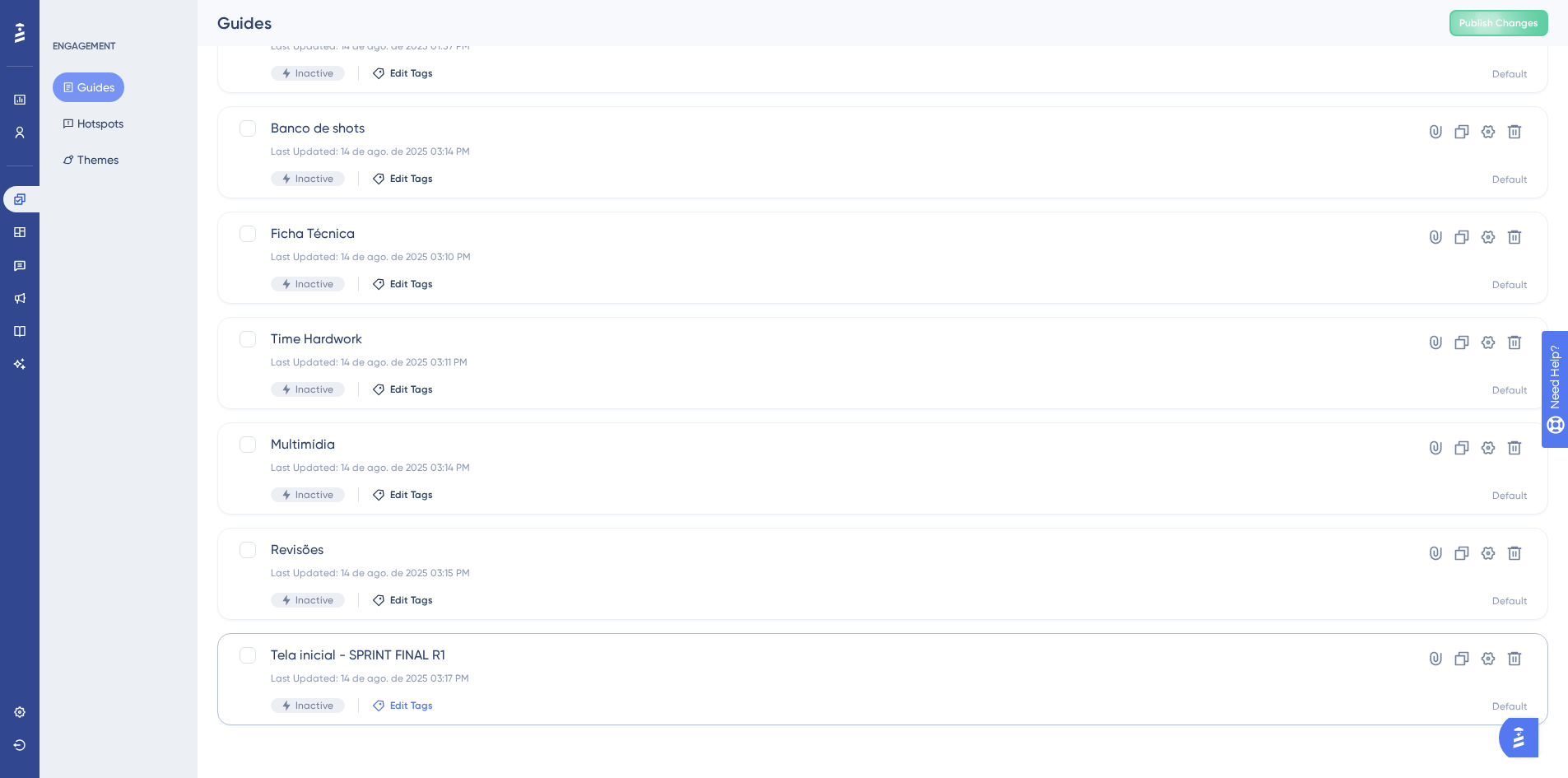
click at [407, 708] on span "Edit Tags" at bounding box center [411, 706] width 43 height 13
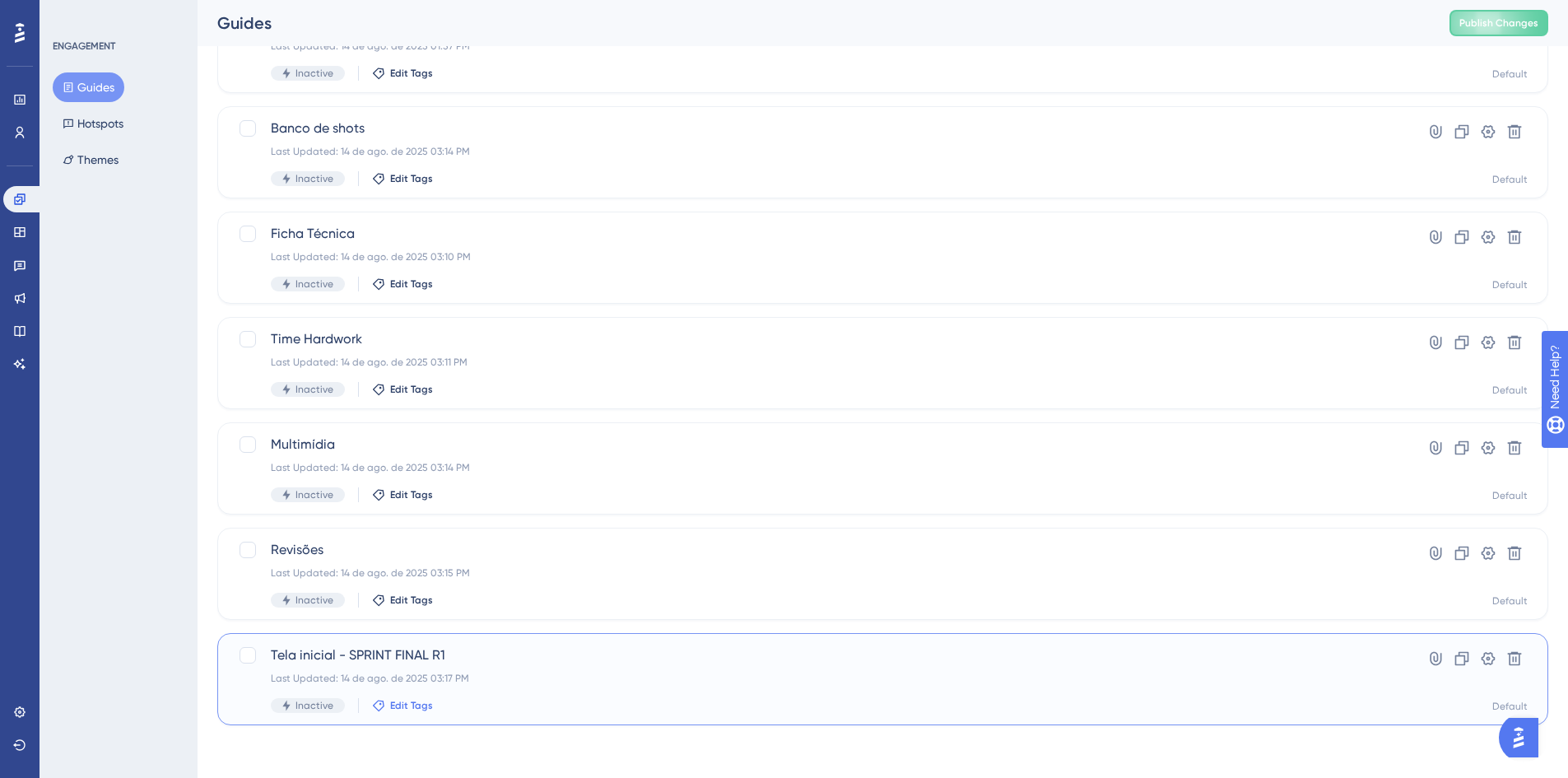
click at [406, 710] on span "Edit Tags" at bounding box center [411, 706] width 43 height 13
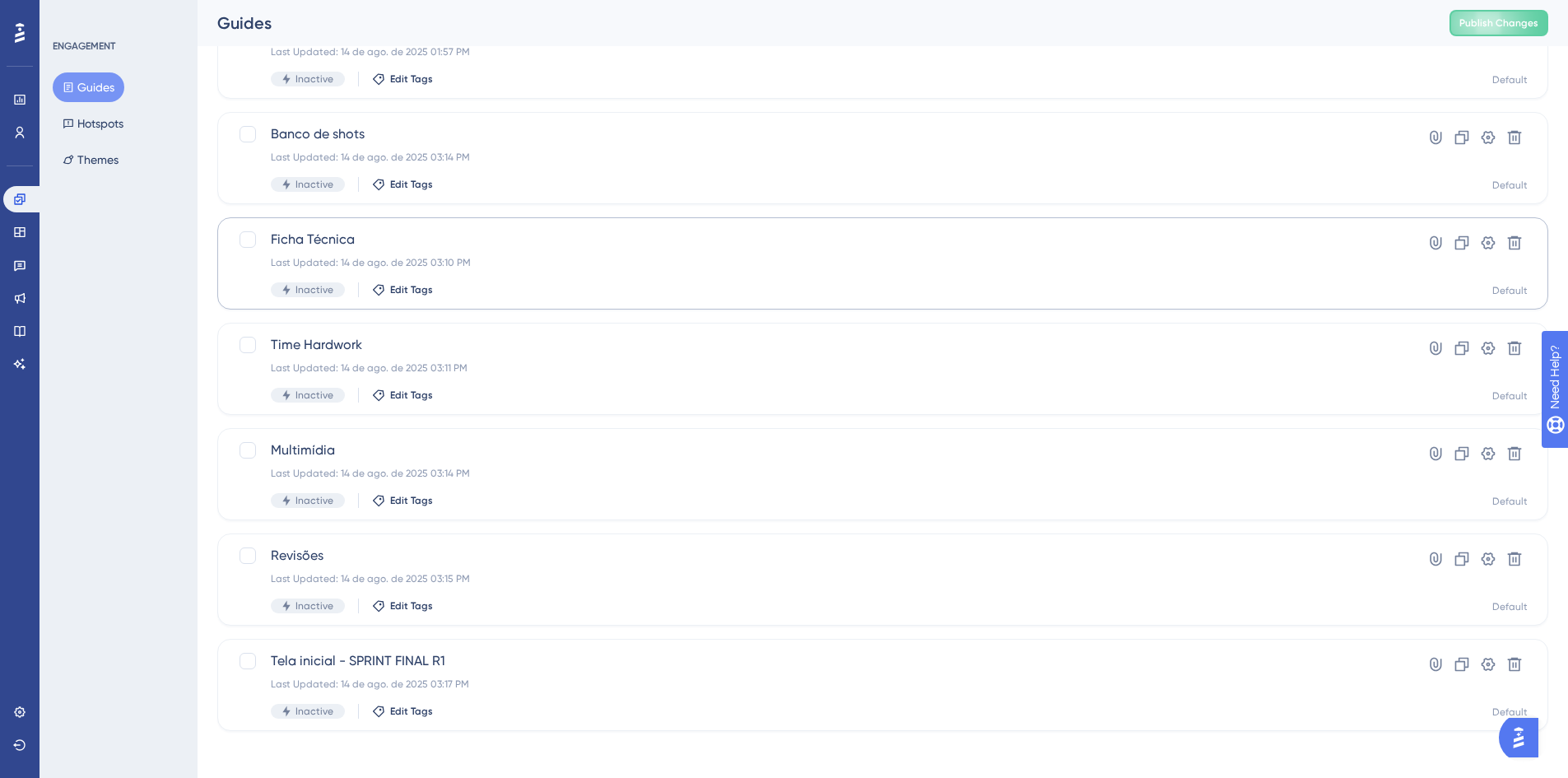
scroll to position [467, 0]
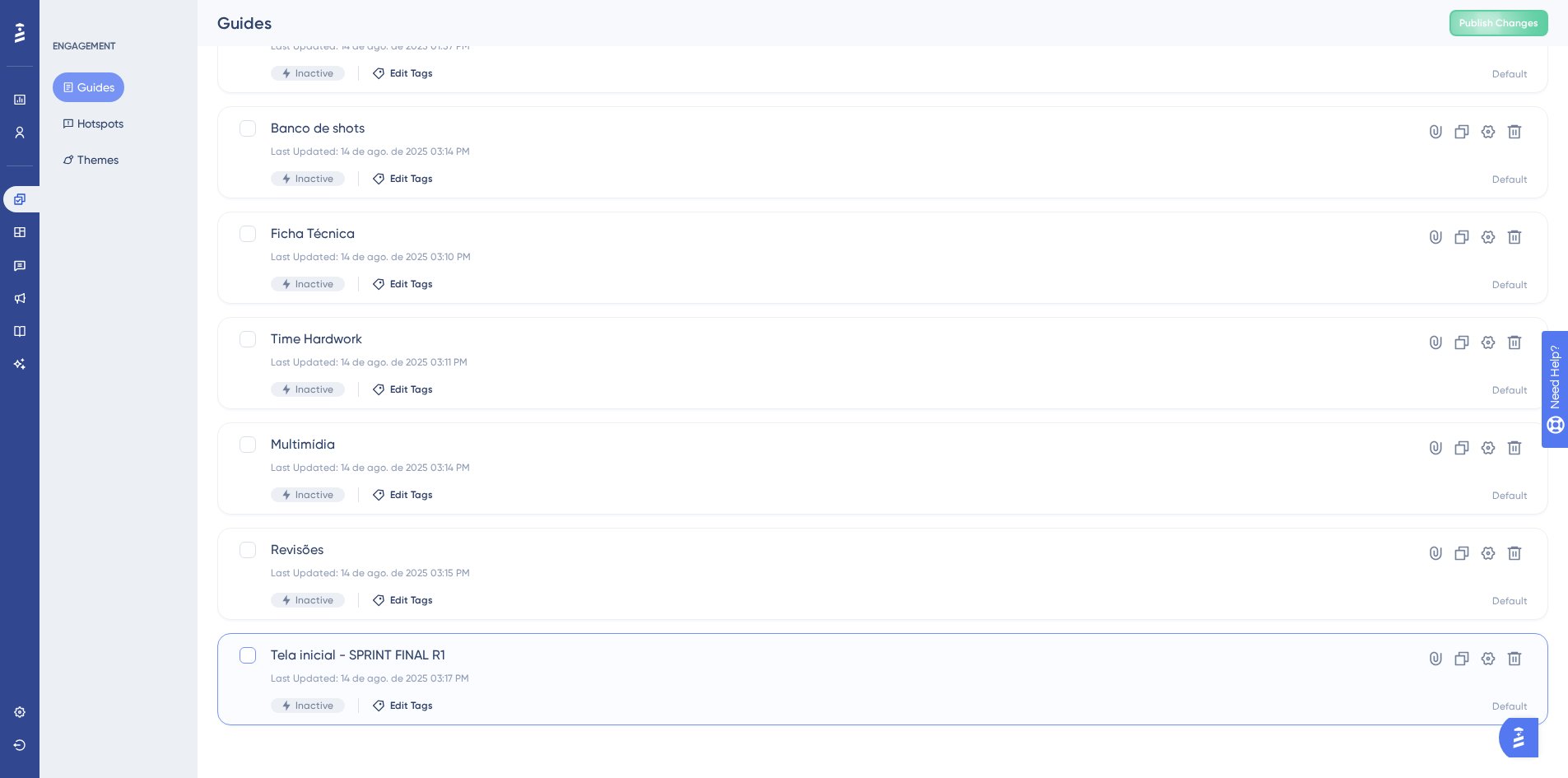
click at [238, 655] on div at bounding box center [247, 655] width 20 height 20
checkbox input "true"
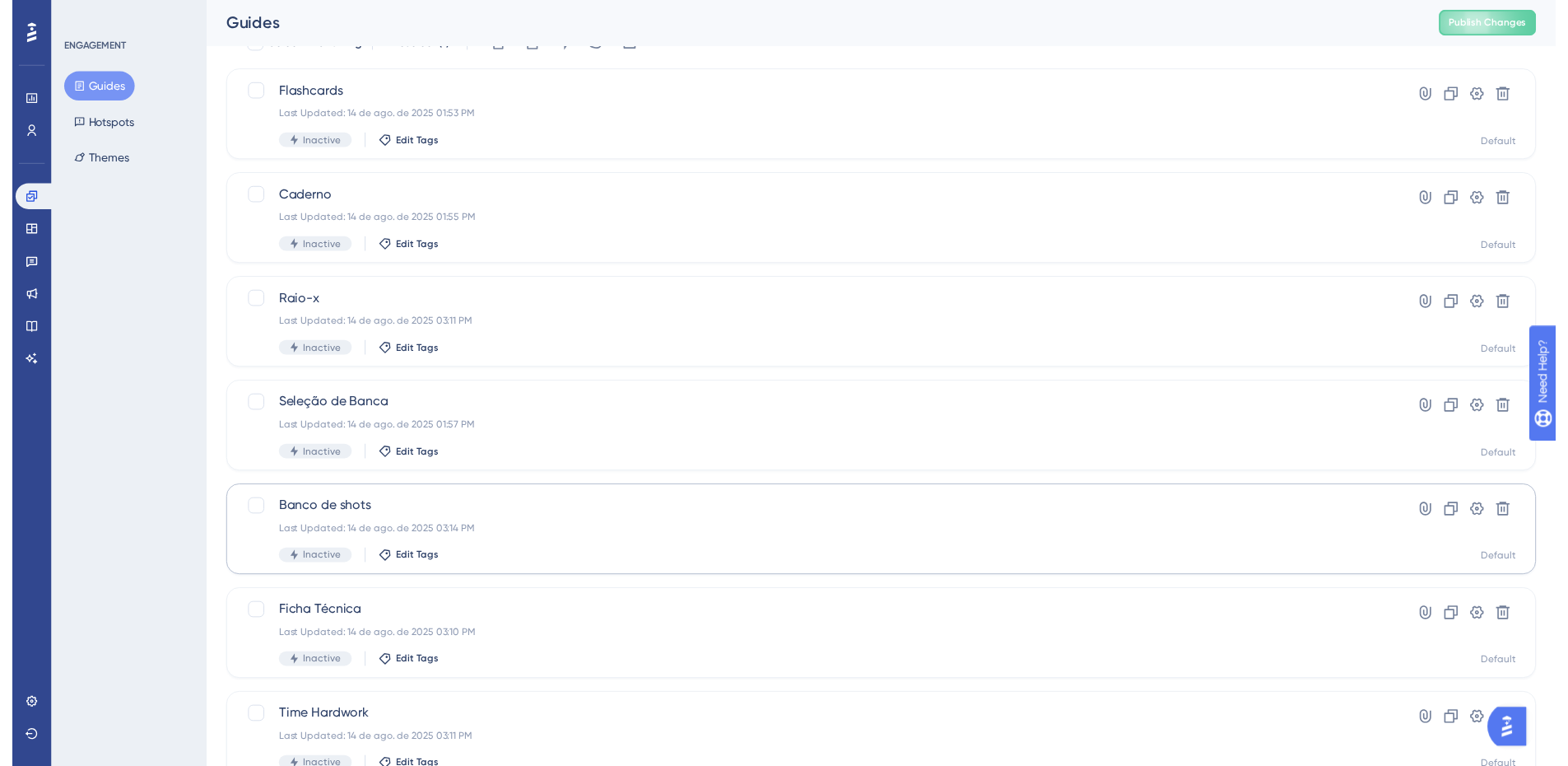
scroll to position [0, 0]
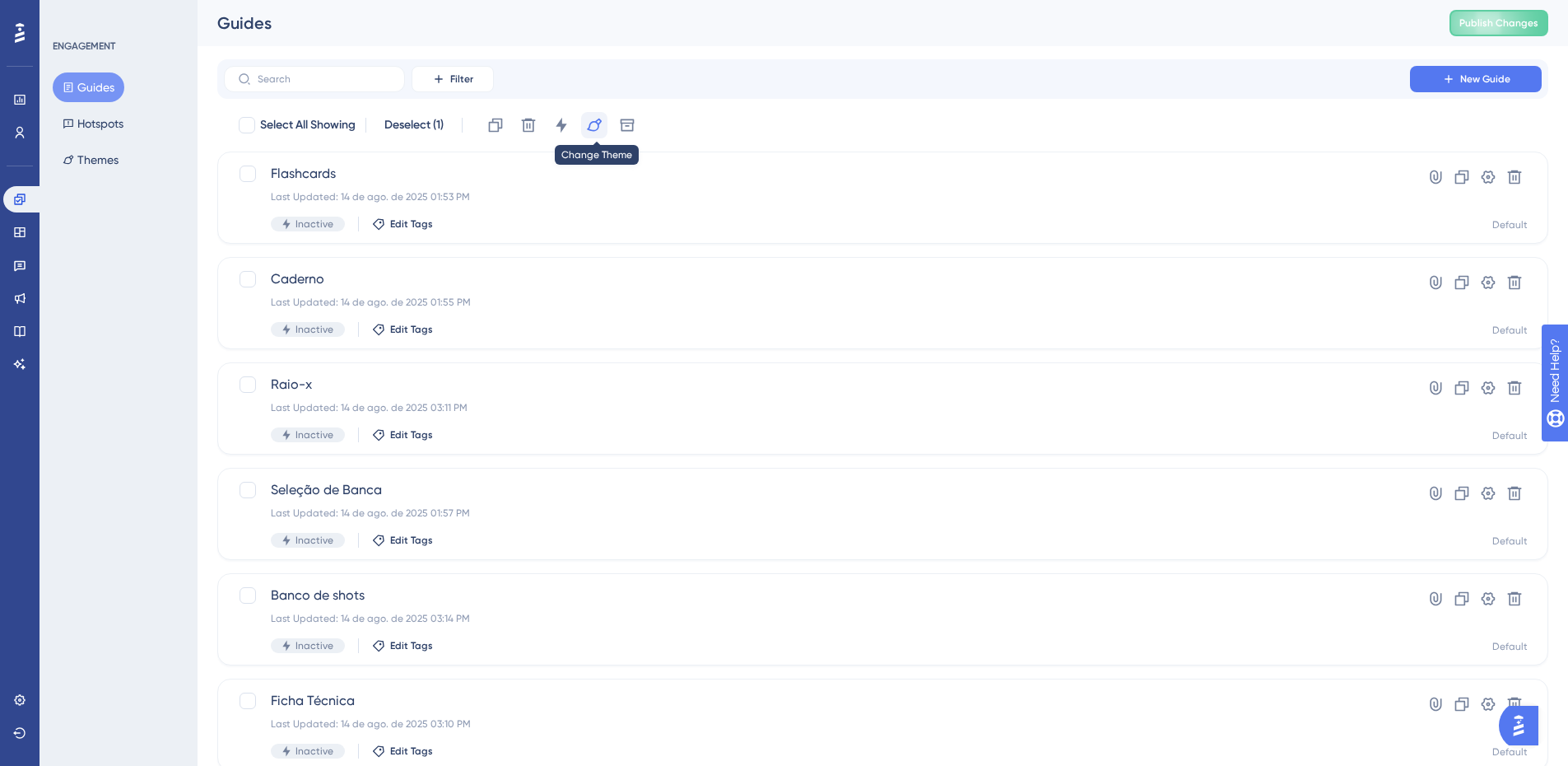
click at [598, 125] on icon at bounding box center [594, 124] width 16 height 16
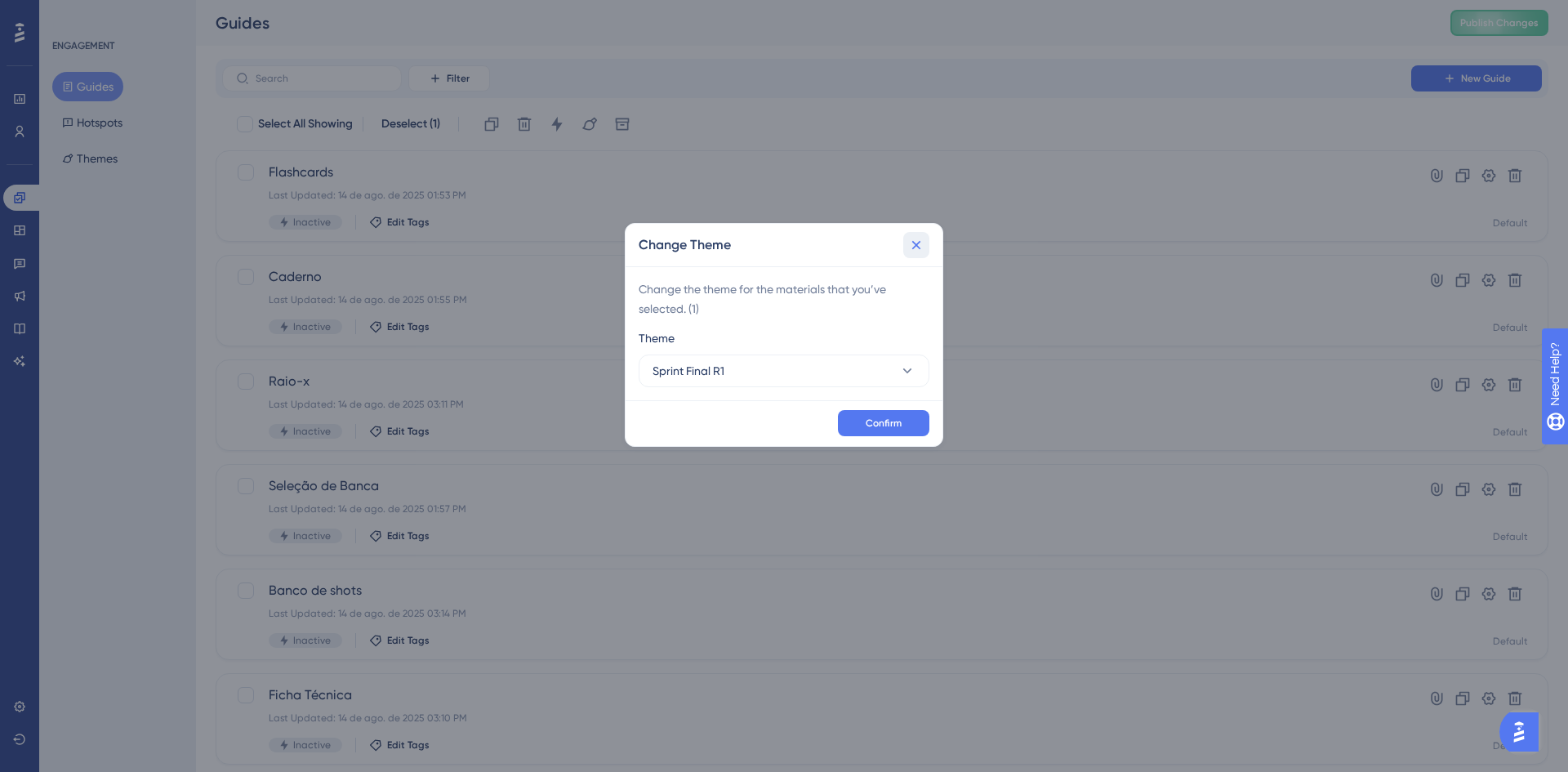
click at [922, 244] on icon at bounding box center [916, 244] width 16 height 16
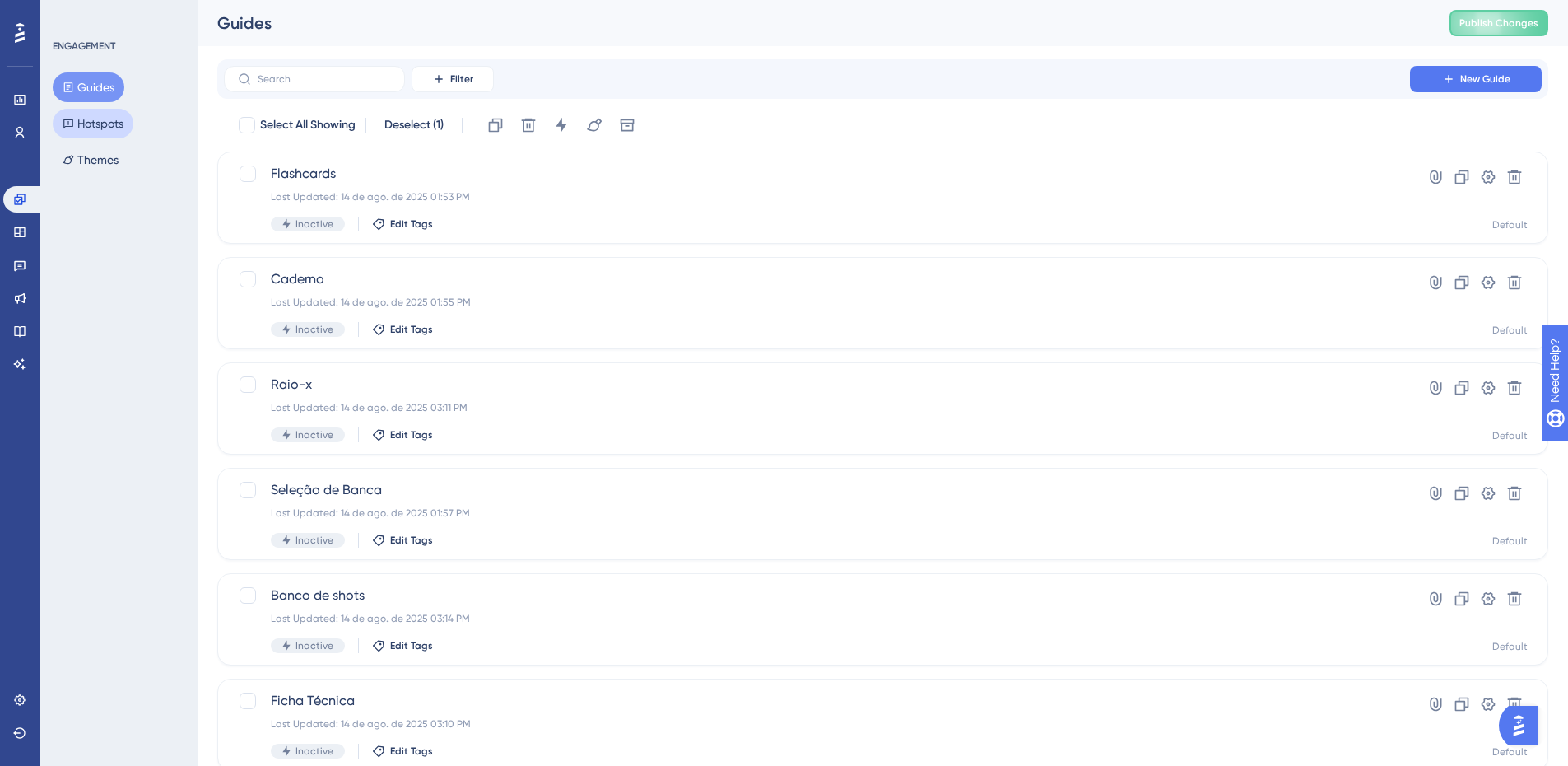
click at [80, 123] on button "Hotspots" at bounding box center [93, 123] width 81 height 29
